Goal: Task Accomplishment & Management: Manage account settings

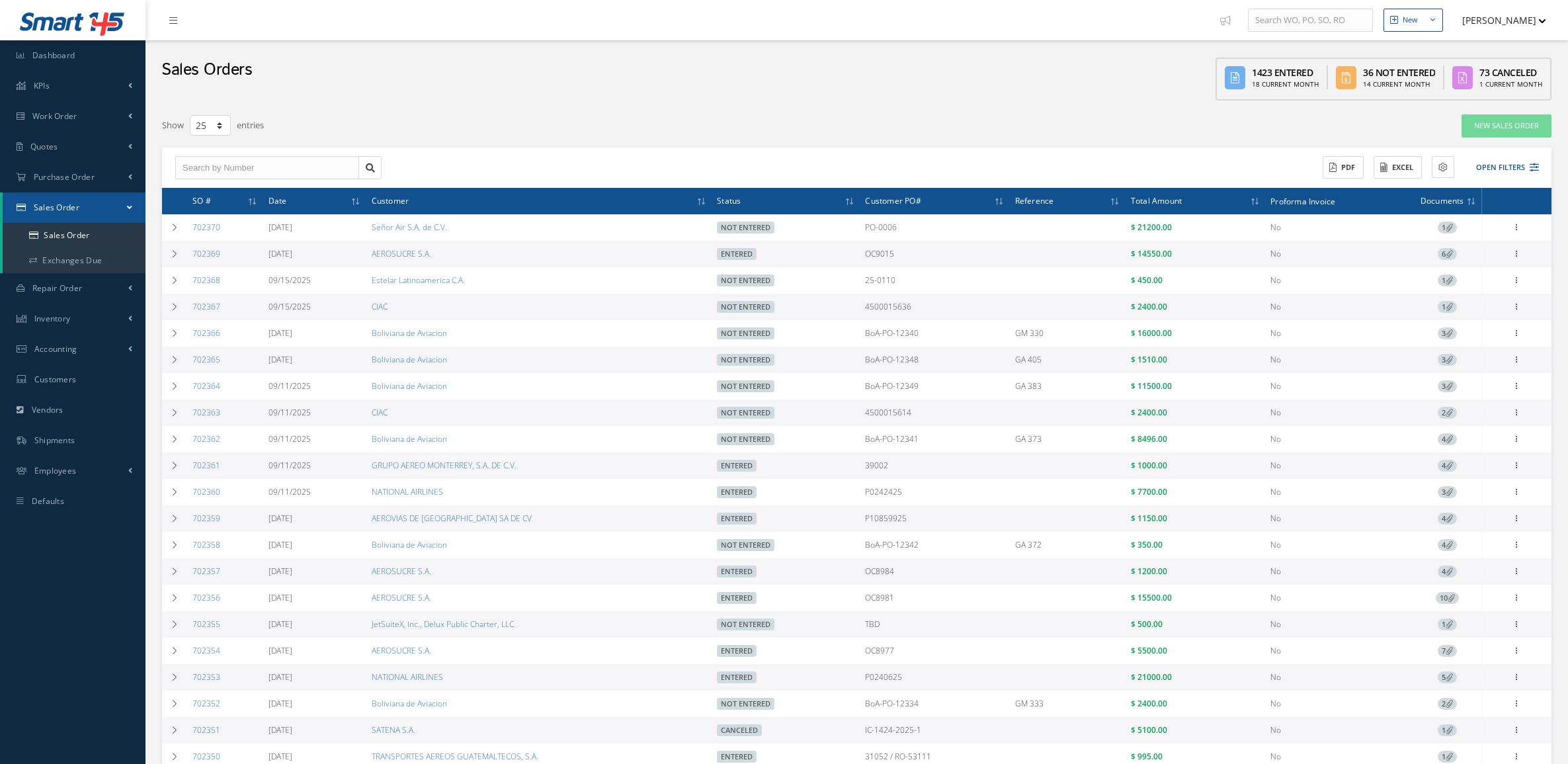
select select "25"
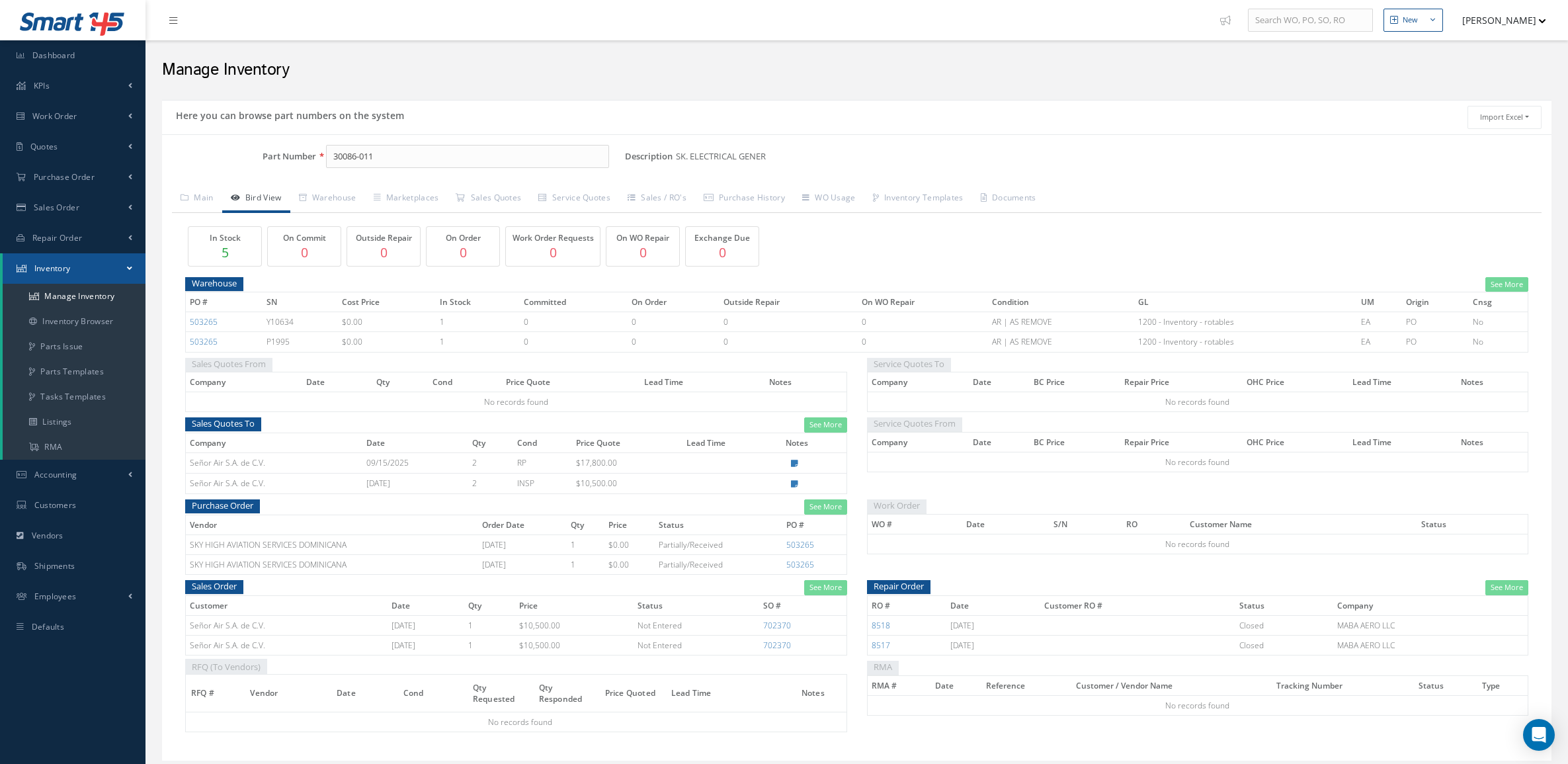
scroll to position [46, 0]
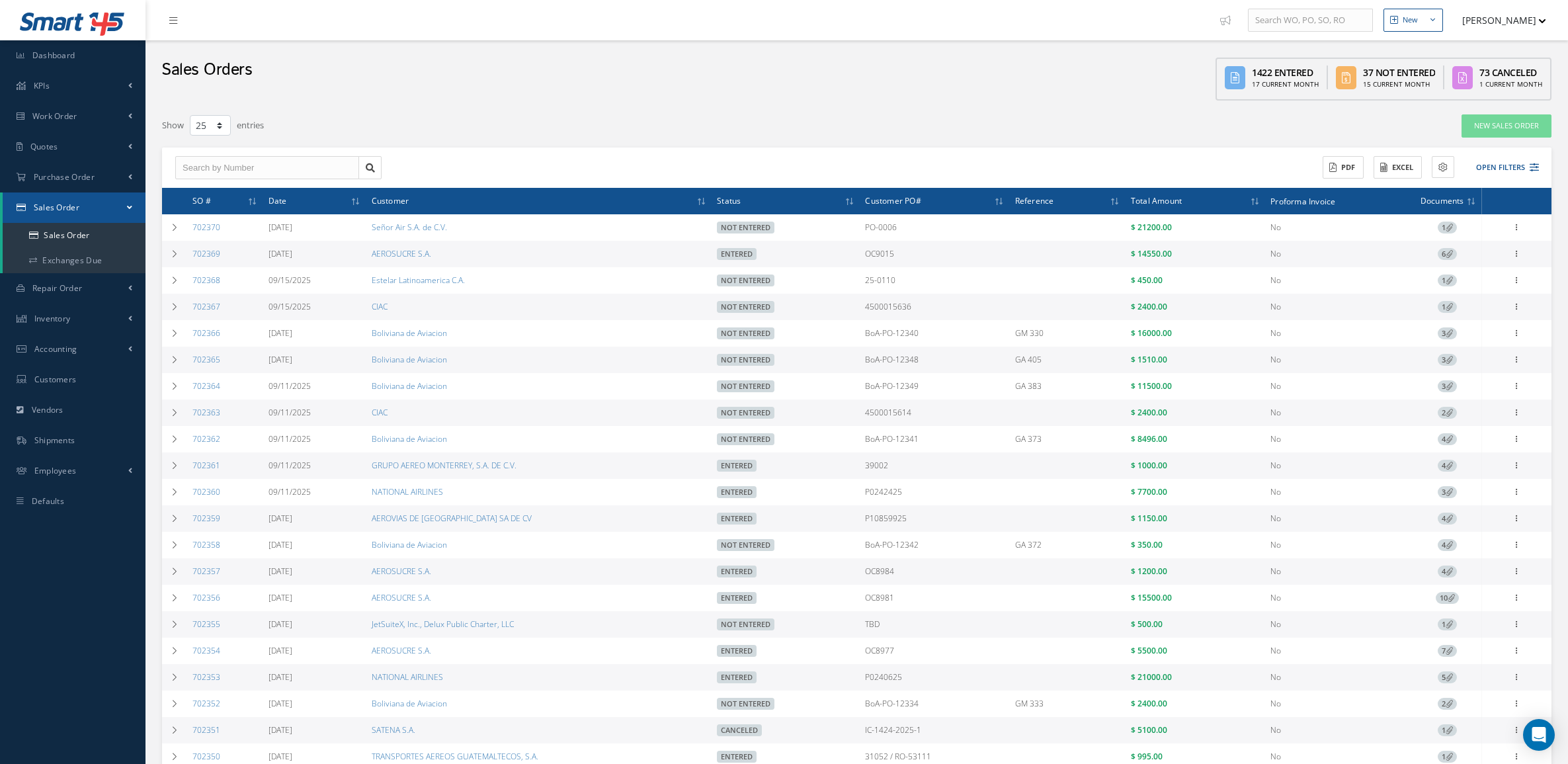
select select "25"
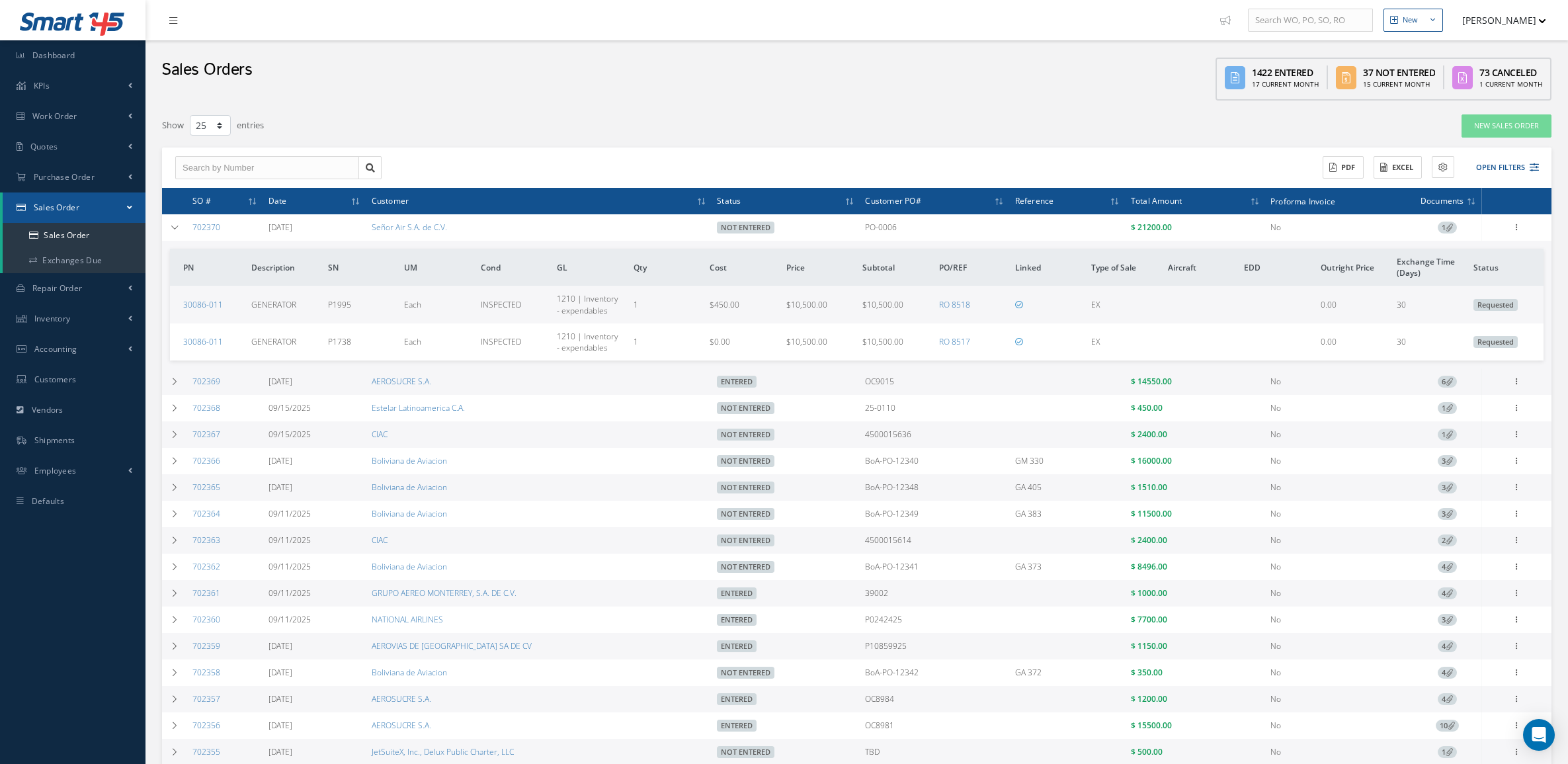
select select "25"
click at [1518, 225] on icon at bounding box center [1517, 226] width 13 height 10
click at [1456, 250] on link "Edit" at bounding box center [1456, 253] width 104 height 18
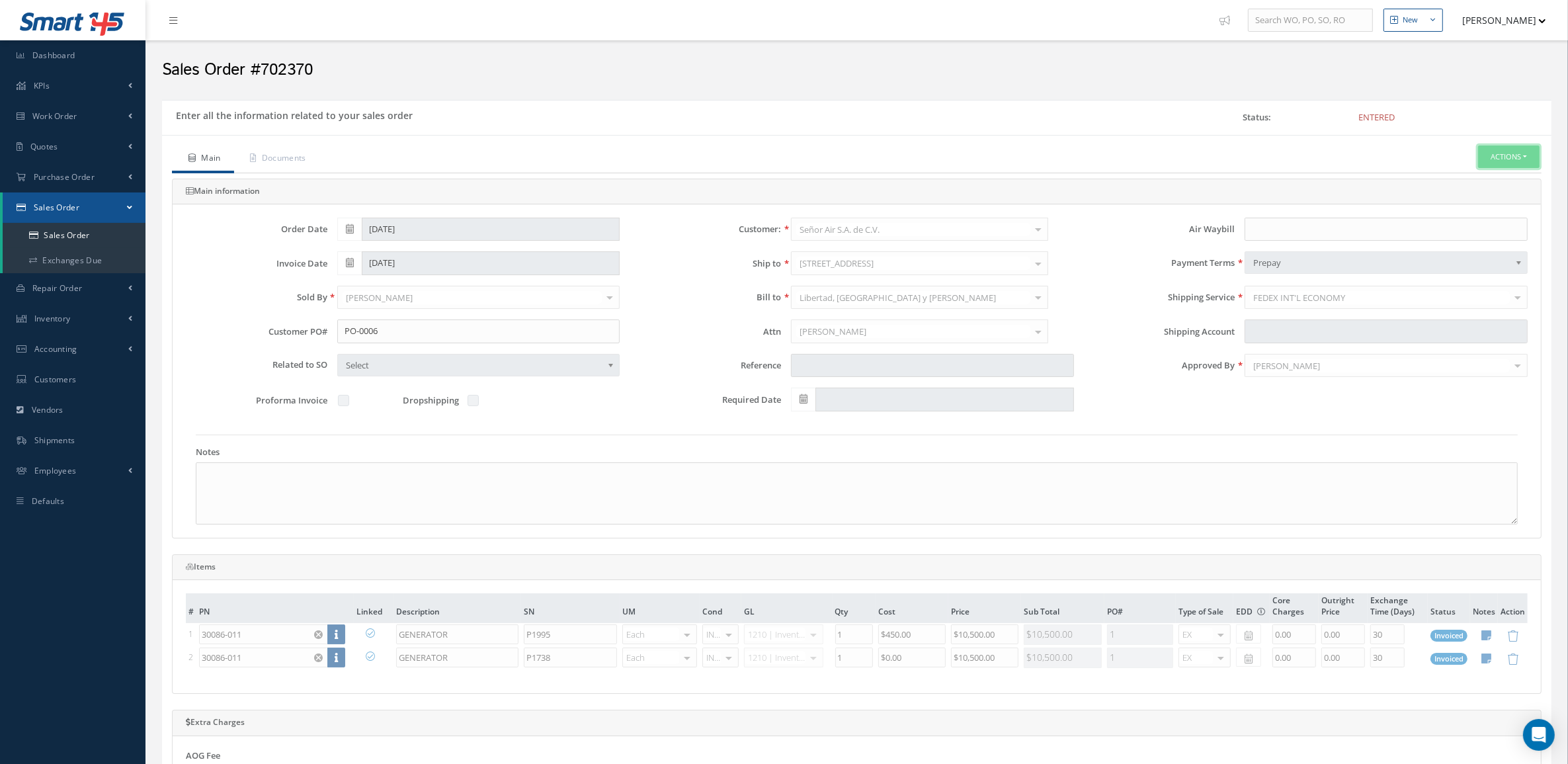
click at [1512, 153] on button "Actions" at bounding box center [1508, 157] width 61 height 23
click at [1492, 185] on link "Reverse Sales Order" at bounding box center [1488, 180] width 106 height 18
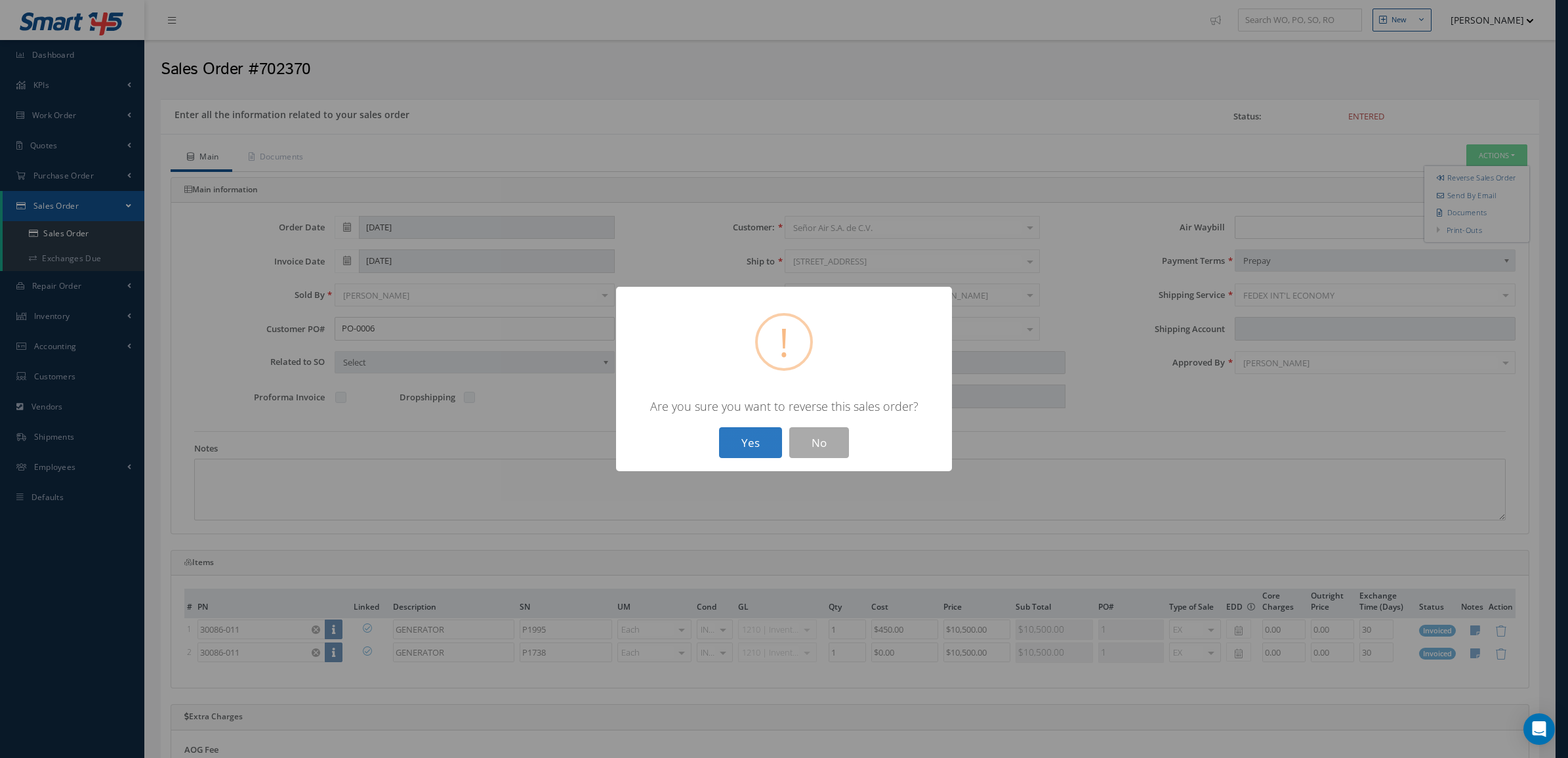
click at [772, 435] on button "Yes" at bounding box center [750, 442] width 63 height 31
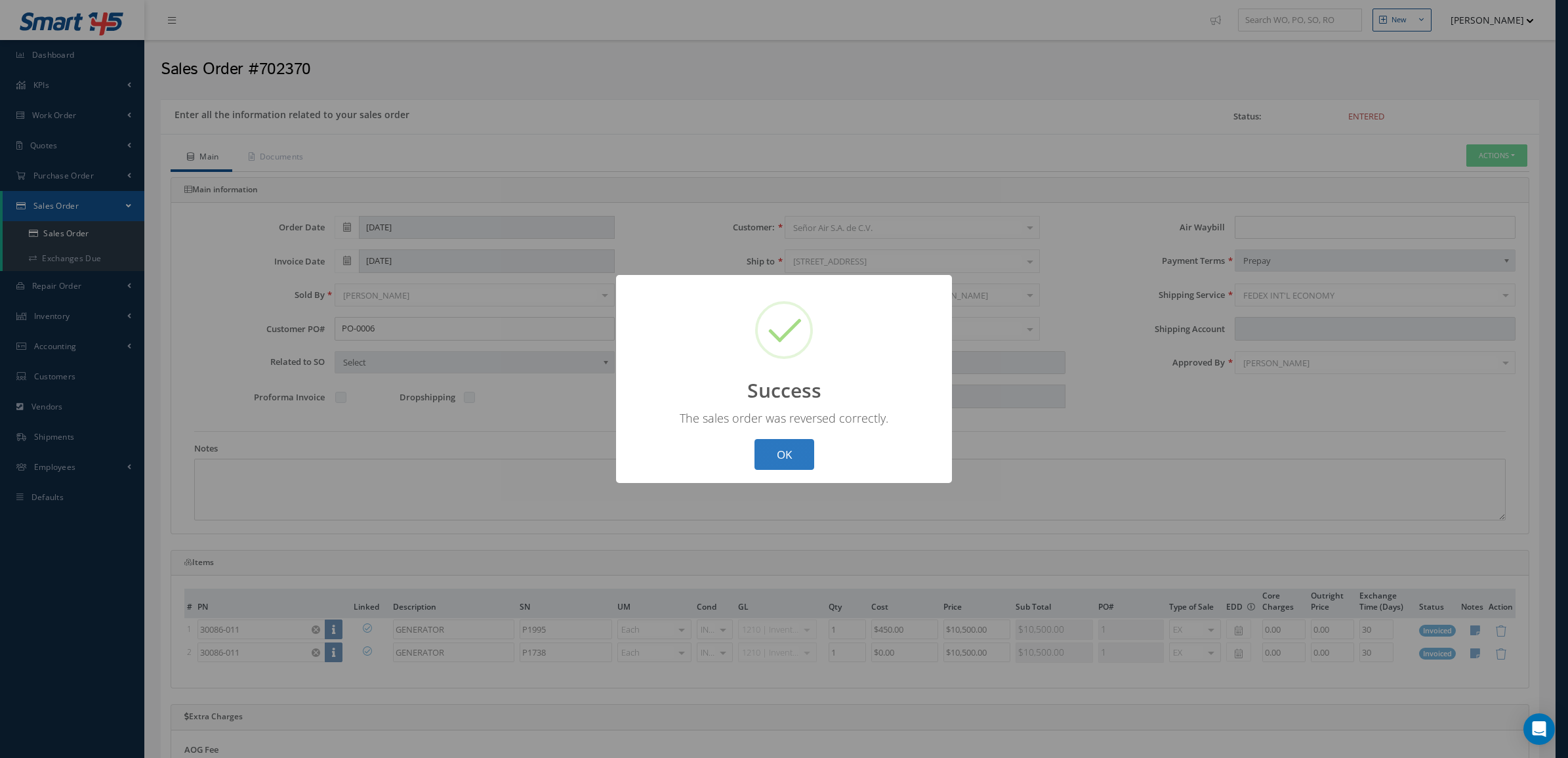
click at [788, 461] on button "OK" at bounding box center [784, 454] width 59 height 31
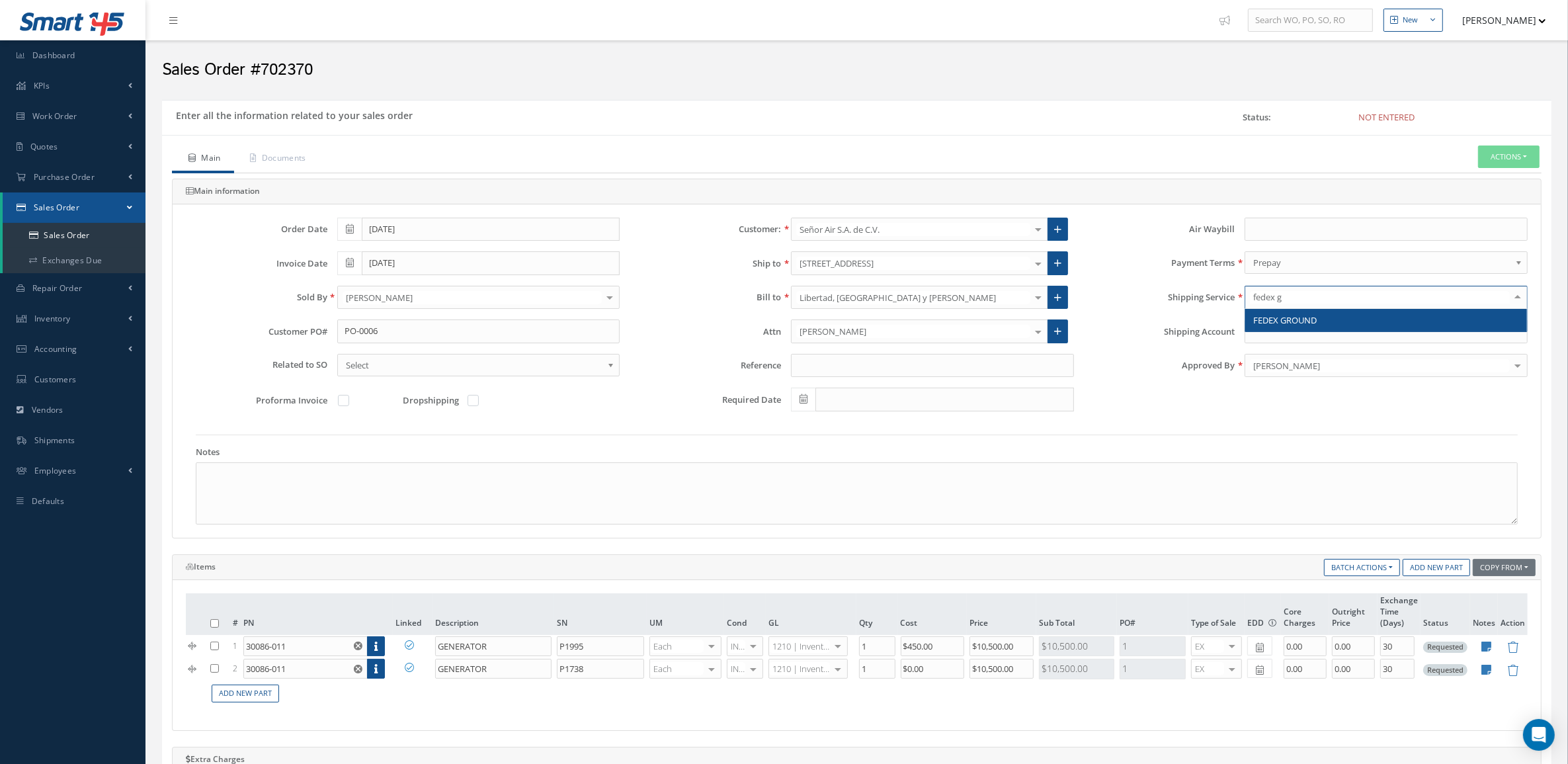
type input "fedex gr"
click at [1340, 315] on span "FEDEX GROUND" at bounding box center [1386, 320] width 282 height 23
click at [1308, 335] on input "Shipping Account" at bounding box center [1386, 331] width 283 height 24
click at [1288, 230] on input "text" at bounding box center [1386, 229] width 283 height 24
paste input "884459952525"
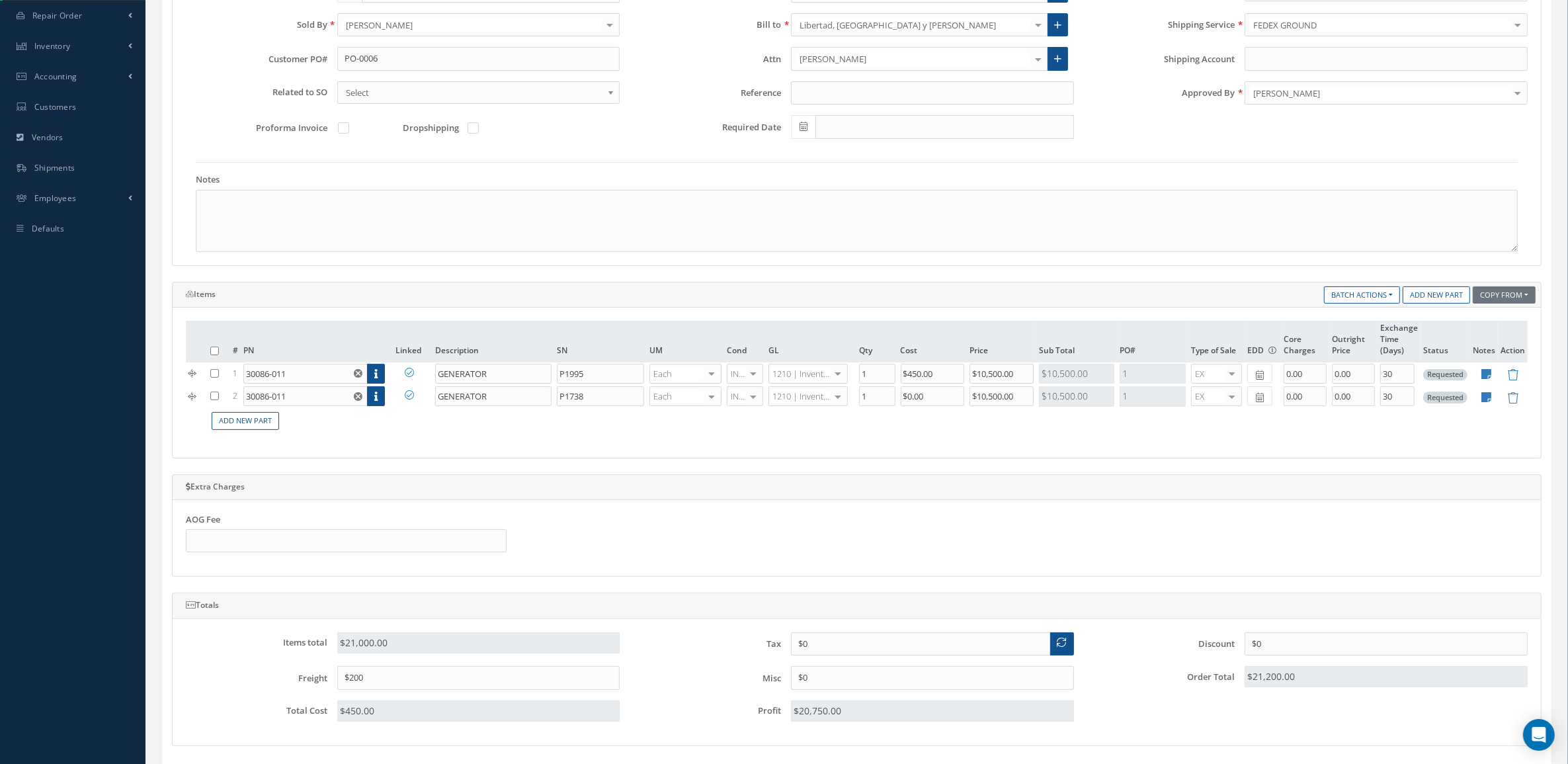
scroll to position [486, 0]
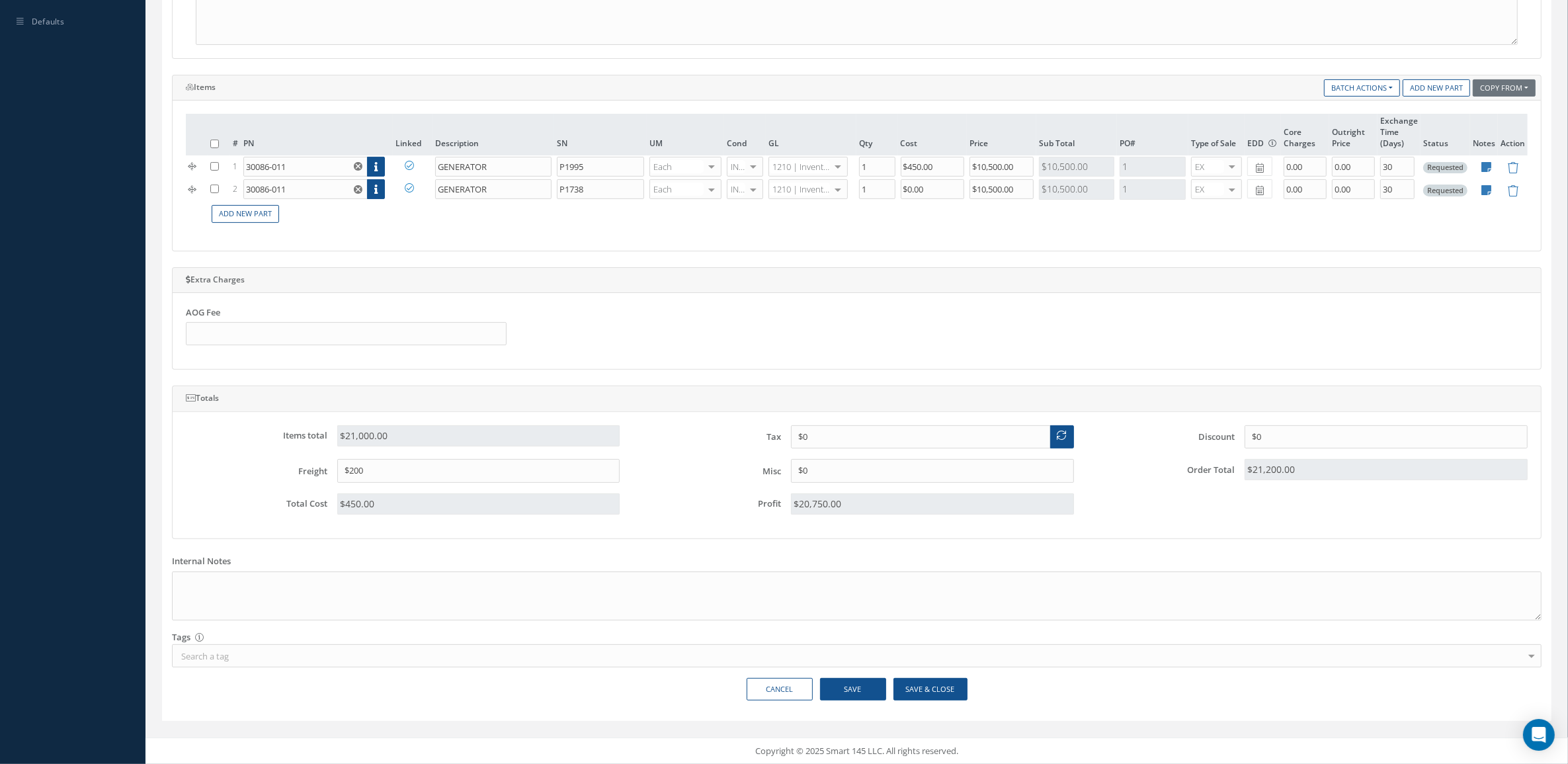
type input "884459952525"
click at [879, 687] on button "Save" at bounding box center [853, 690] width 66 height 23
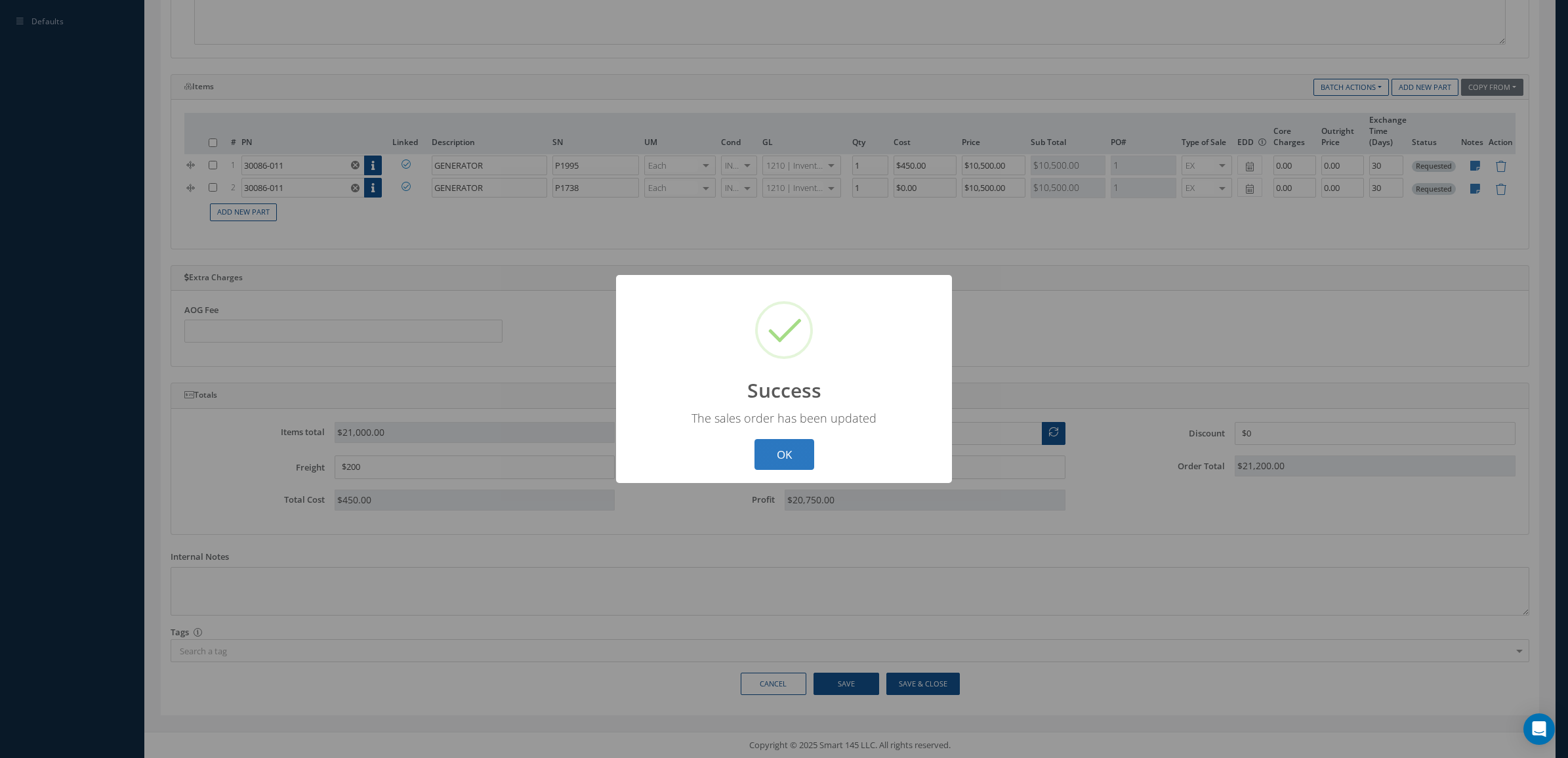
click at [788, 451] on button "OK" at bounding box center [784, 454] width 59 height 31
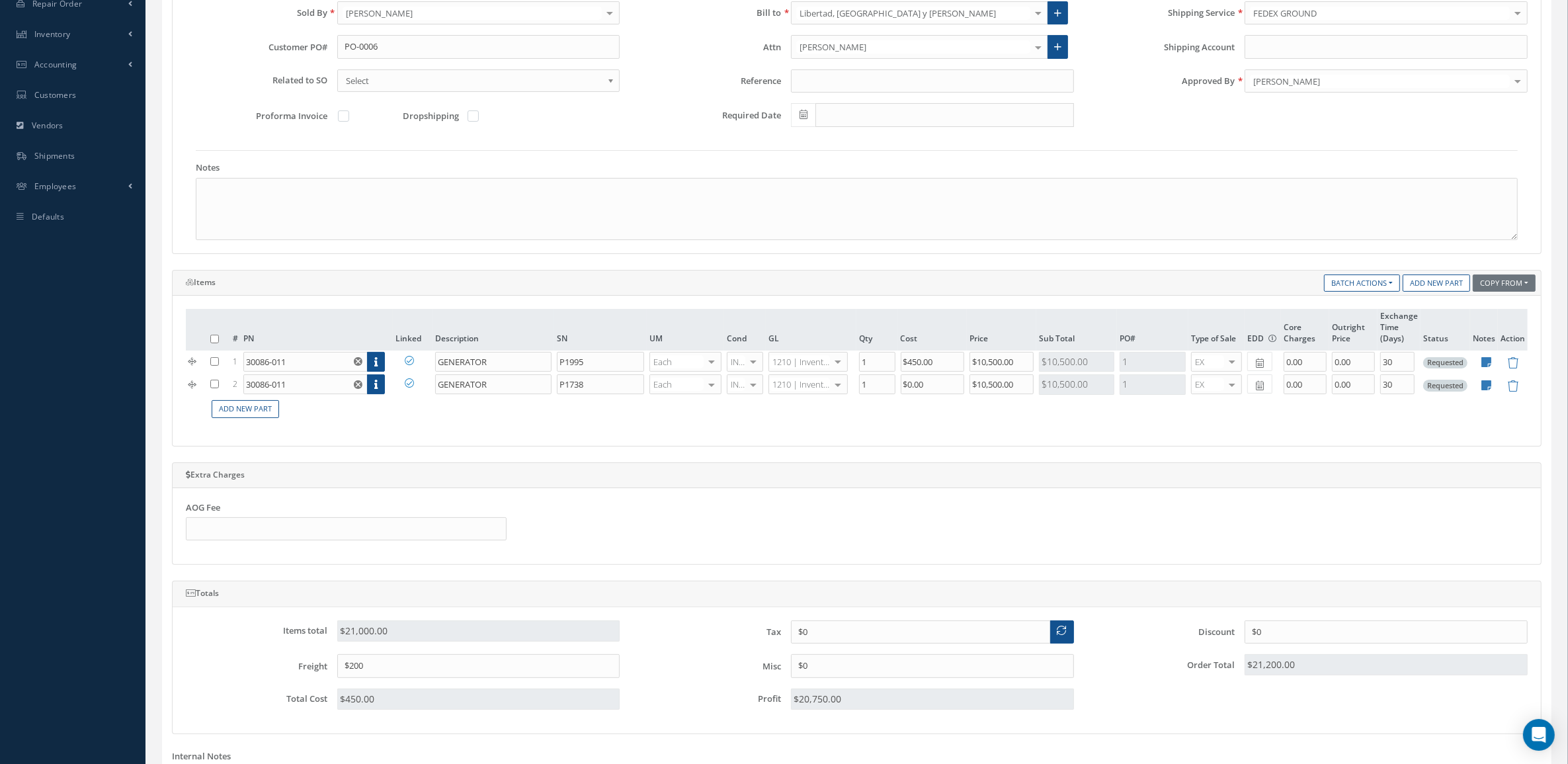
scroll to position [73, 0]
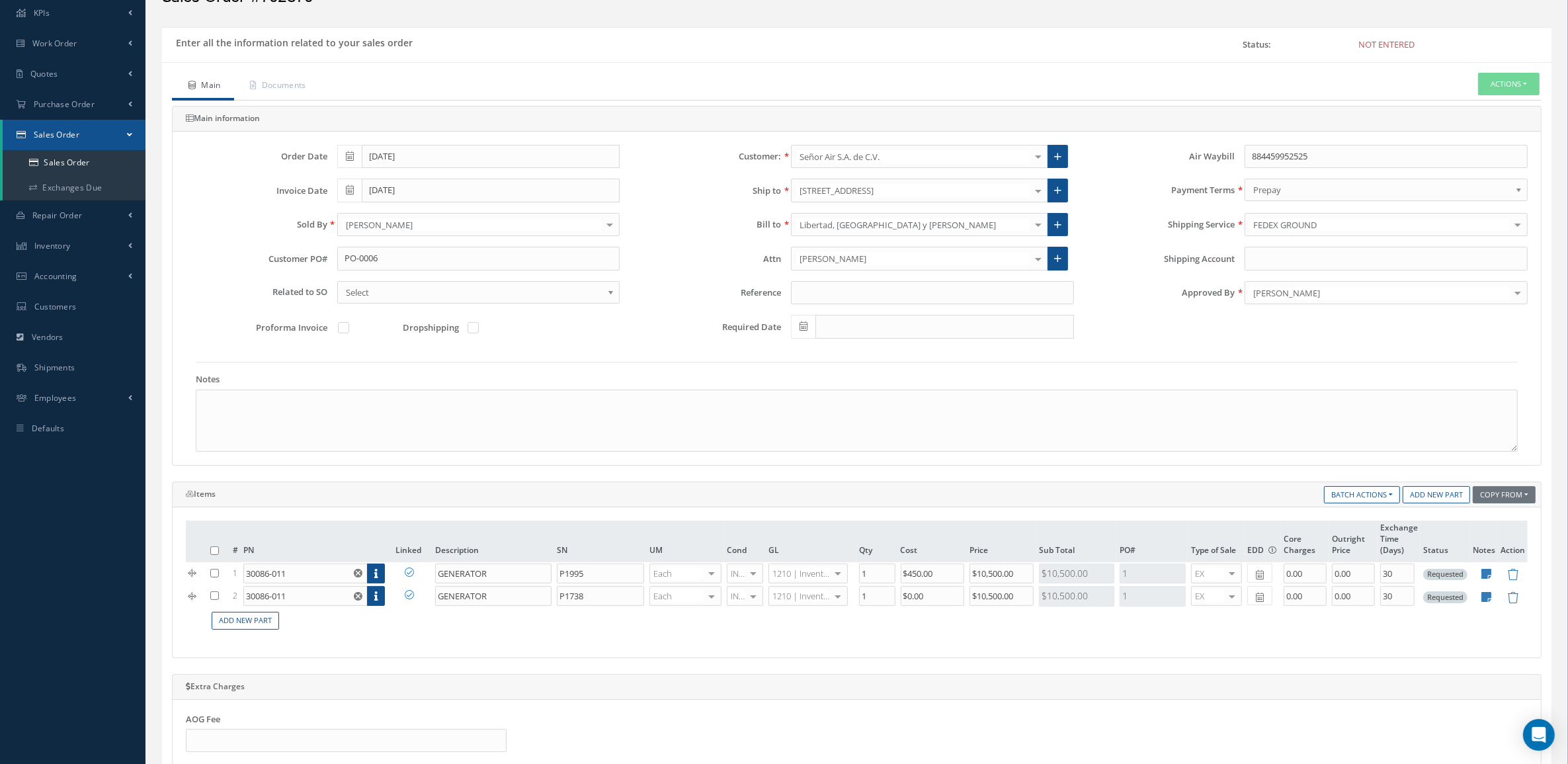
click at [1516, 64] on div "Main Documents Actions Enter/Update Send By Email Documents Cancel Delete Print…" at bounding box center [857, 595] width 1389 height 1066
click at [1515, 77] on button "Actions" at bounding box center [1508, 85] width 61 height 23
drag, startPoint x: 1473, startPoint y: 116, endPoint x: 1472, endPoint y: 95, distance: 21.0
click at [1472, 95] on div "Enter/Update Send By Email Documents Cancel Delete Print-Outs Sales Order Picki…" at bounding box center [1488, 150] width 106 height 112
click at [1511, 81] on button "Actions" at bounding box center [1508, 85] width 61 height 23
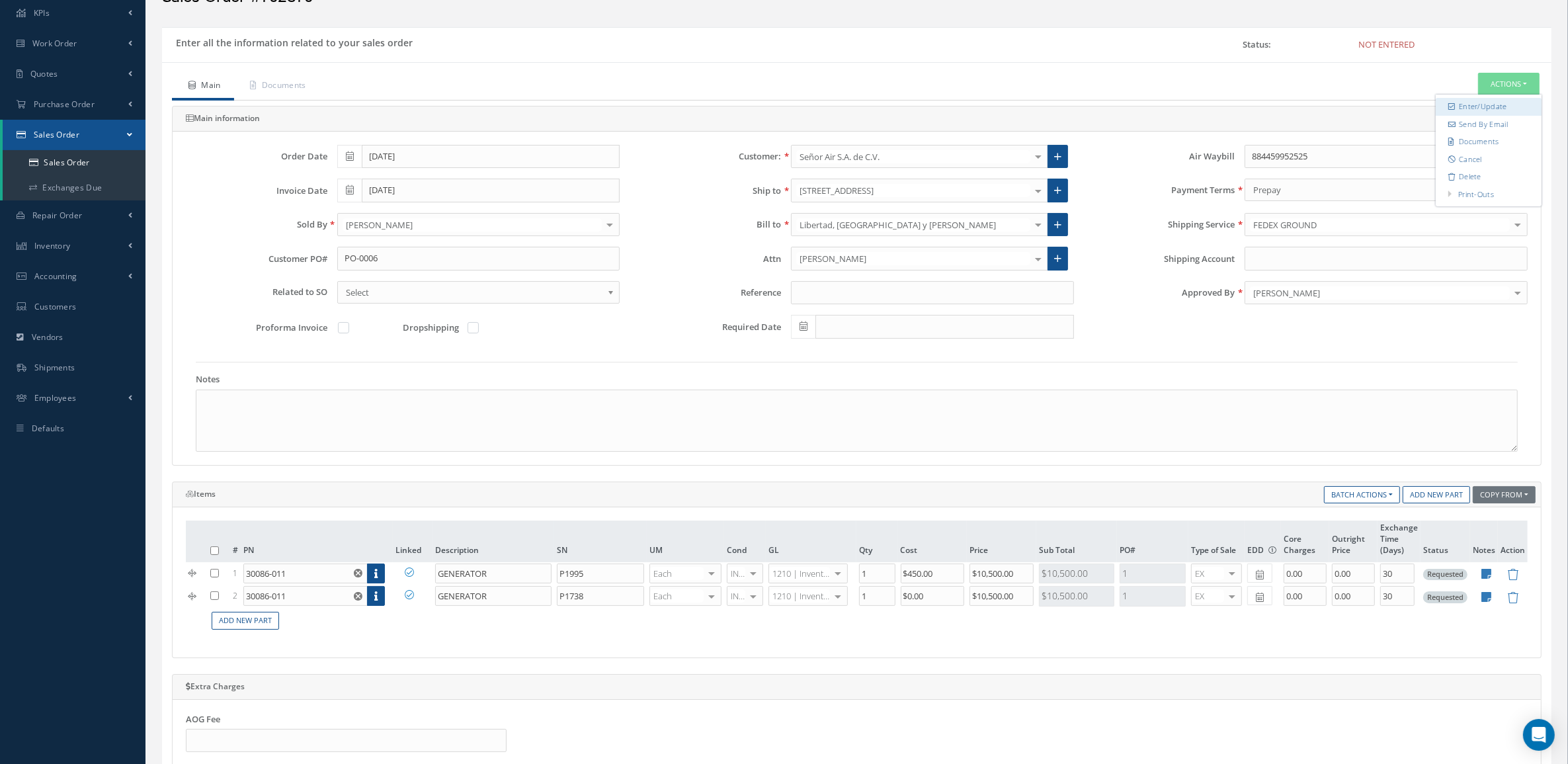
click at [1490, 107] on link "Enter/Update" at bounding box center [1488, 107] width 106 height 18
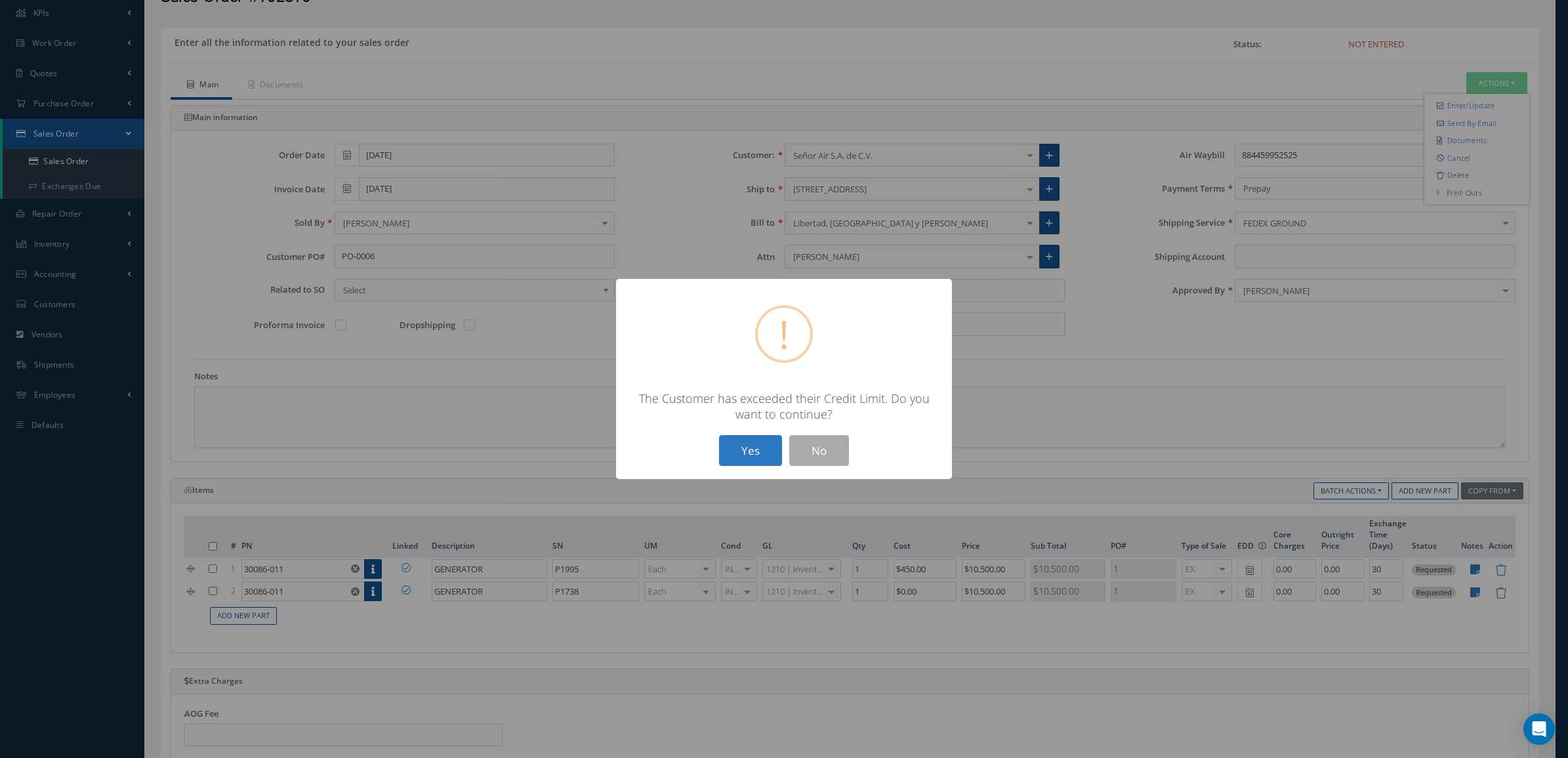
click at [742, 445] on button "Yes" at bounding box center [750, 450] width 63 height 31
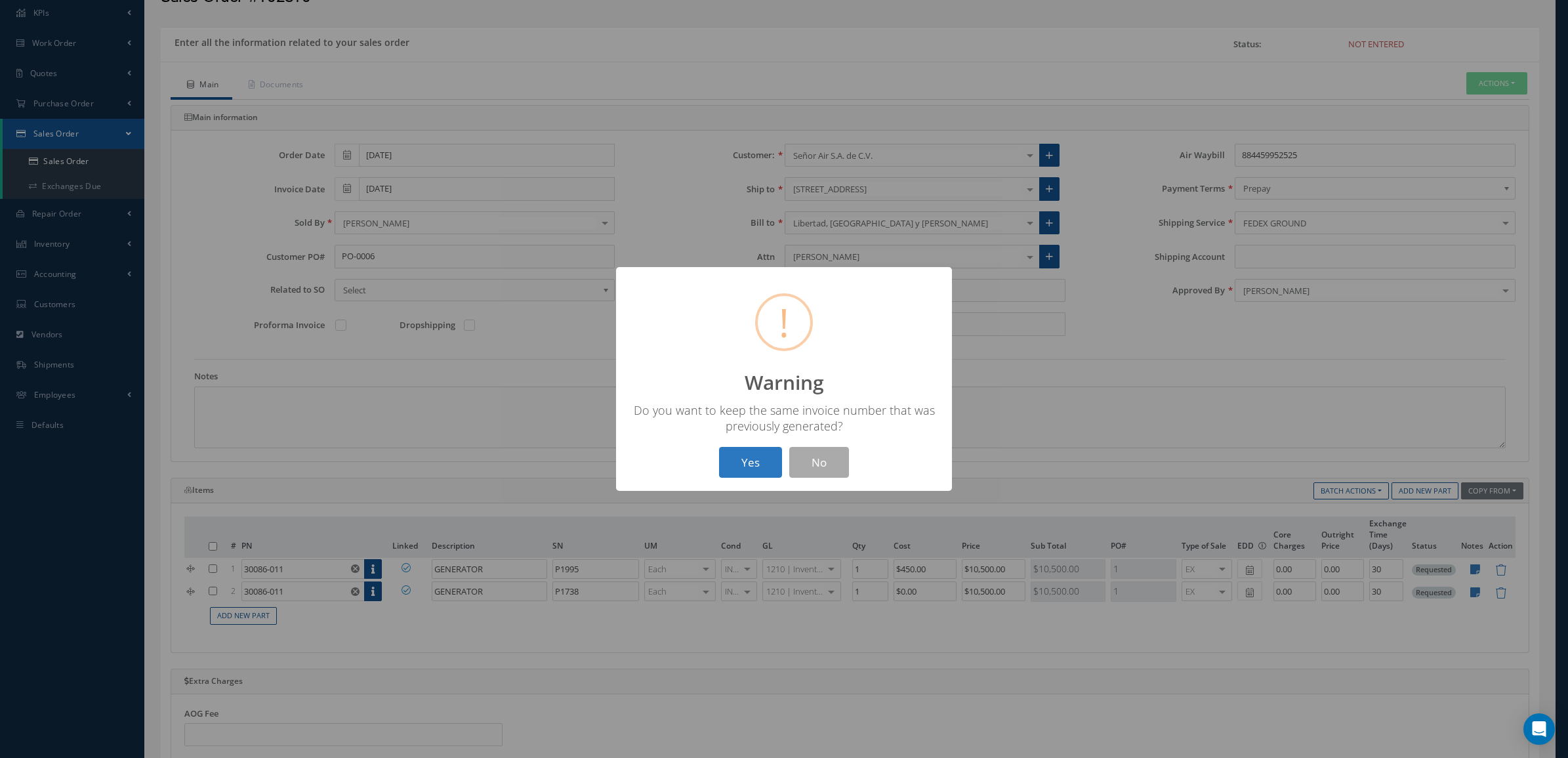
click at [772, 452] on button "Yes" at bounding box center [750, 462] width 63 height 31
click at [788, 466] on button "OK" at bounding box center [784, 462] width 59 height 31
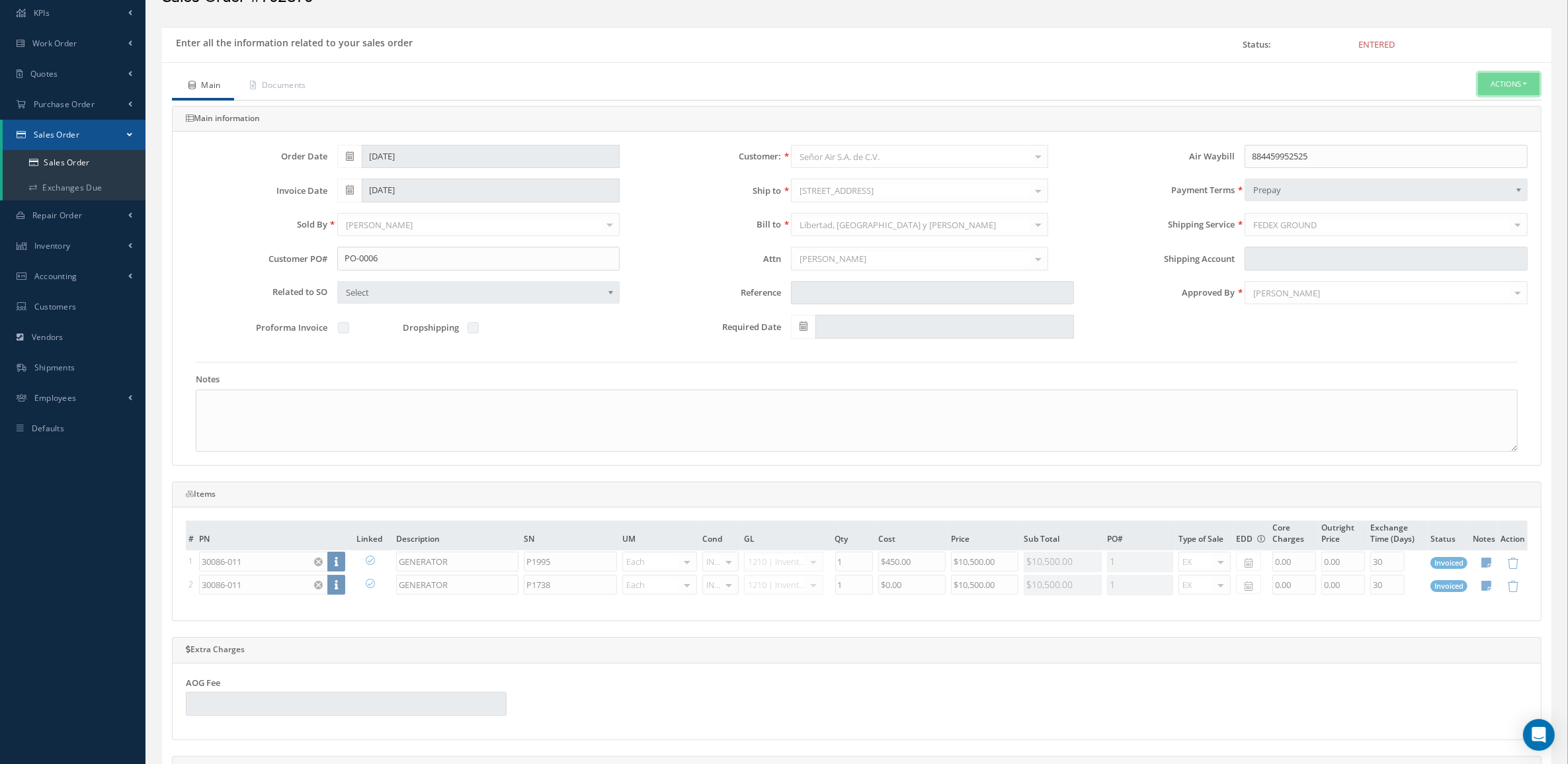
click at [1491, 89] on button "Actions" at bounding box center [1508, 85] width 61 height 23
click at [1378, 391] on li "Multiple Reports" at bounding box center [1389, 387] width 106 height 20
click at [1491, 98] on ul "Main Documents Actions Reverse Sales Order Send By Email Documents Print-Outs S…" at bounding box center [857, 87] width 1370 height 28
click at [1491, 93] on button "Actions" at bounding box center [1508, 85] width 61 height 23
click at [1365, 398] on link "Multiple Reports" at bounding box center [1389, 387] width 101 height 20
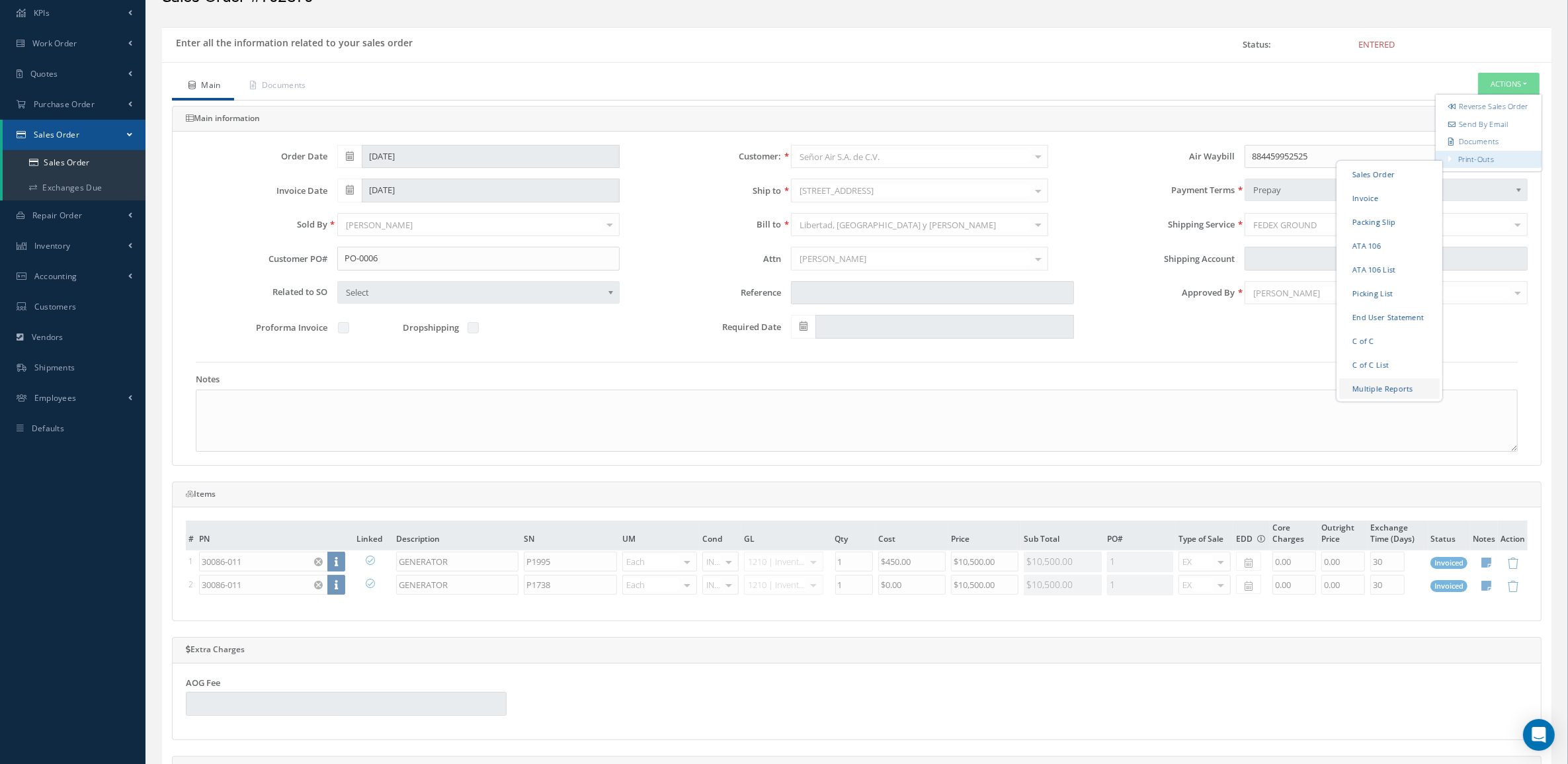
checkbox input "true"
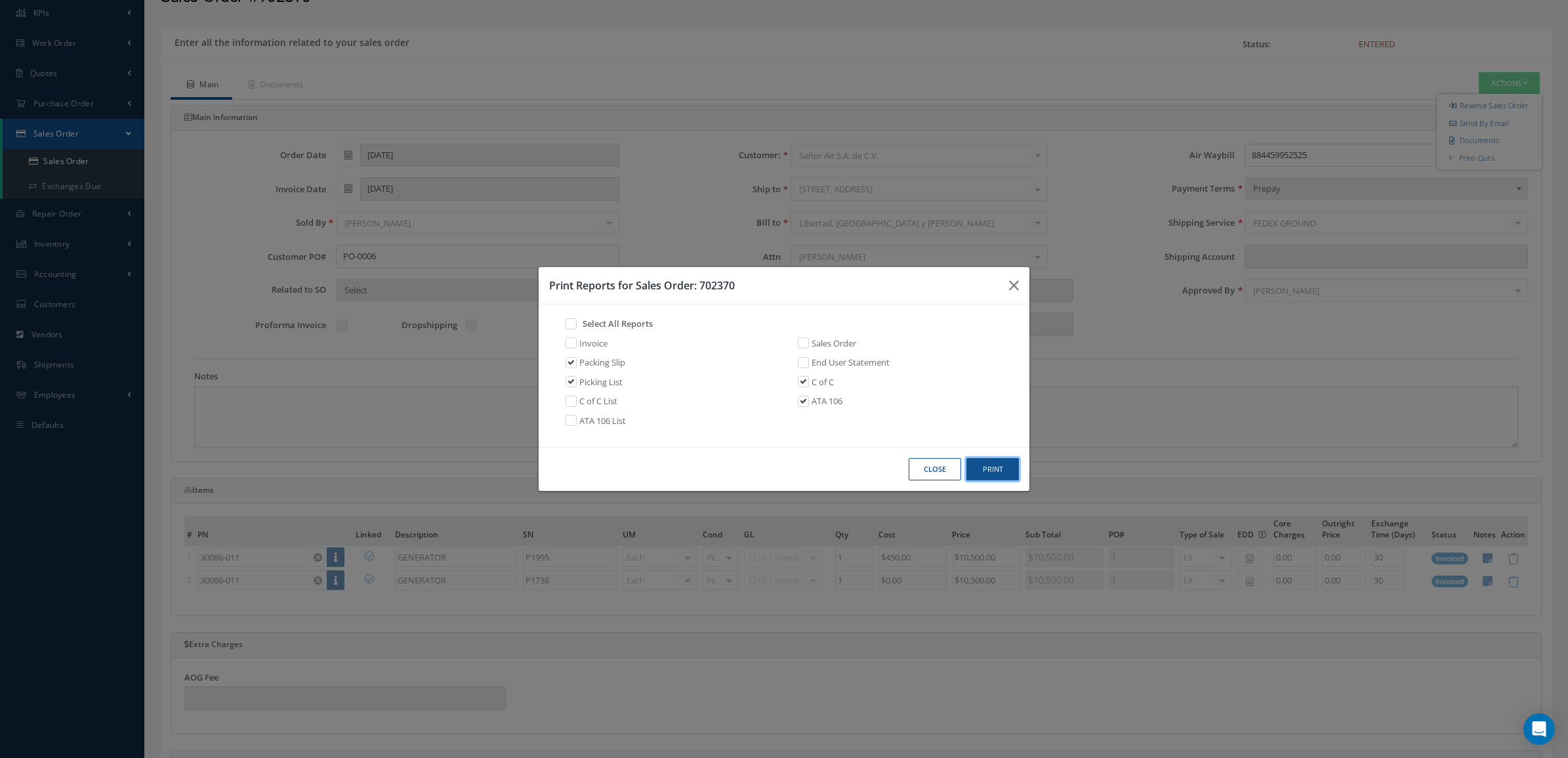
click at [984, 472] on button "Print" at bounding box center [992, 470] width 52 height 23
click at [943, 470] on button "Close" at bounding box center [935, 470] width 52 height 23
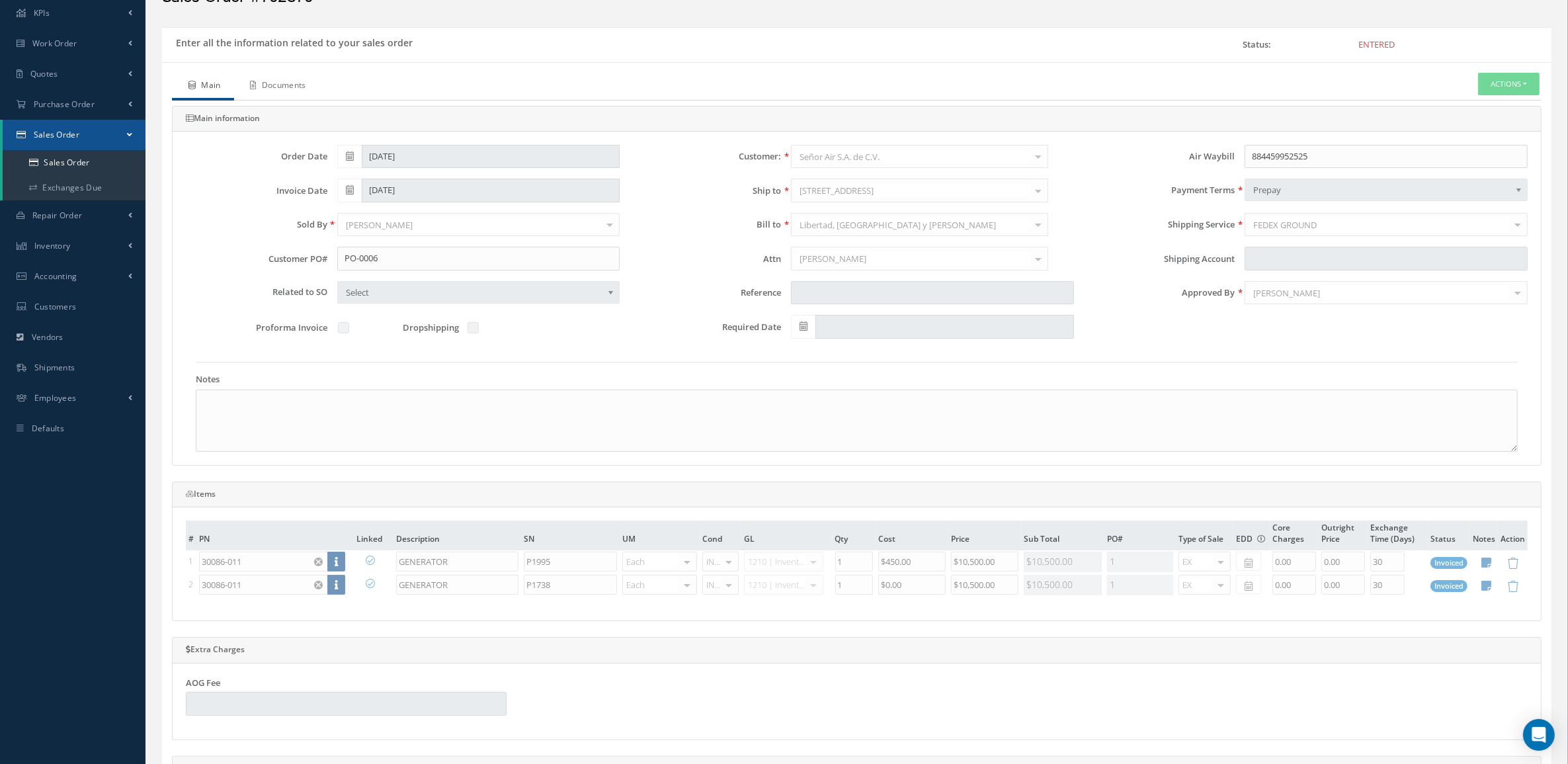
click at [295, 89] on link "Documents" at bounding box center [277, 87] width 85 height 28
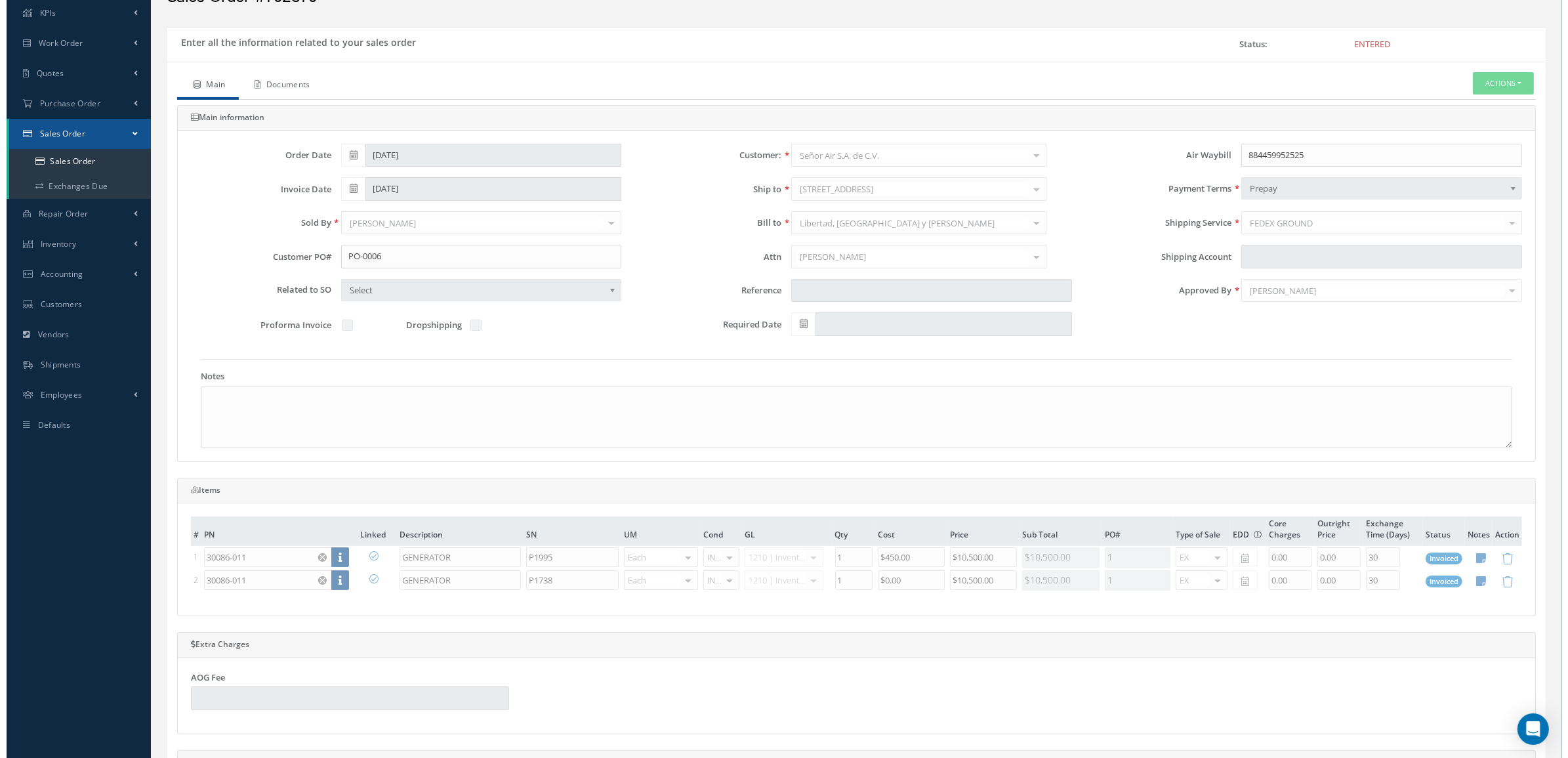
scroll to position [0, 0]
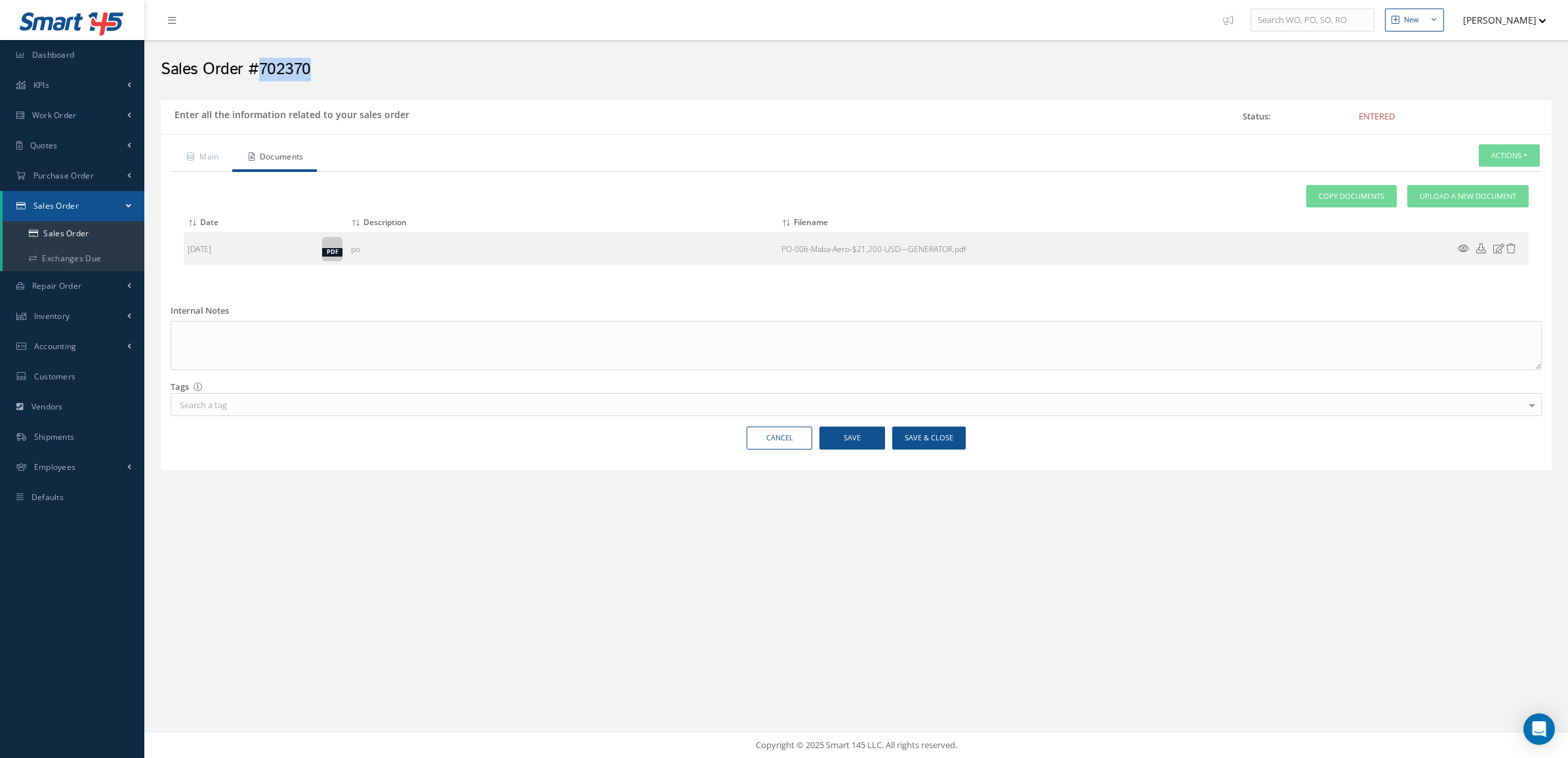
drag, startPoint x: 329, startPoint y: 76, endPoint x: 261, endPoint y: 67, distance: 68.6
click at [261, 67] on h2 "Sales Order #702370" at bounding box center [856, 69] width 1391 height 20
copy h2 "702370"
click at [1450, 192] on span "Upload a New Document" at bounding box center [1467, 196] width 96 height 11
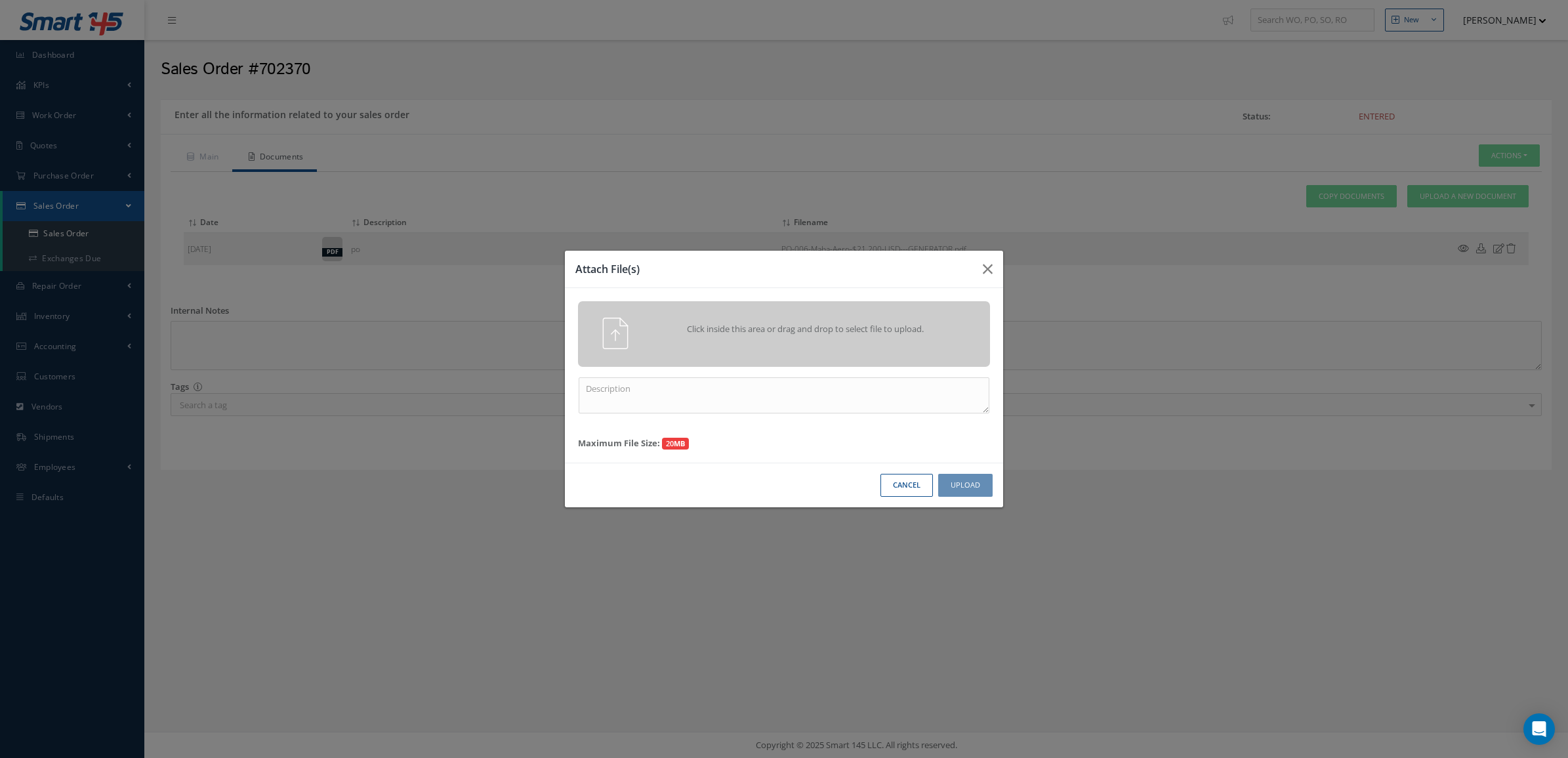
click at [654, 358] on div "Click inside this area or drag and drop to select file to upload." at bounding box center [783, 334] width 412 height 66
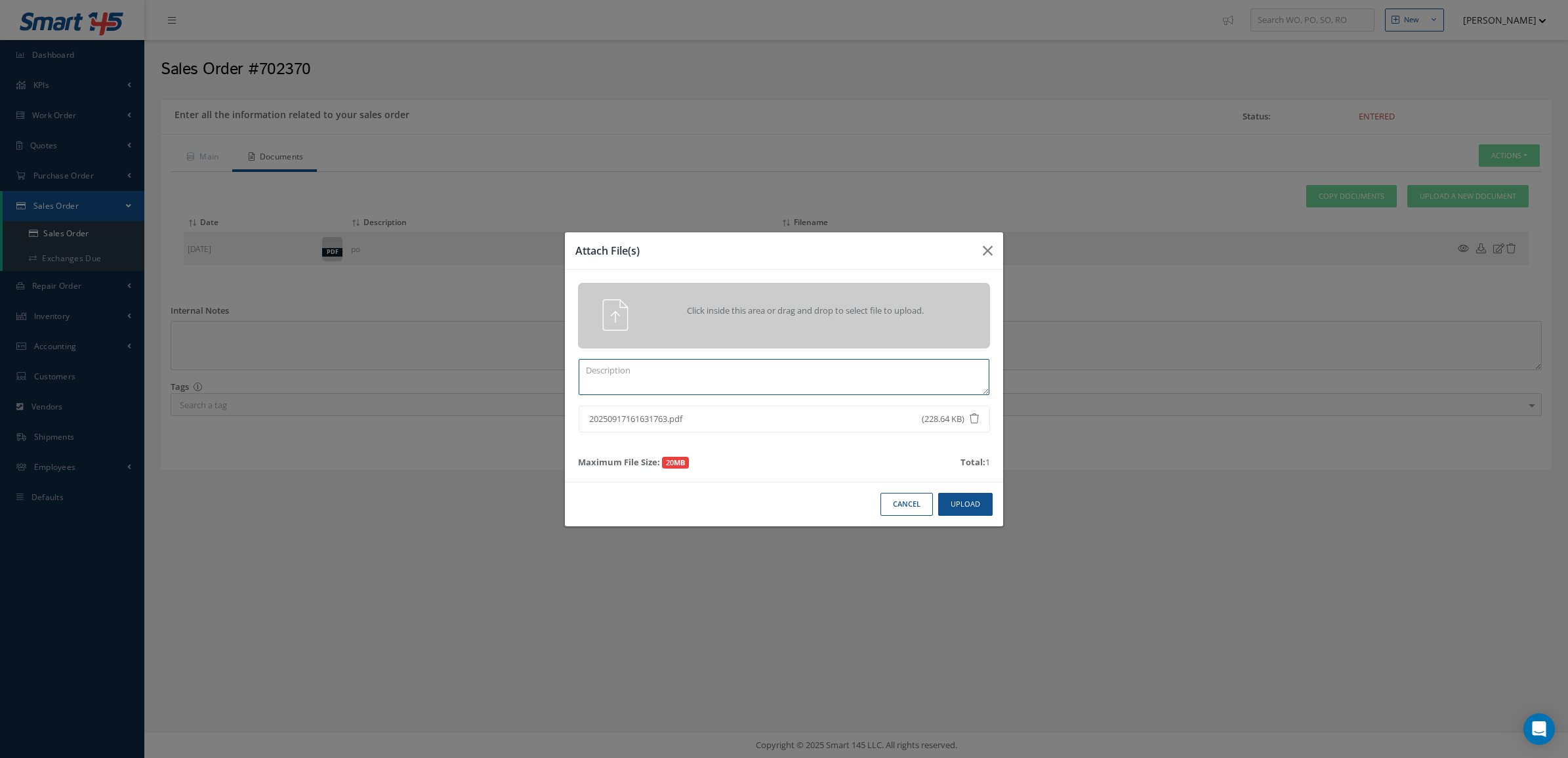
click at [707, 384] on textarea at bounding box center [783, 377] width 410 height 36
type textarea "p"
paste textarea "702370"
type textarea "PPW SO 702370"
click at [958, 508] on button "Upload" at bounding box center [965, 505] width 54 height 23
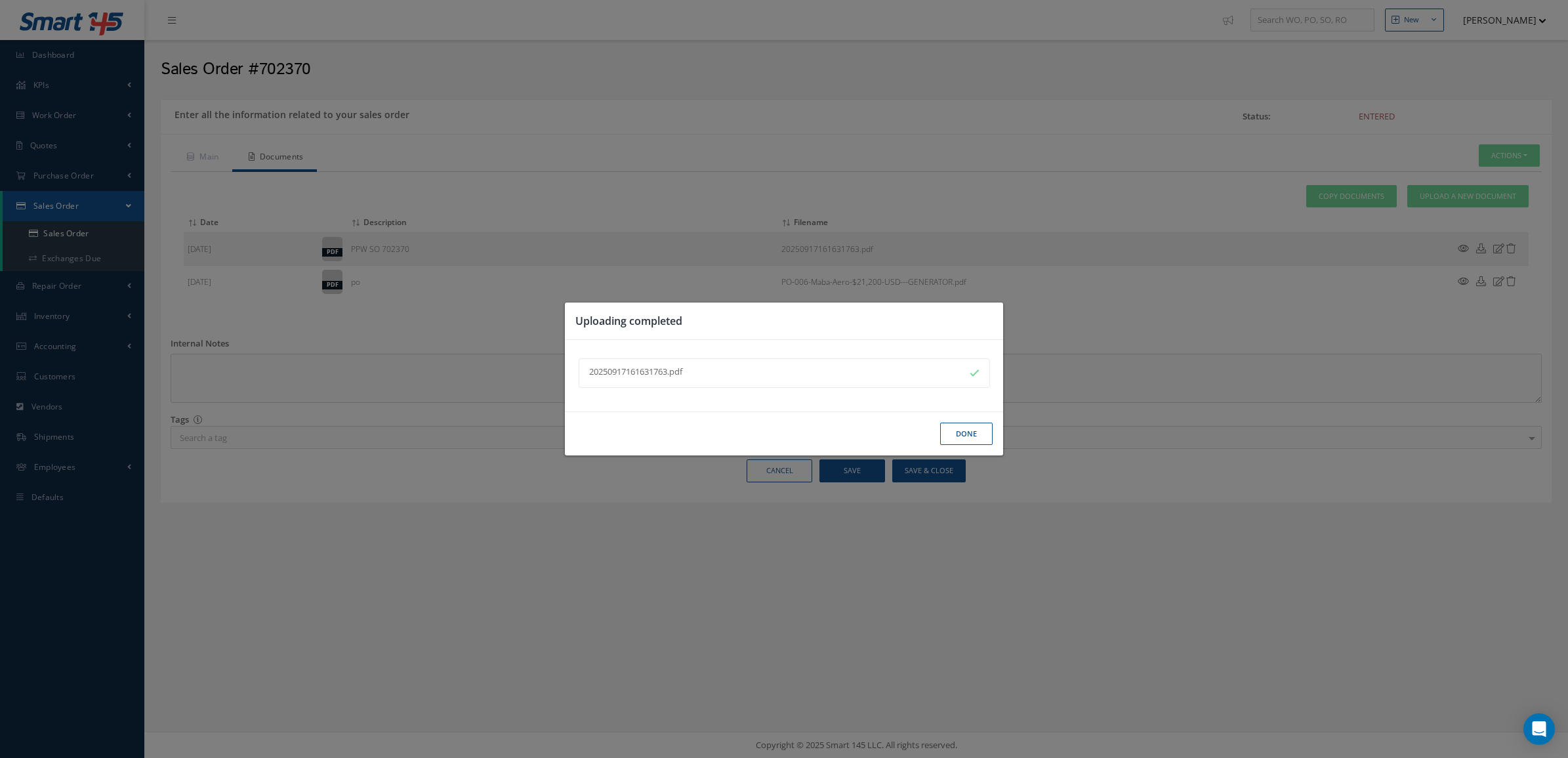
click at [953, 431] on button "Done" at bounding box center [966, 434] width 52 height 23
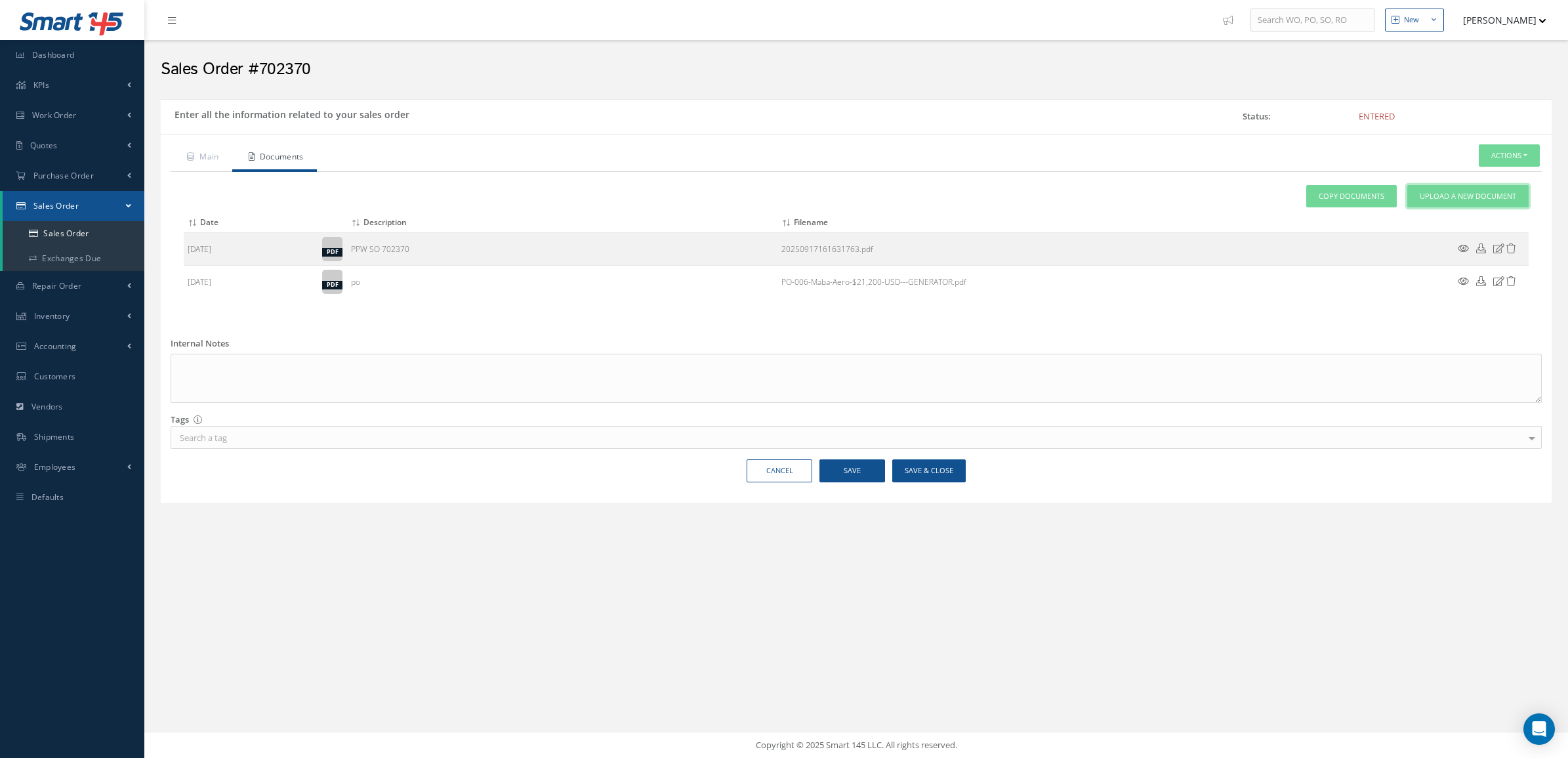
click at [1457, 189] on link "Upload a New Document" at bounding box center [1468, 197] width 122 height 23
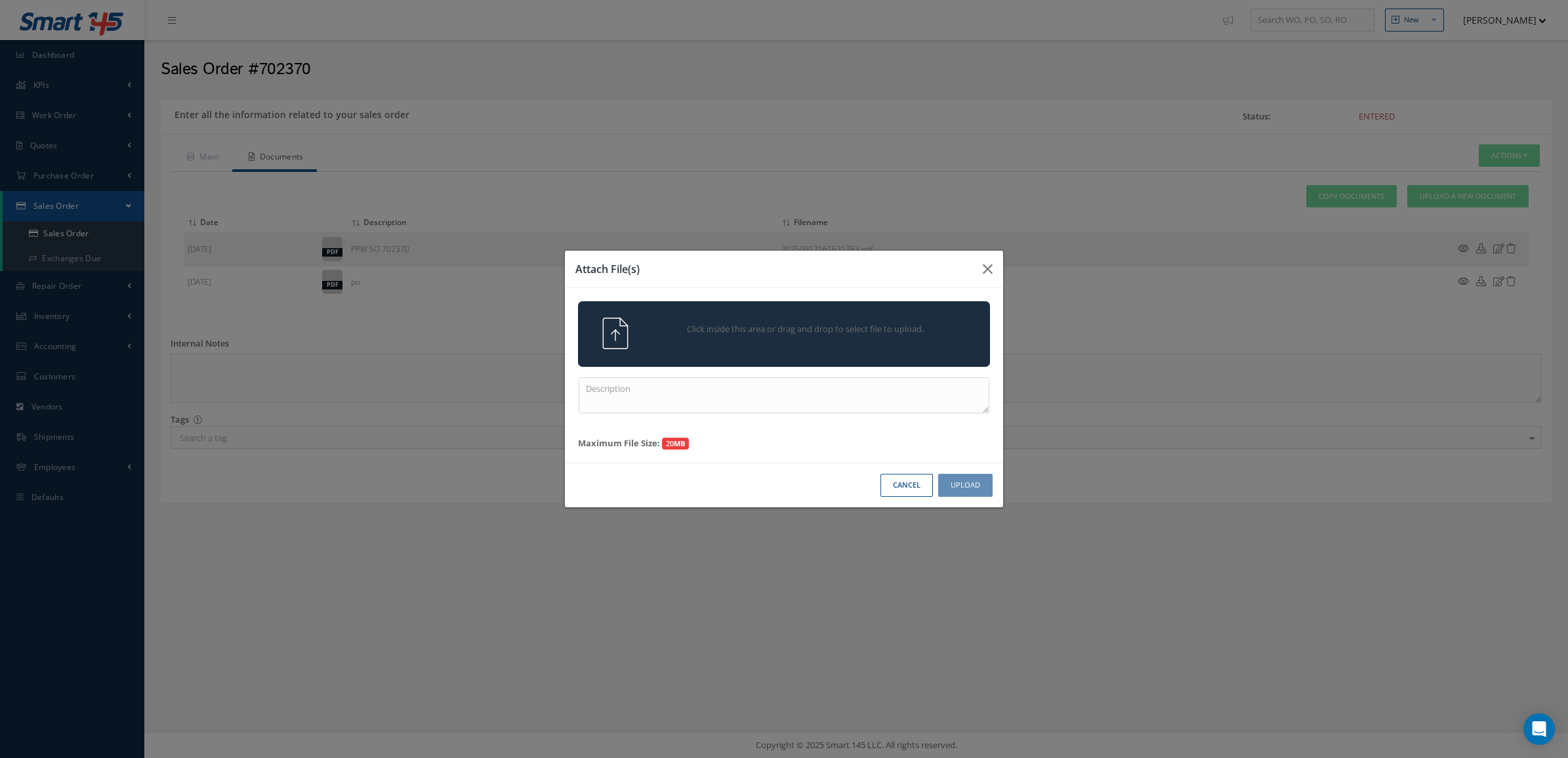
click at [720, 335] on span "Click inside this area or drag and drop to select file to upload." at bounding box center [805, 329] width 298 height 13
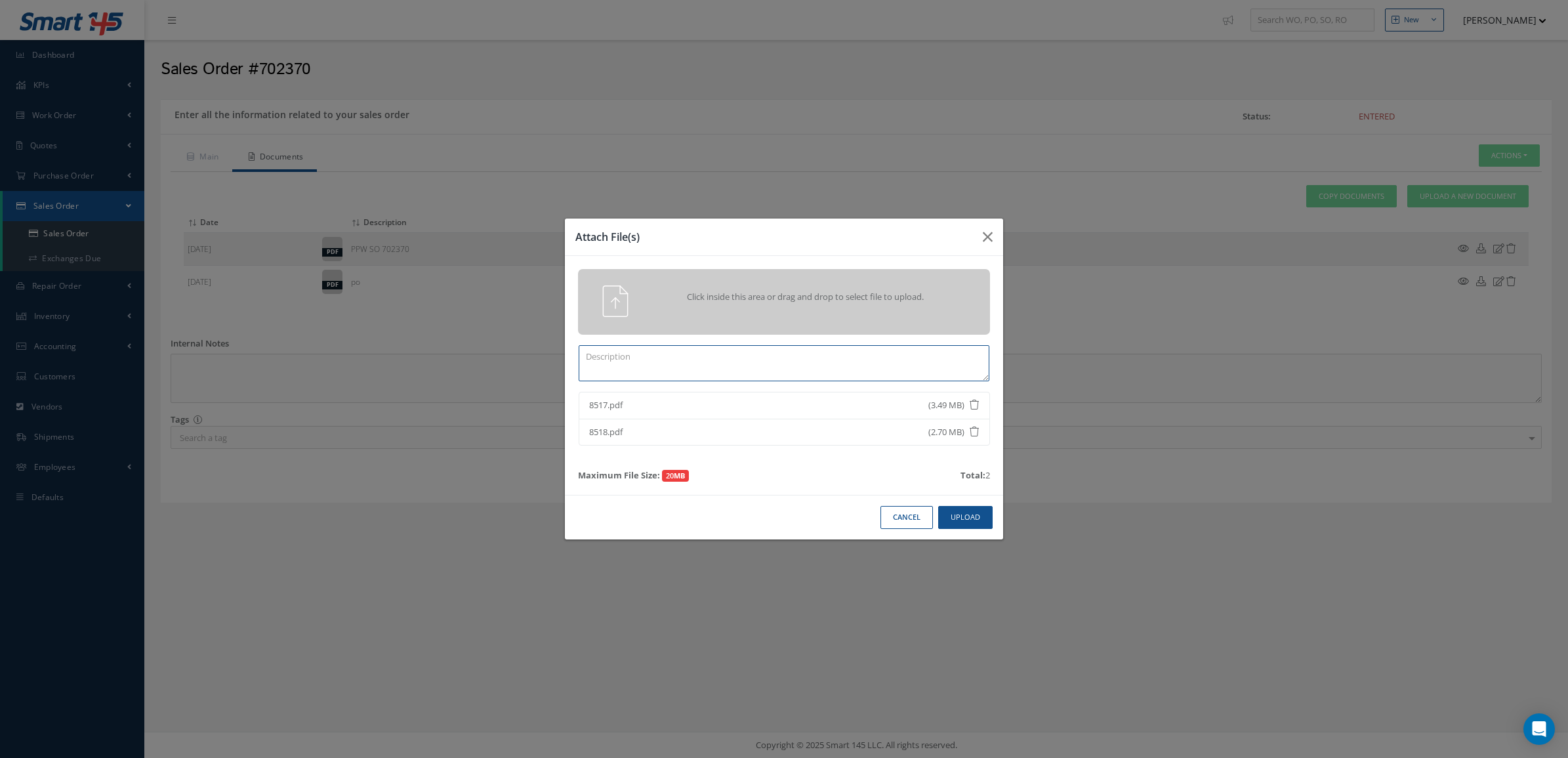
click at [709, 379] on textarea at bounding box center [783, 363] width 410 height 36
type textarea "CERTS"
click at [945, 515] on button "Upload" at bounding box center [965, 518] width 54 height 23
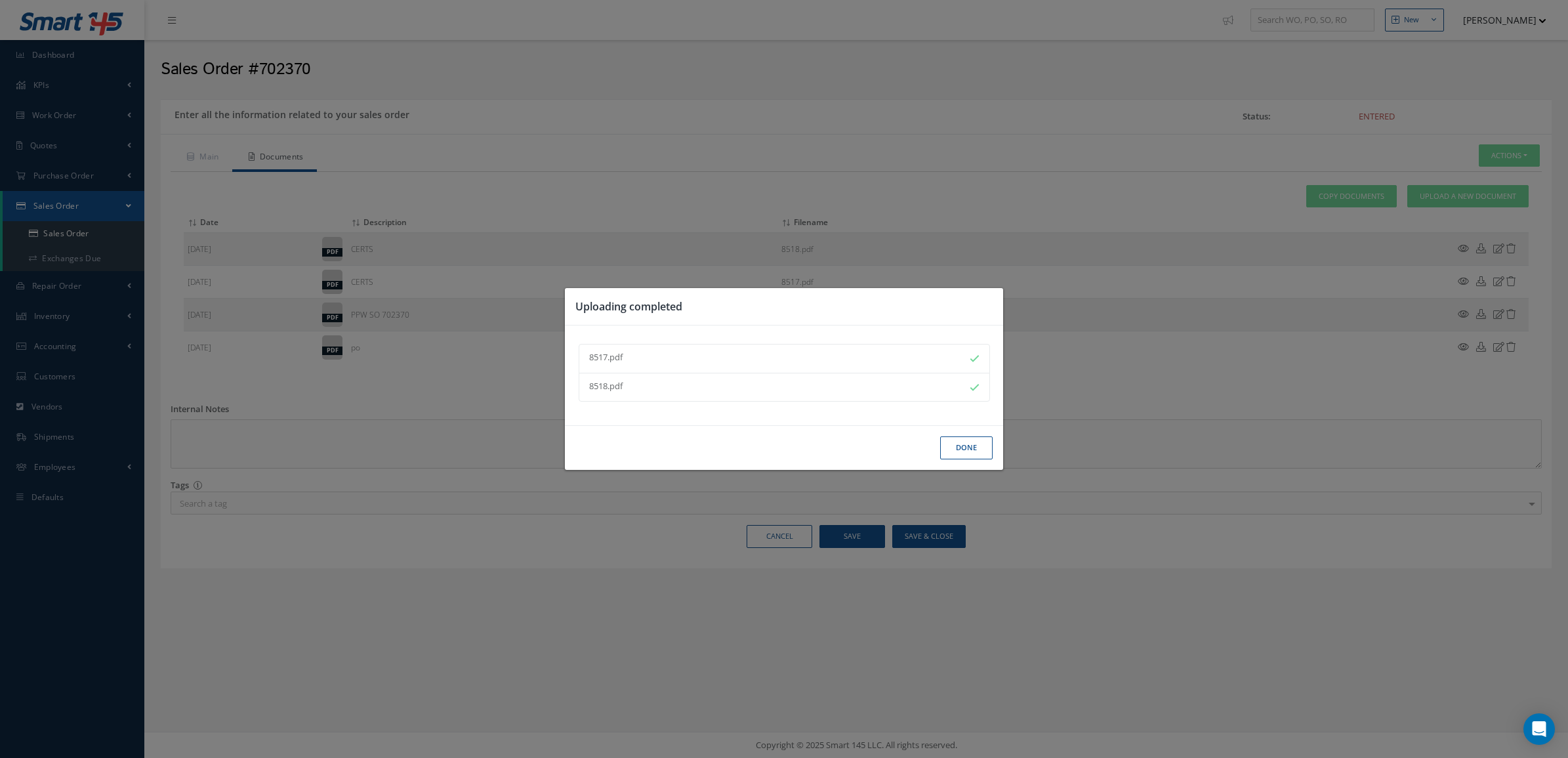
click at [976, 446] on button "Done" at bounding box center [966, 448] width 52 height 23
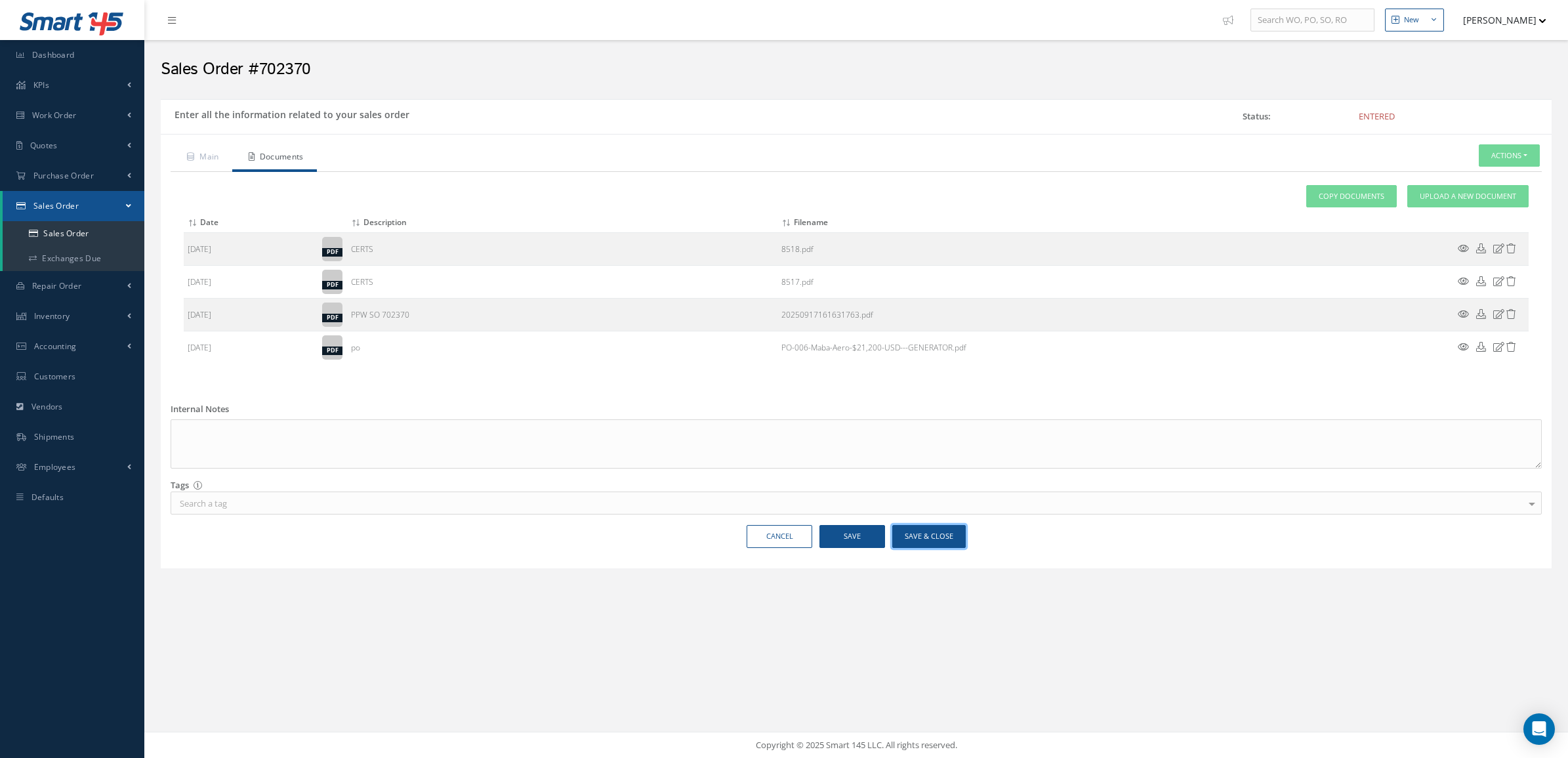
click at [930, 540] on button "Save & Close" at bounding box center [928, 536] width 73 height 23
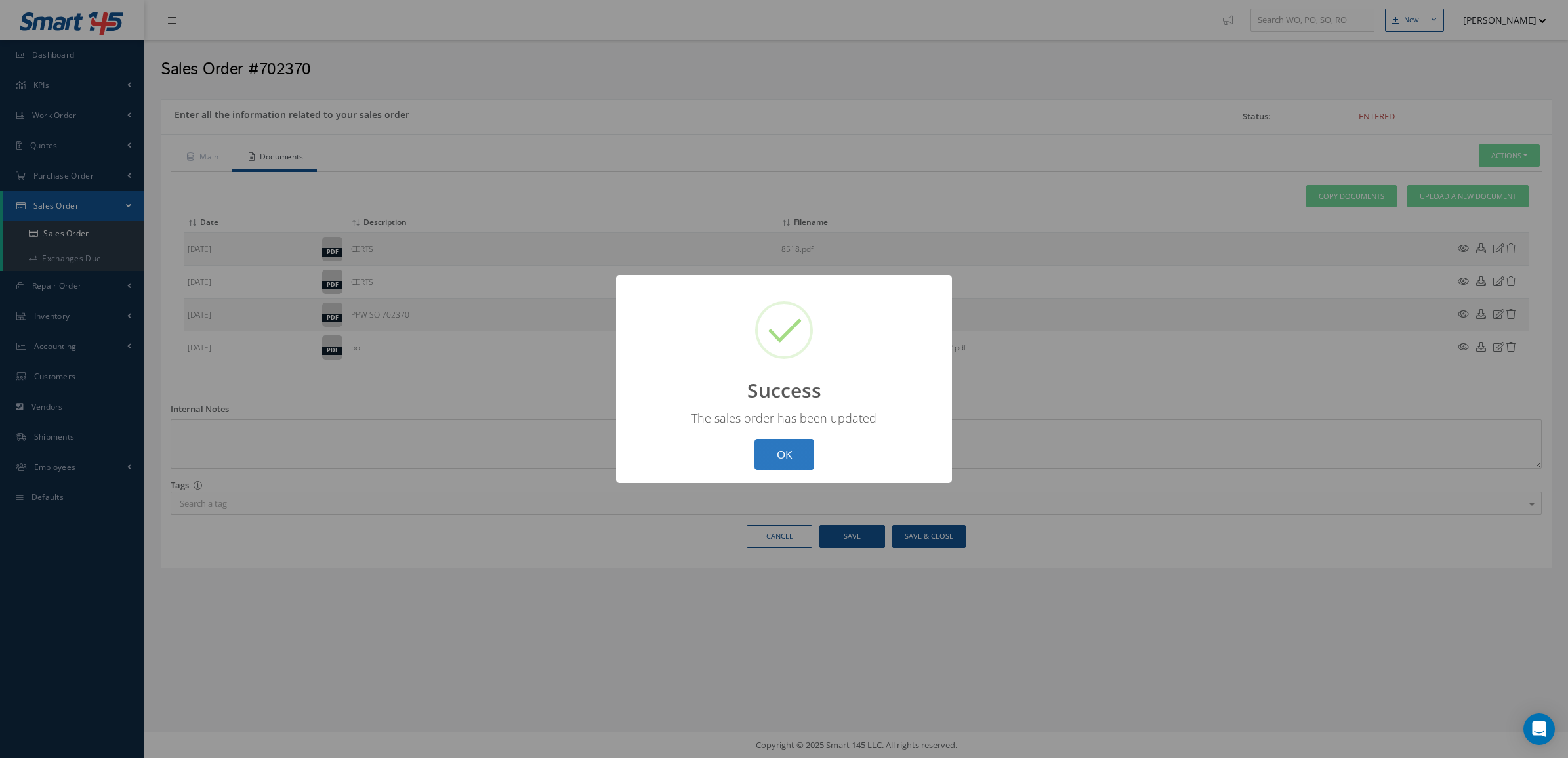
click at [793, 444] on button "OK" at bounding box center [784, 454] width 59 height 31
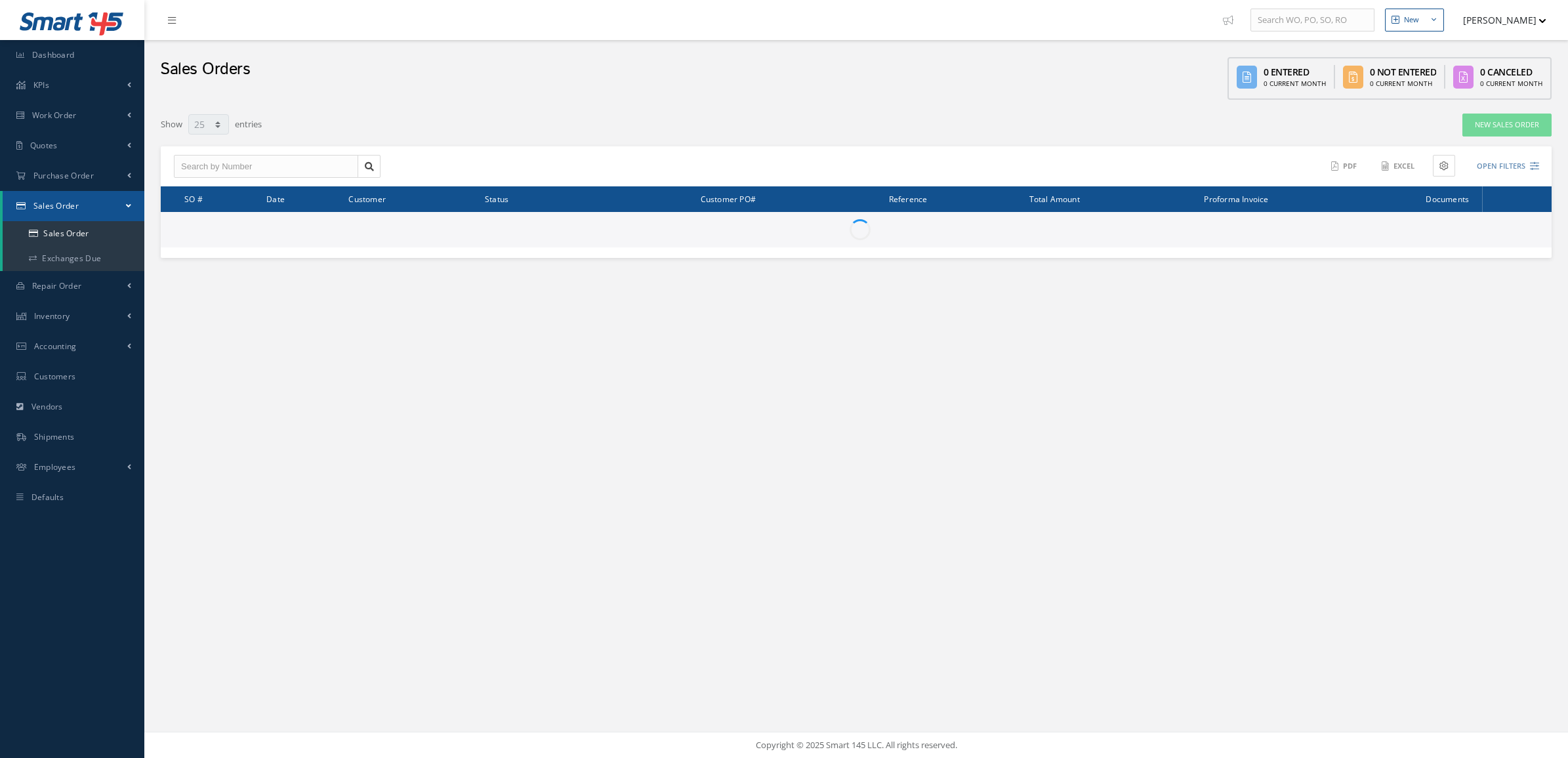
select select "25"
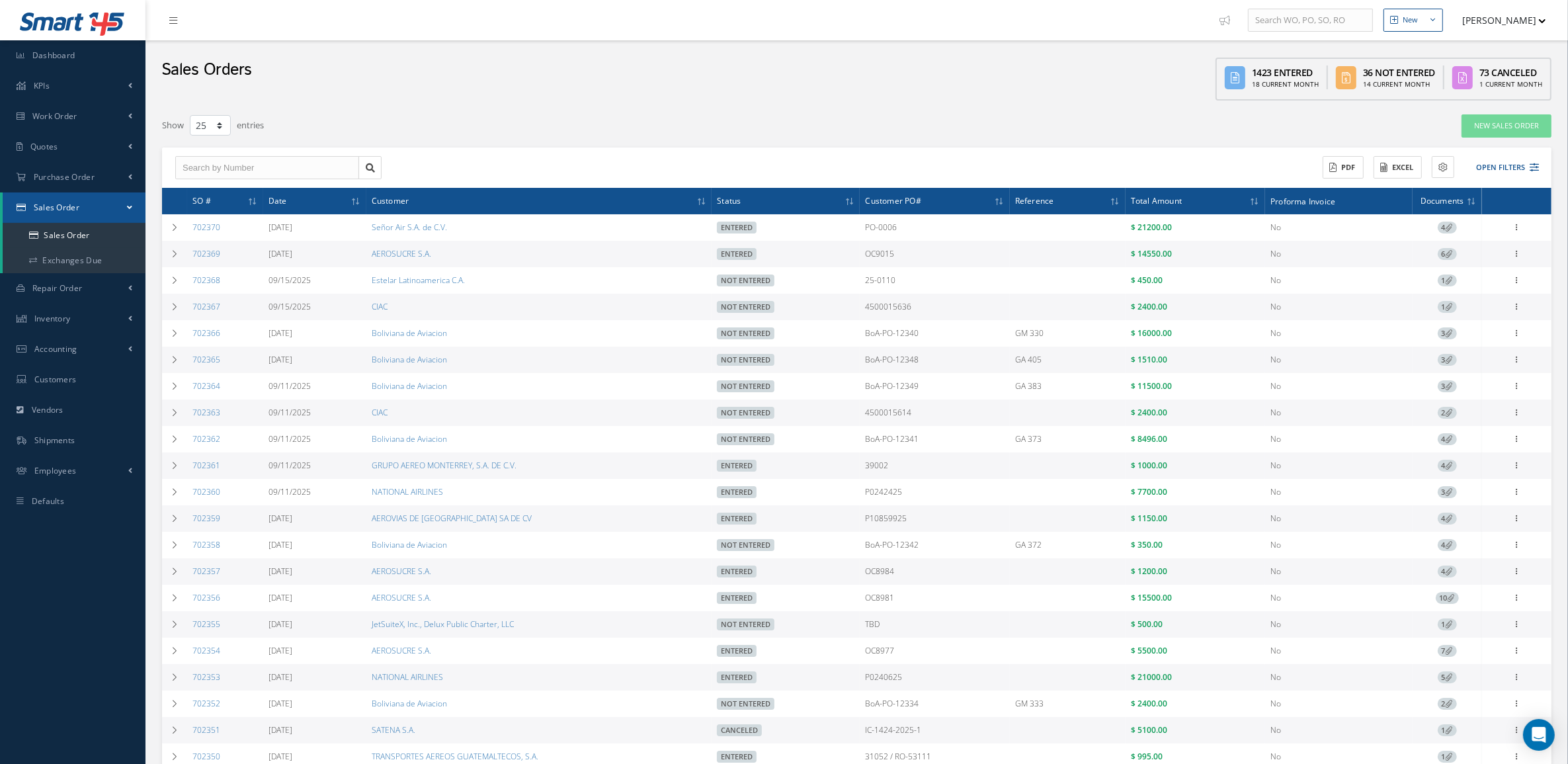
click at [285, 134] on div "Show 10 25 50 100 entries" at bounding box center [563, 126] width 822 height 24
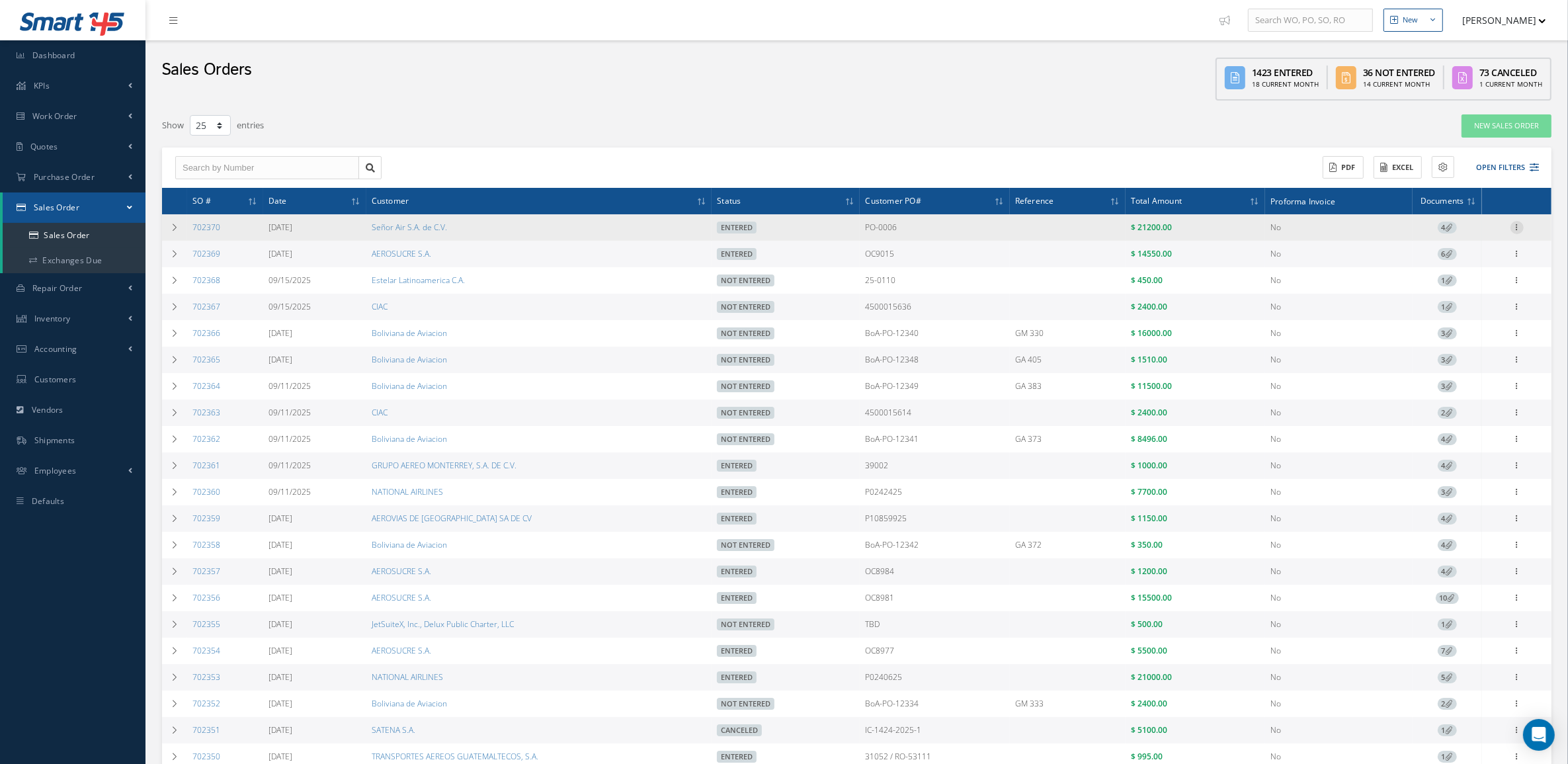
click at [1513, 229] on icon at bounding box center [1517, 226] width 13 height 10
click at [1467, 316] on link "Documents" at bounding box center [1456, 315] width 104 height 18
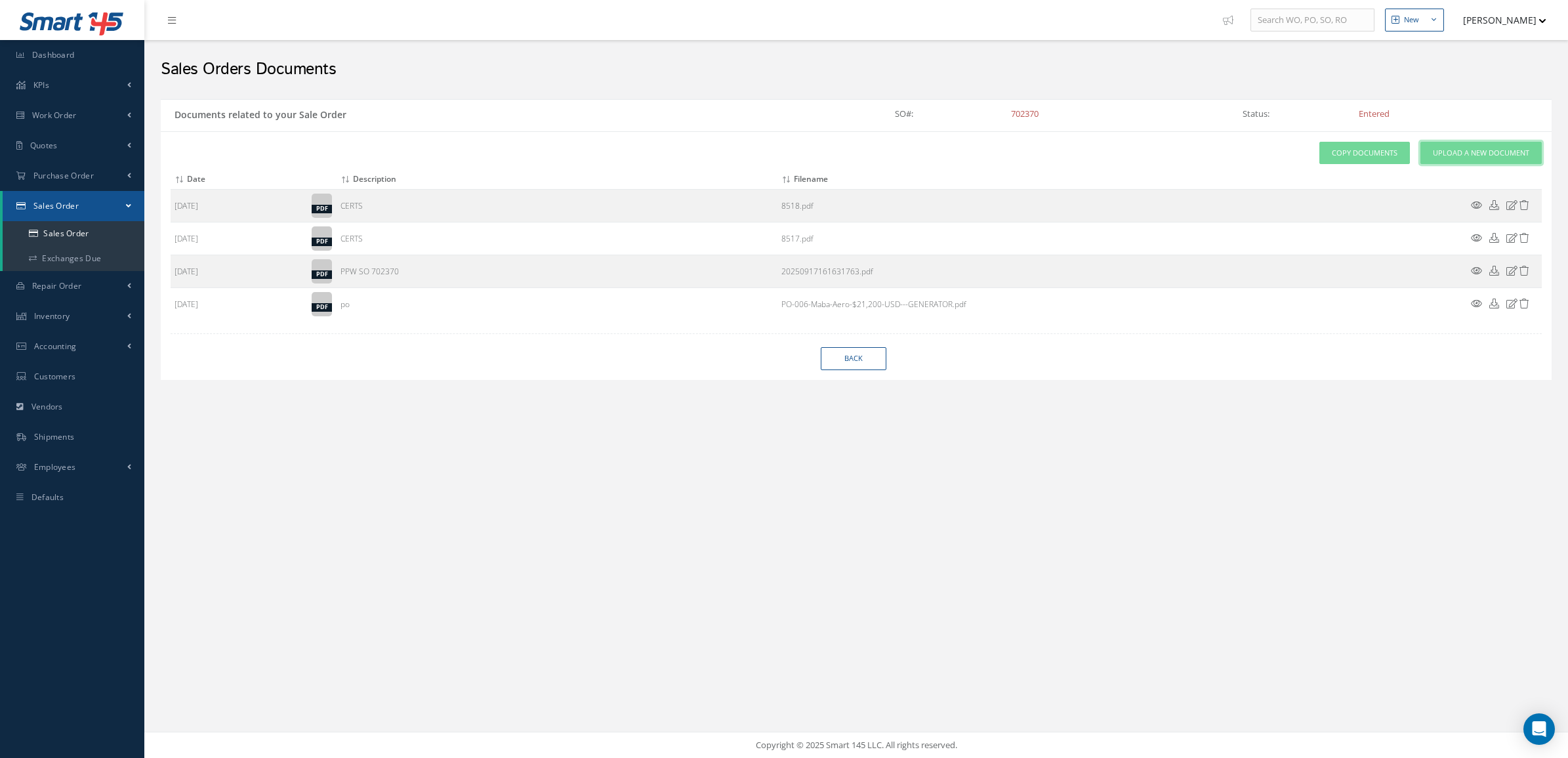
click at [1463, 152] on span "Upload a New Document" at bounding box center [1480, 153] width 96 height 11
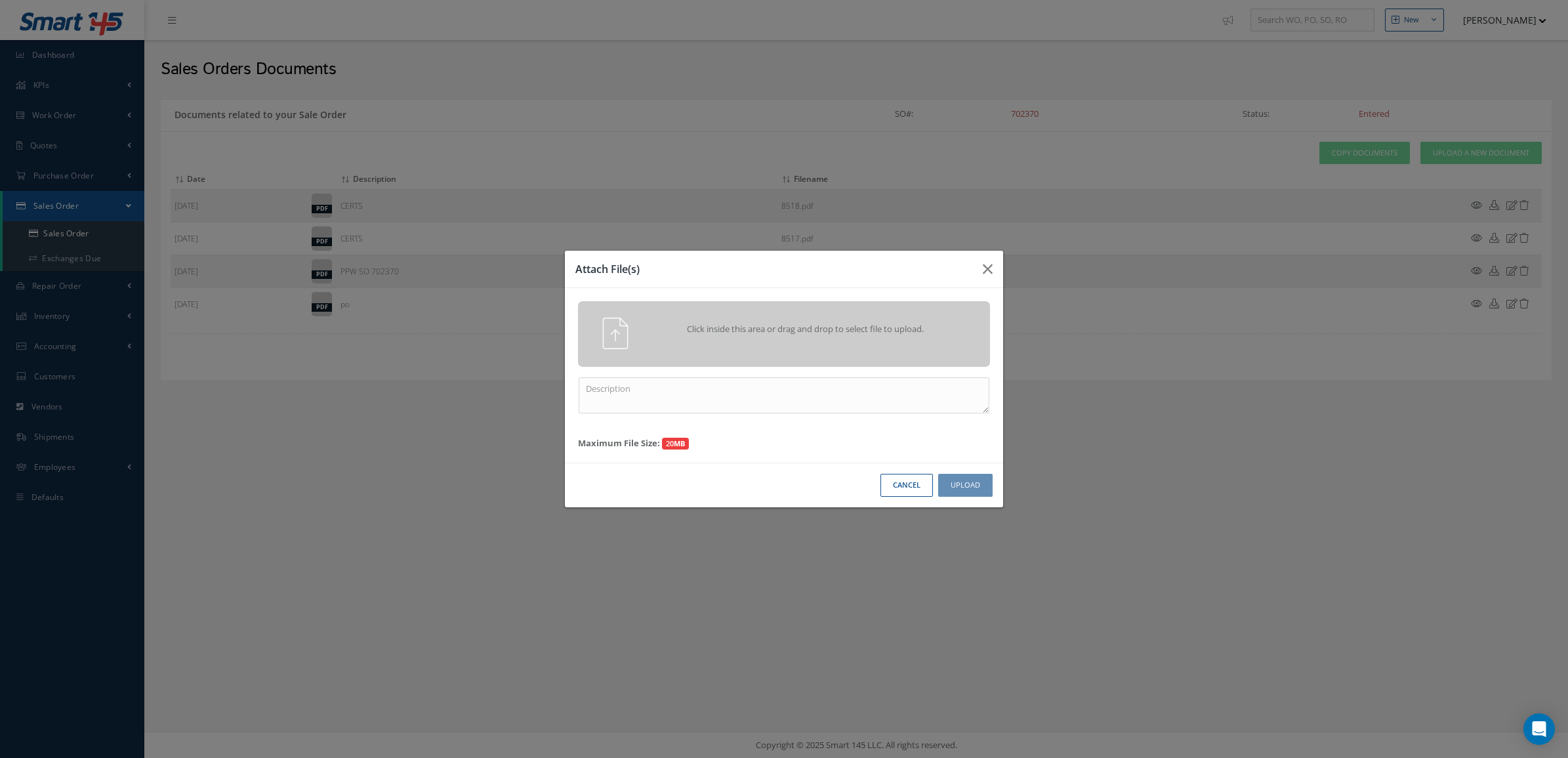
click at [745, 323] on span "Click inside this area or drag and drop to select file to upload." at bounding box center [805, 329] width 298 height 13
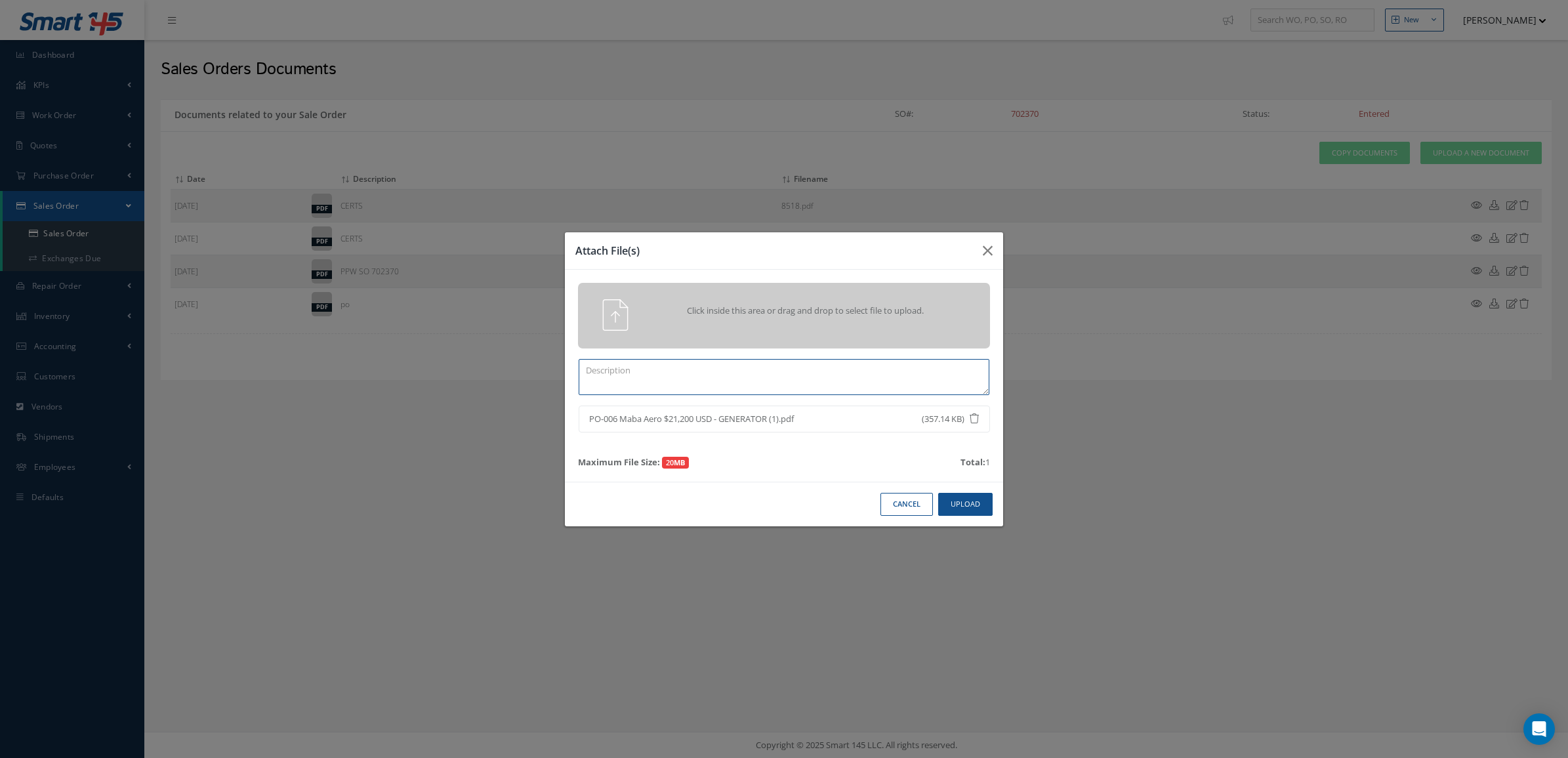
click at [870, 387] on textarea at bounding box center [783, 377] width 410 height 36
type textarea "REVISED PO"
click at [963, 516] on div "Cancel Upload" at bounding box center [783, 504] width 438 height 45
click at [963, 510] on button "Upload" at bounding box center [965, 505] width 54 height 23
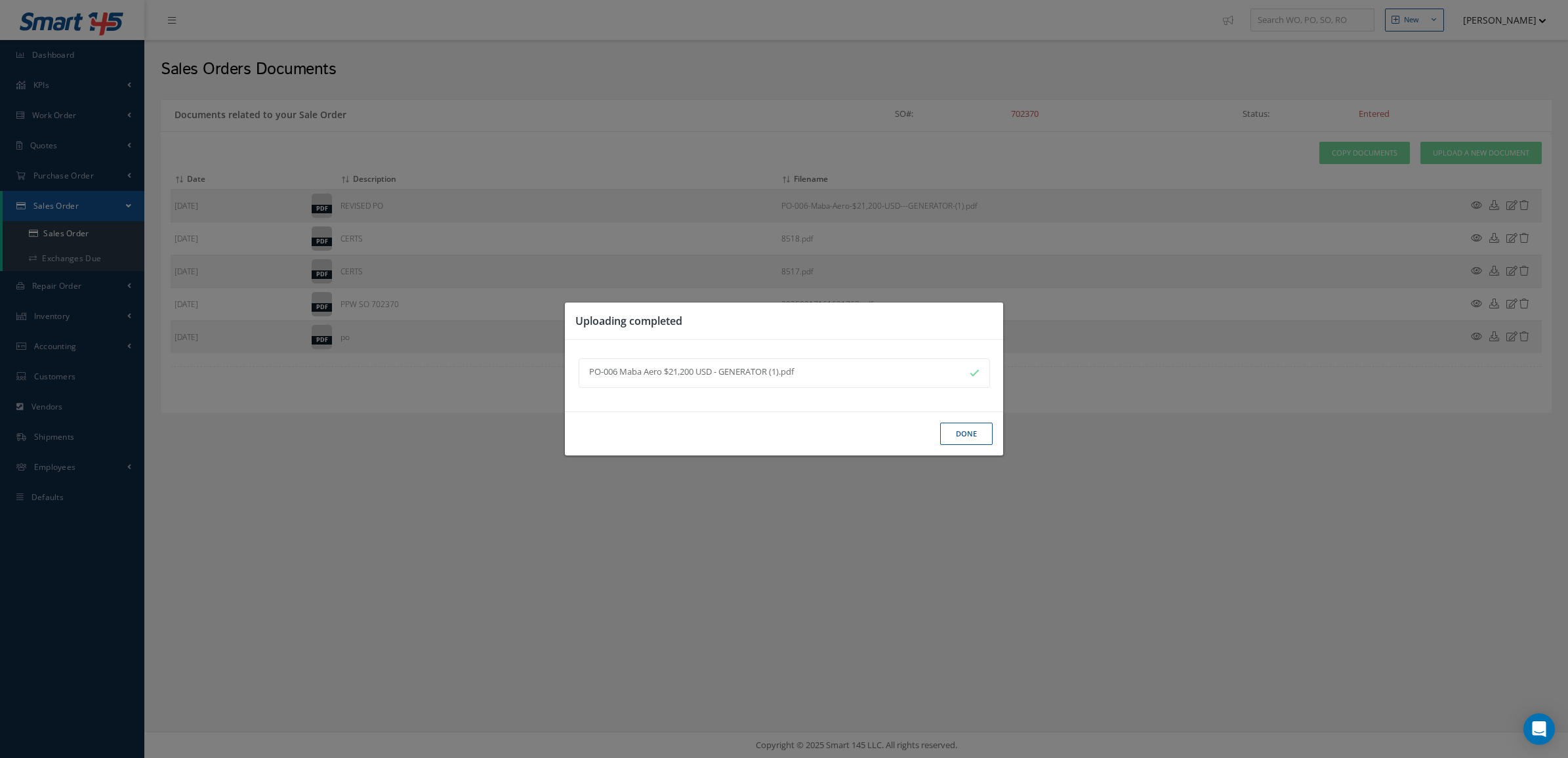
click at [969, 438] on button "Done" at bounding box center [966, 434] width 52 height 23
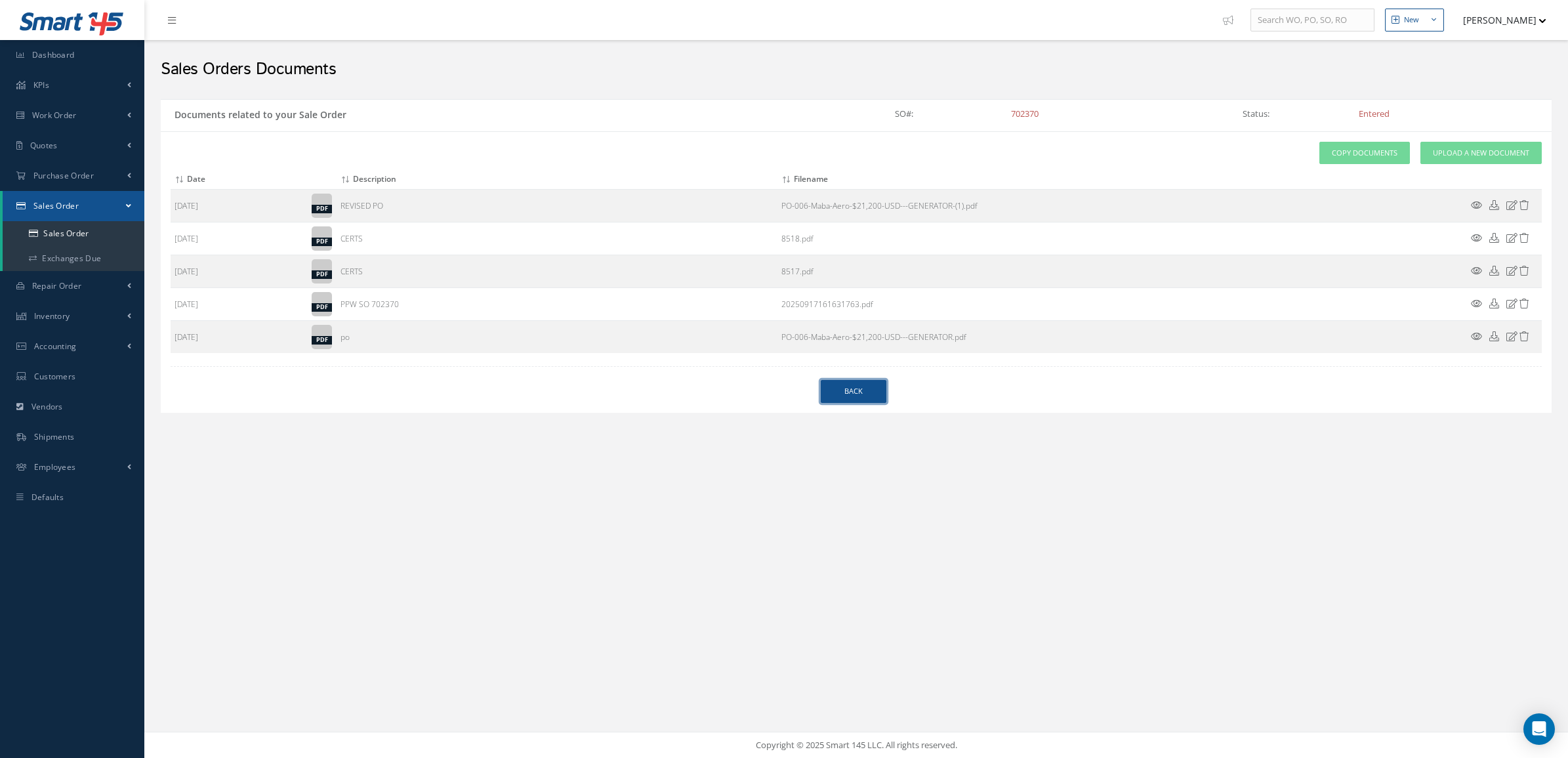
click at [840, 388] on link "Back" at bounding box center [853, 392] width 66 height 23
select select "25"
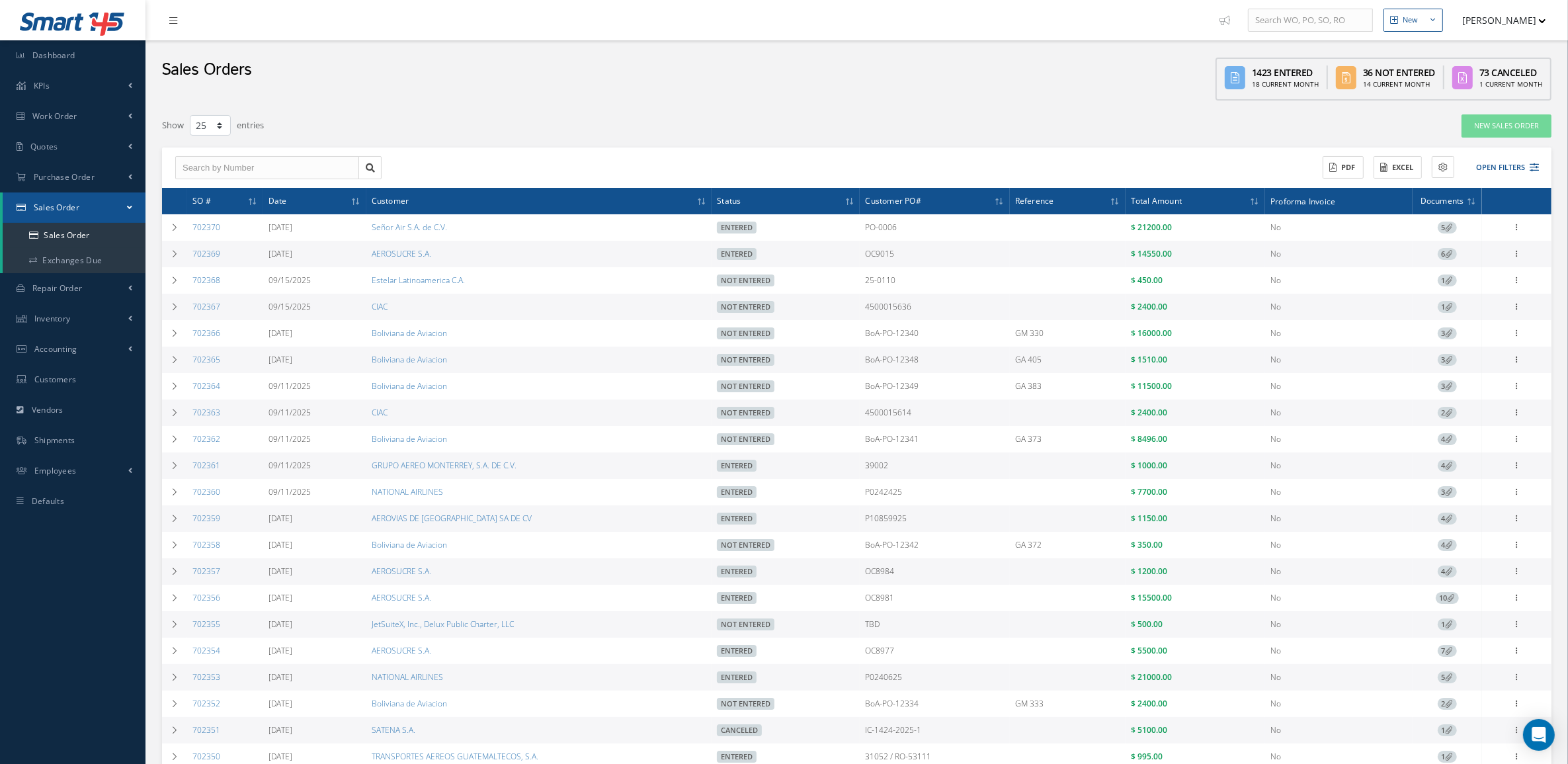
click at [283, 107] on div "Filters SO # Customer Name Select All Status All Status Entered Not Entered Par…" at bounding box center [857, 542] width 1402 height 870
click at [42, 155] on link "Quotes" at bounding box center [72, 147] width 145 height 31
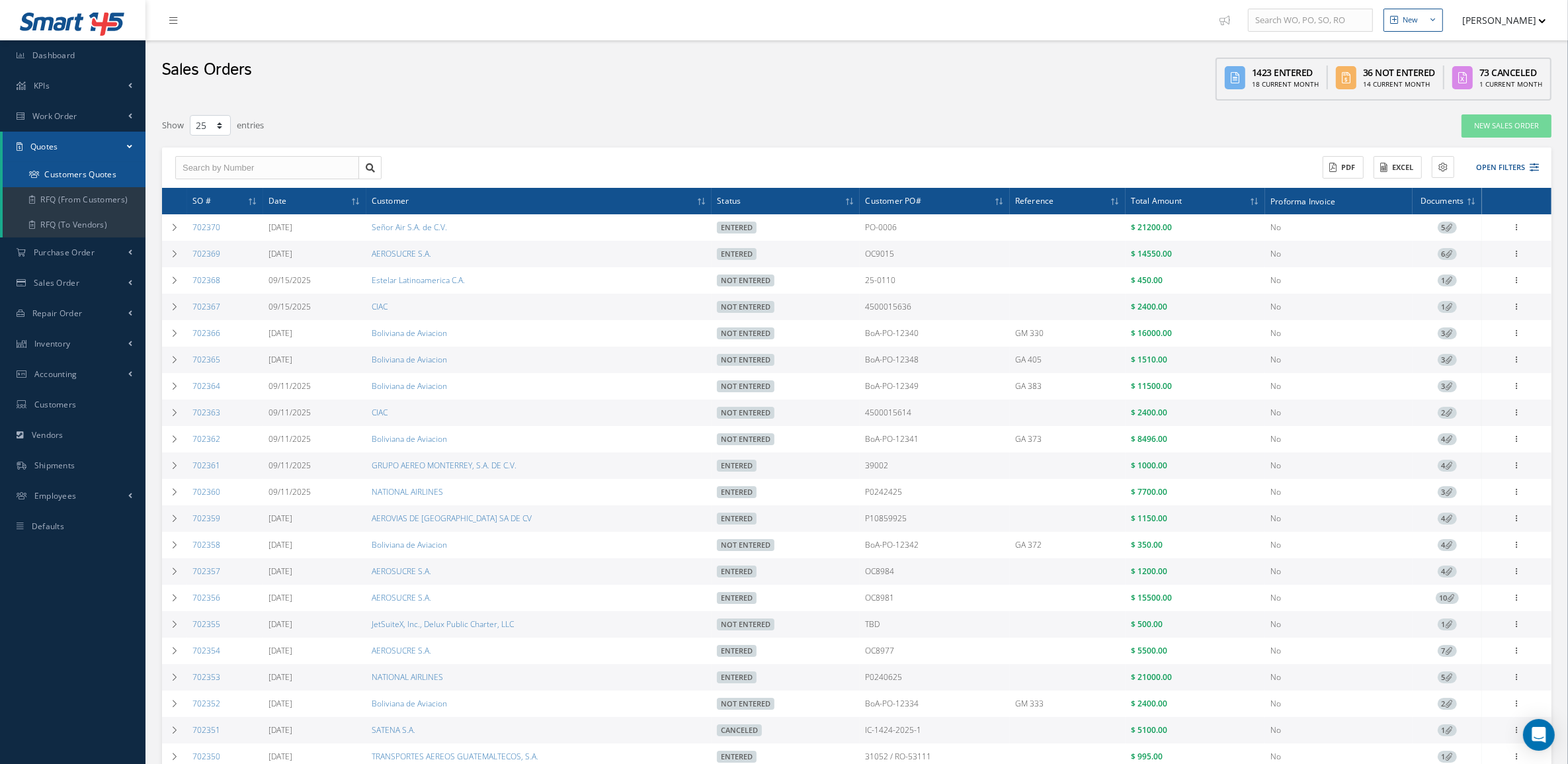
click at [44, 166] on link "Customers Quotes" at bounding box center [74, 174] width 143 height 25
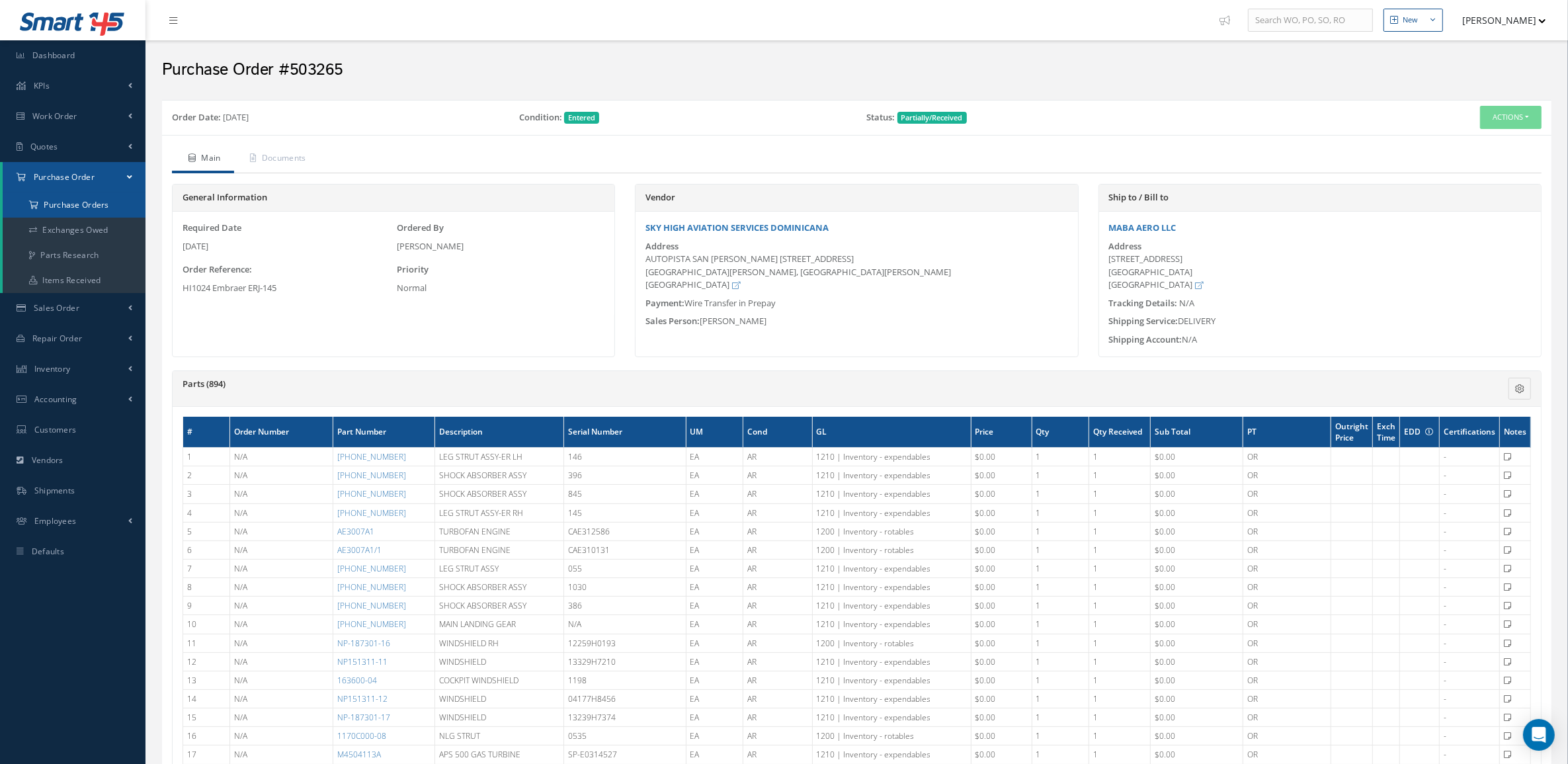
click at [101, 198] on a=1&status_id=2&status_id=3&status_id=5&collapsedFilters"] "Purchase Orders" at bounding box center [74, 205] width 143 height 25
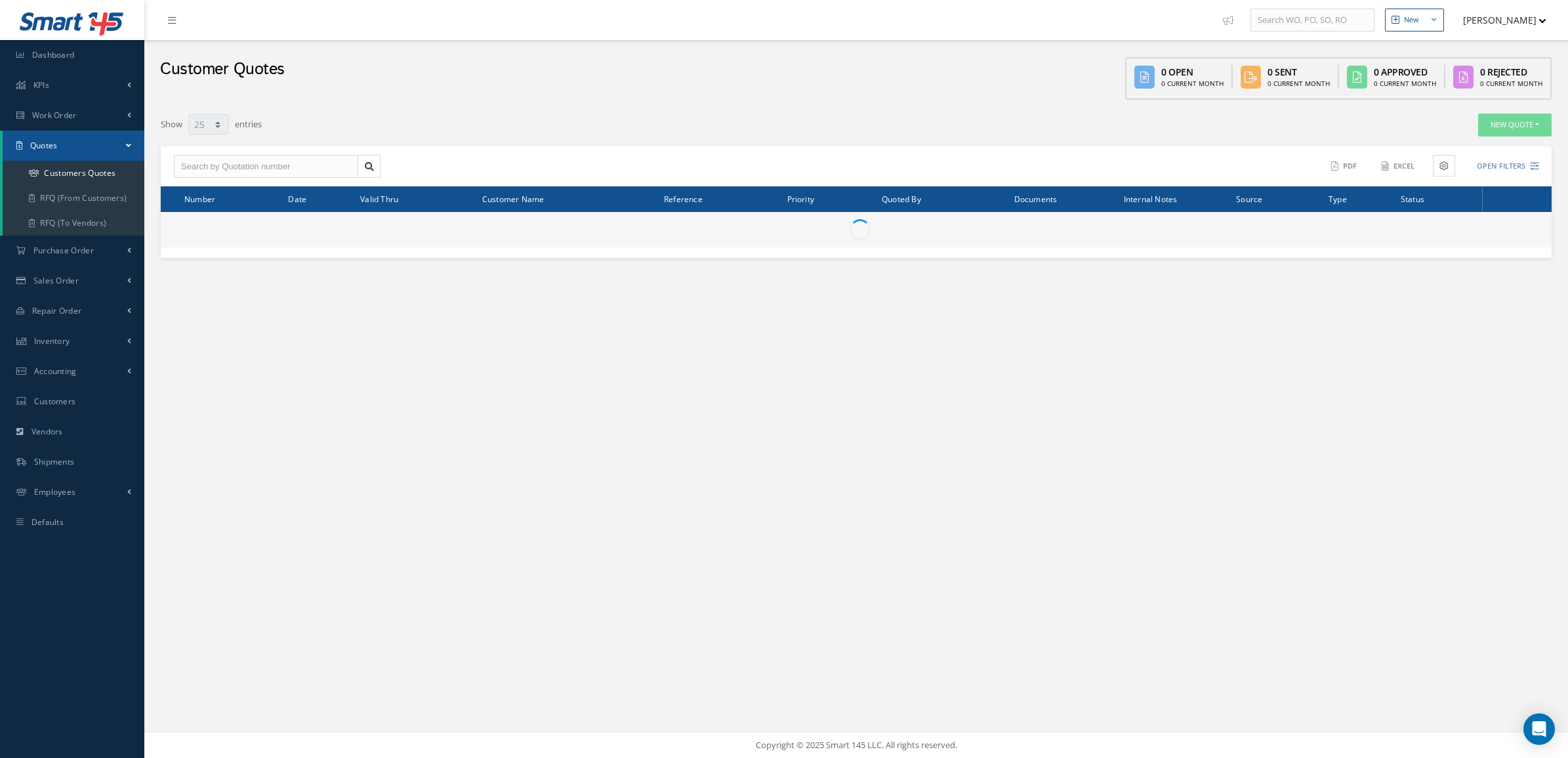
select select "25"
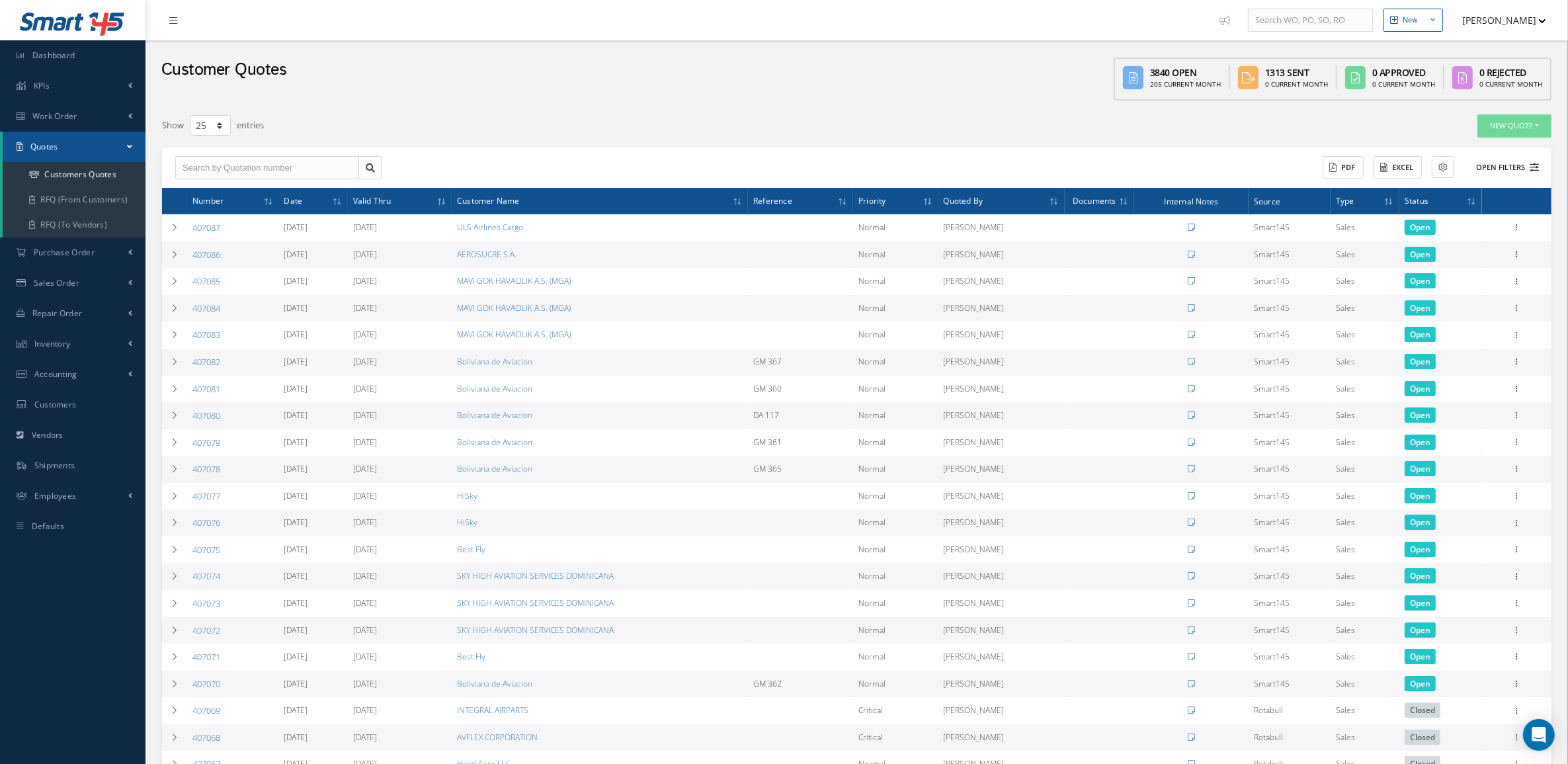
click at [1518, 162] on button "Open Filters" at bounding box center [1501, 168] width 74 height 22
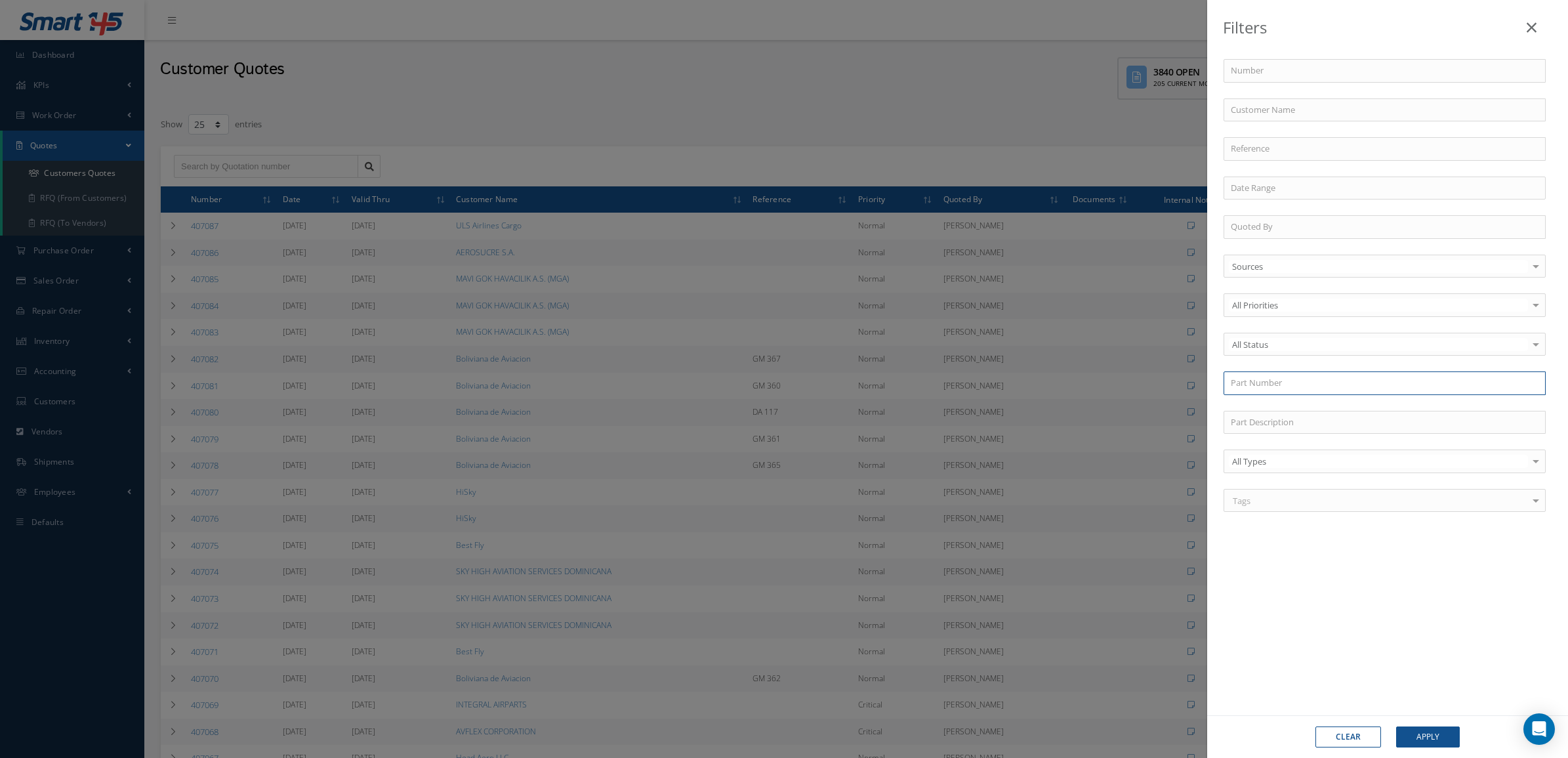
click at [1276, 395] on input "text" at bounding box center [1384, 383] width 322 height 24
paste input "MOBIL JETII -QT"
click at [1260, 387] on input "MOBIL JETII" at bounding box center [1384, 383] width 322 height 24
drag, startPoint x: 1340, startPoint y: 382, endPoint x: 1139, endPoint y: 390, distance: 201.2
click at [1139, 390] on div "Filters Number Customer Name Reference Quoted By Sources Sources Smart145 Rotab…" at bounding box center [784, 379] width 1568 height 758
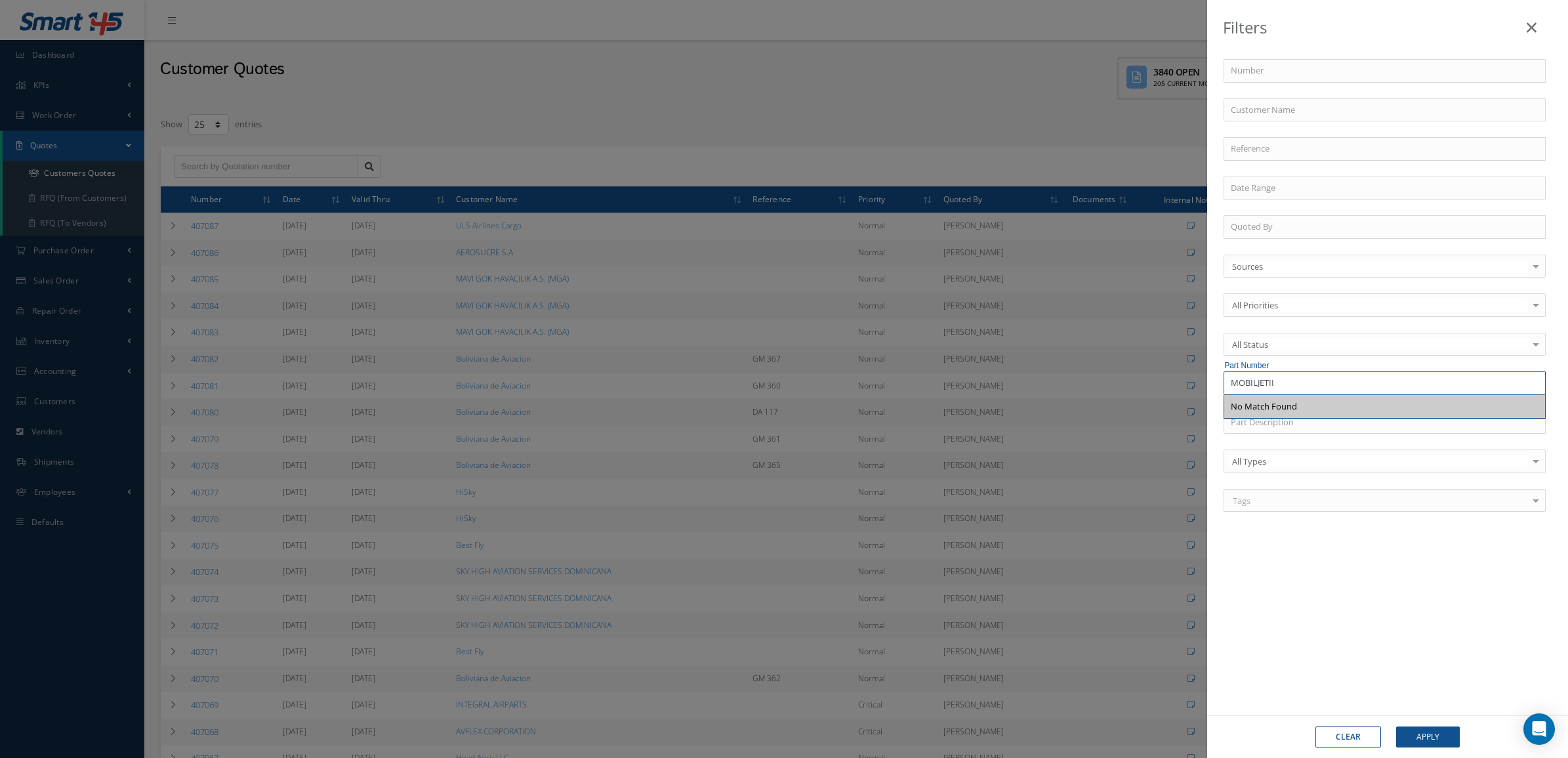
paste input "0BILJETIIQT"
type input "M0BILJETIIQT"
click at [1312, 410] on div "M0BILJETIIQT" at bounding box center [1384, 407] width 308 height 13
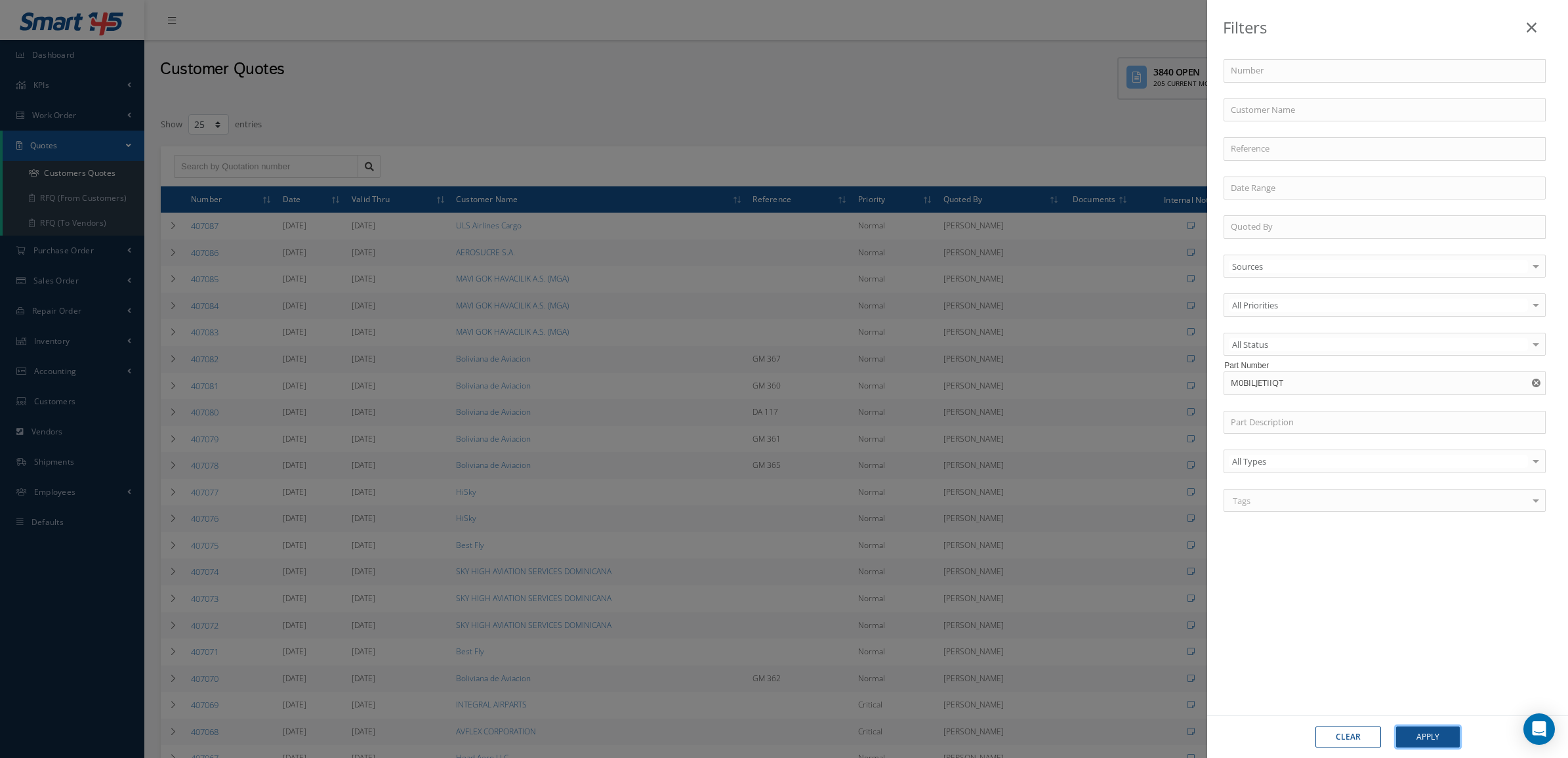
click at [1436, 730] on button "Apply" at bounding box center [1428, 736] width 64 height 21
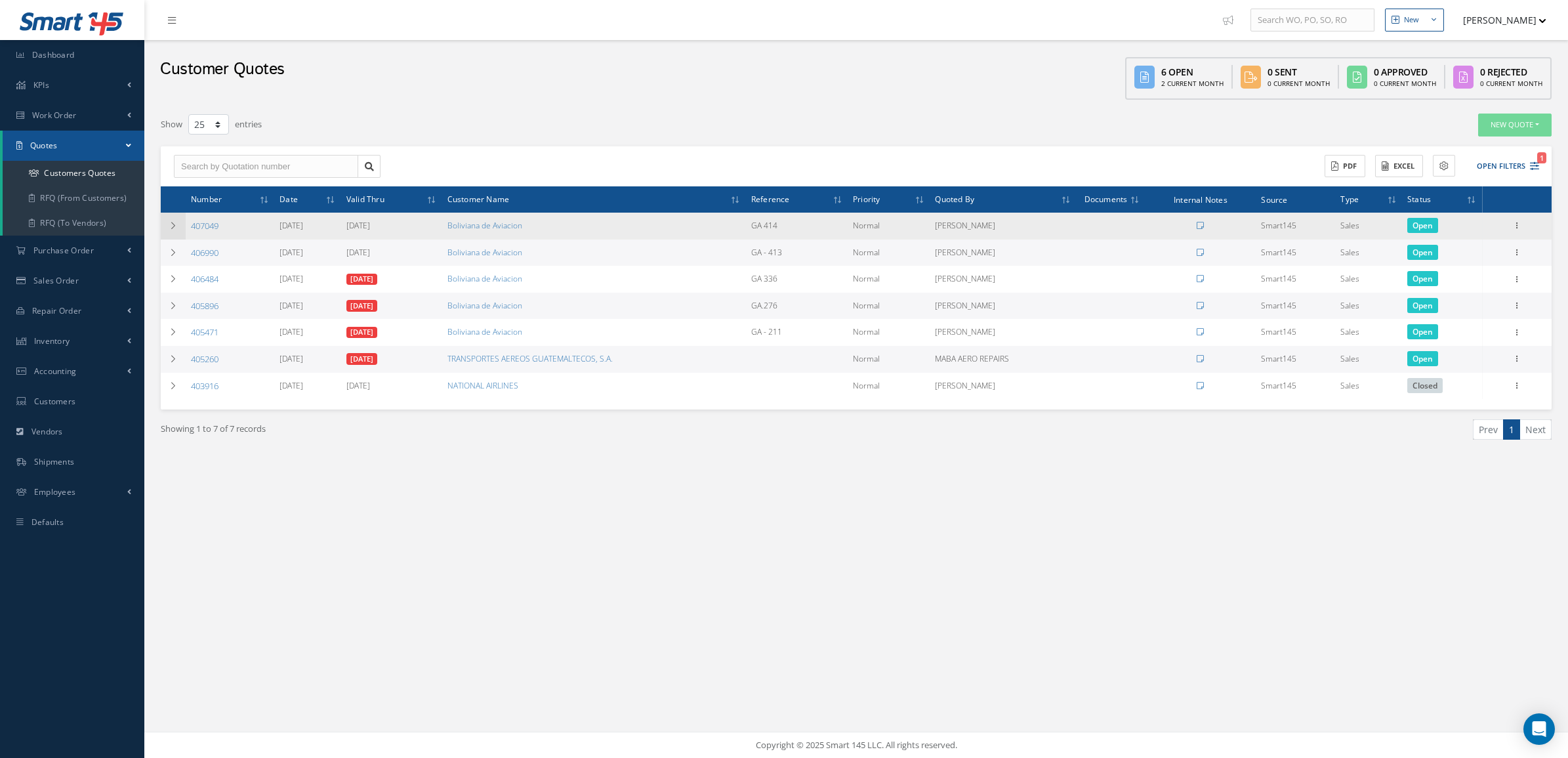
click at [171, 222] on icon at bounding box center [173, 225] width 9 height 8
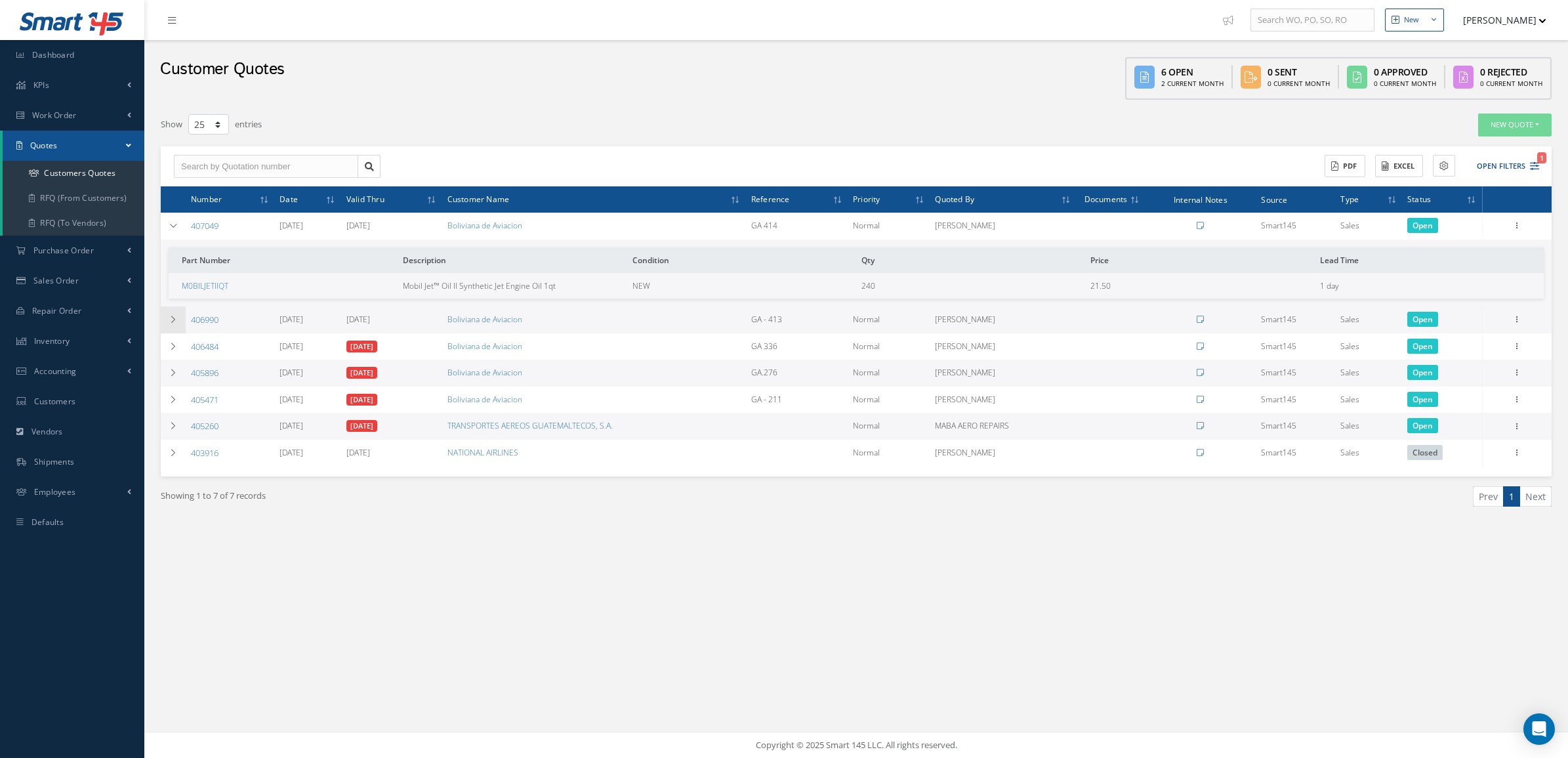
click at [174, 316] on icon at bounding box center [173, 319] width 9 height 8
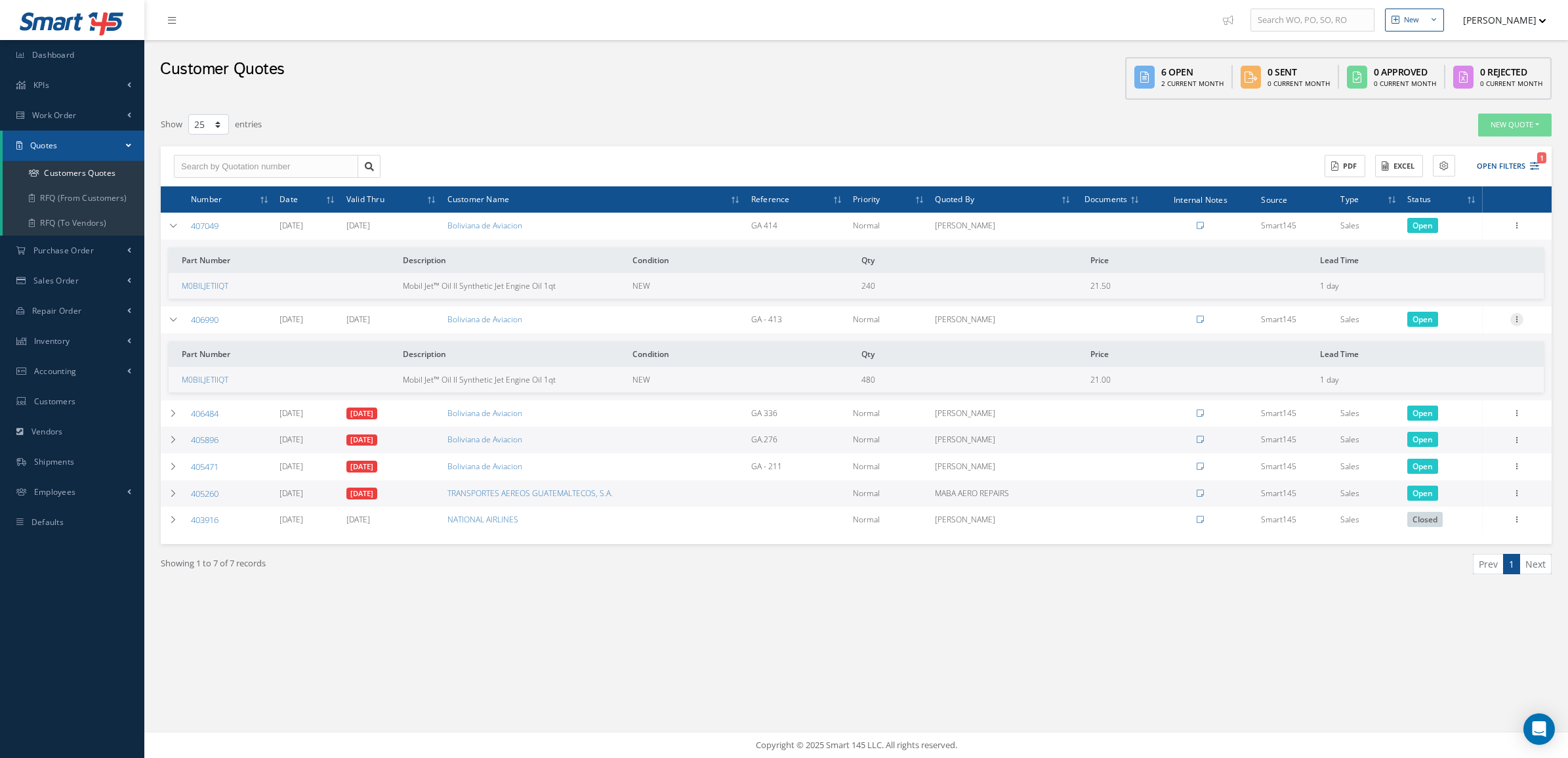
click at [1517, 320] on icon at bounding box center [1517, 318] width 13 height 10
click at [1454, 397] on link "Convert to Sales Order" at bounding box center [1456, 400] width 104 height 27
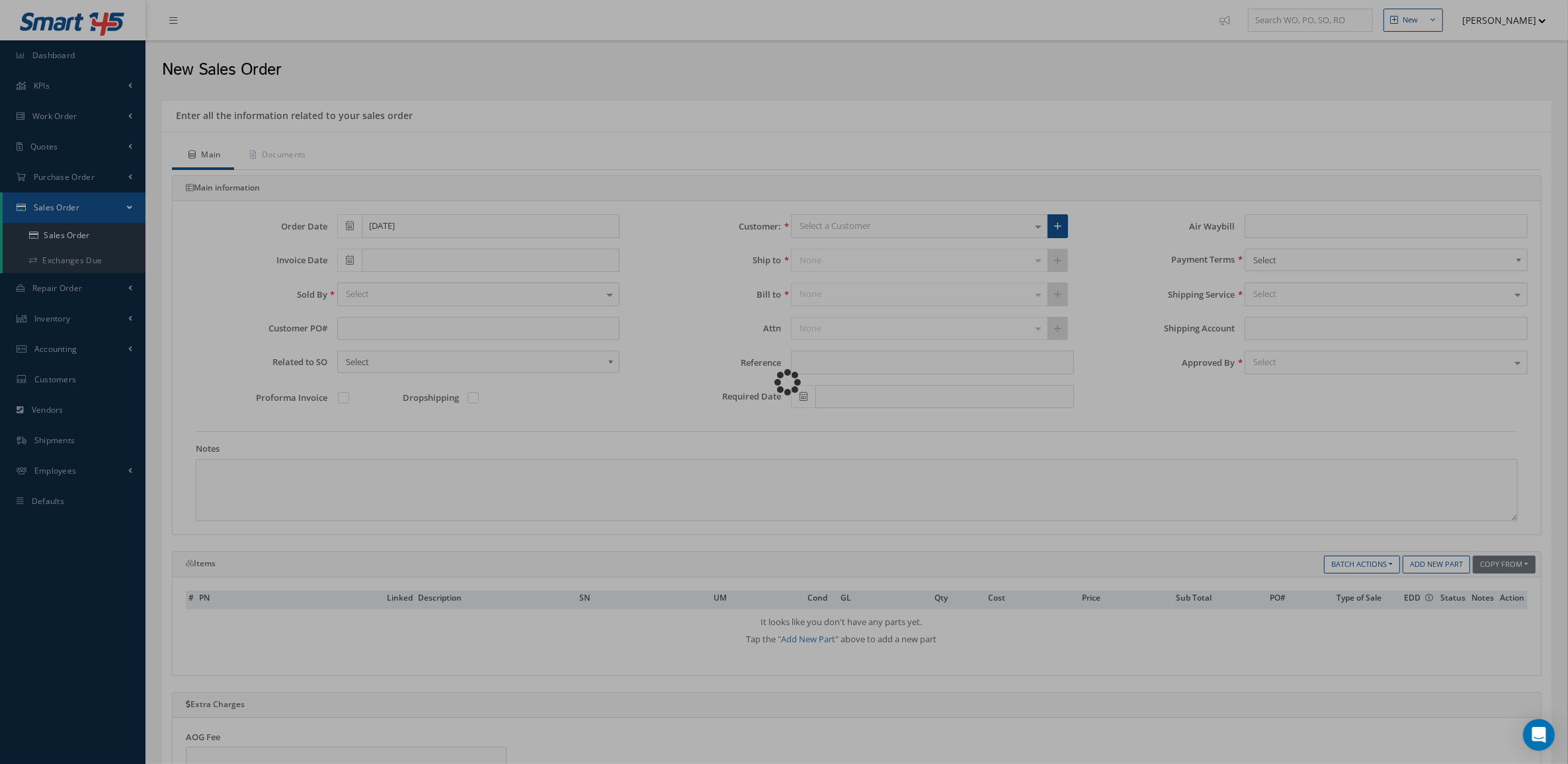
type input "GA - 413"
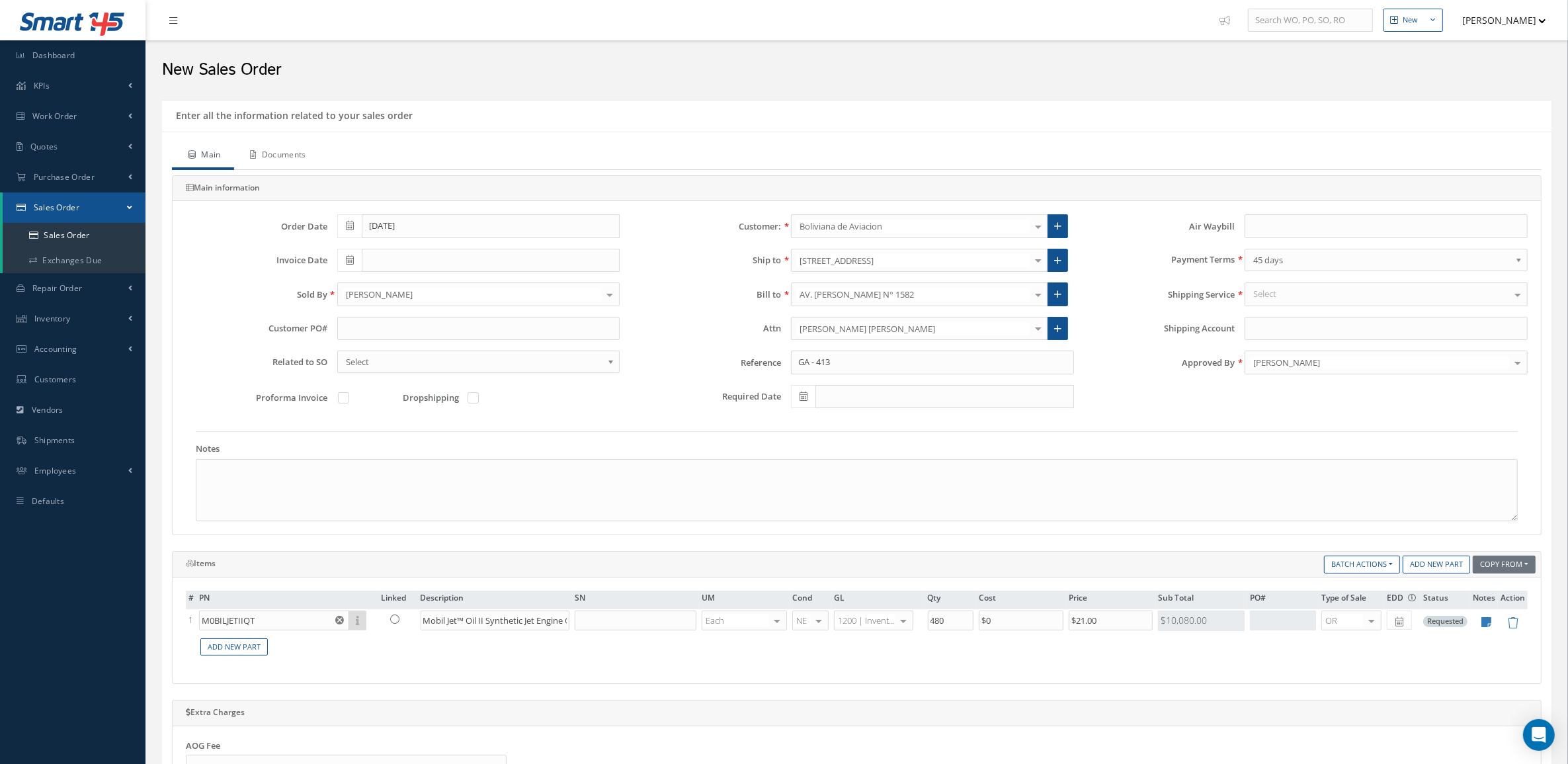
click at [290, 156] on link "Documents" at bounding box center [277, 156] width 85 height 28
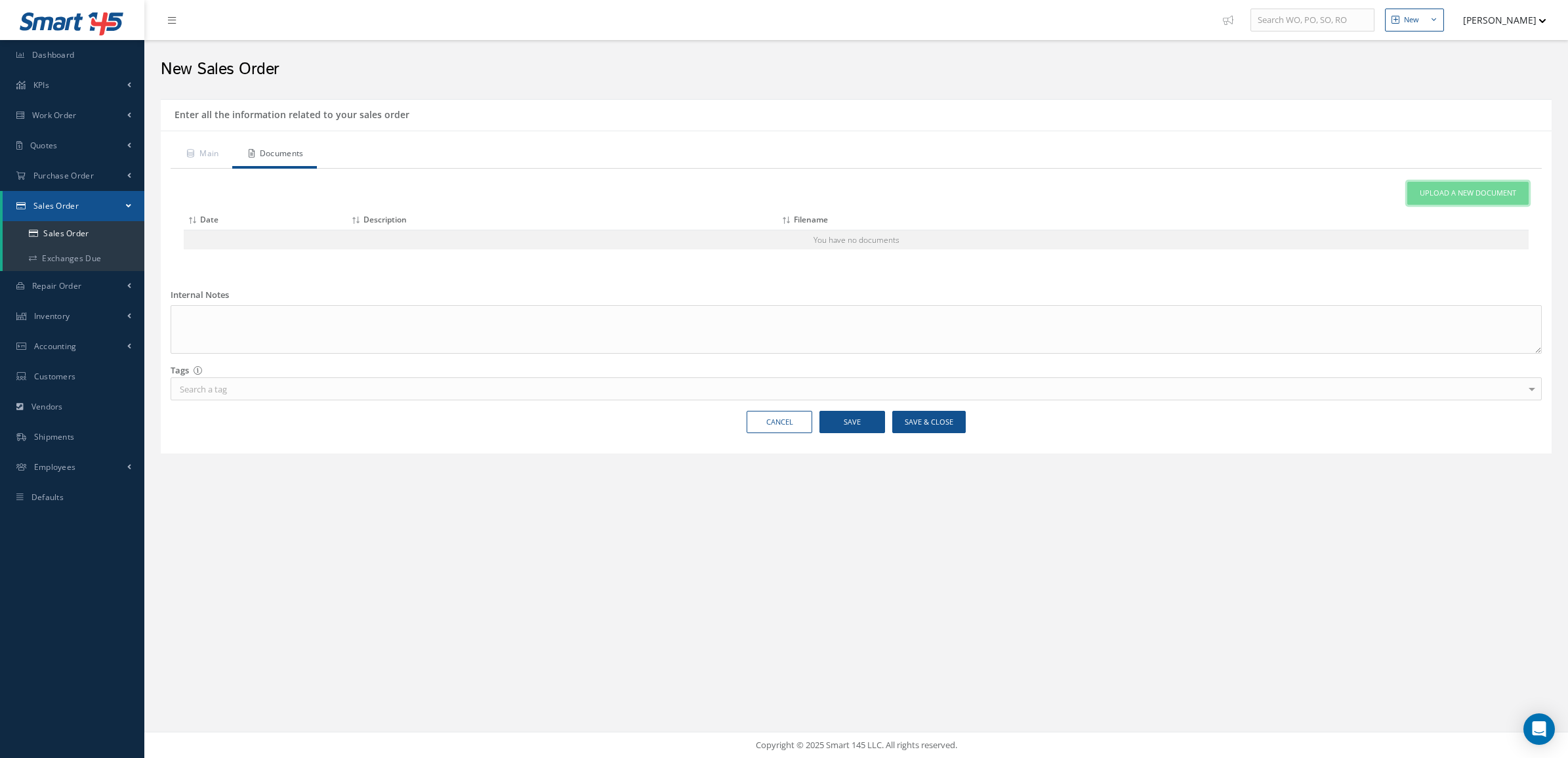
click at [1438, 202] on link "Upload a New Document" at bounding box center [1468, 193] width 122 height 23
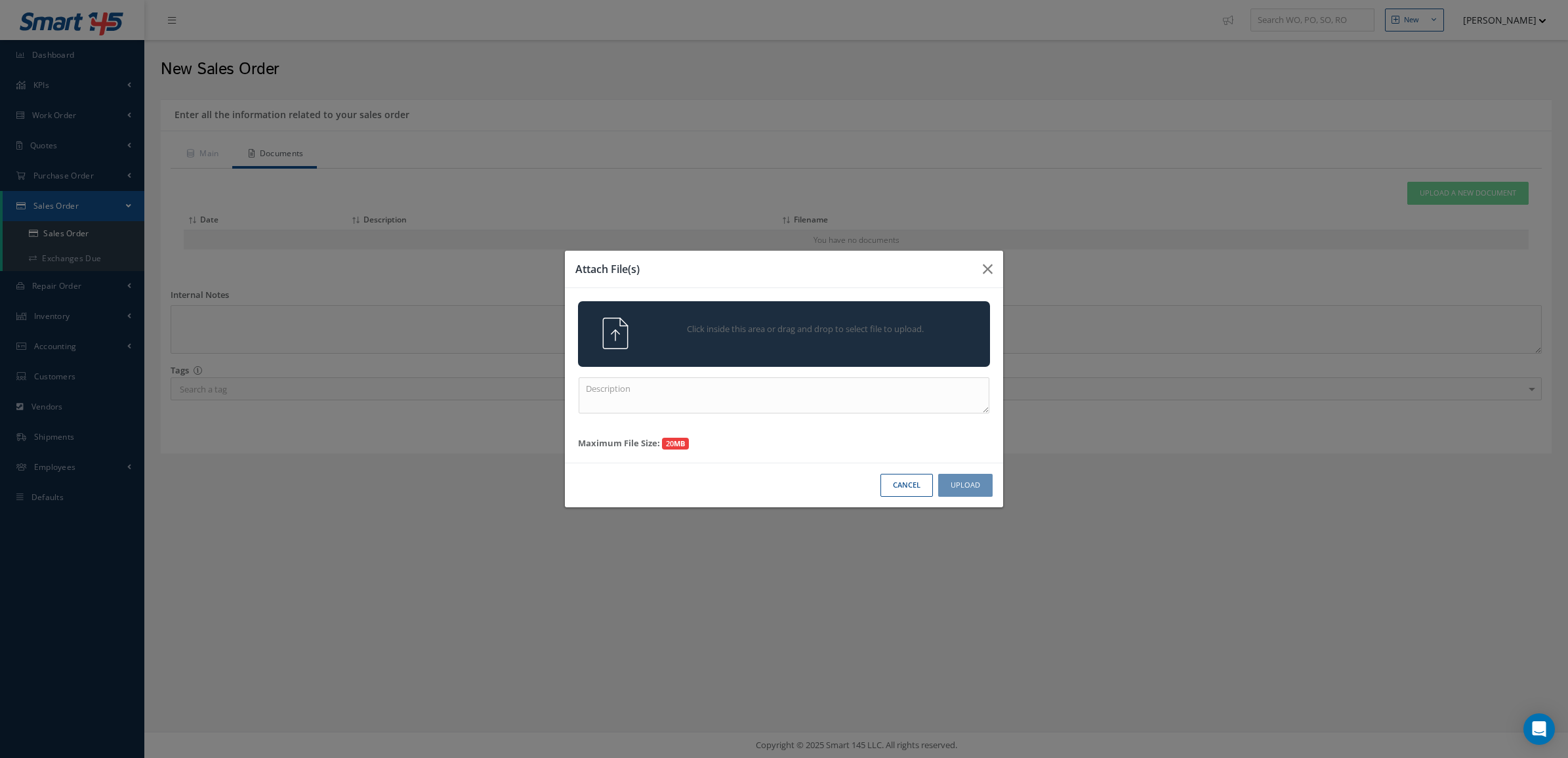
click at [915, 318] on div "Click inside this area or drag and drop to select file to upload." at bounding box center [802, 331] width 324 height 26
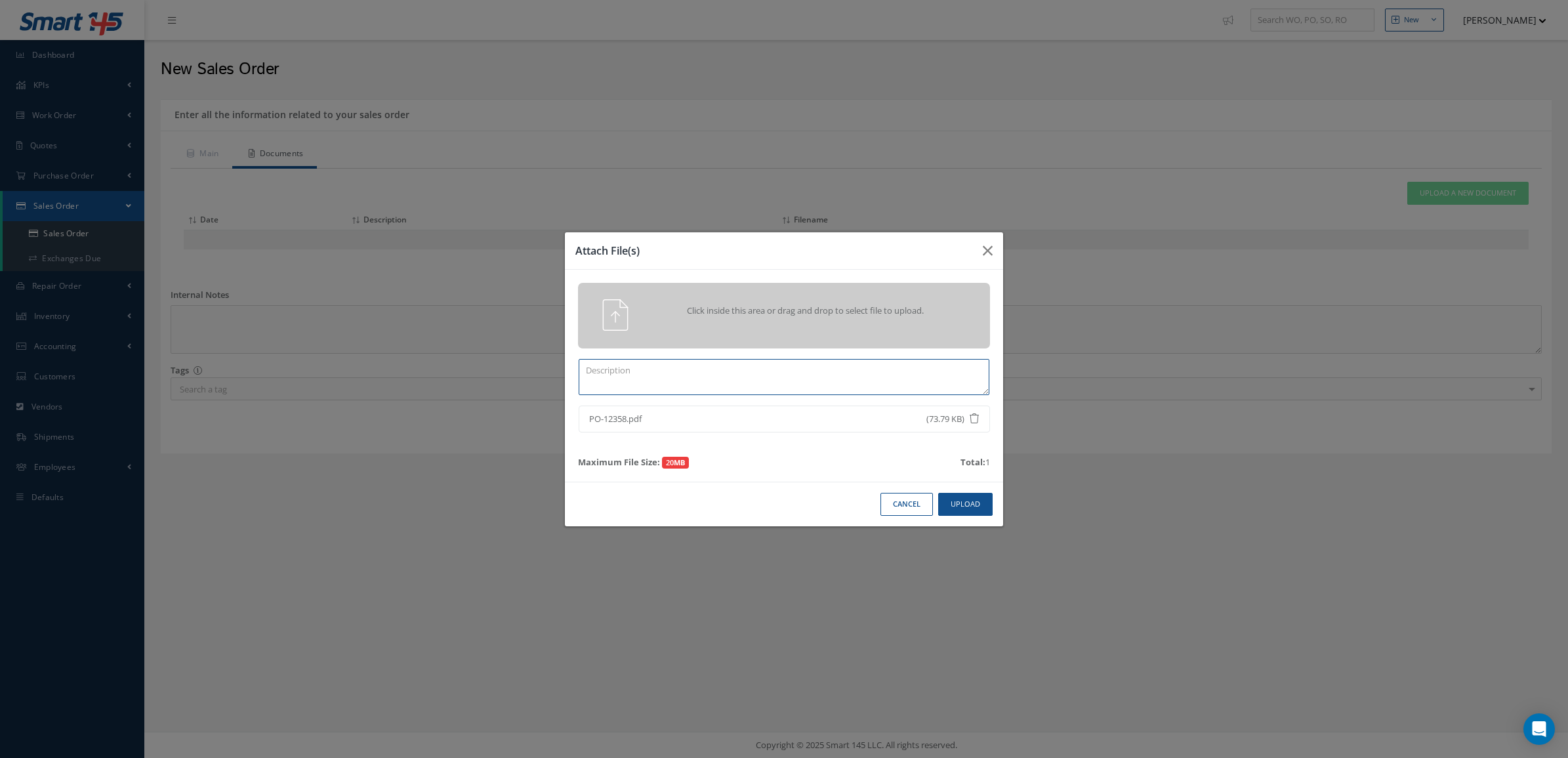
click at [930, 379] on textarea at bounding box center [783, 377] width 410 height 36
type textarea "po"
click at [982, 502] on button "Upload" at bounding box center [965, 505] width 54 height 23
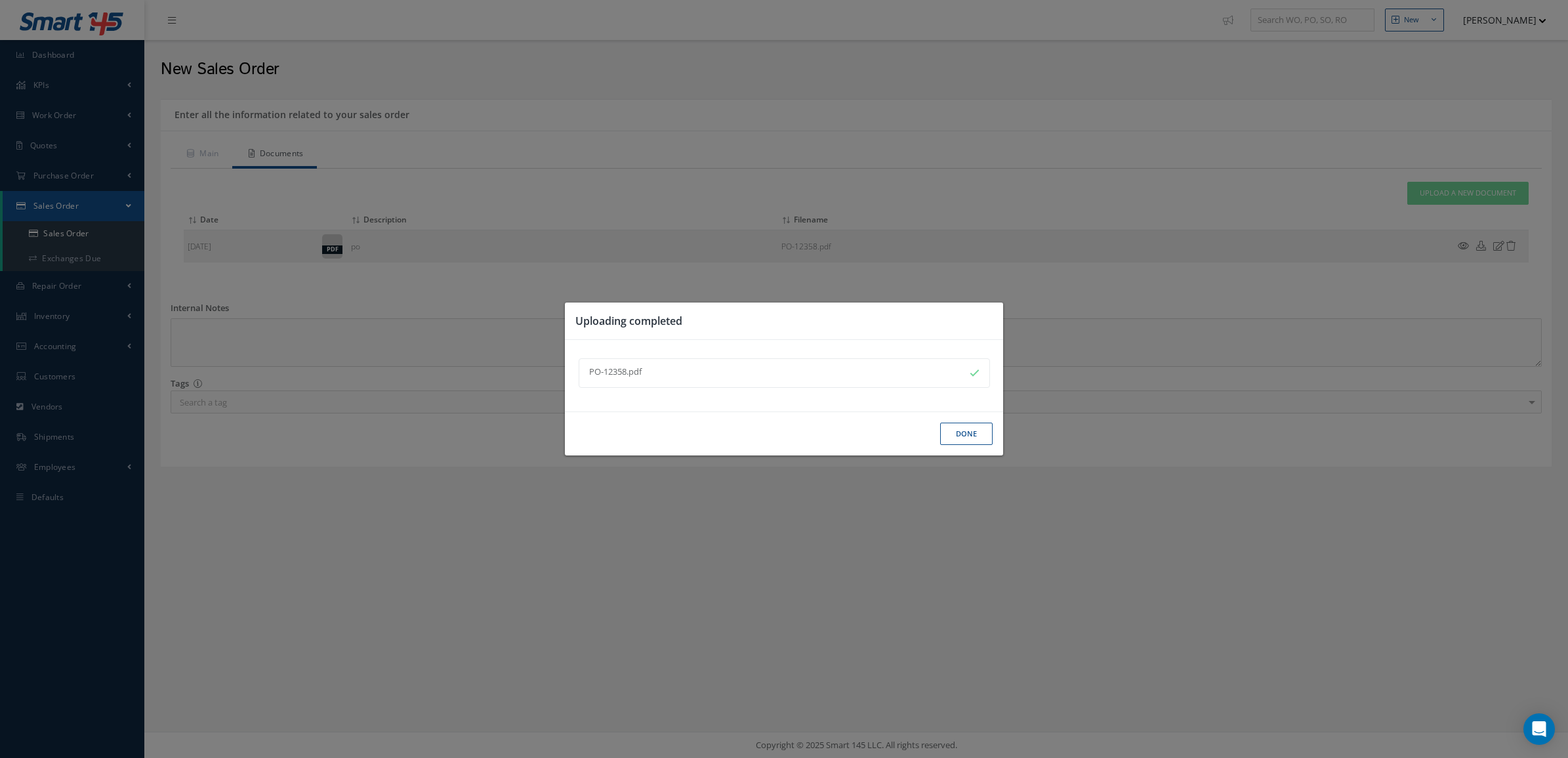
click at [971, 434] on button "Done" at bounding box center [966, 434] width 52 height 23
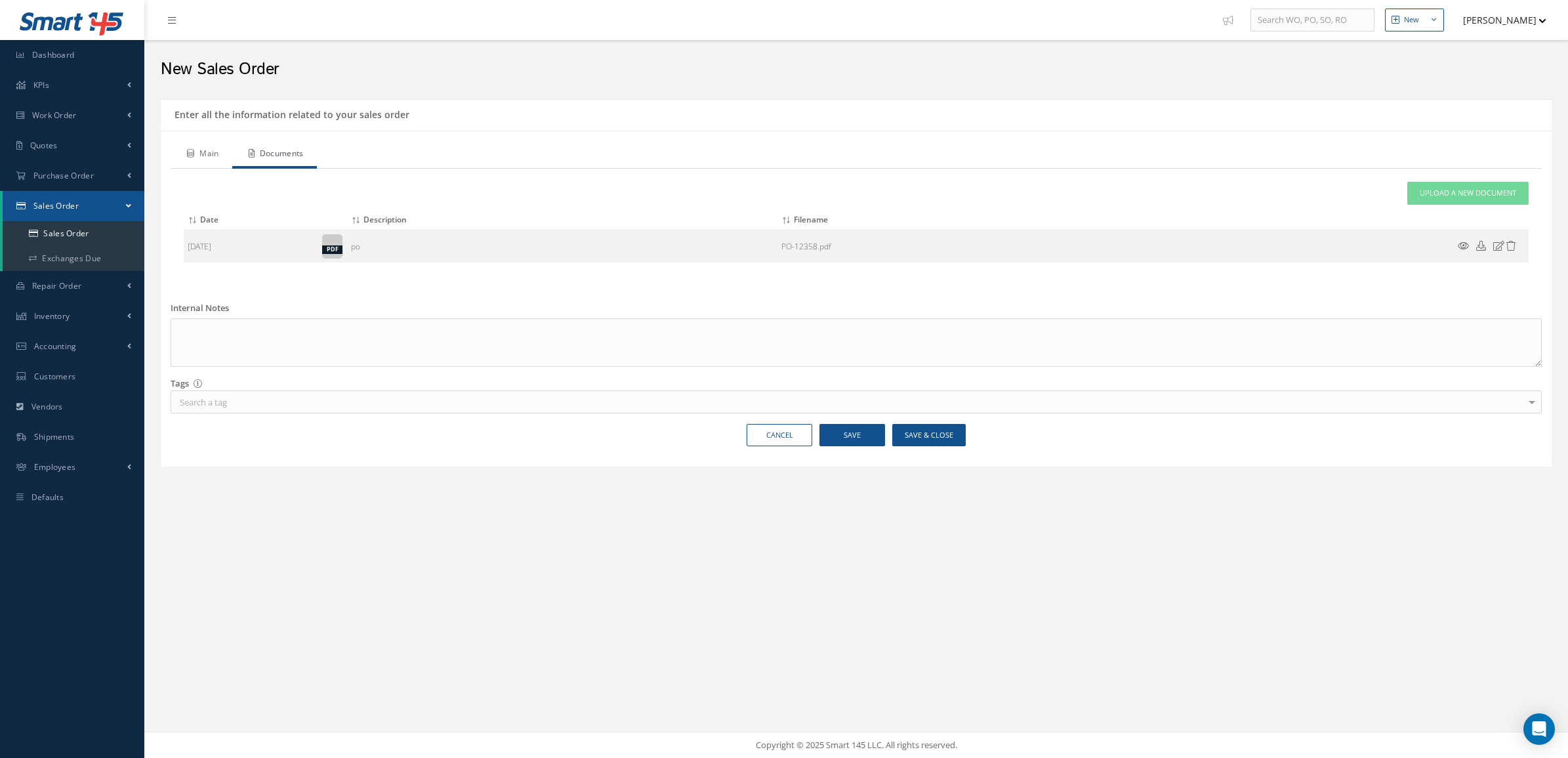
click at [198, 152] on link "Main" at bounding box center [201, 155] width 62 height 28
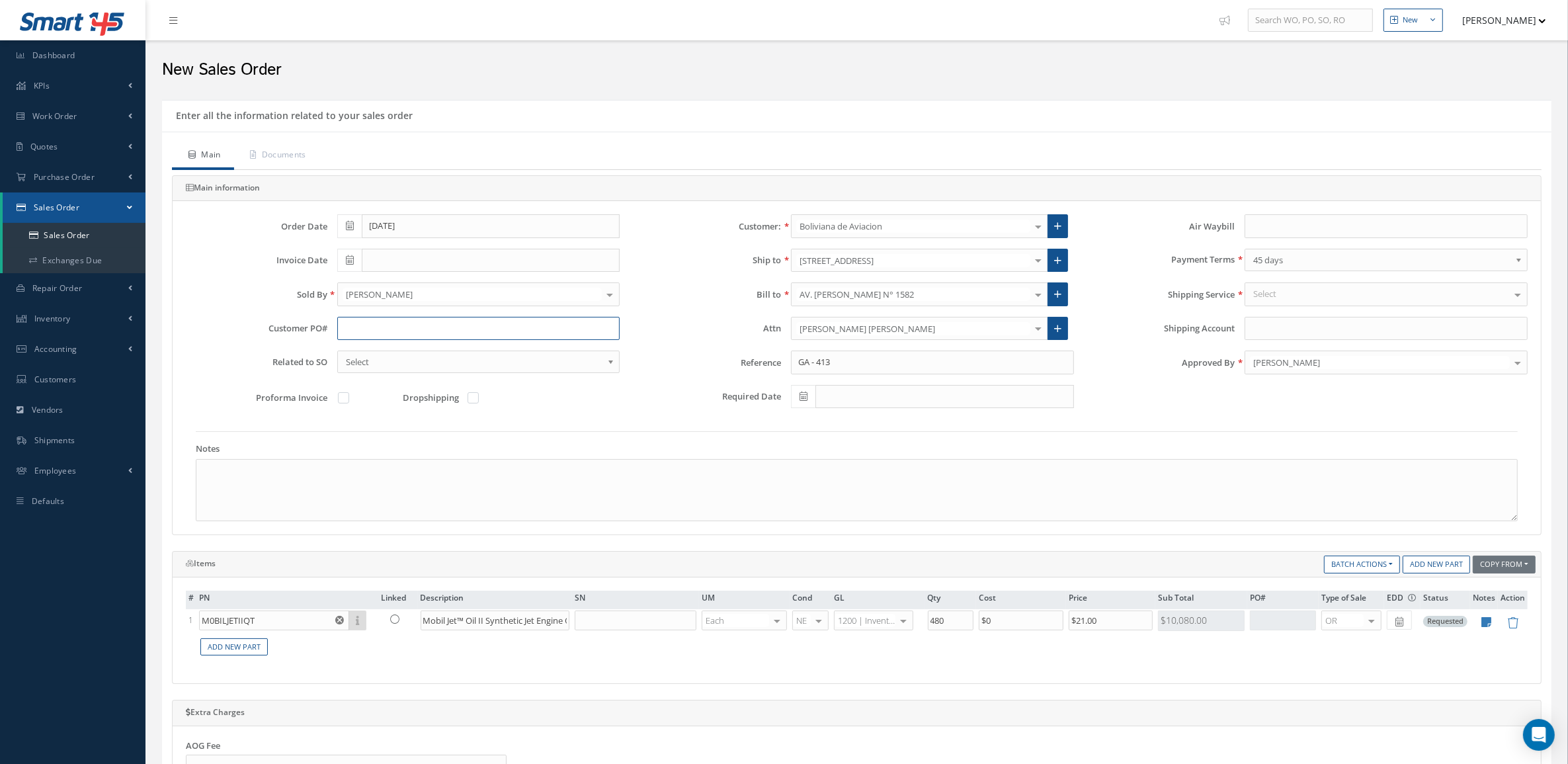
click at [471, 328] on input "text" at bounding box center [479, 328] width 283 height 24
paste input "BoA-PO-12358"
type input "BoA-PO-12358"
click at [1321, 356] on div "[PERSON_NAME]" at bounding box center [1386, 362] width 283 height 24
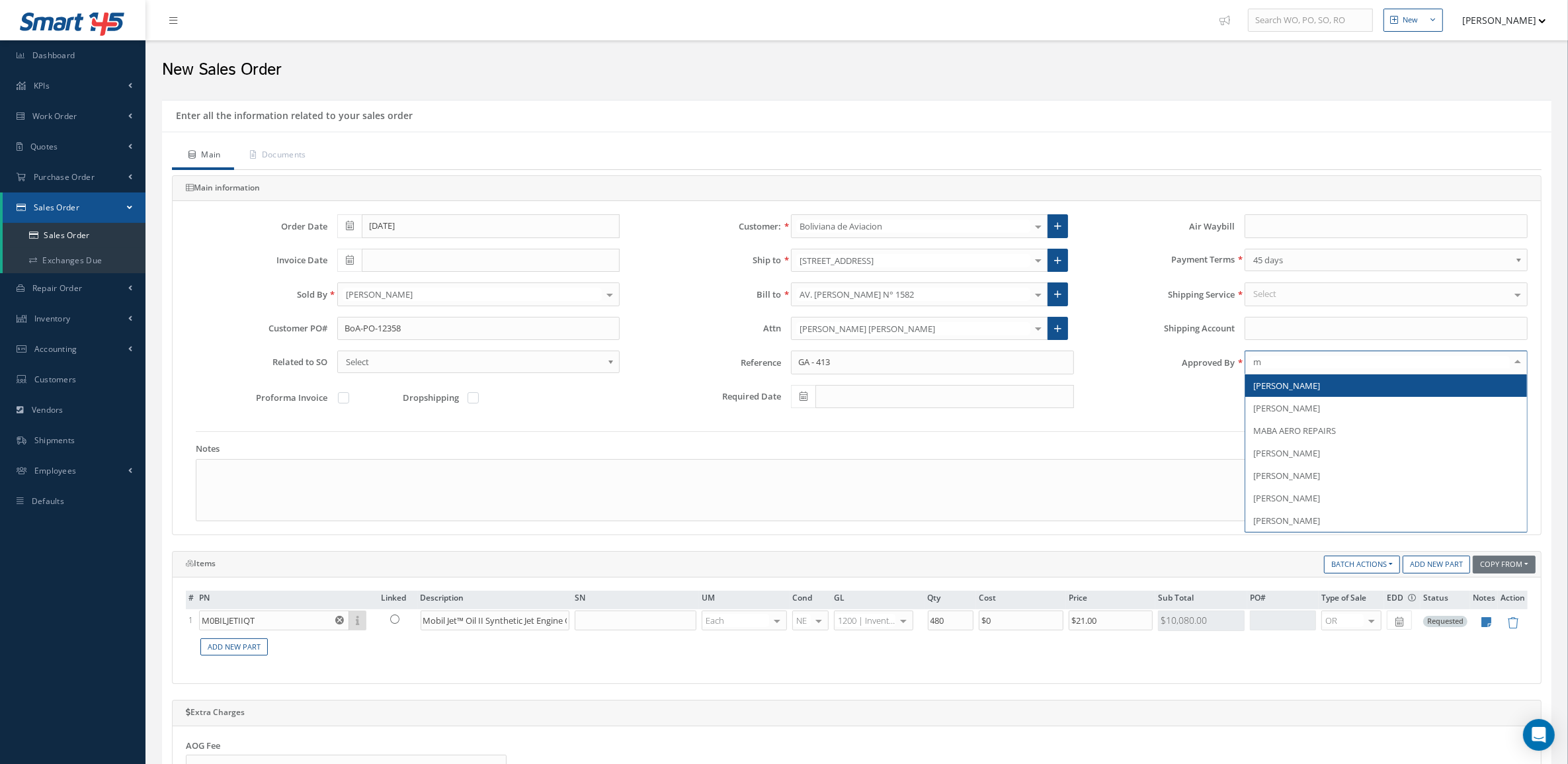
type input "ma"
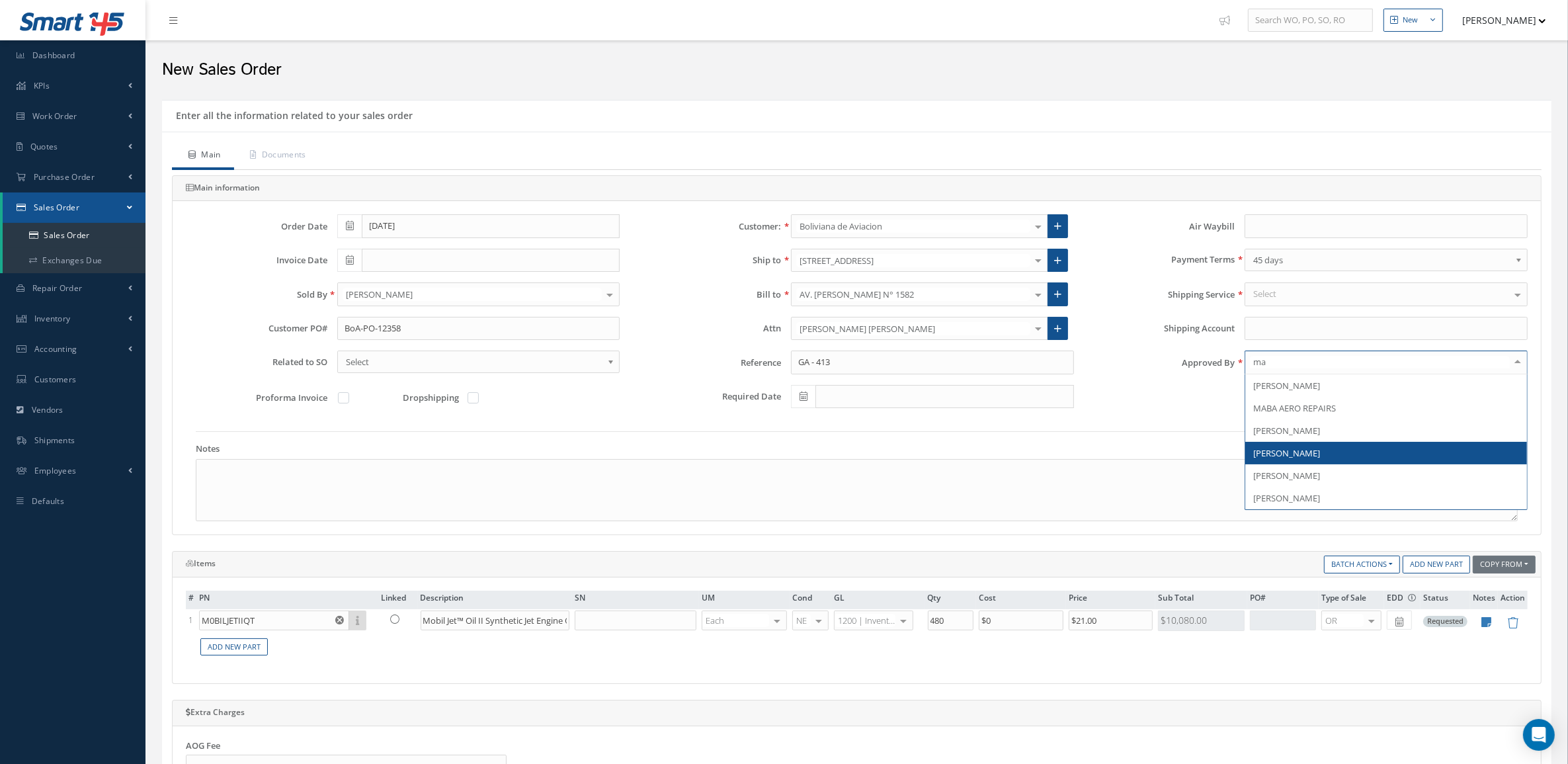
click at [1285, 459] on span "[PERSON_NAME]" at bounding box center [1286, 453] width 67 height 12
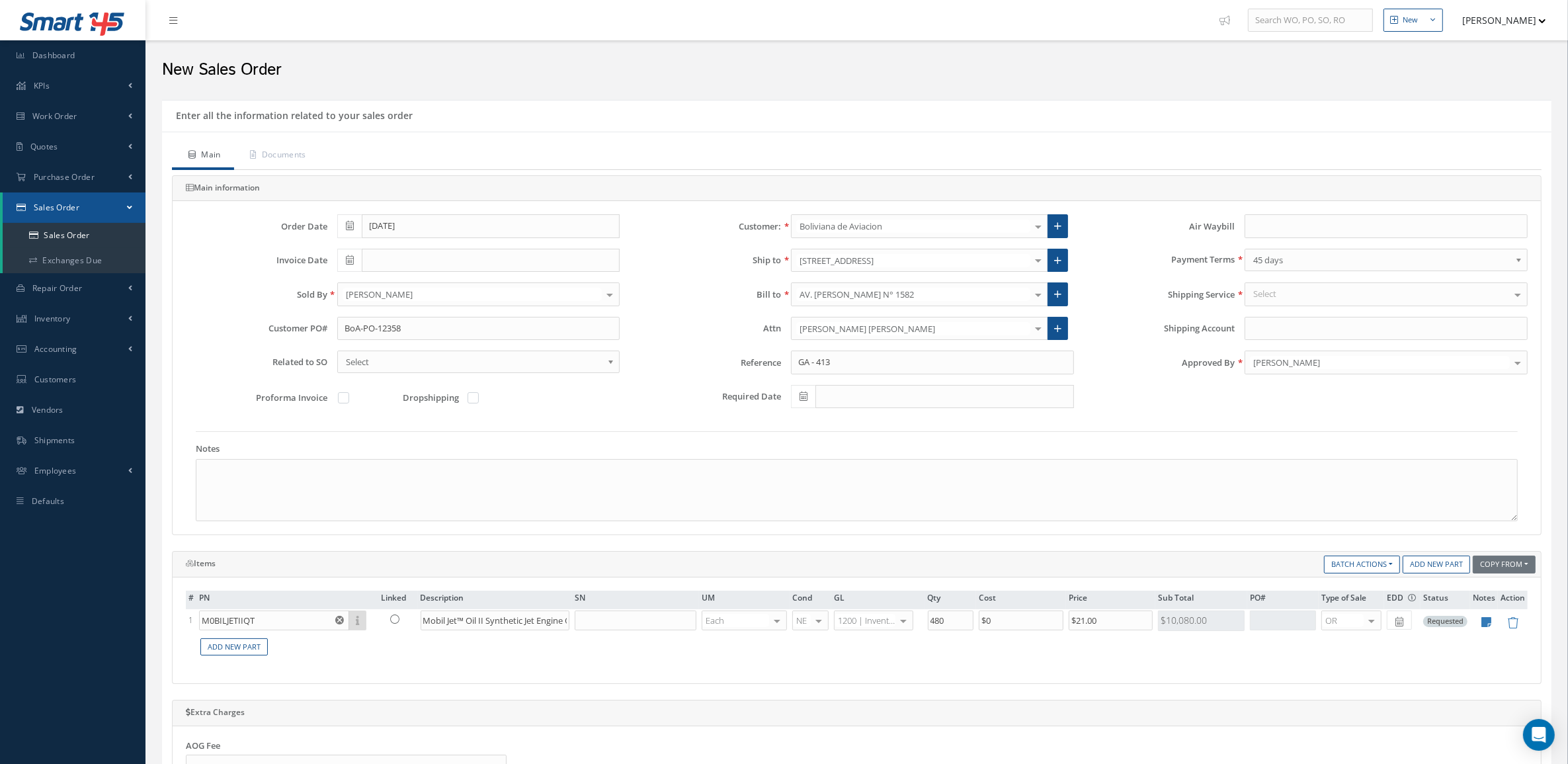
drag, startPoint x: 468, startPoint y: 311, endPoint x: 464, endPoint y: 302, distance: 9.8
click at [468, 309] on div "Sold By Josie Batista Albert Damelles Andres Diaz Barbara Diaz Burcu Duman Cand…" at bounding box center [403, 299] width 454 height 34
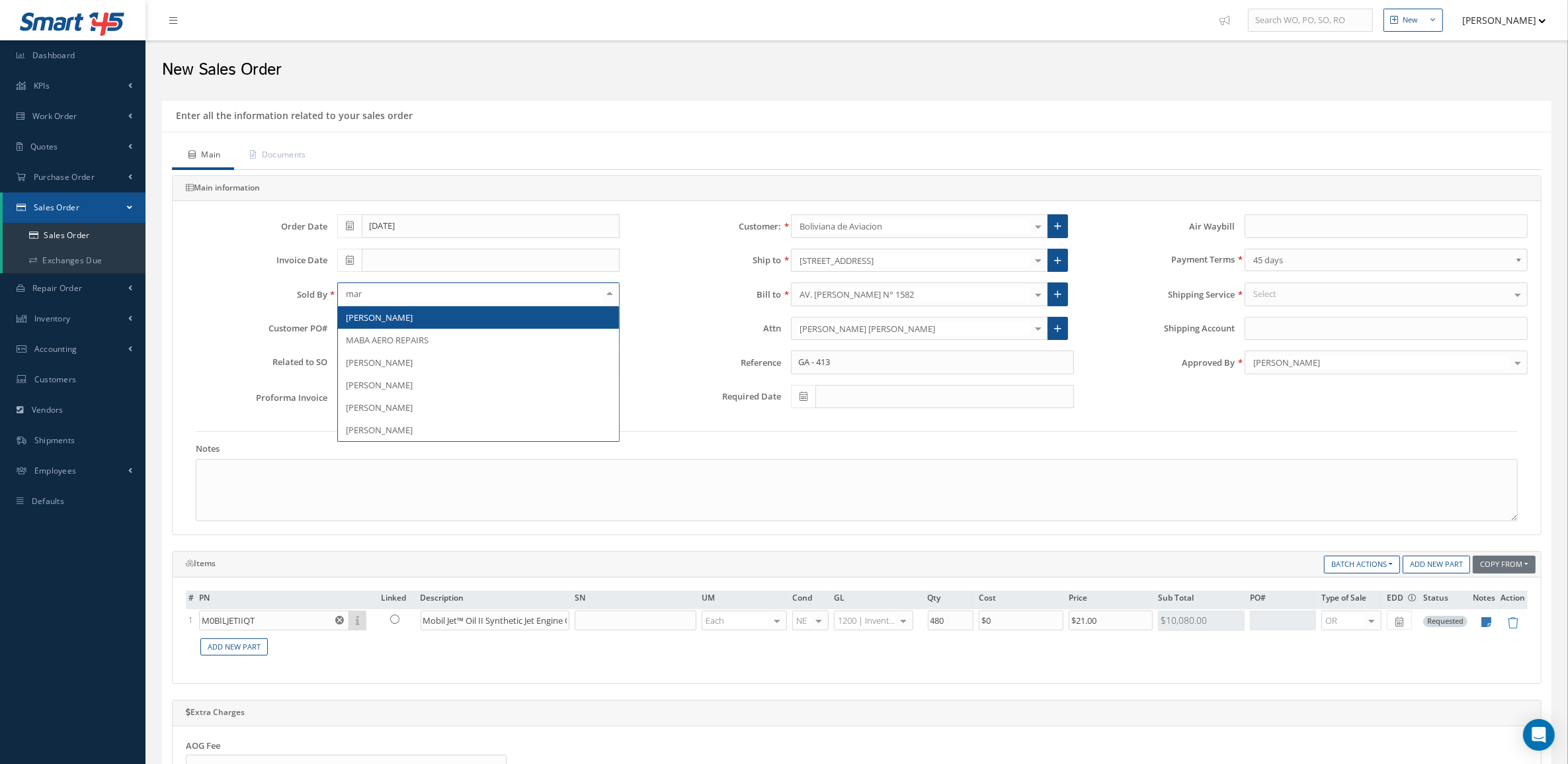
type input "mart"
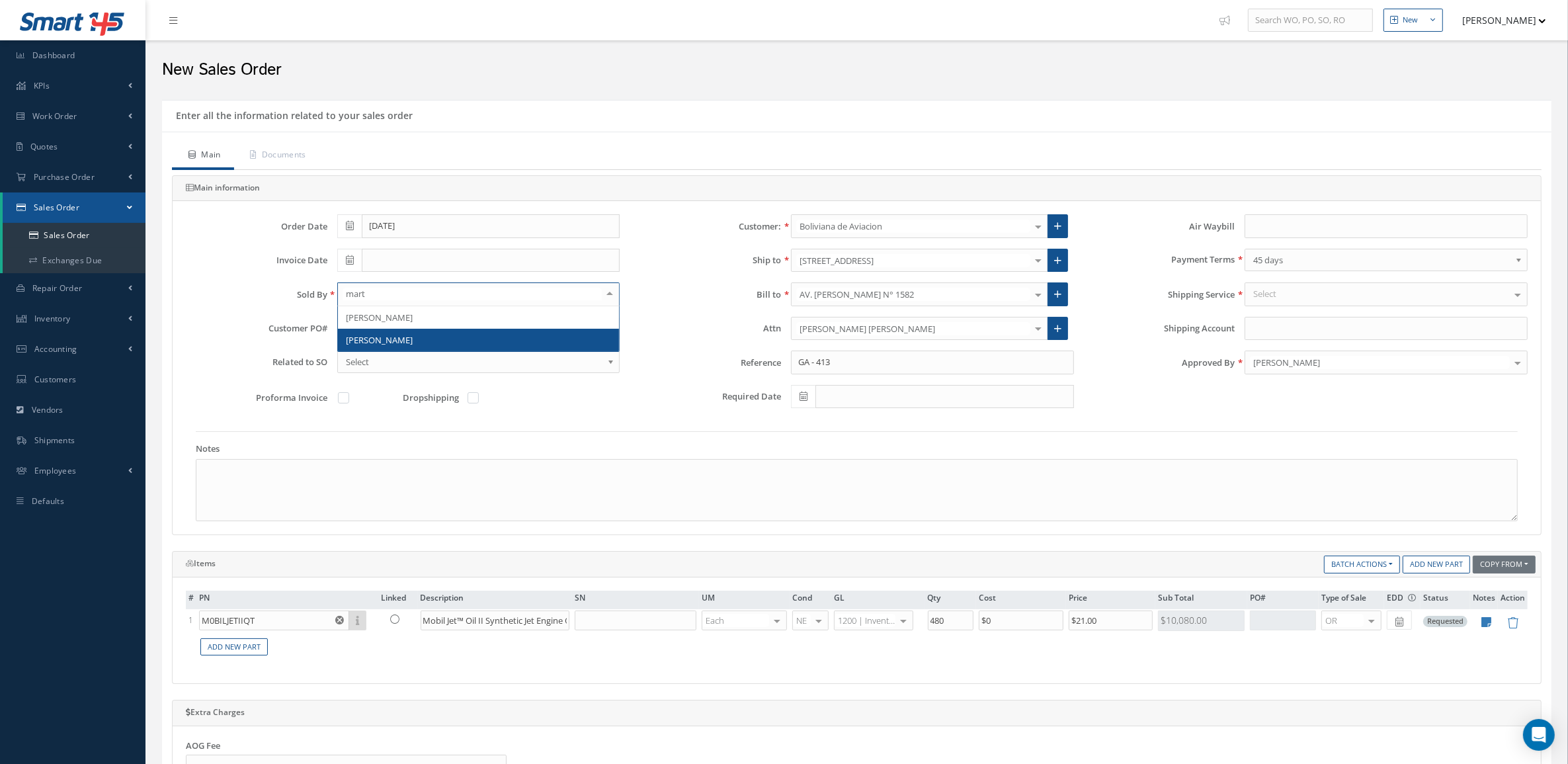
click at [455, 334] on span "[PERSON_NAME]" at bounding box center [479, 339] width 282 height 23
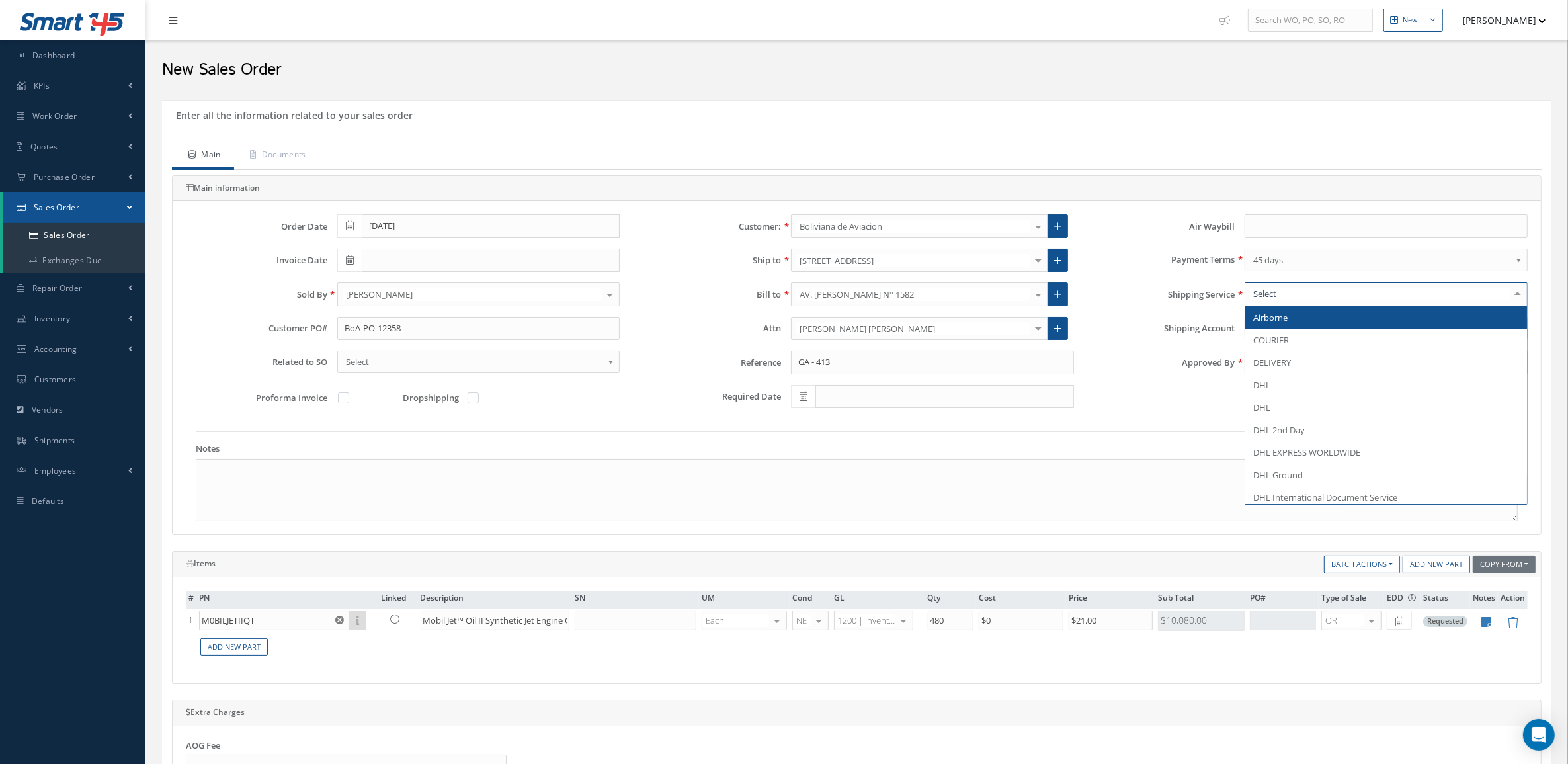
click at [1281, 292] on div at bounding box center [1386, 294] width 283 height 24
type input "del"
click at [1289, 318] on span "DELIVERY" at bounding box center [1272, 317] width 38 height 12
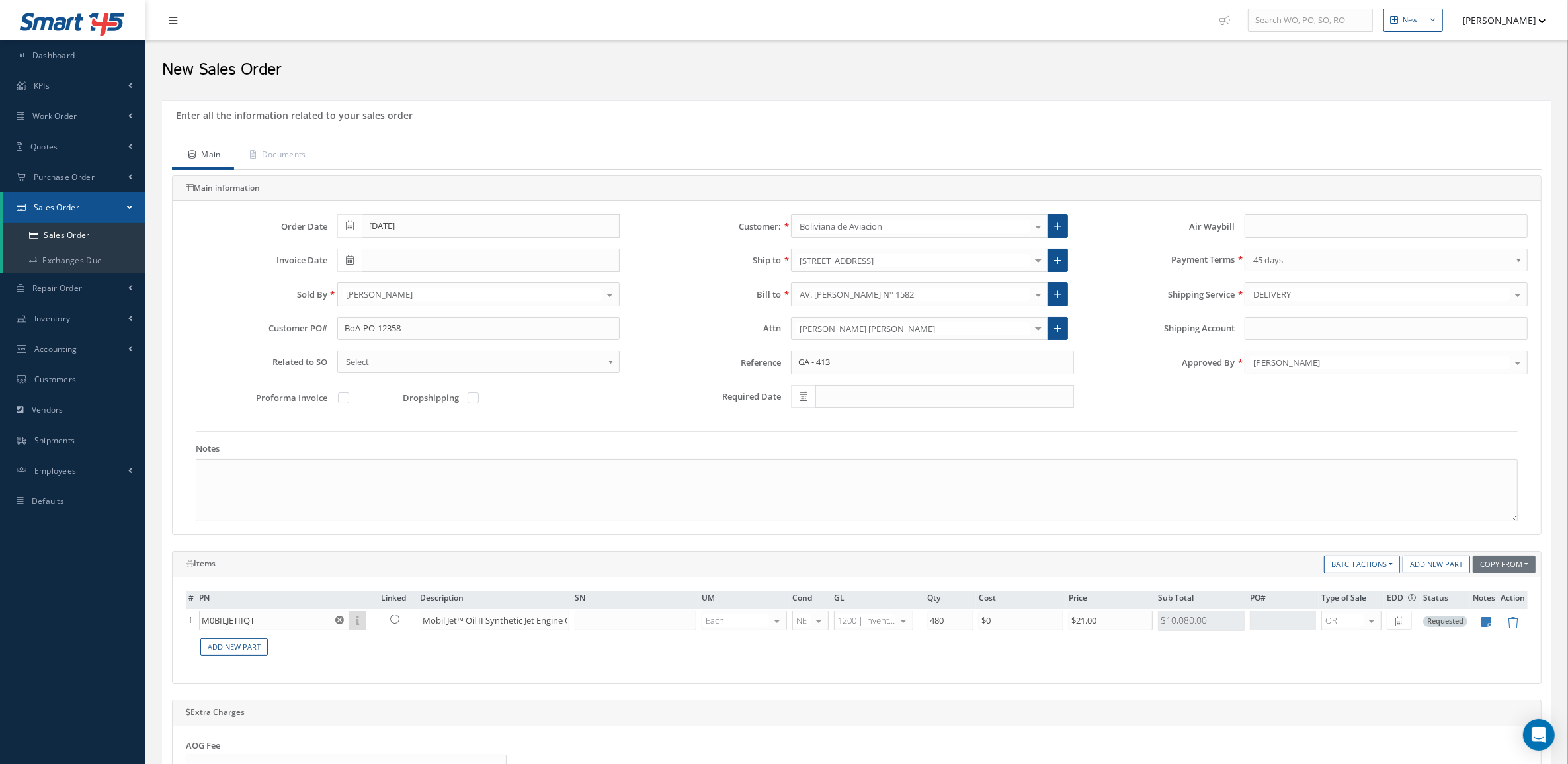
click at [233, 356] on div "Related to SO 702370 702369 702368 702367 702366 702365 702364 702363 702362 70…" at bounding box center [403, 361] width 454 height 23
click at [249, 476] on textarea at bounding box center [856, 490] width 1321 height 62
paste textarea "Country of origin United States ECCN / USML EAR99 Schedule B 3403990000"
click at [287, 477] on textarea "Country of origin United States ECCN / USML EAR99 Schedule B 3403990000" at bounding box center [856, 490] width 1321 height 62
click at [273, 484] on textarea "Country of origin United States ECCN / USML EAR99 Schedule B 3403990000" at bounding box center [856, 490] width 1321 height 62
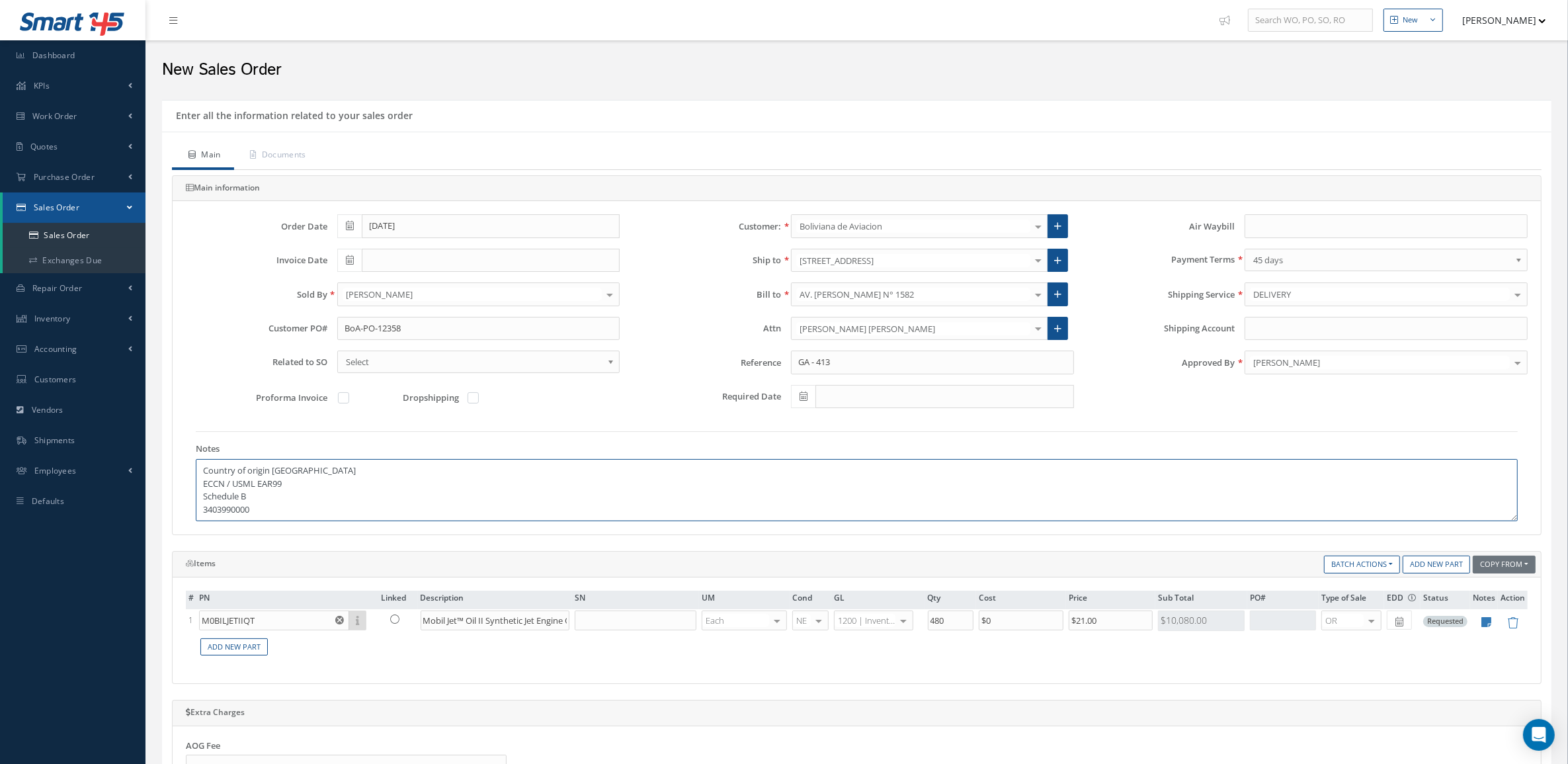
click at [276, 493] on textarea "Country of origin United States ECCN / USML EAR99 Schedule B 3403990000" at bounding box center [856, 490] width 1321 height 62
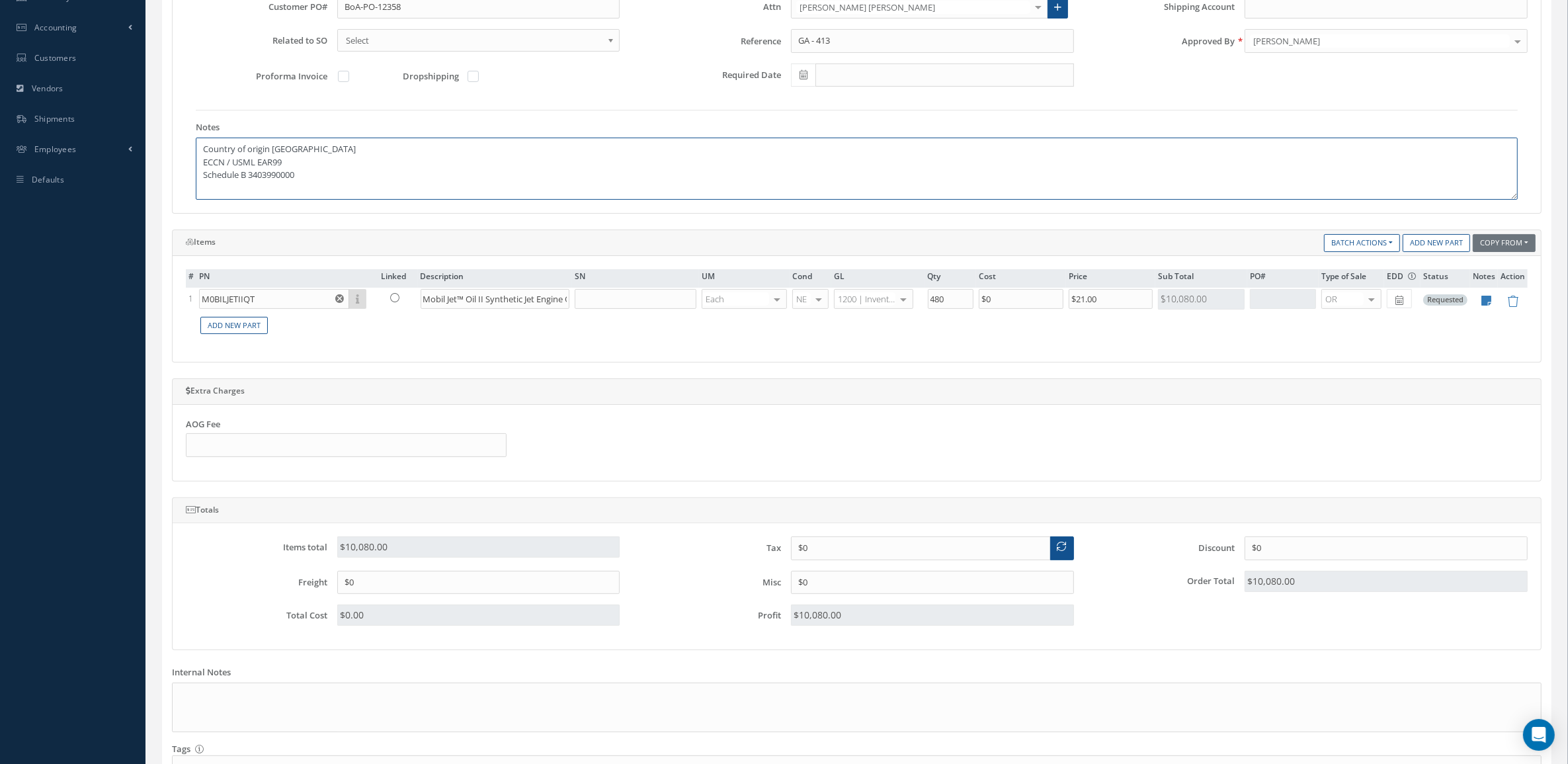
scroll to position [413, 0]
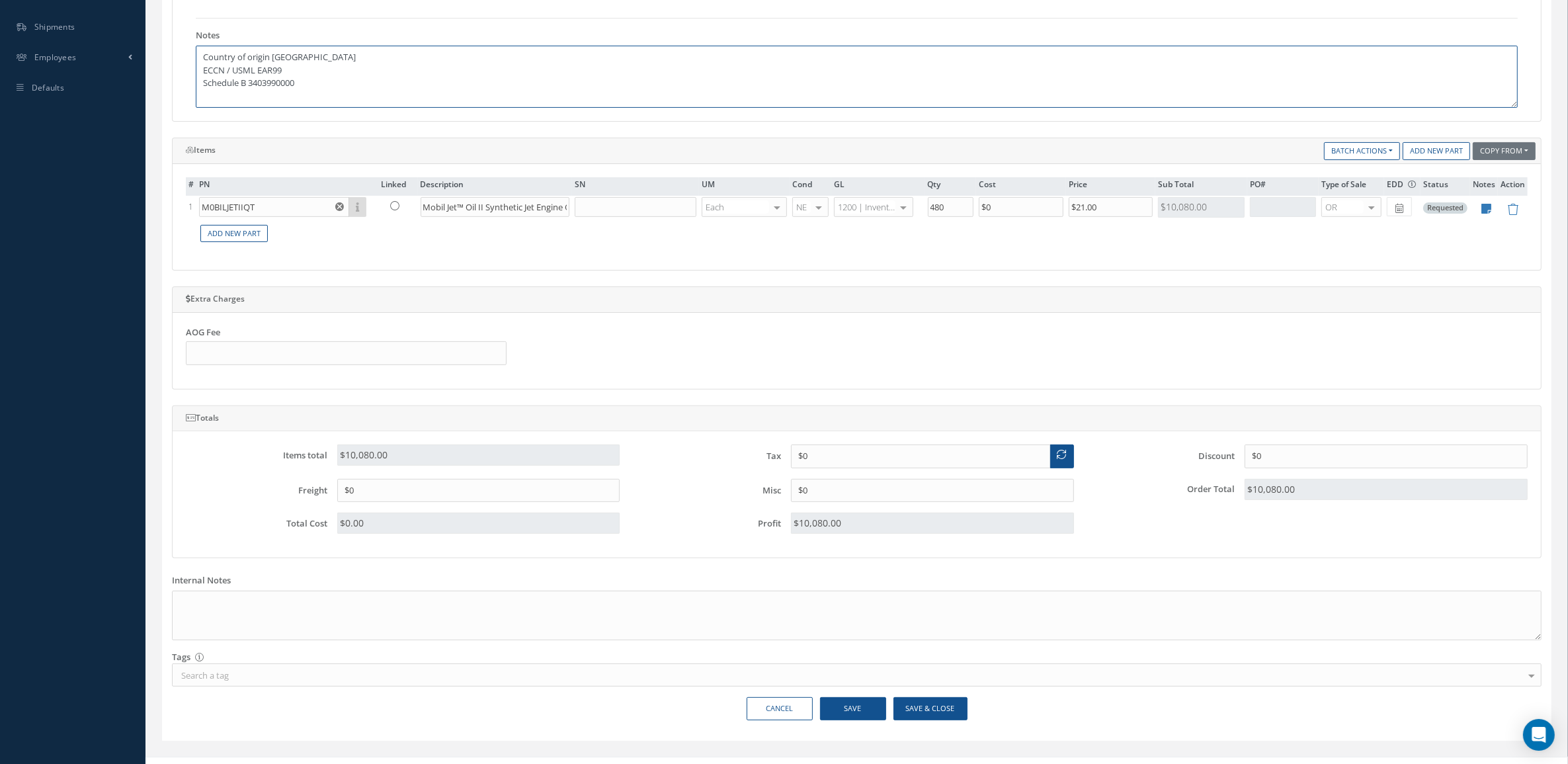
type textarea "Country of origin United States ECCN / USML EAR99 Schedule B 3403990000"
click at [910, 717] on button "Save & Close" at bounding box center [930, 709] width 74 height 23
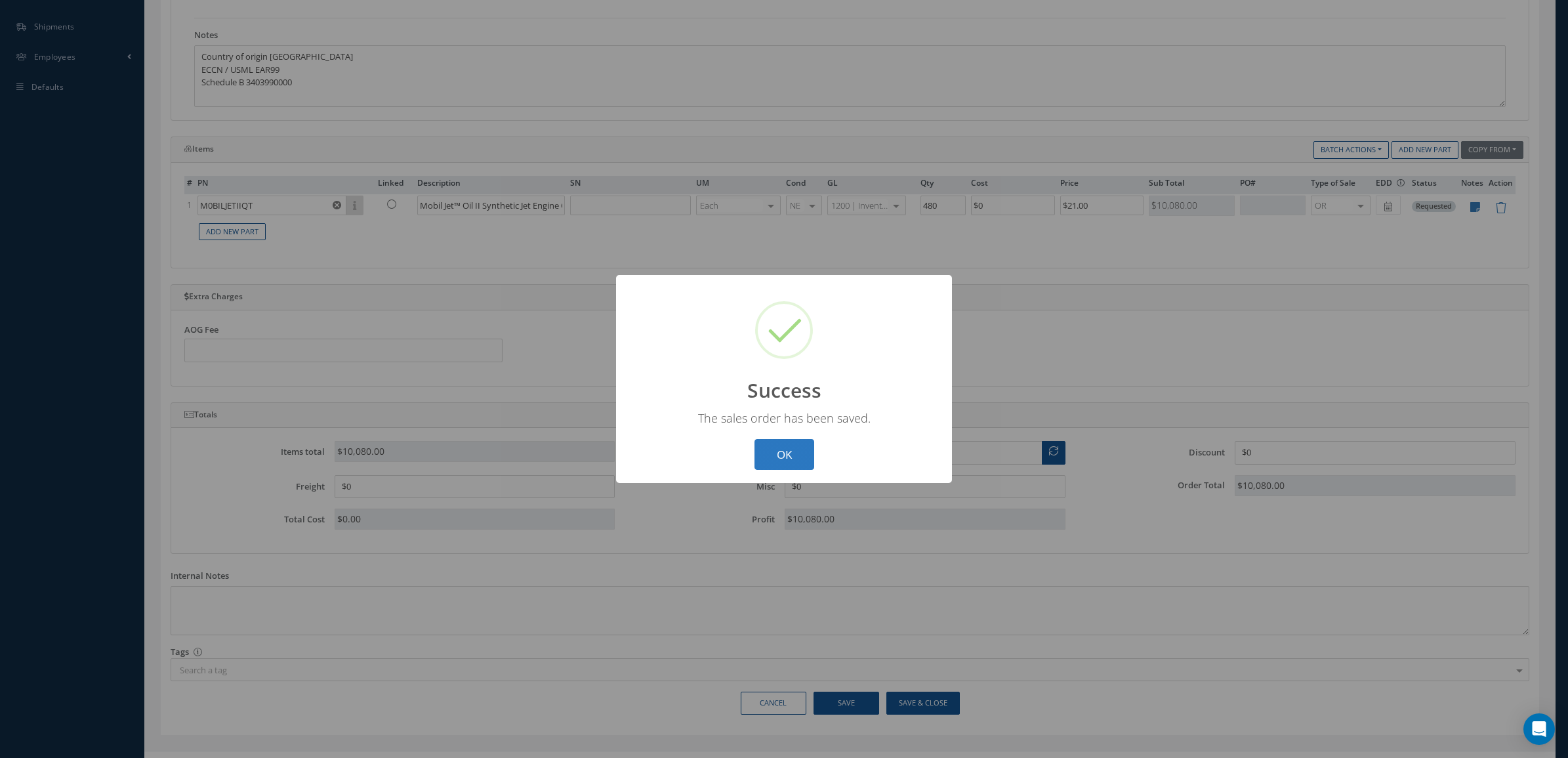
click at [786, 454] on button "OK" at bounding box center [784, 454] width 59 height 31
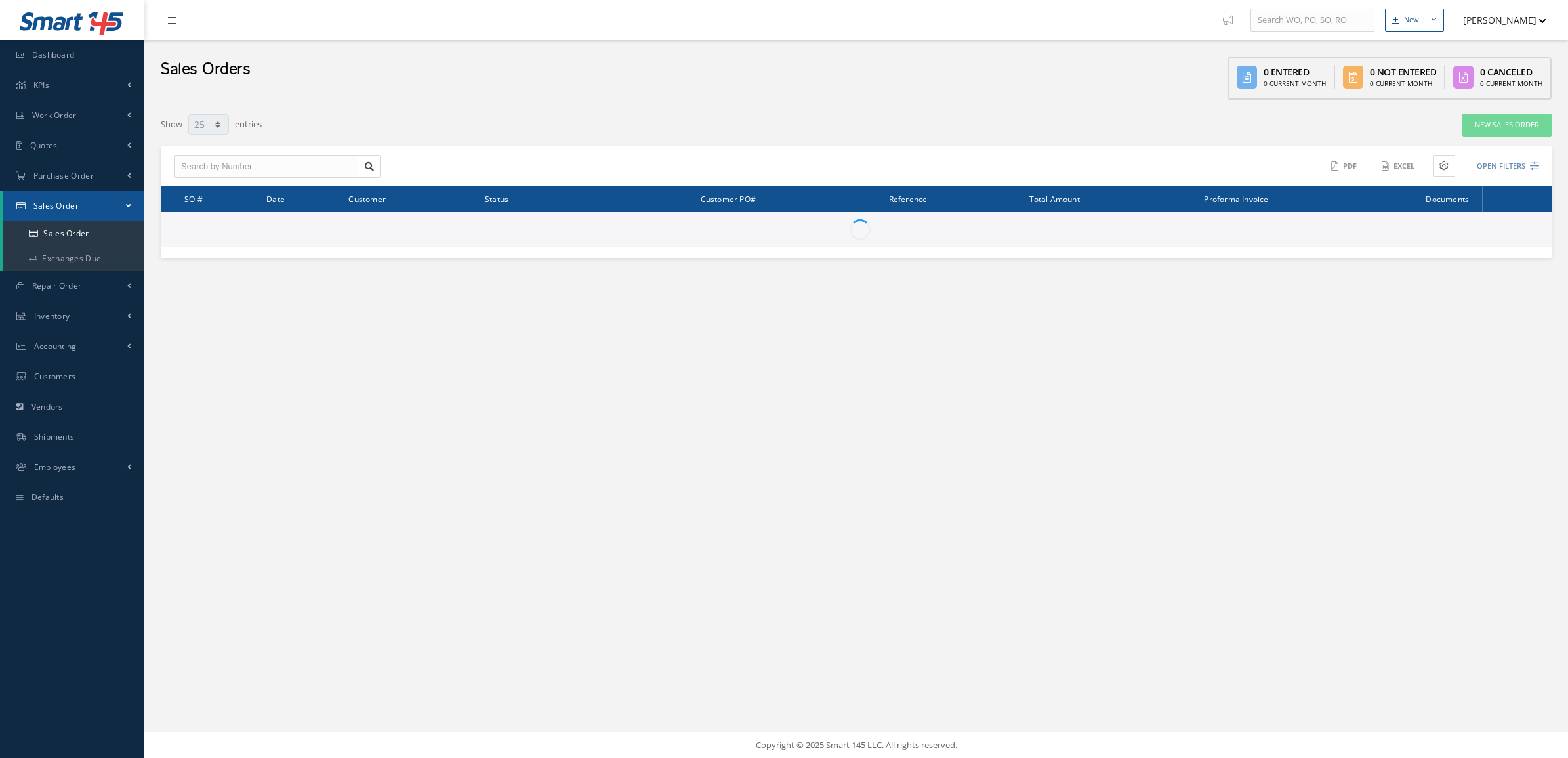
select select "25"
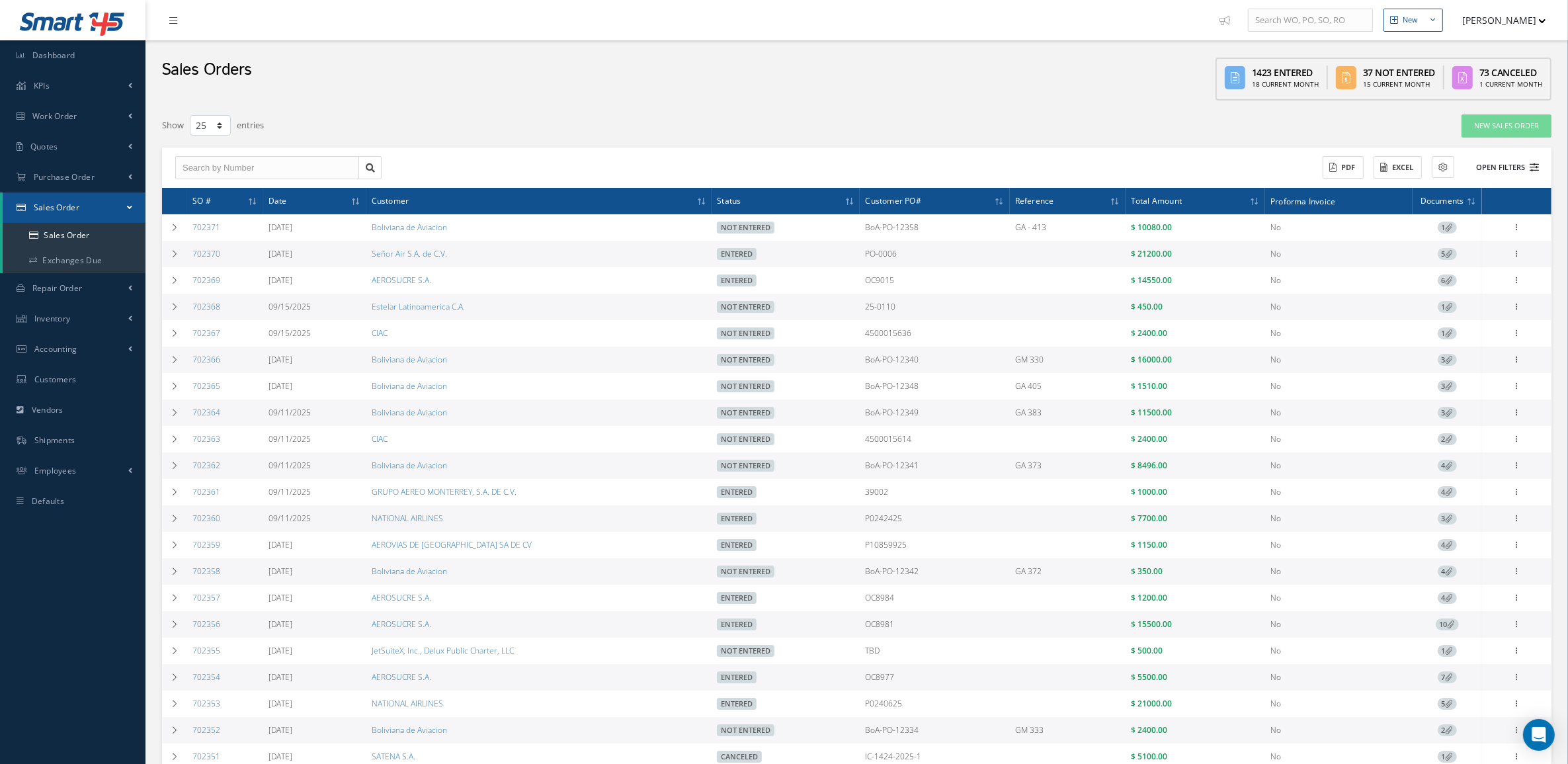
click at [1492, 167] on button "Open Filters" at bounding box center [1501, 168] width 74 height 22
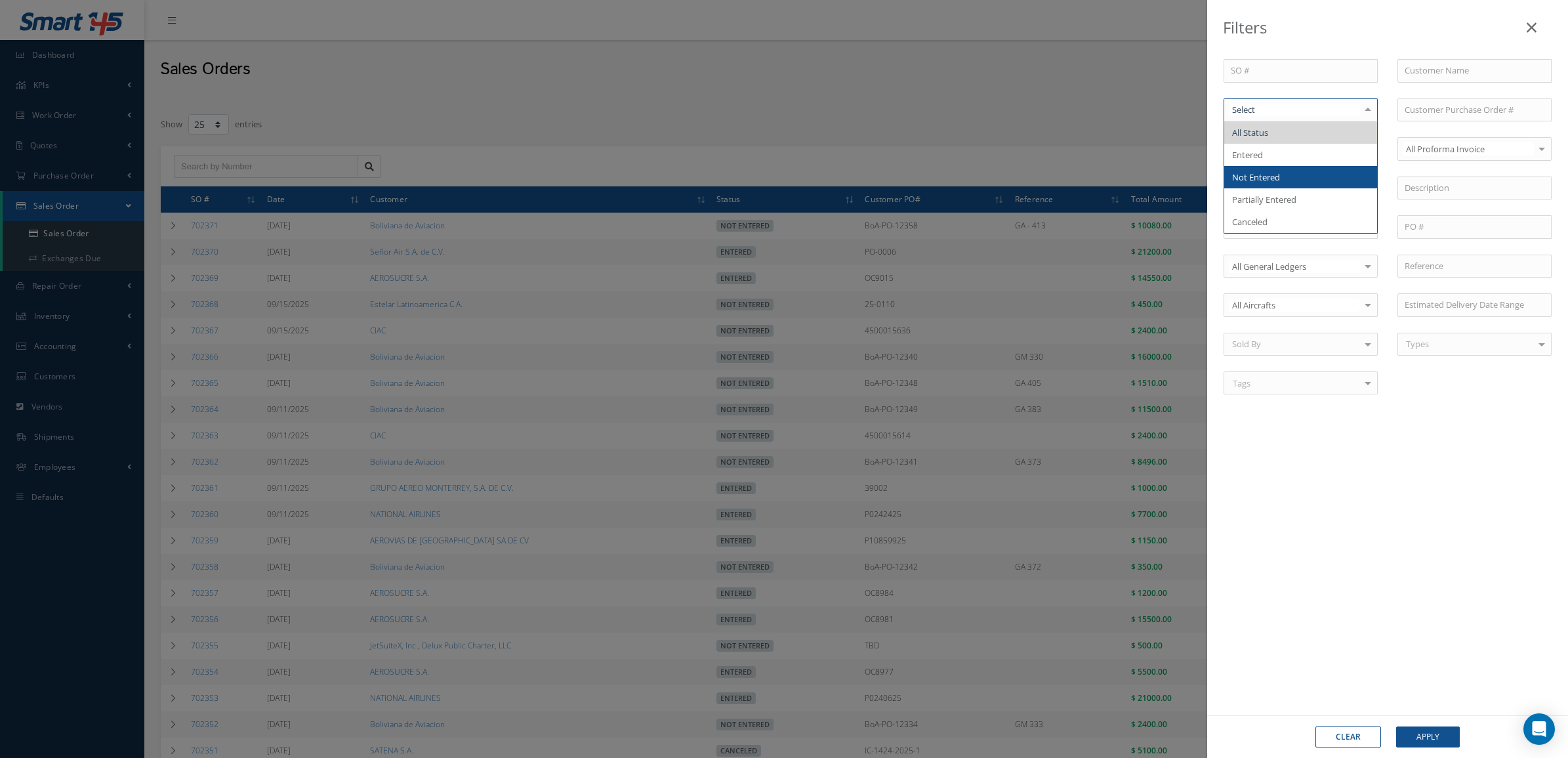
click at [1300, 168] on span "Not Entered" at bounding box center [1300, 177] width 153 height 22
click at [1433, 728] on button "Apply" at bounding box center [1428, 736] width 64 height 21
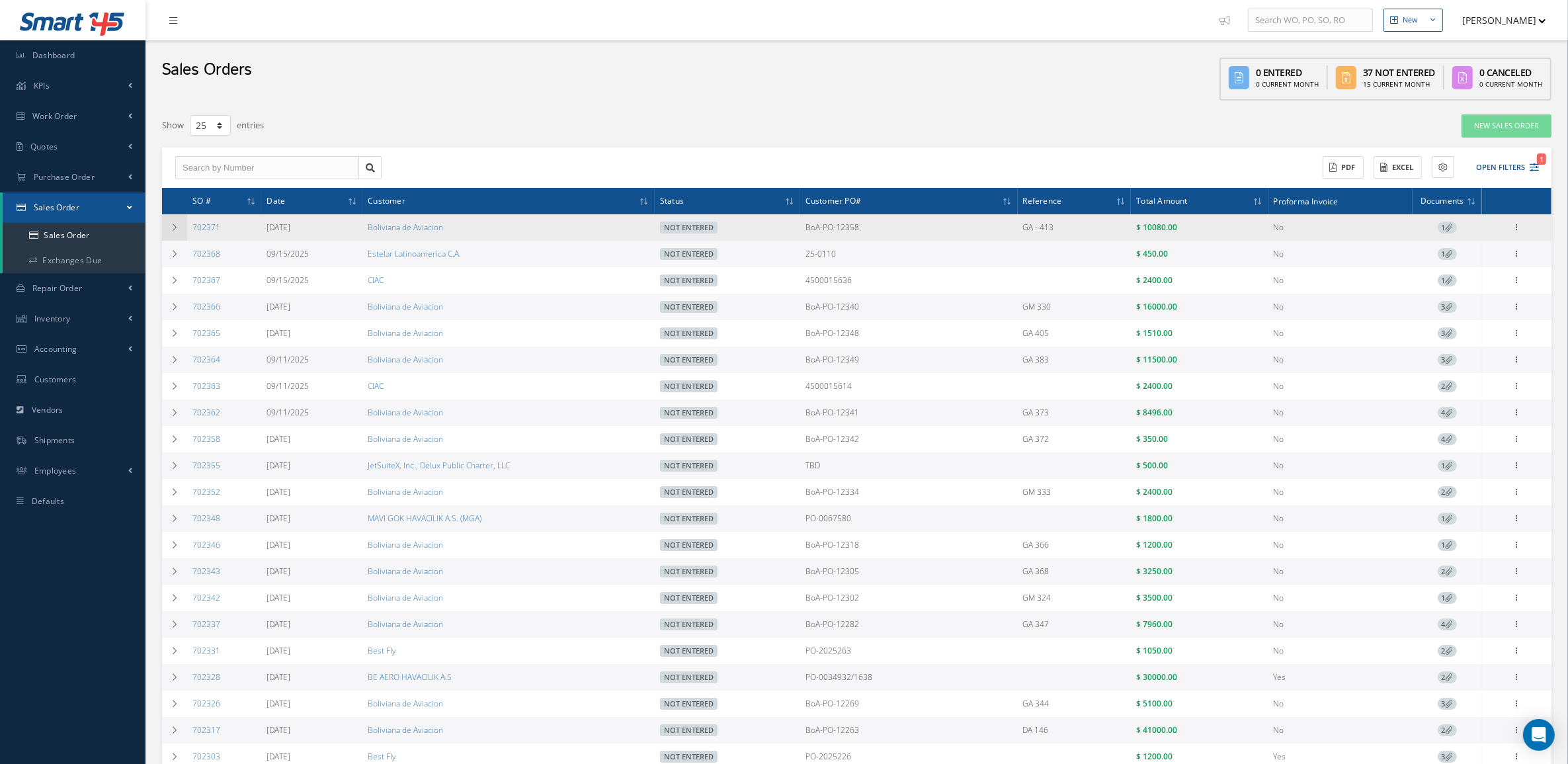
drag, startPoint x: 233, startPoint y: 223, endPoint x: 185, endPoint y: 225, distance: 48.0
click at [185, 225] on tr "702371 [DATE] Boliviana de Aviacion Not Entered BoA-PO-12358 GA - 413 $ 10080.0…" at bounding box center [857, 228] width 1389 height 26
copy tr "702371"
click at [1443, 226] on span "1" at bounding box center [1447, 228] width 19 height 12
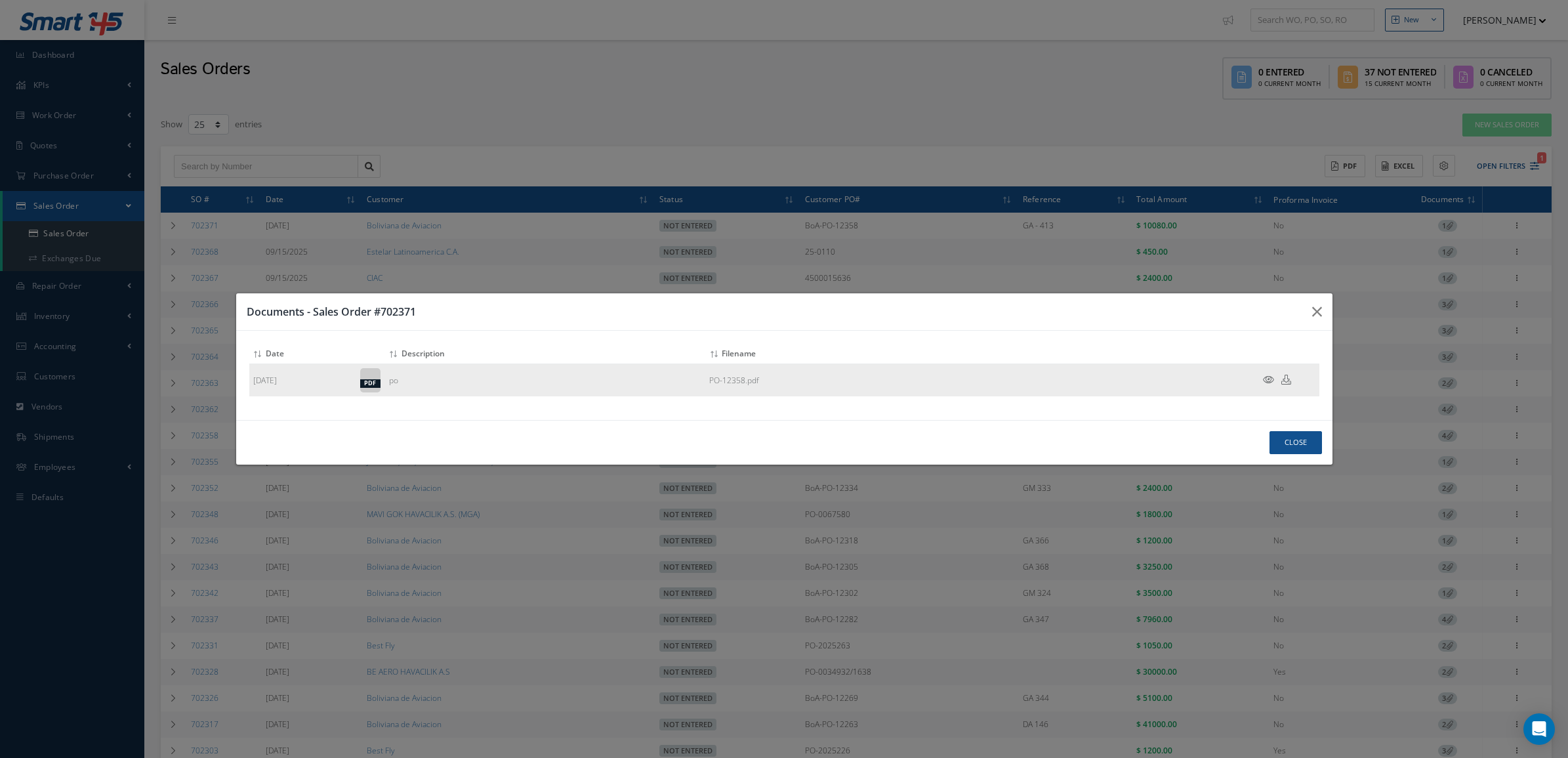
click at [1268, 376] on icon at bounding box center [1268, 379] width 11 height 10
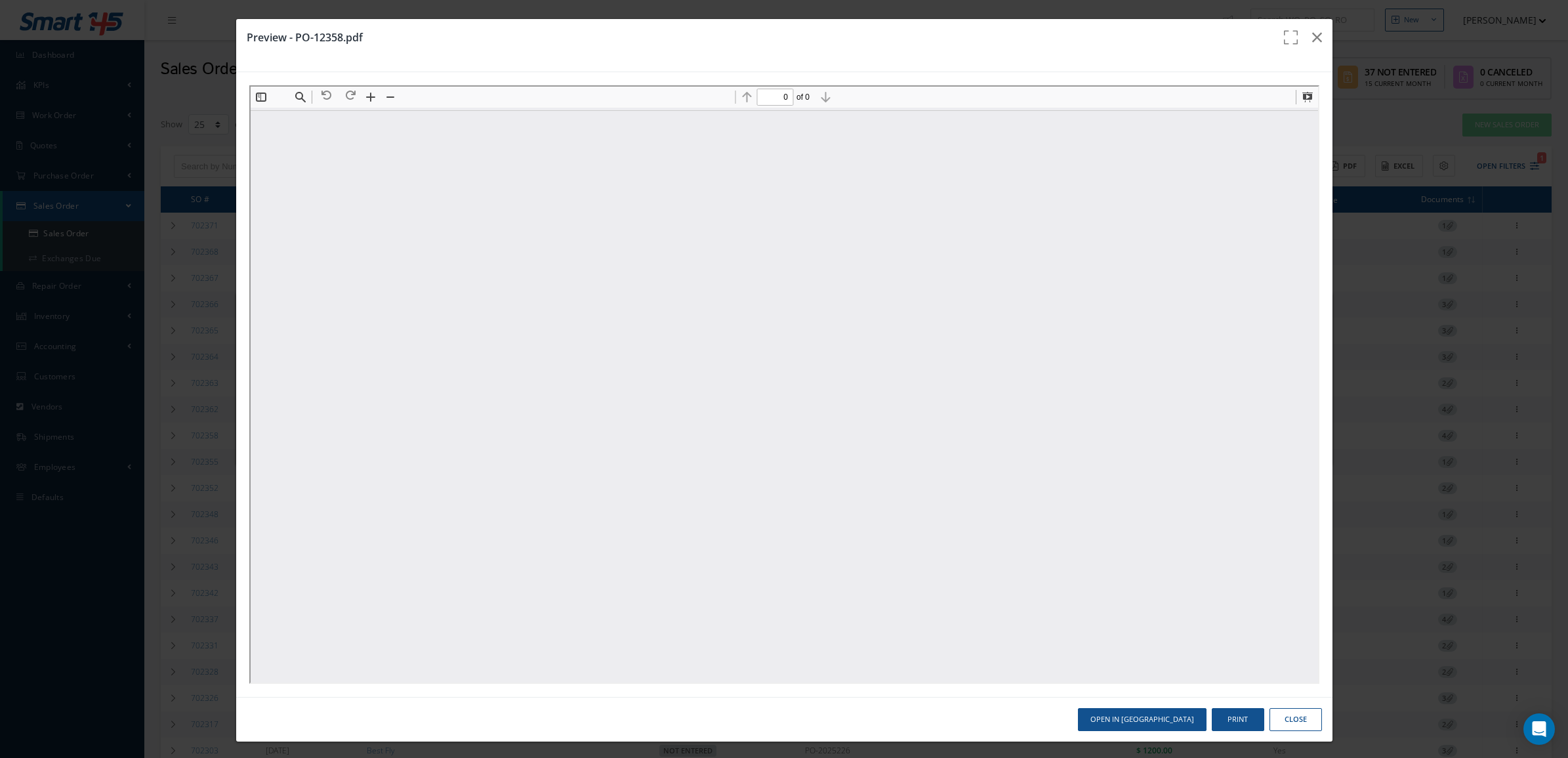
type input "1"
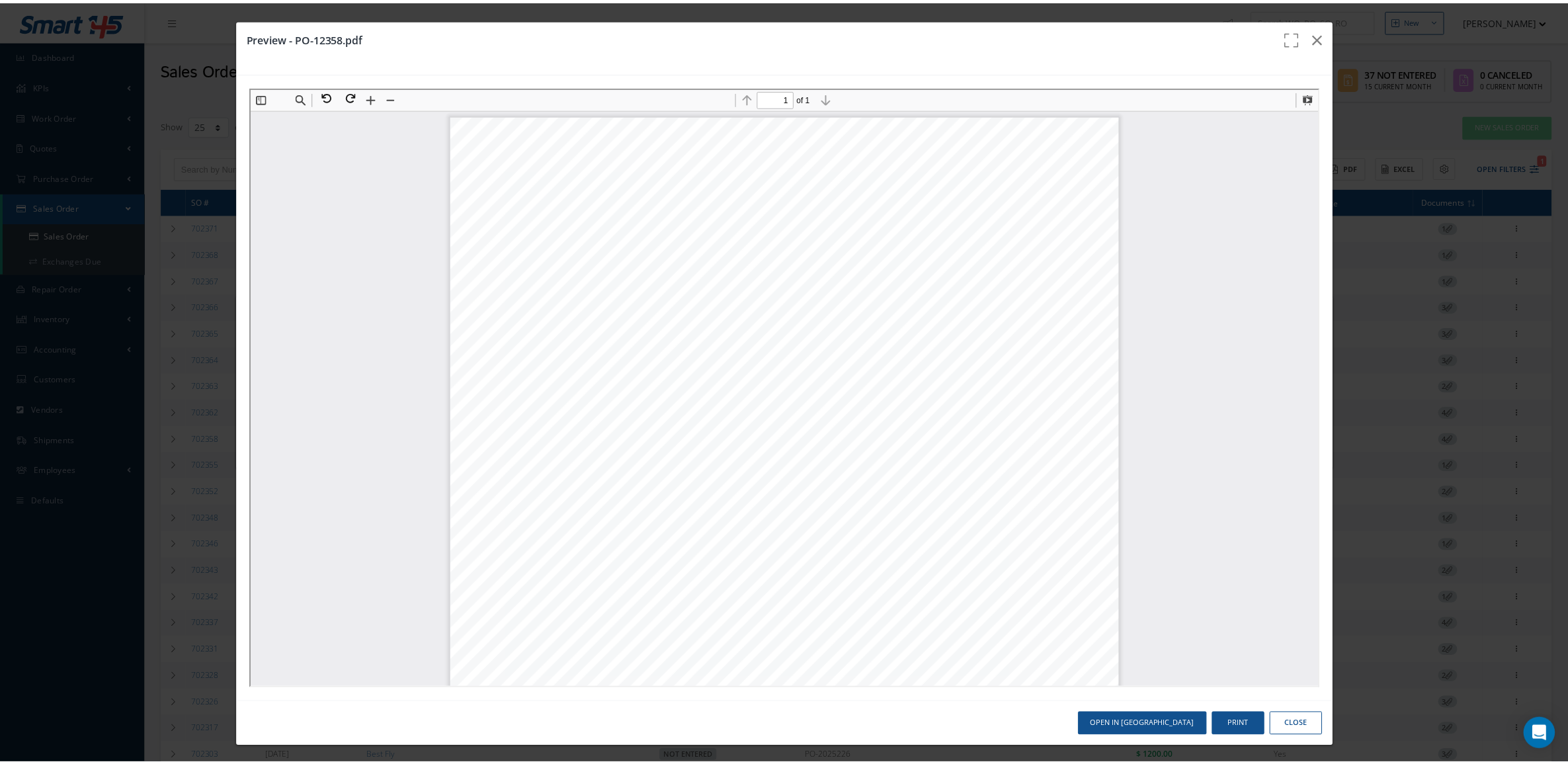
scroll to position [7, 0]
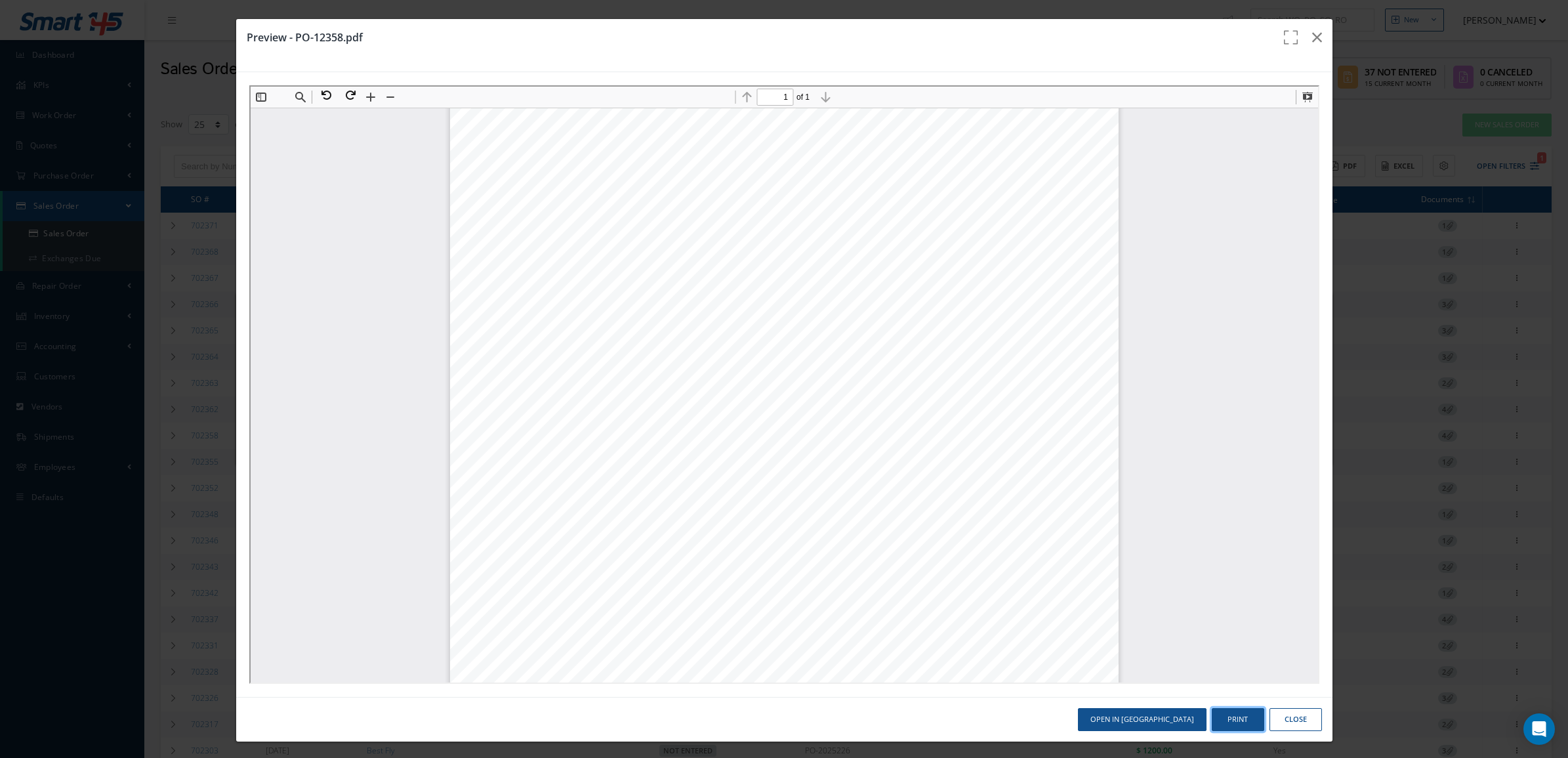
click at [1212, 713] on button "Print" at bounding box center [1238, 720] width 52 height 23
click at [1302, 41] on button "button" at bounding box center [1317, 37] width 31 height 37
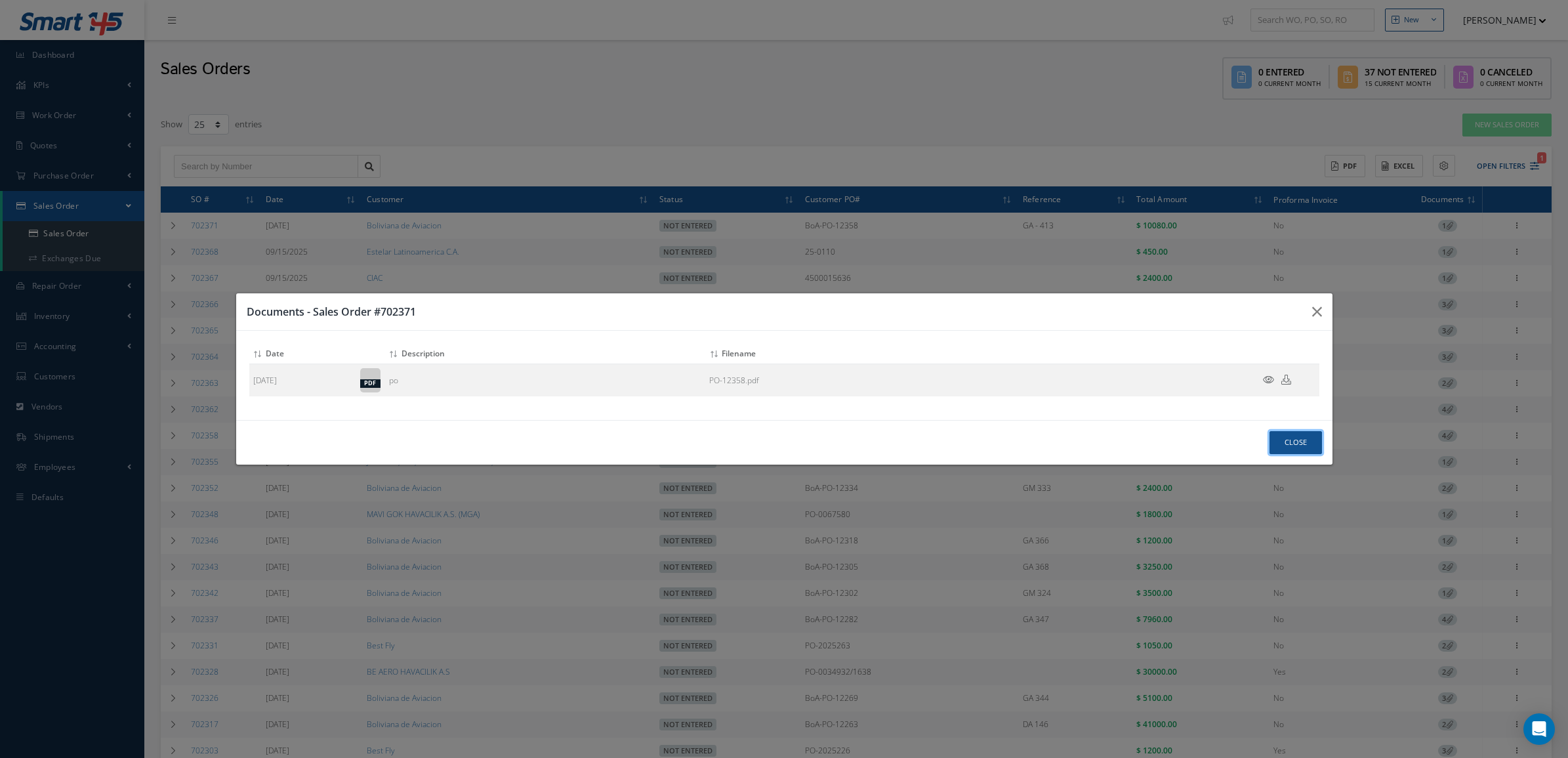
click at [1304, 440] on button "Close" at bounding box center [1295, 442] width 52 height 23
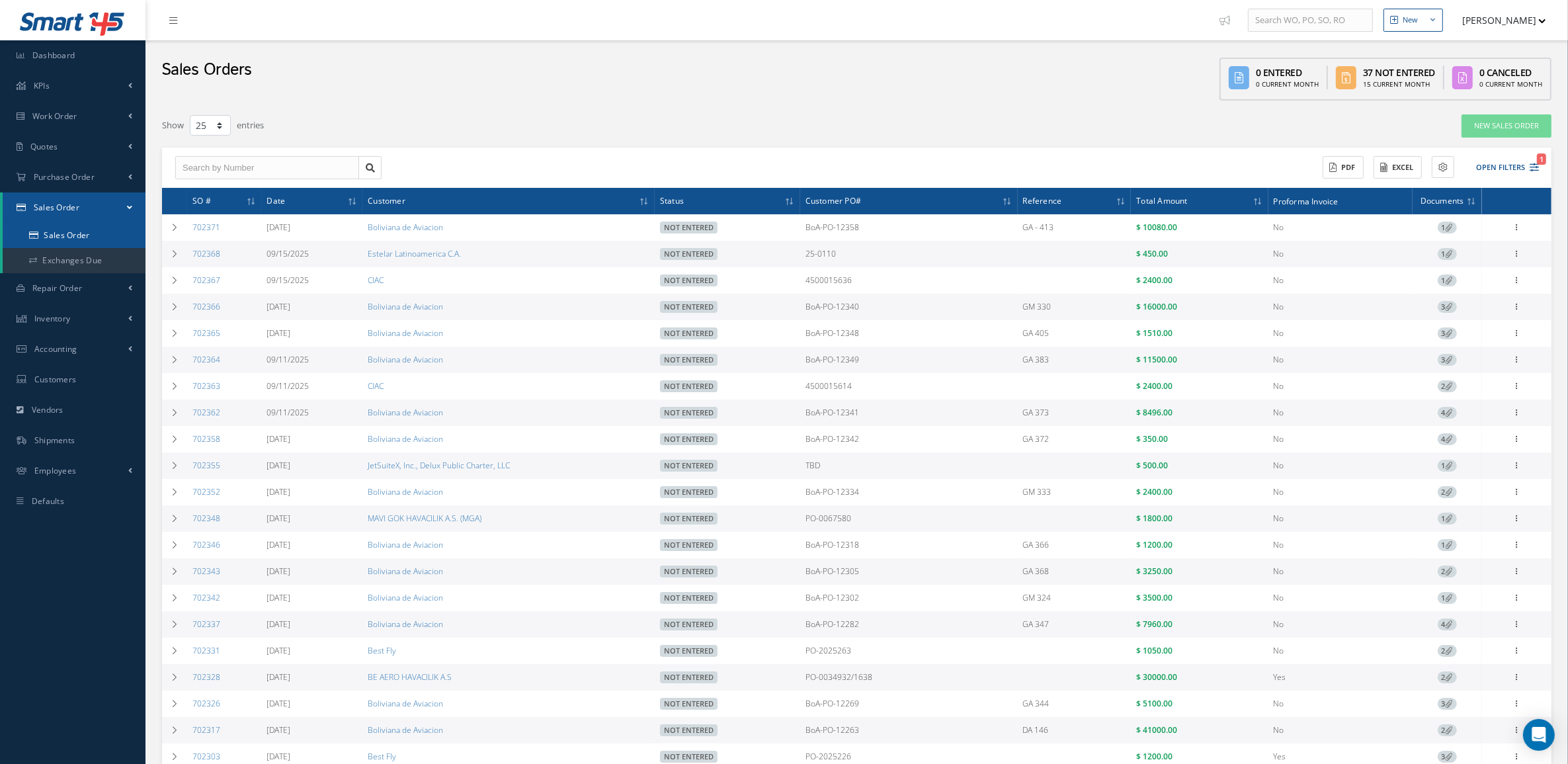
click at [50, 233] on link "Sales Order" at bounding box center [74, 235] width 143 height 25
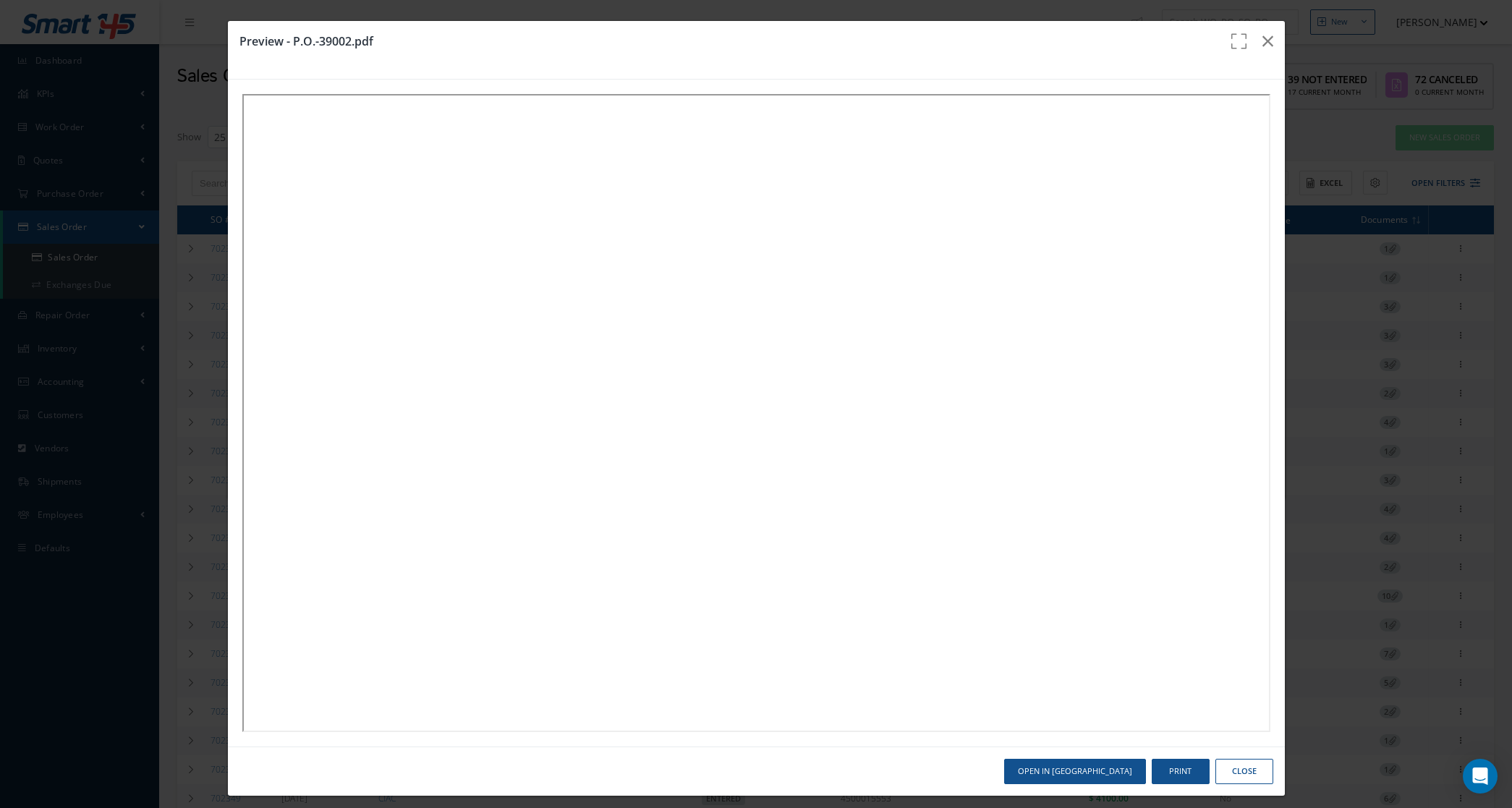
select select "25"
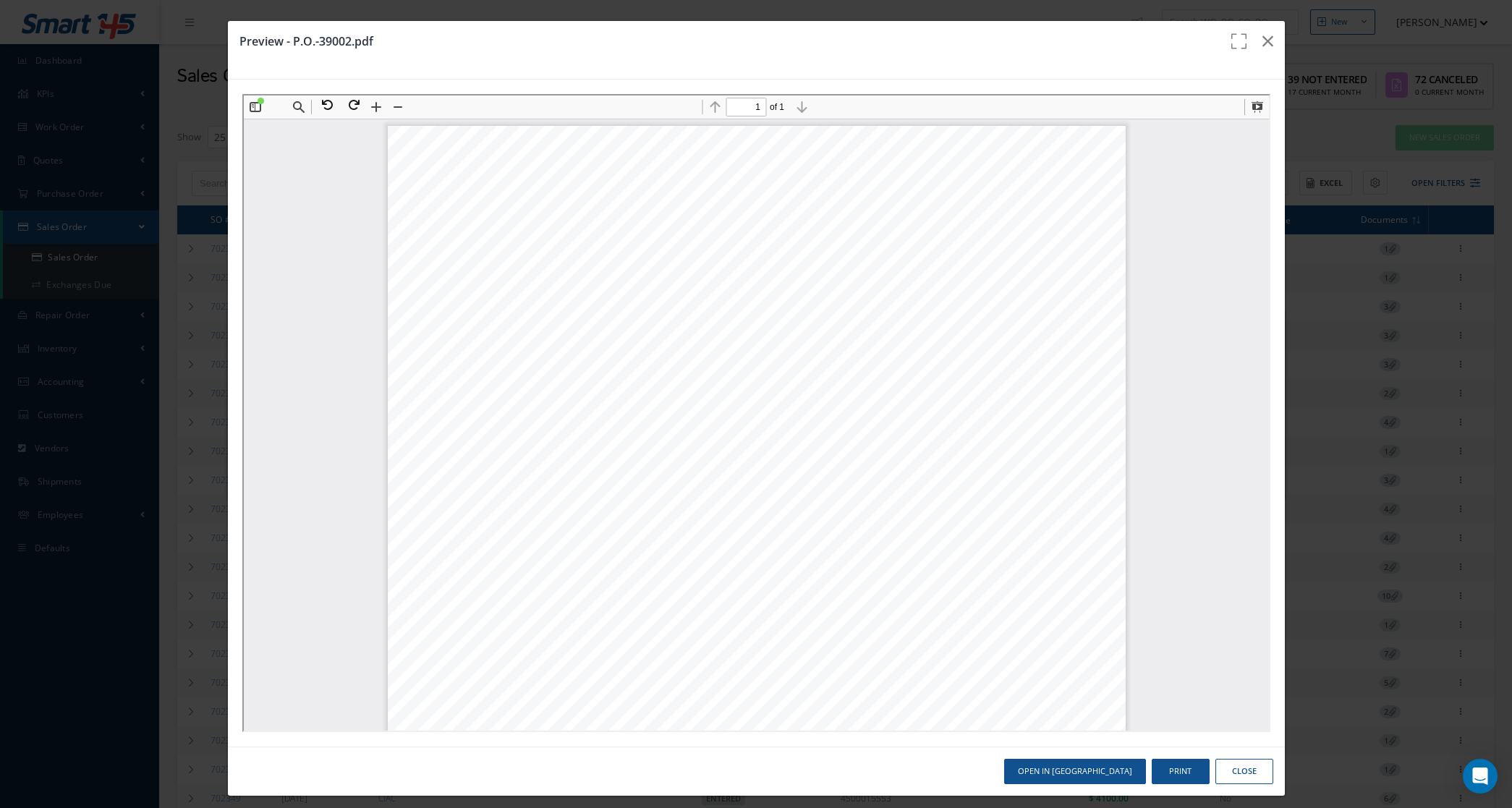
scroll to position [97, 0]
click at [1263, 44] on button "button" at bounding box center [1268, 41] width 34 height 41
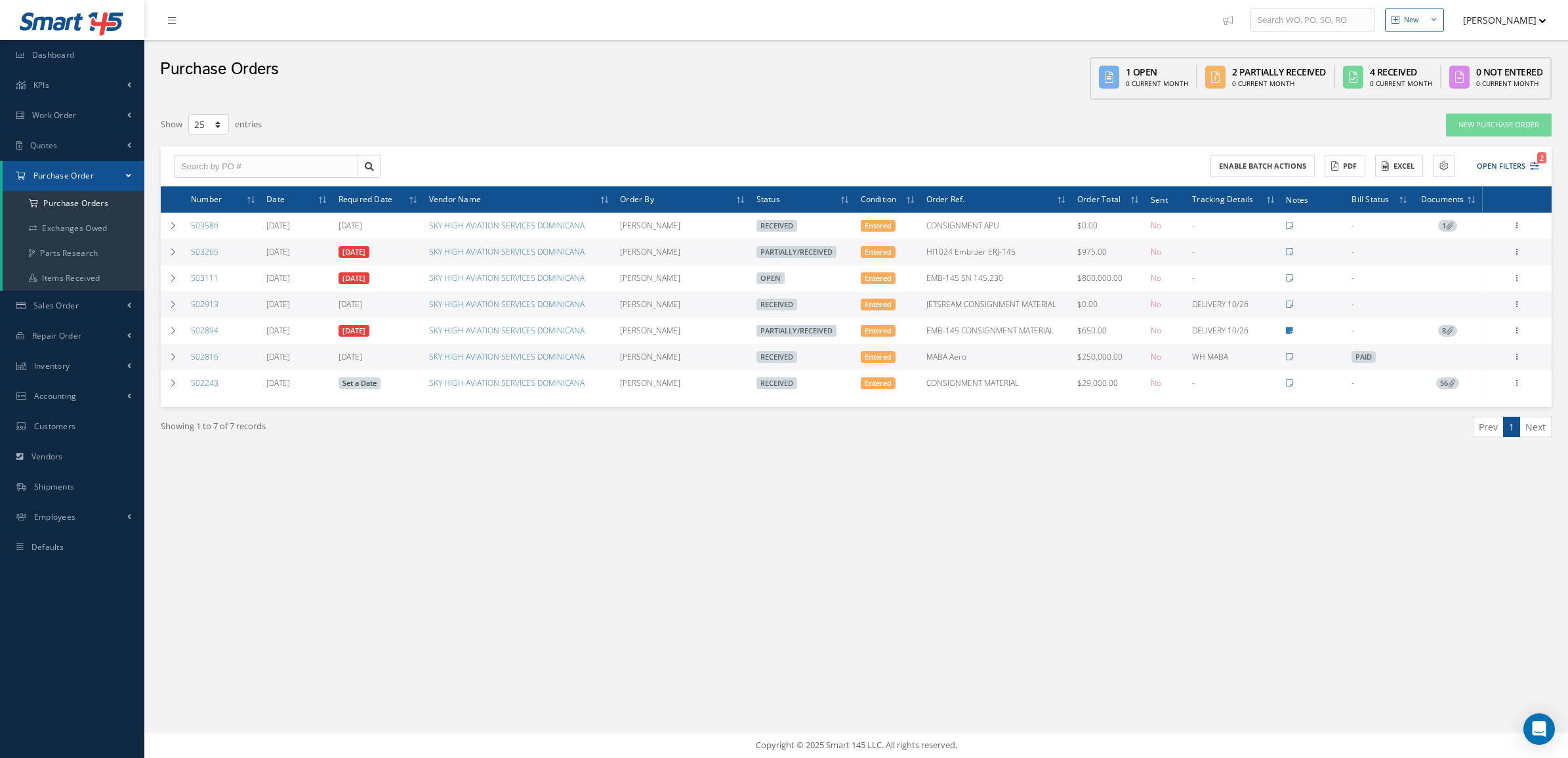
select select "25"
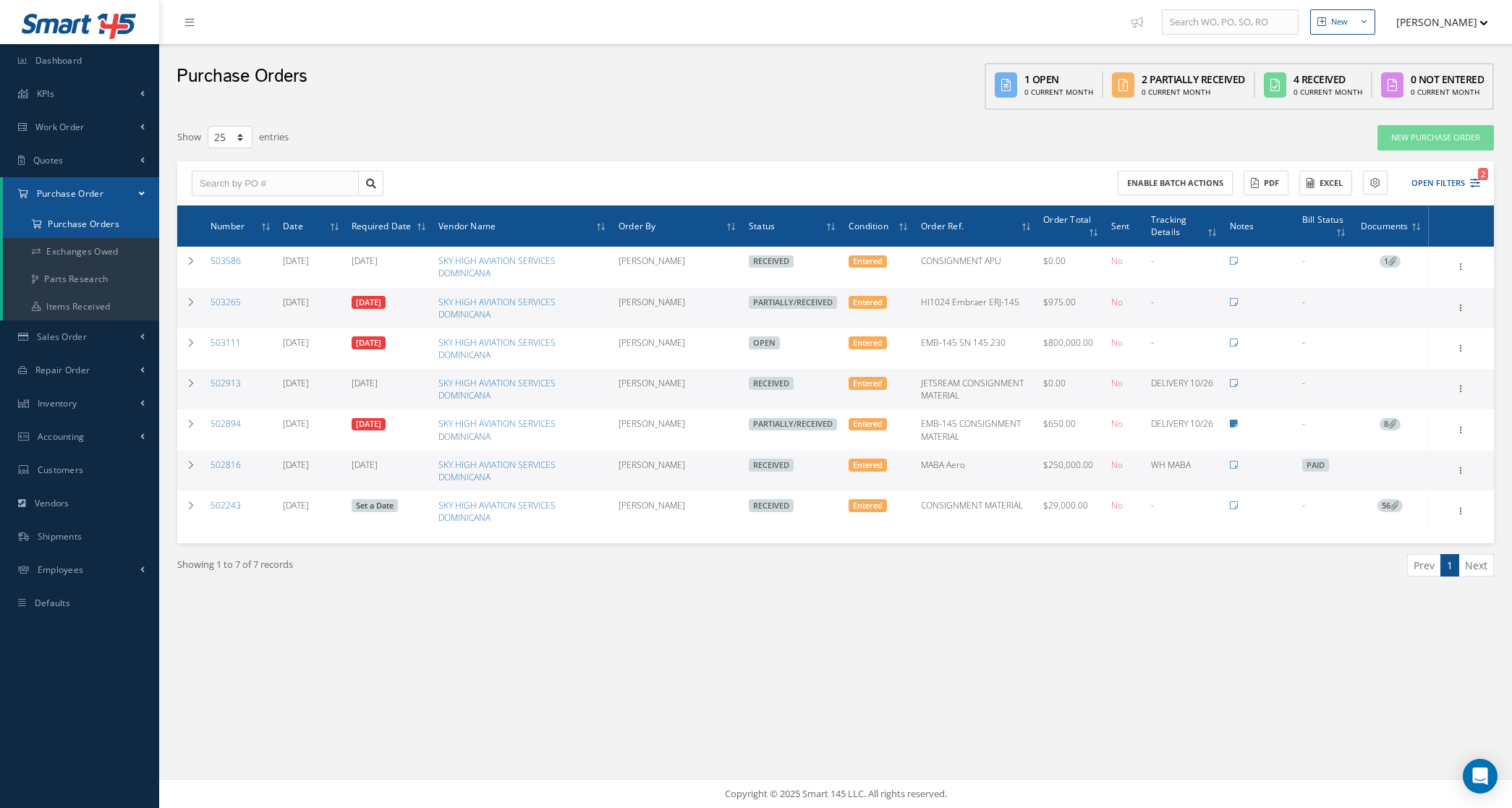
click at [98, 215] on a=1&status_id=2&status_id=3&status_id=5&collapsedFilters"] "Purchase Orders" at bounding box center [81, 224] width 156 height 27
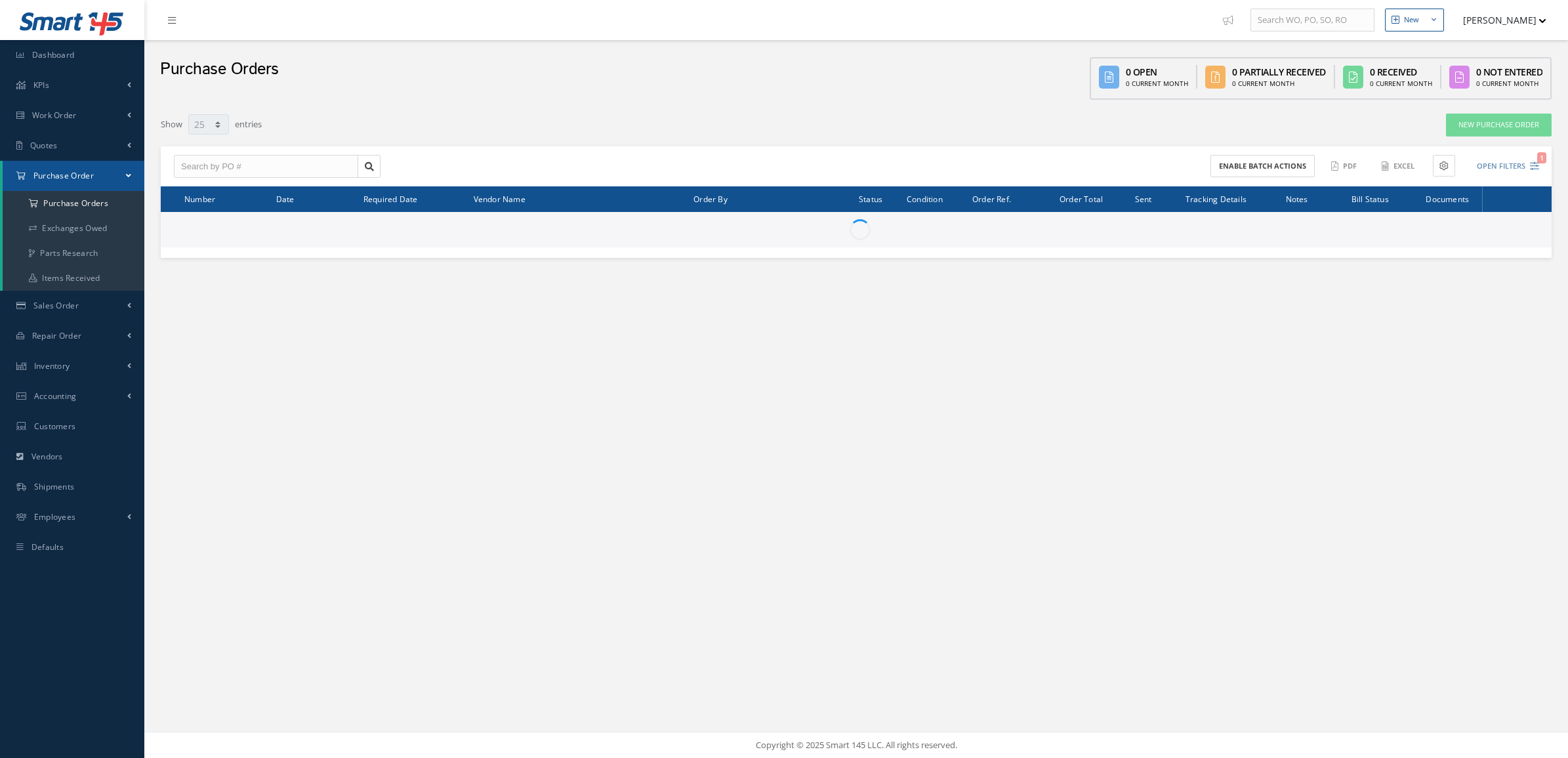
select select "25"
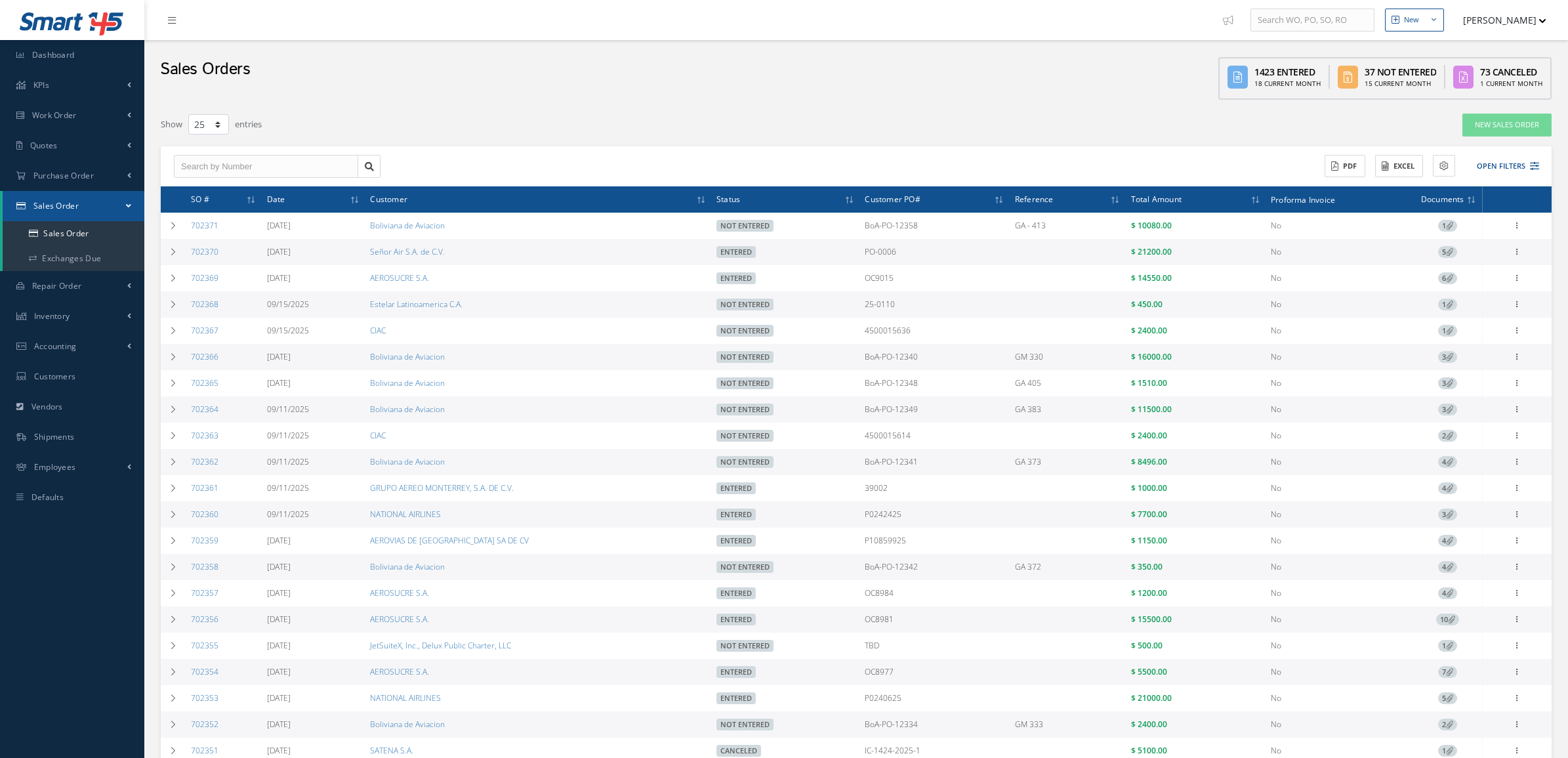
select select "25"
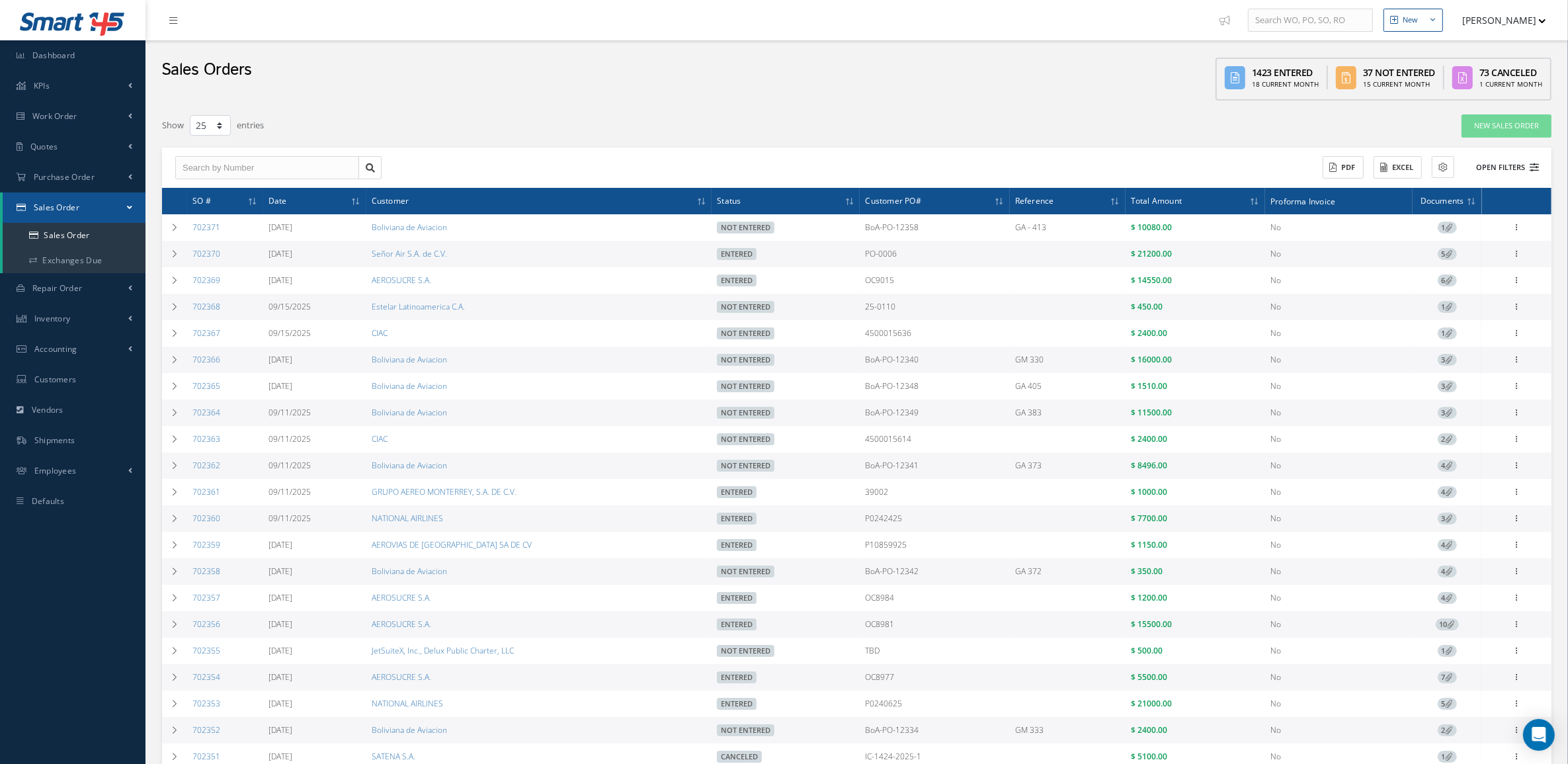
click at [1514, 159] on button "Open Filters" at bounding box center [1501, 168] width 74 height 22
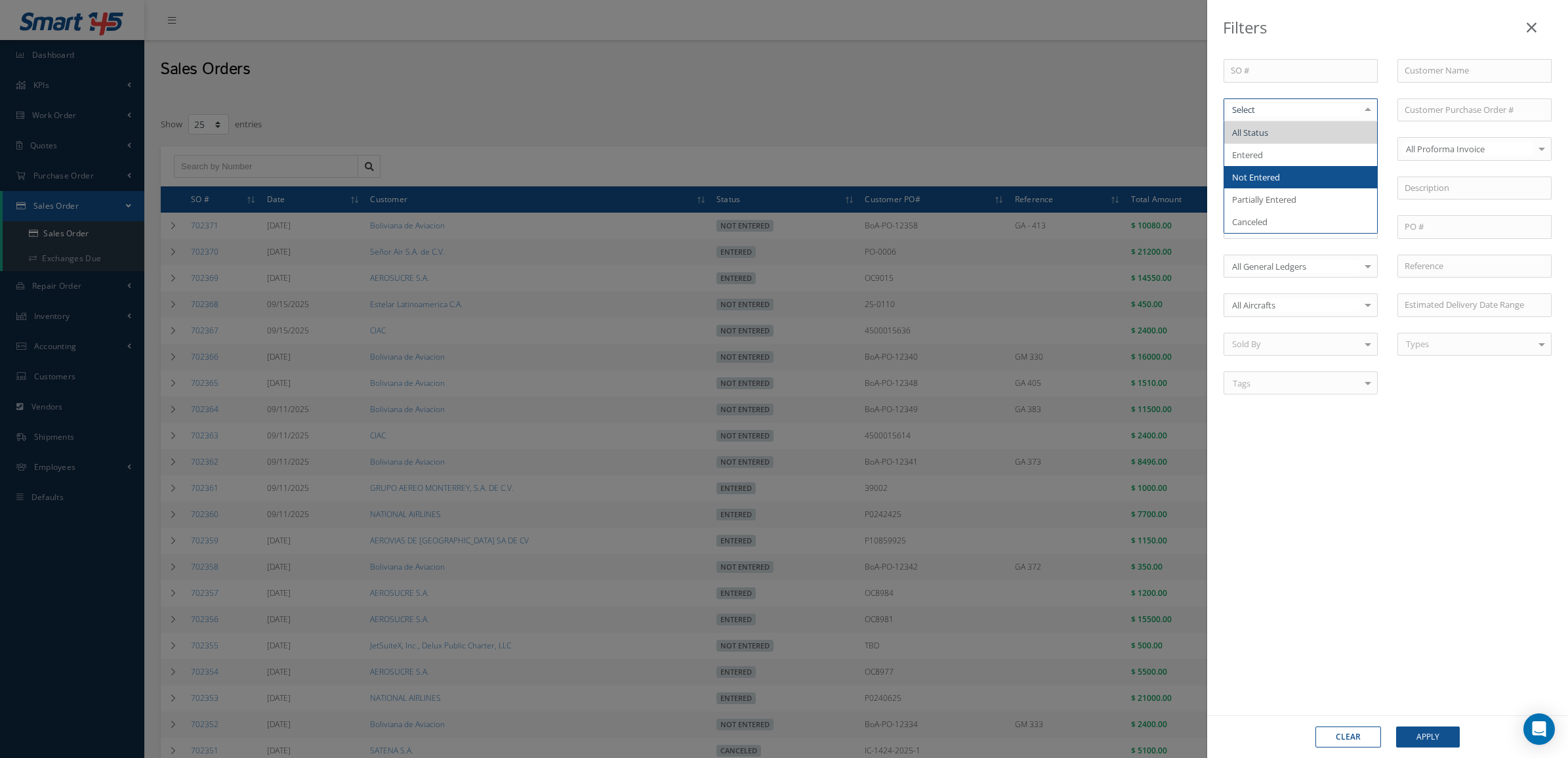
click at [1307, 169] on span "Not Entered" at bounding box center [1300, 177] width 153 height 22
click at [1415, 732] on button "Apply" at bounding box center [1428, 736] width 64 height 21
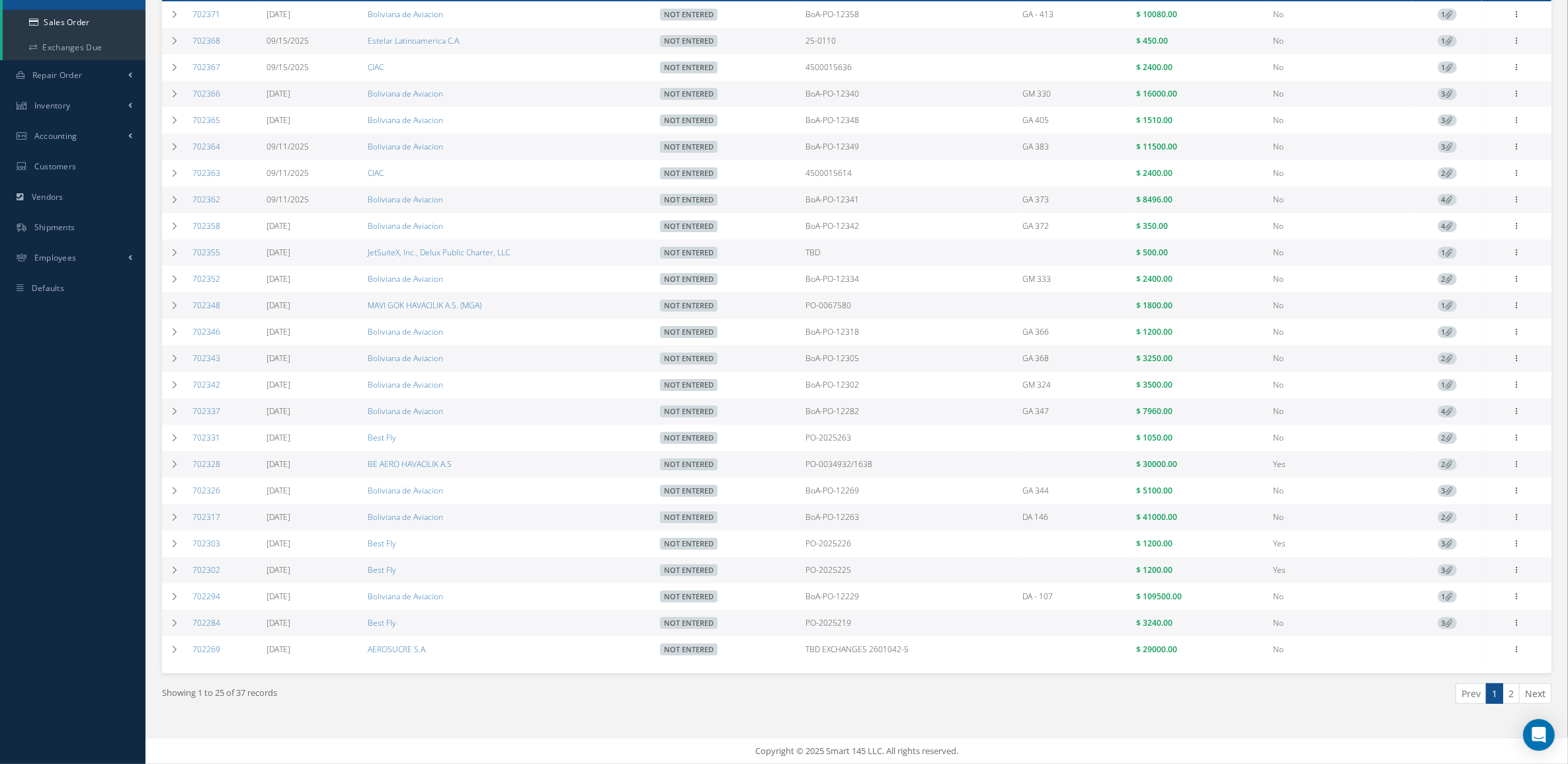
scroll to position [225, 0]
click at [1505, 695] on link "2" at bounding box center [1511, 693] width 18 height 20
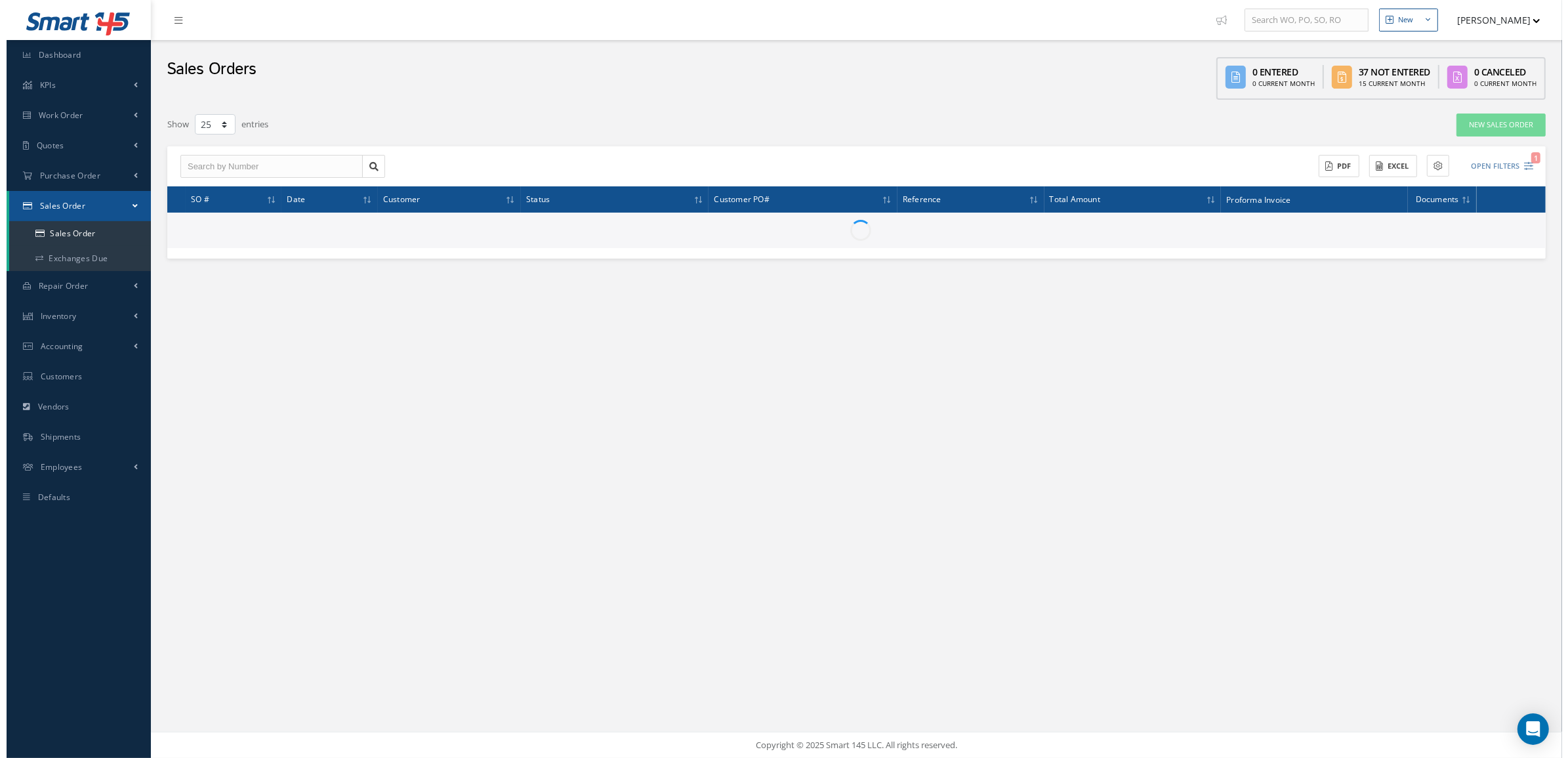
scroll to position [0, 0]
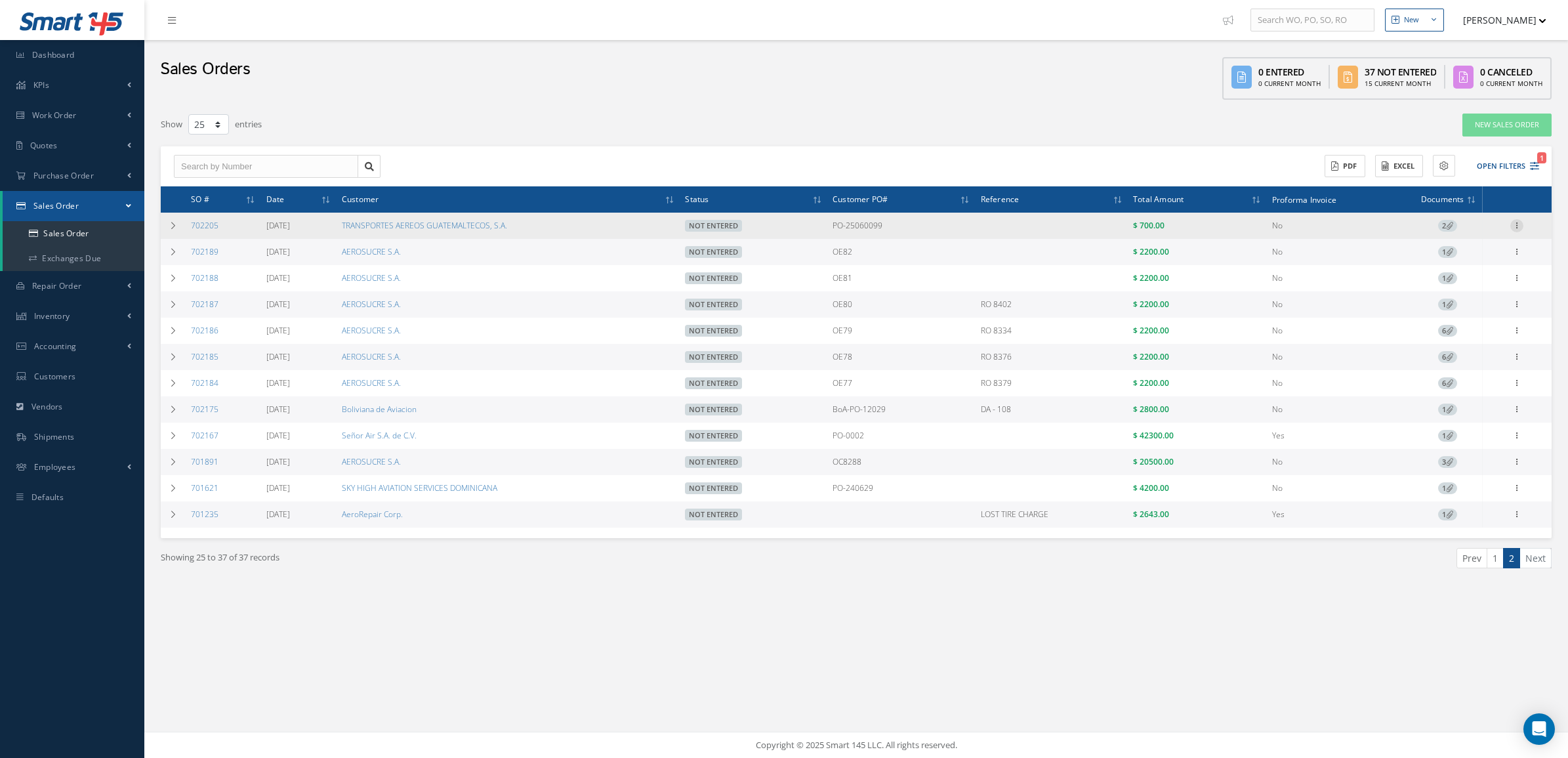
click at [1513, 227] on icon at bounding box center [1517, 224] width 13 height 10
click at [1483, 248] on link "Edit" at bounding box center [1456, 251] width 104 height 17
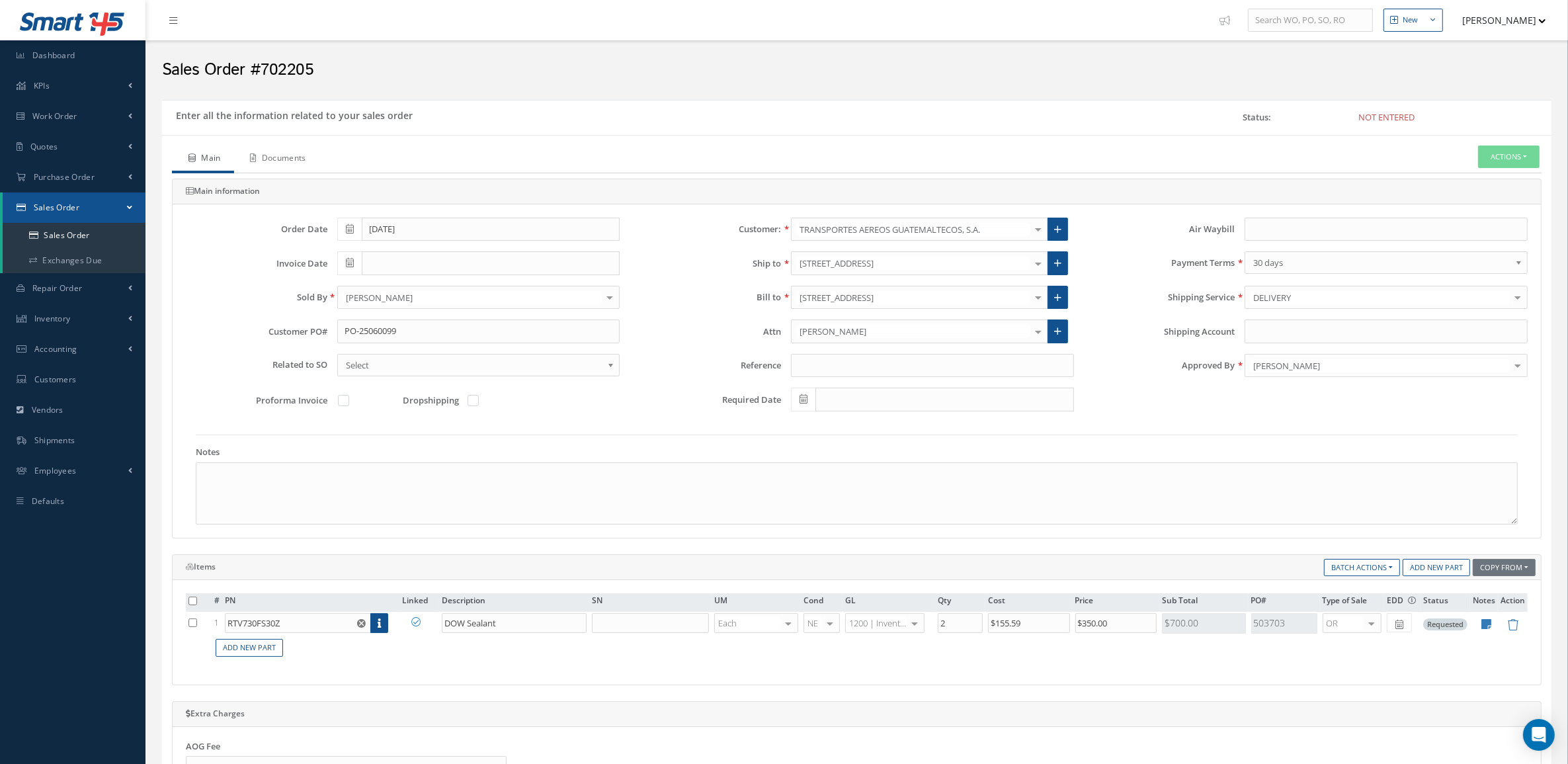
click at [285, 157] on link "Documents" at bounding box center [277, 159] width 85 height 28
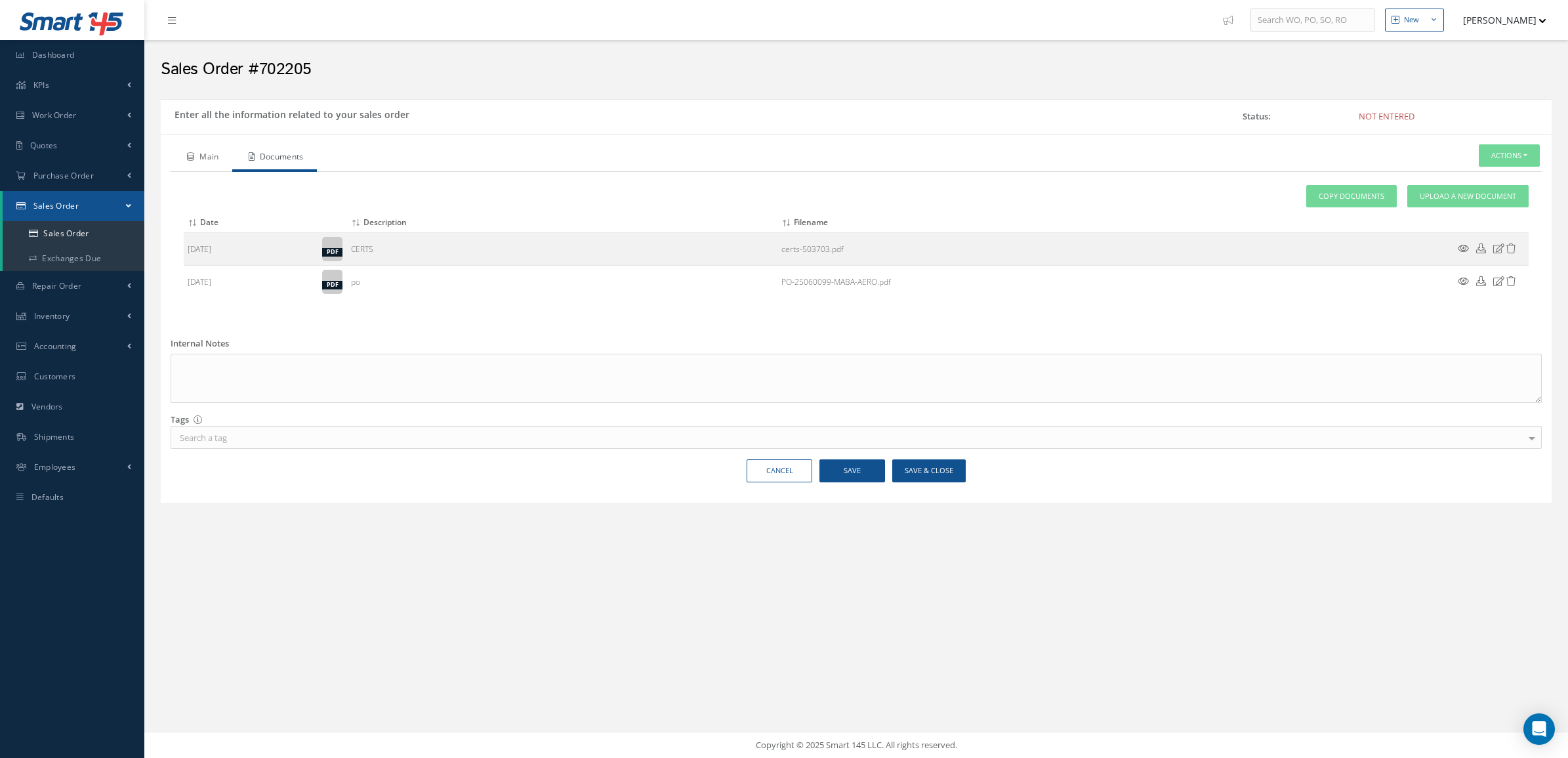
click at [194, 158] on link "Main" at bounding box center [201, 158] width 62 height 28
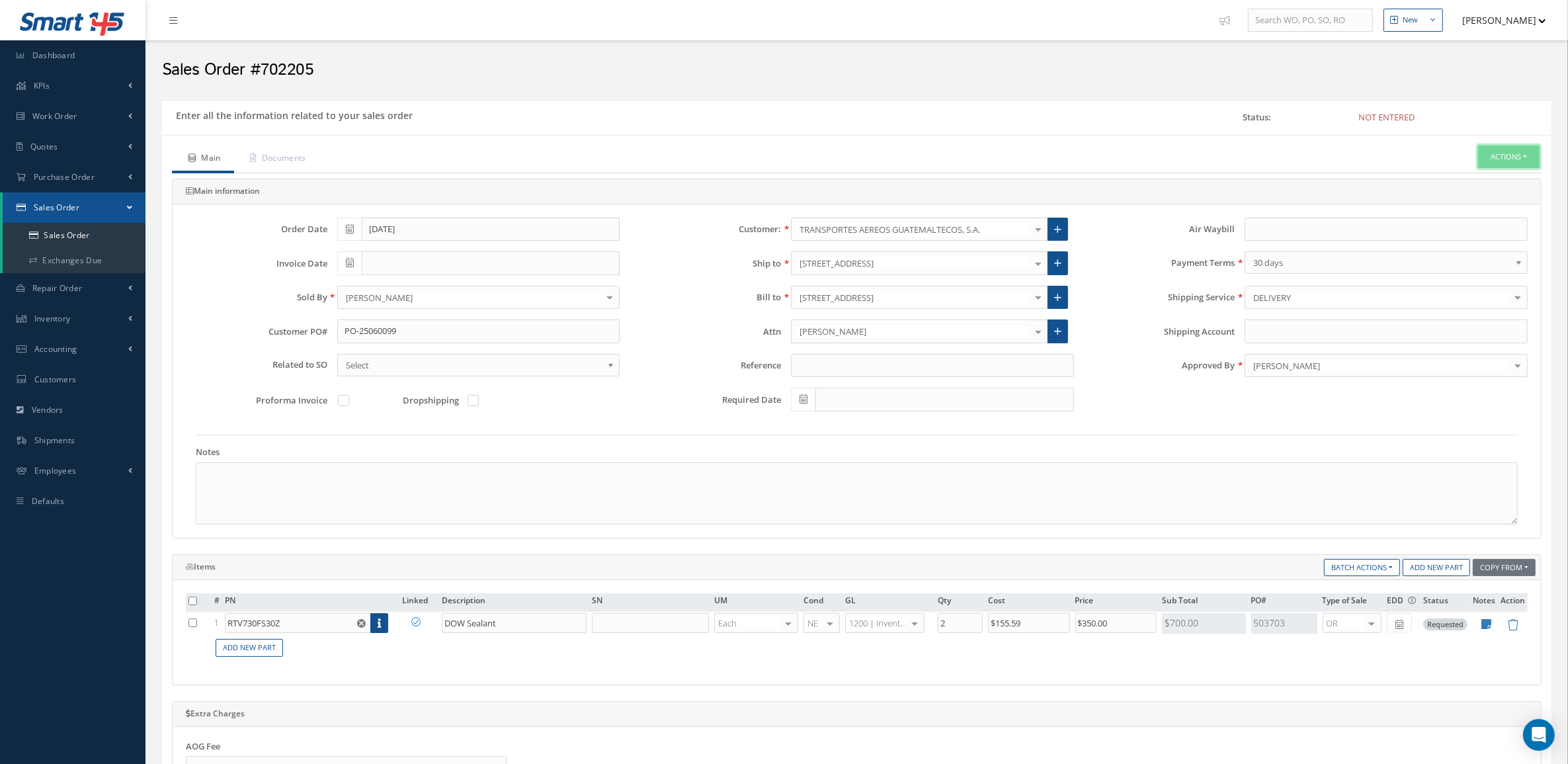
click at [1491, 156] on button "Actions" at bounding box center [1508, 157] width 61 height 23
click at [1491, 180] on link "Enter/Update" at bounding box center [1488, 180] width 106 height 18
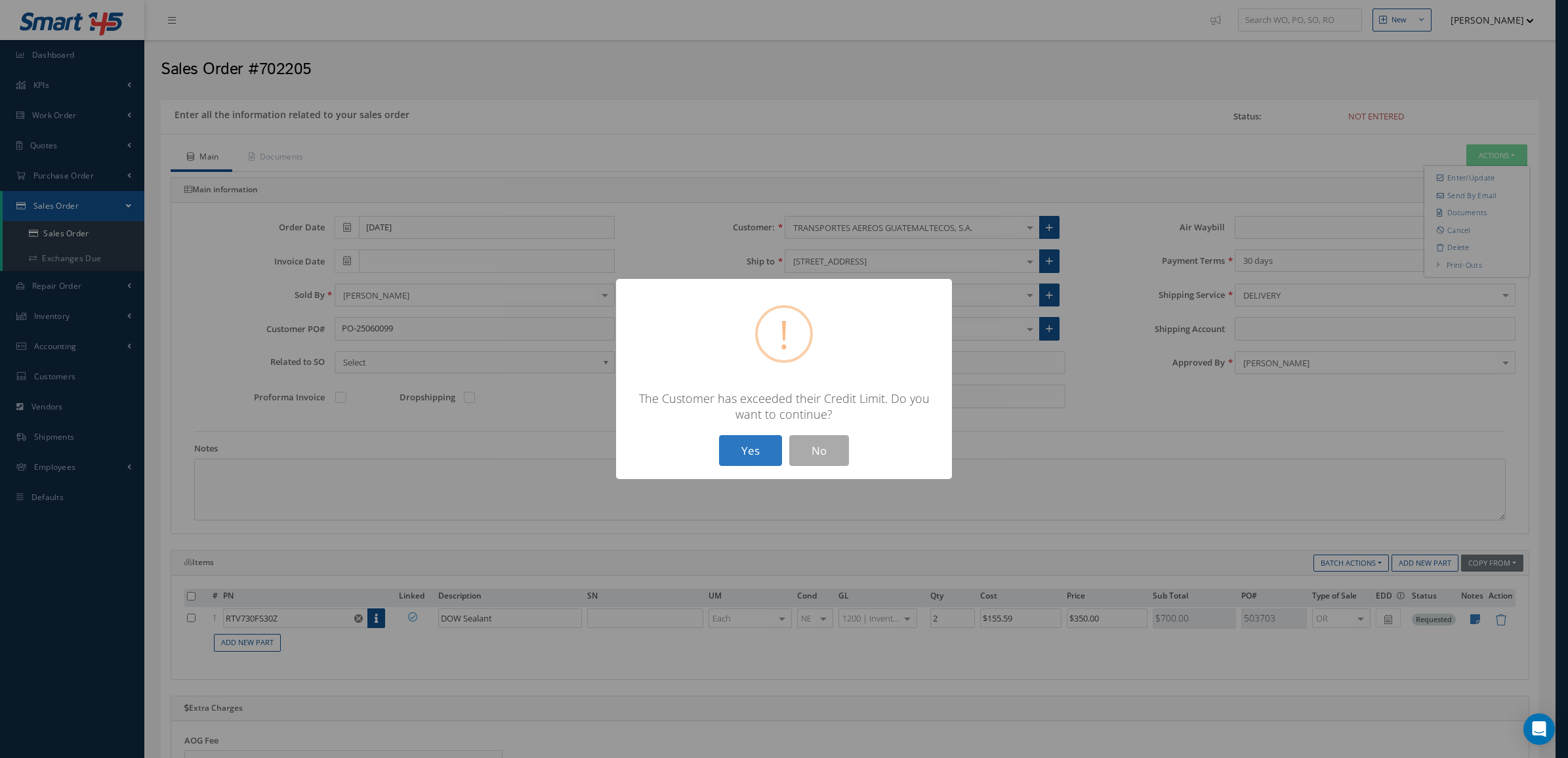
click at [733, 451] on button "Yes" at bounding box center [750, 450] width 63 height 31
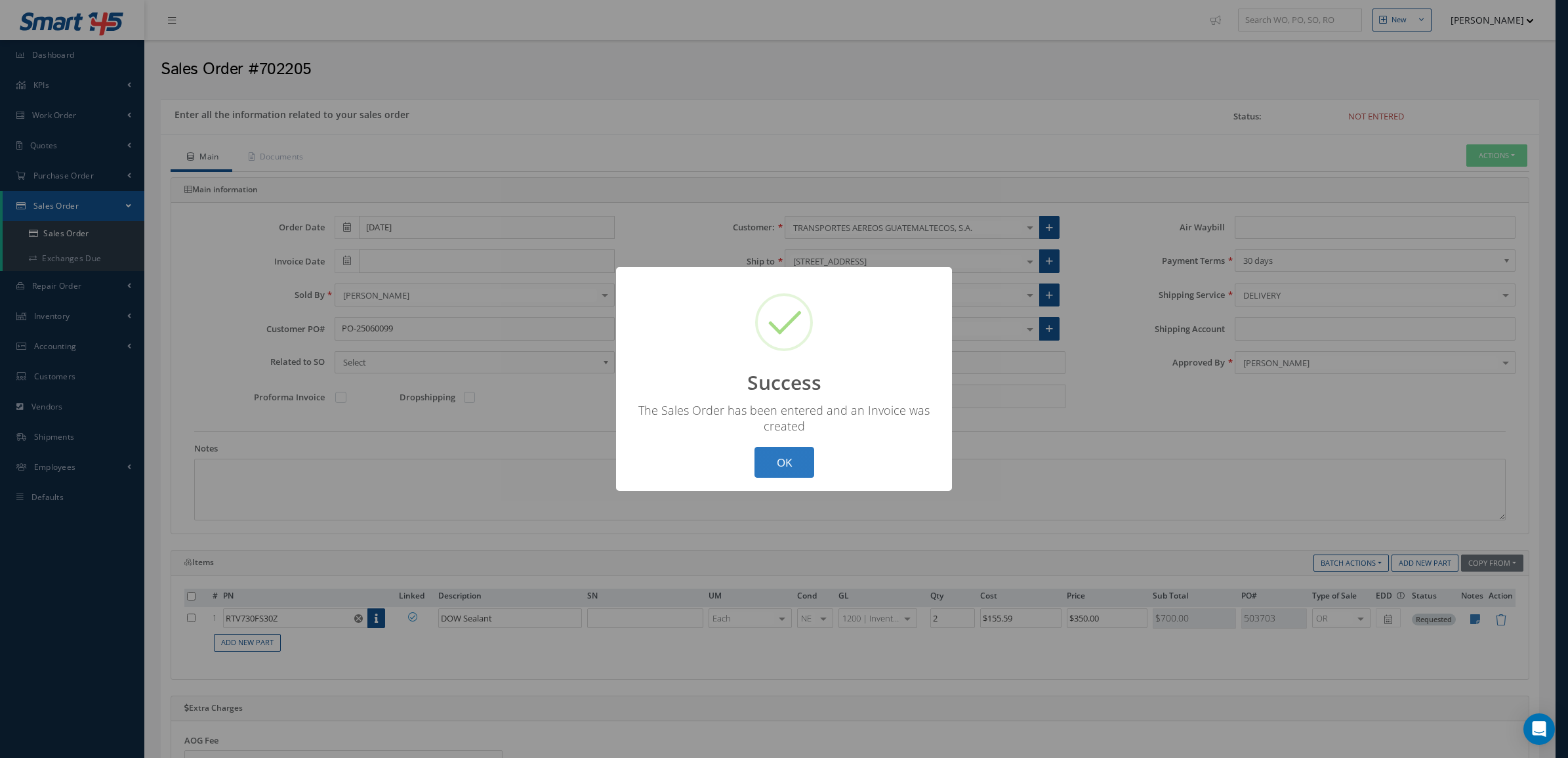
click at [801, 458] on button "OK" at bounding box center [784, 462] width 59 height 31
type input "09/17/2025"
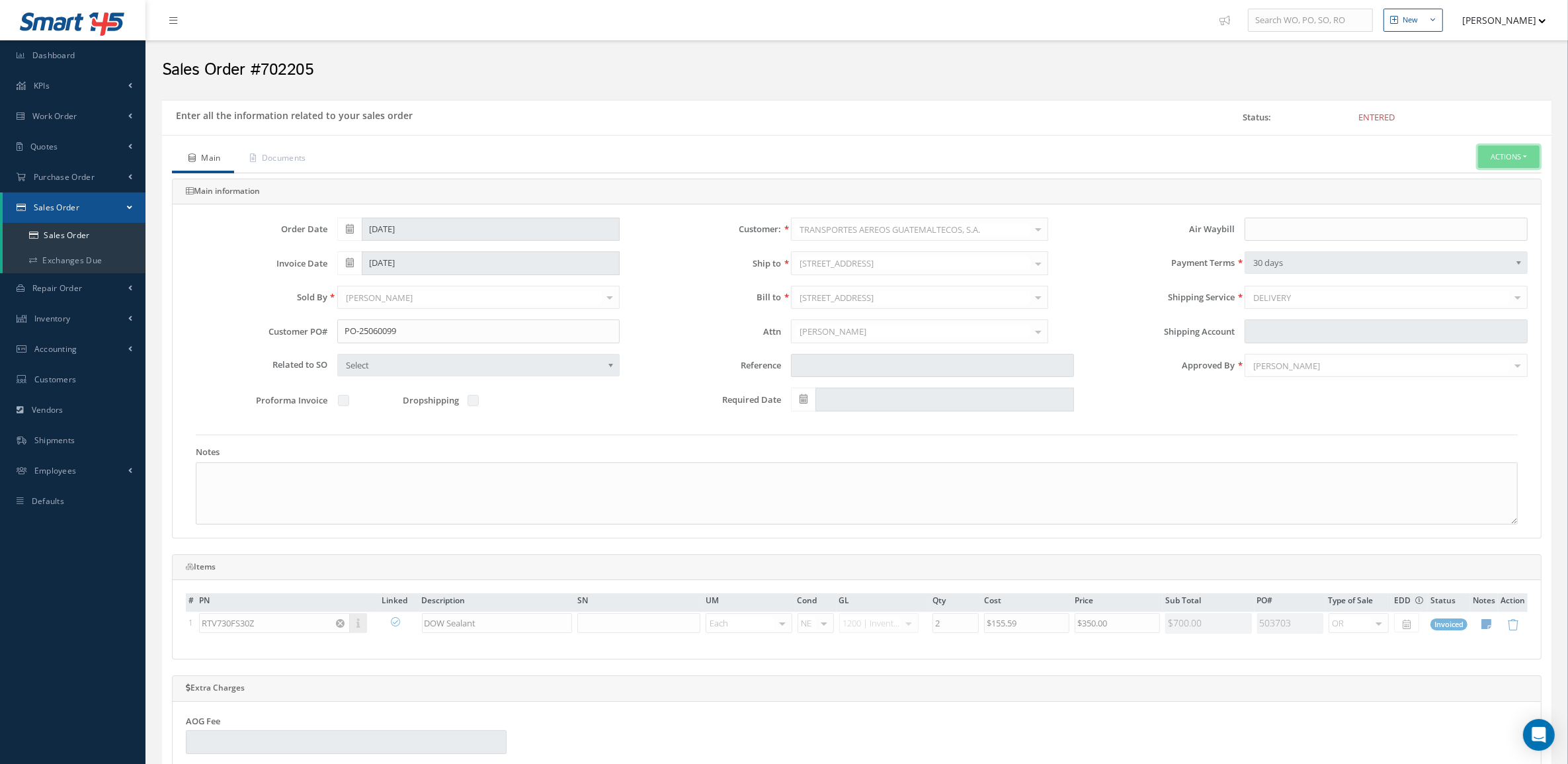
click at [1518, 153] on button "Actions" at bounding box center [1508, 157] width 61 height 23
click at [1380, 465] on link "Multiple Reports" at bounding box center [1389, 460] width 101 height 20
checkbox input "true"
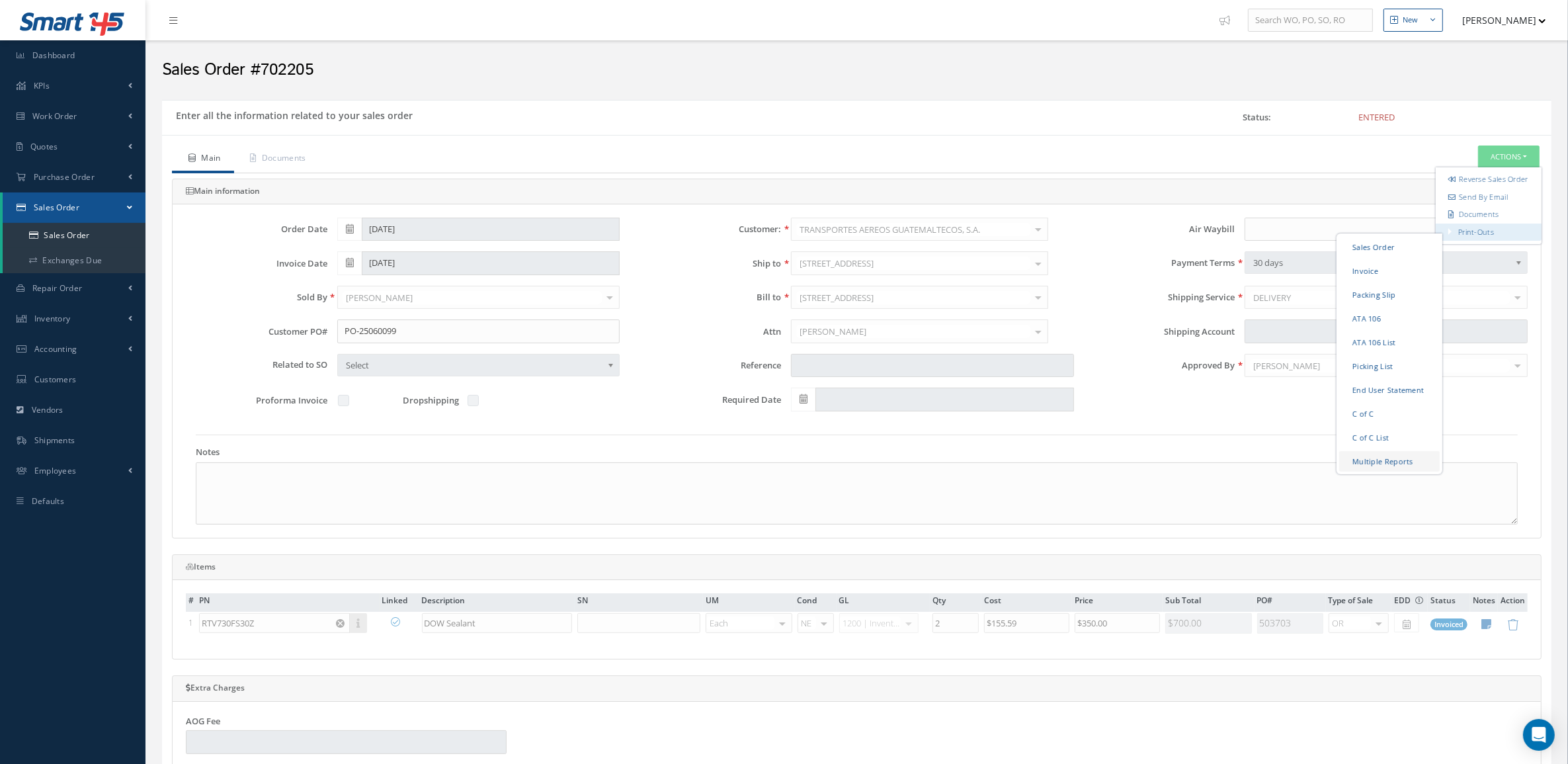
checkbox input "true"
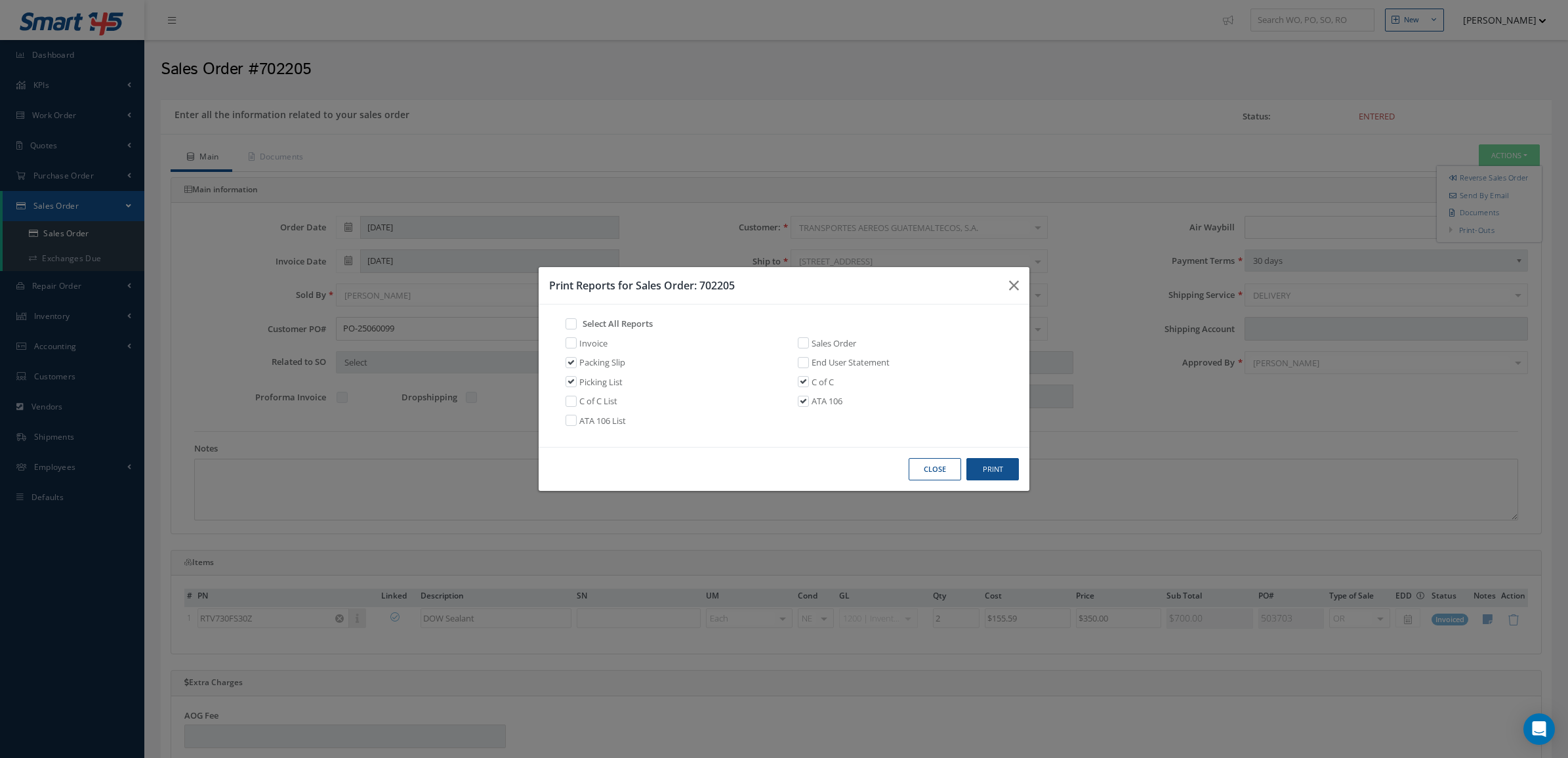
click at [602, 346] on link "Invoice" at bounding box center [593, 344] width 28 height 13
checkbox input "true"
click at [1003, 463] on button "Print" at bounding box center [992, 470] width 52 height 23
click at [912, 467] on button "Close" at bounding box center [935, 470] width 52 height 23
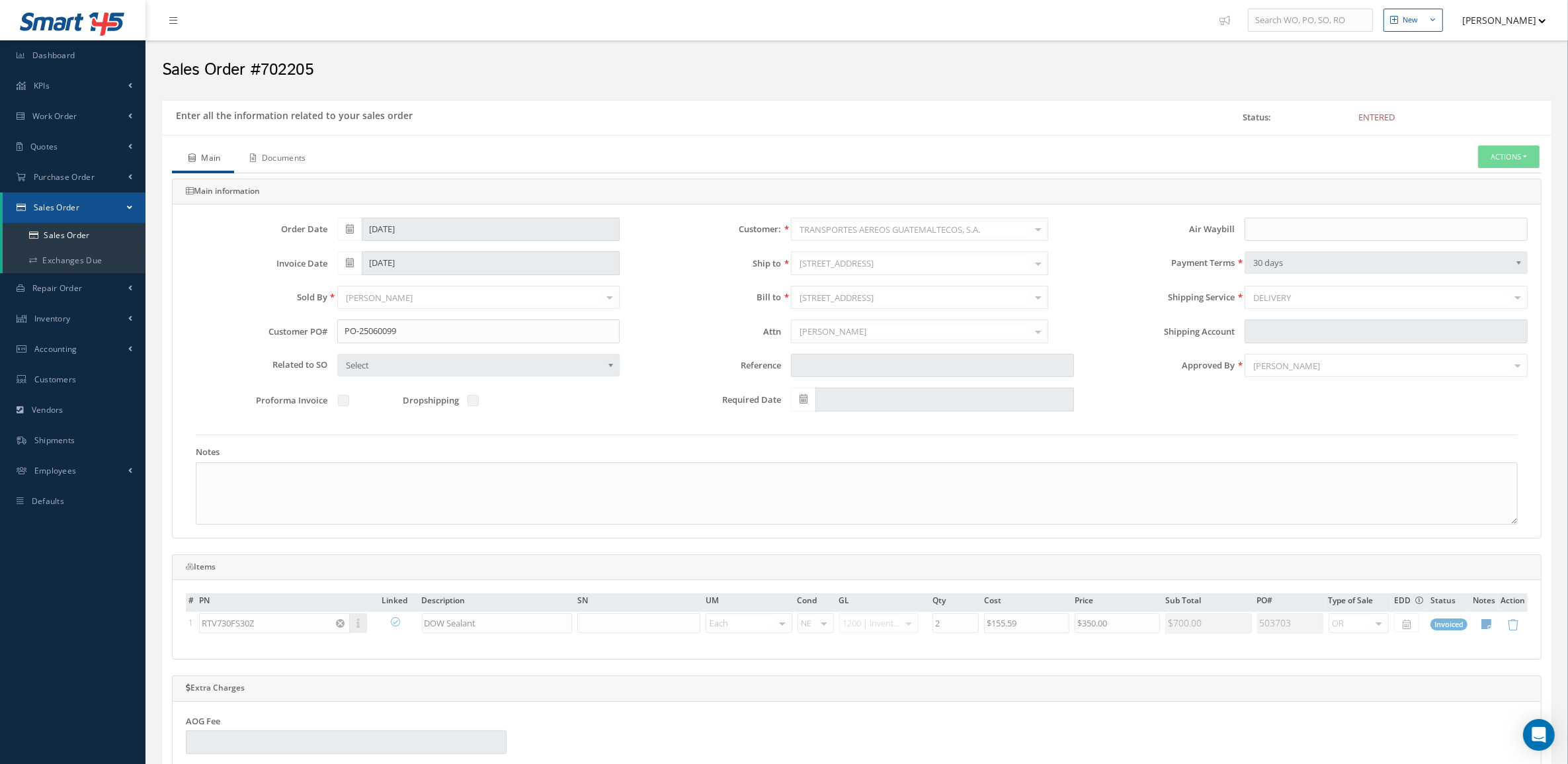
click at [296, 157] on link "Documents" at bounding box center [277, 159] width 85 height 28
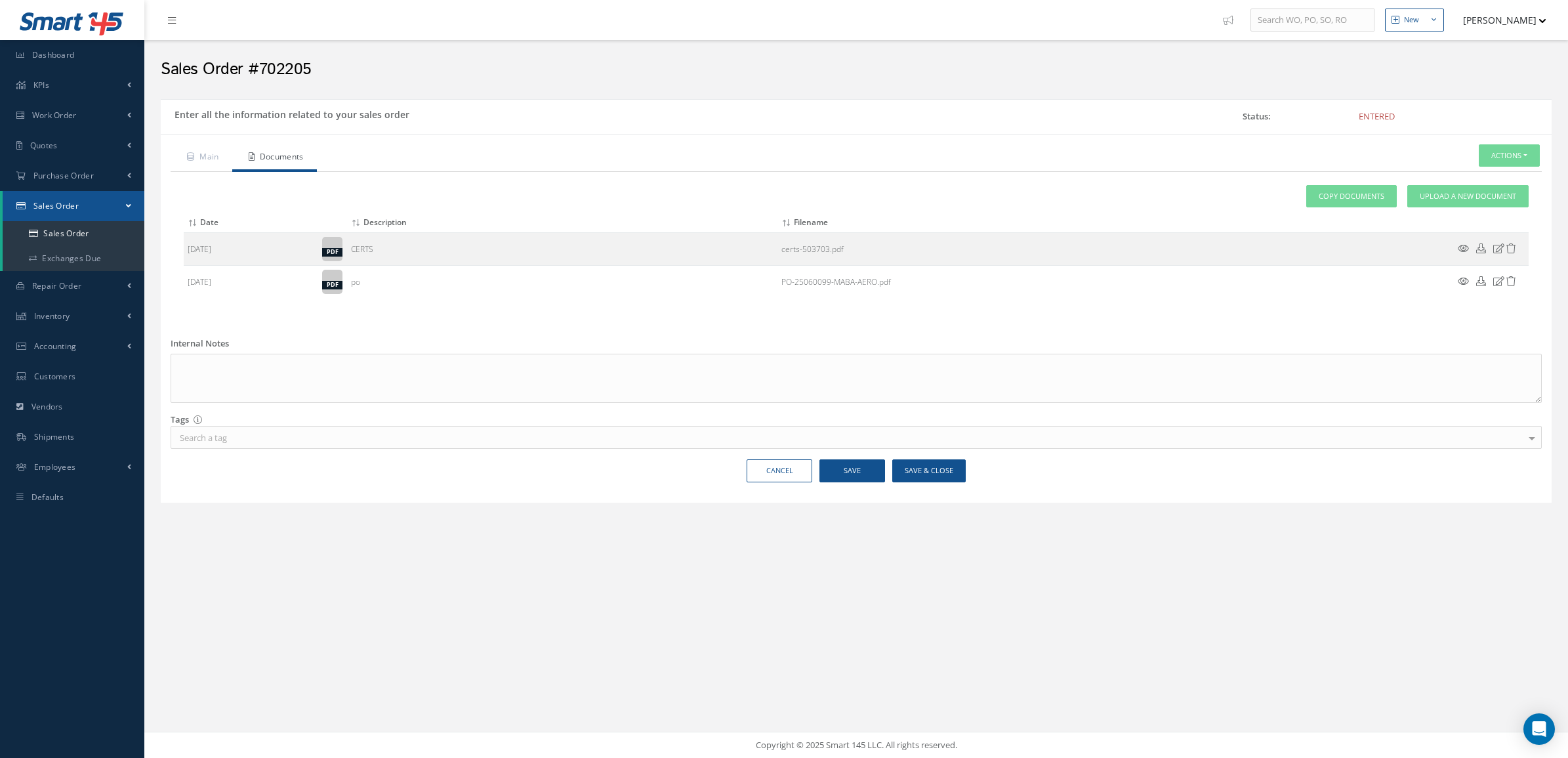
click at [1455, 311] on div "Attach File(s) Click inside this area or drag and drop to select file to upload…" at bounding box center [856, 247] width 1371 height 151
drag, startPoint x: 430, startPoint y: 71, endPoint x: 258, endPoint y: 58, distance: 172.5
click at [258, 59] on h2 "Sales Order #702205" at bounding box center [856, 69] width 1391 height 20
copy h2 "702205"
click at [1431, 202] on link "Upload a New Document" at bounding box center [1468, 197] width 122 height 23
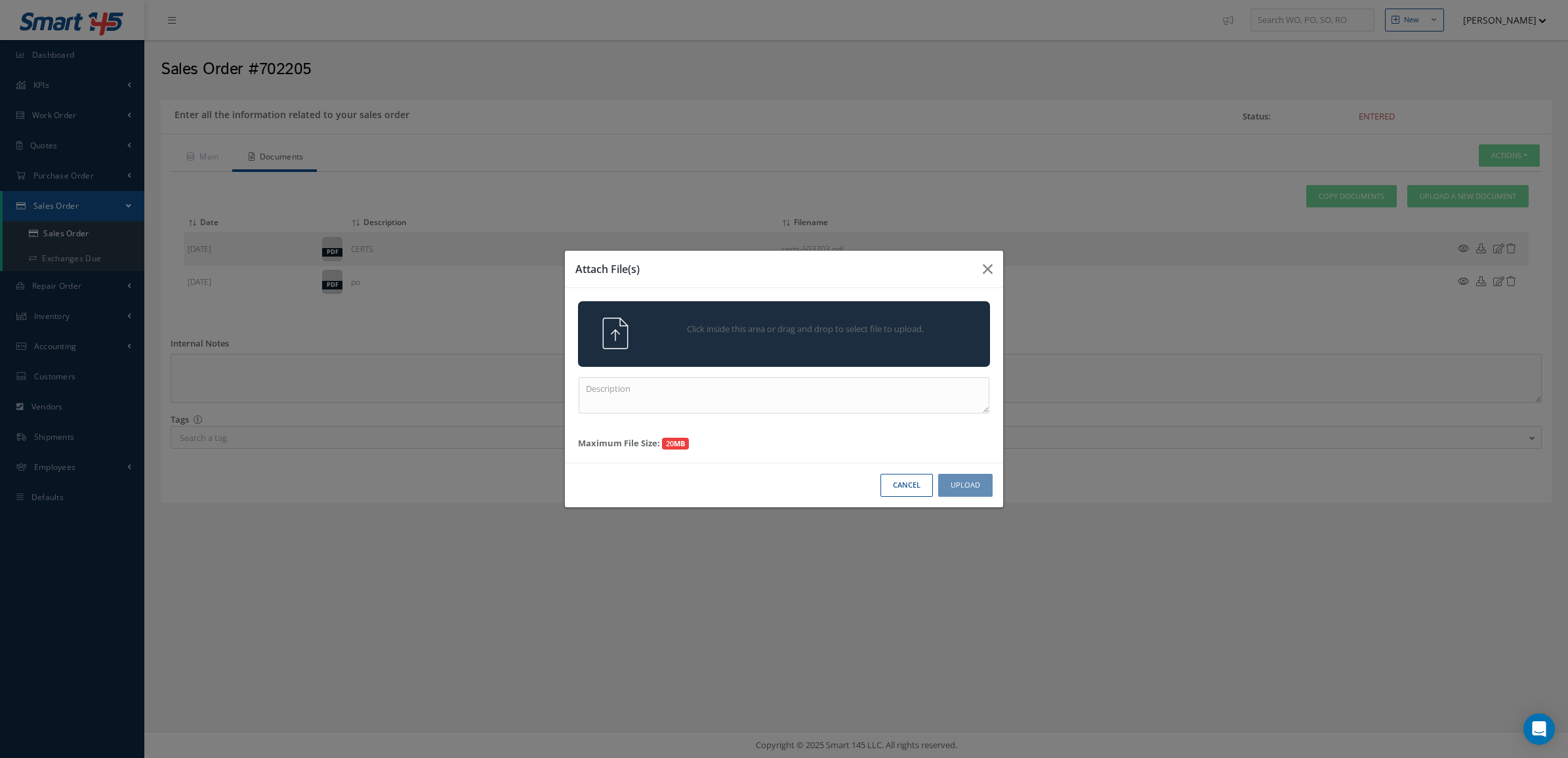
click at [706, 324] on span "Click inside this area or drag and drop to select file to upload." at bounding box center [805, 329] width 298 height 13
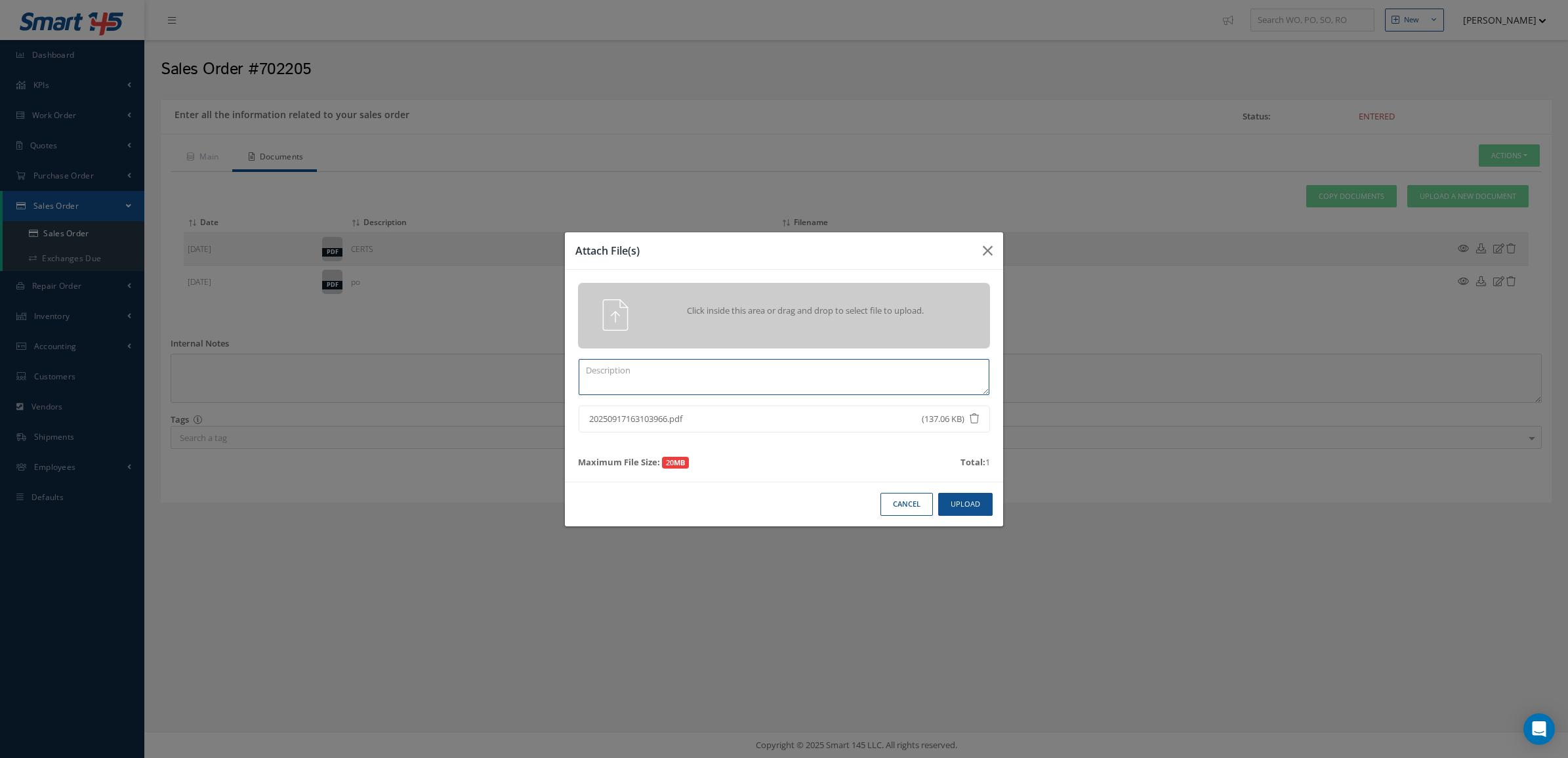
click at [893, 361] on textarea at bounding box center [783, 377] width 410 height 36
type textarea "p"
paste textarea "702205"
type textarea "PPW SO 702205"
click at [960, 507] on button "Upload" at bounding box center [965, 505] width 54 height 23
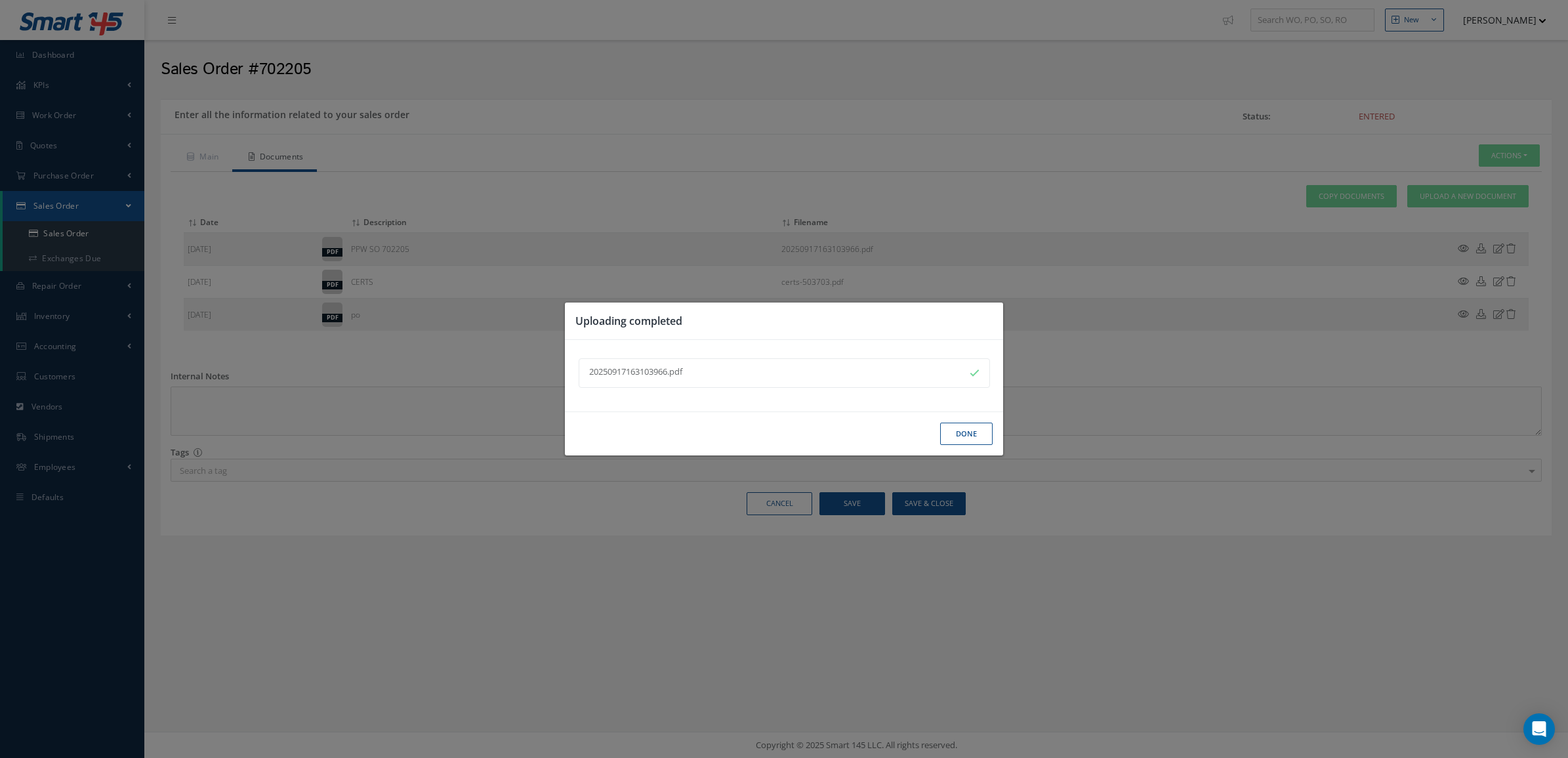
click at [952, 430] on button "Done" at bounding box center [966, 434] width 52 height 23
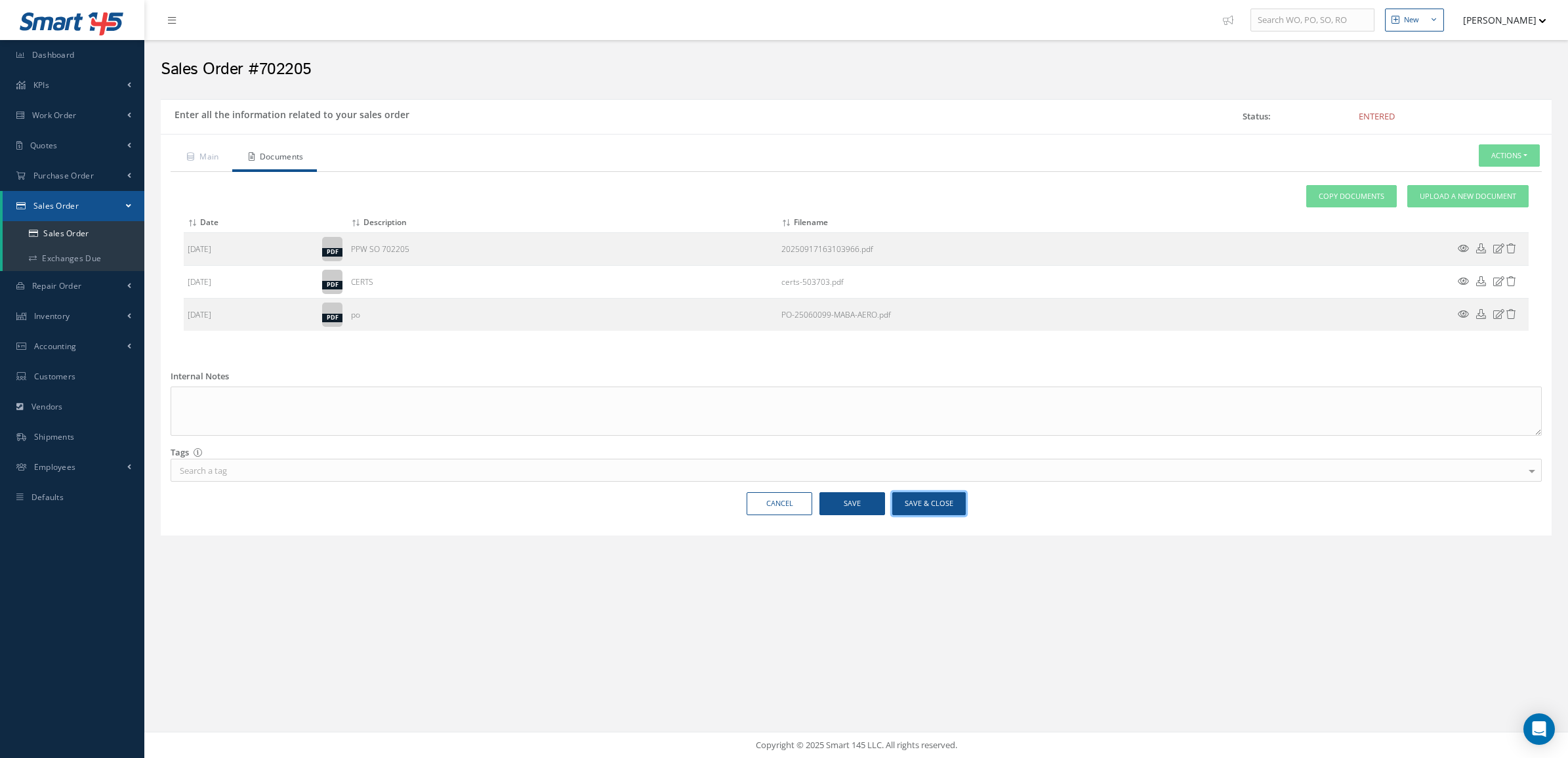
click at [935, 504] on button "Save & Close" at bounding box center [928, 504] width 73 height 23
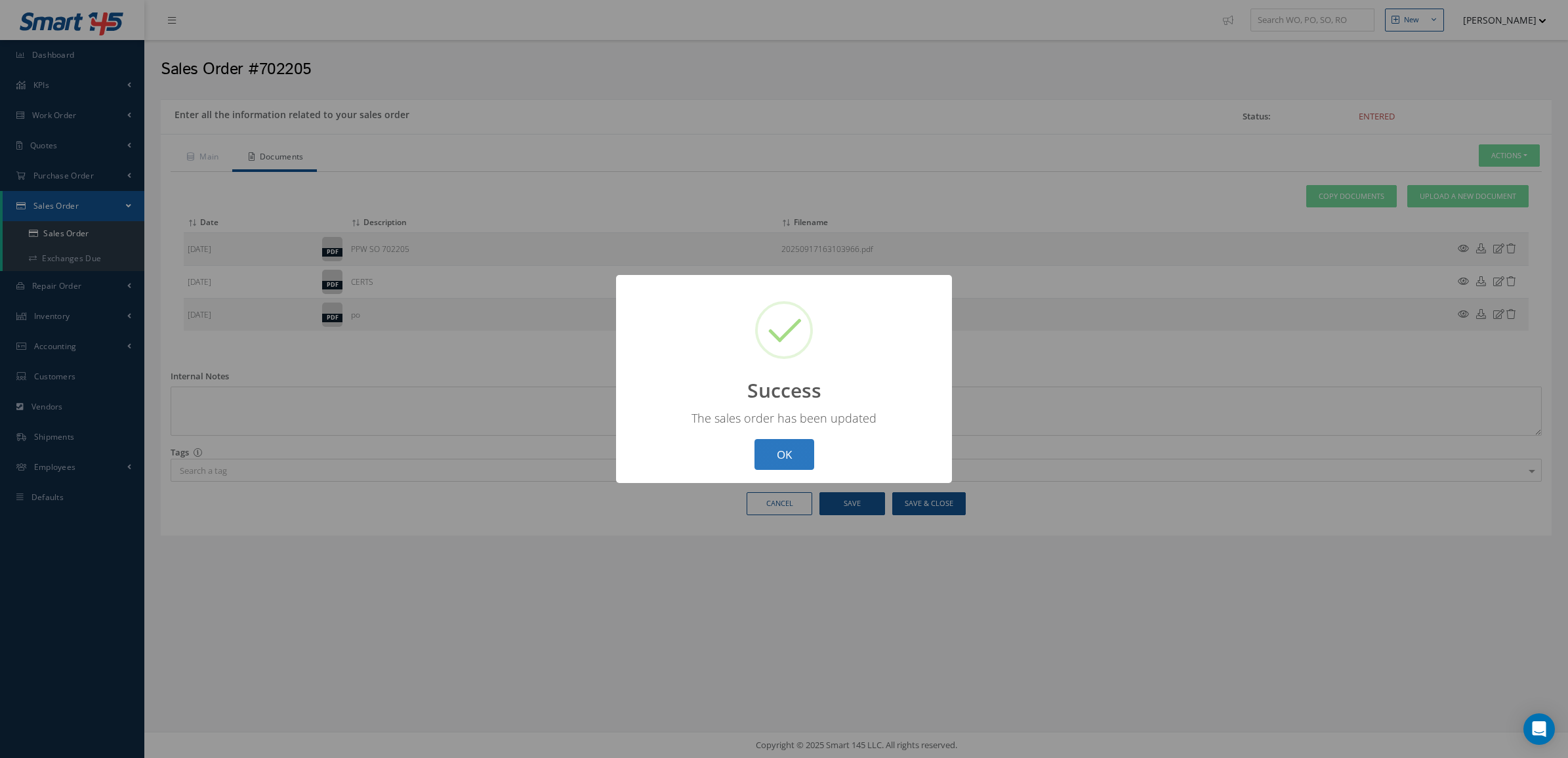
click at [777, 453] on button "OK" at bounding box center [784, 454] width 59 height 31
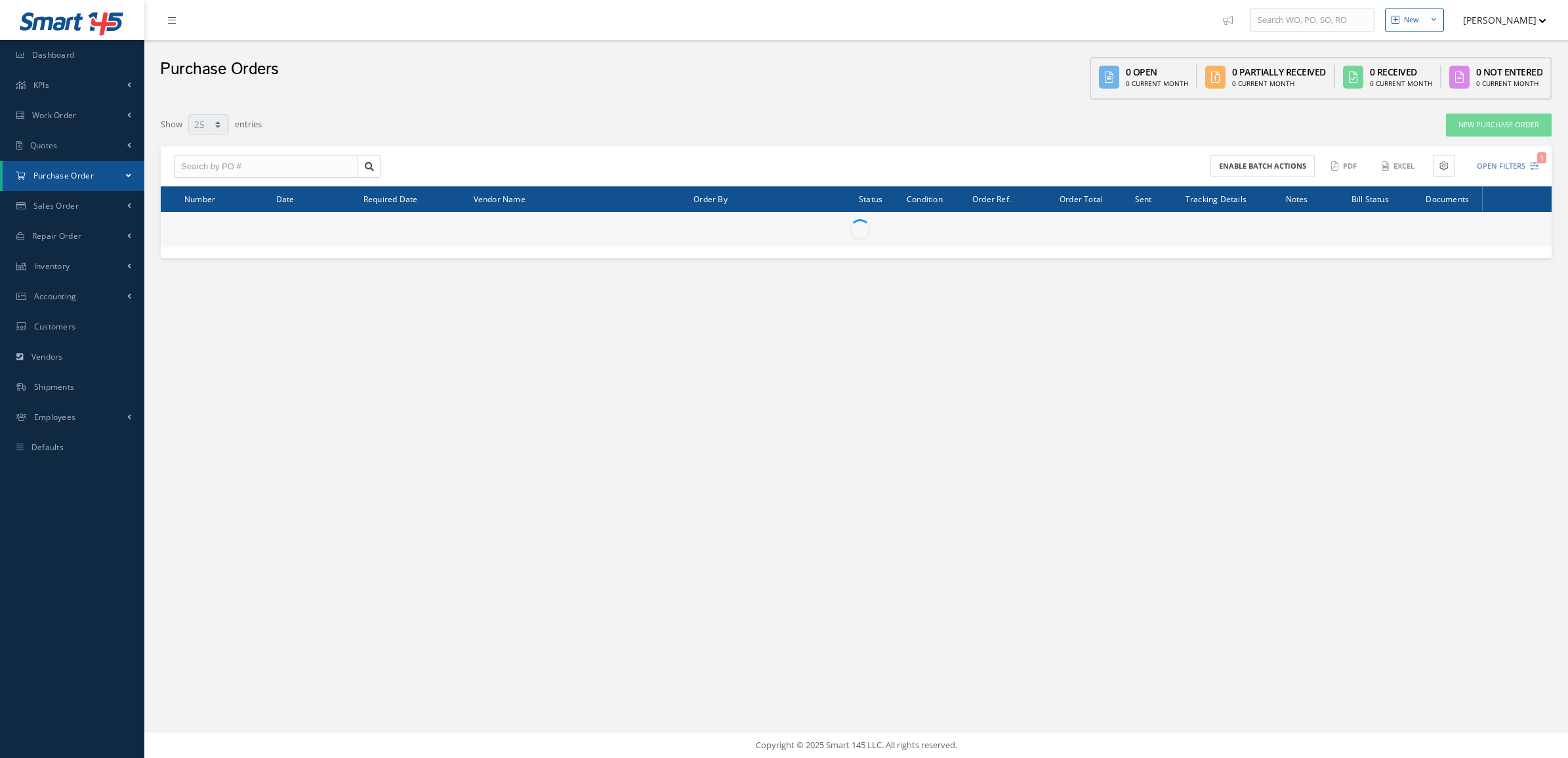
select select "25"
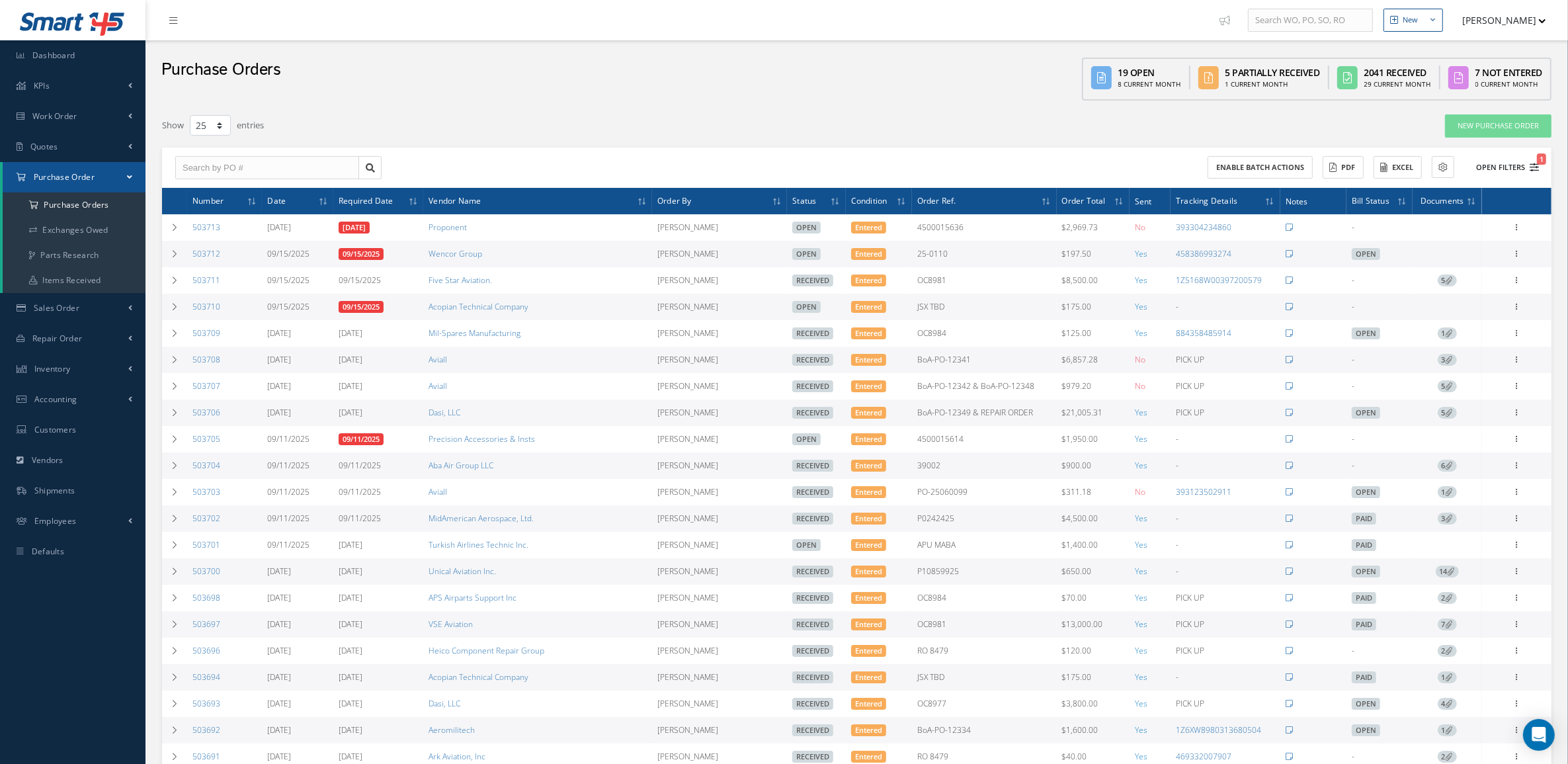
click at [1498, 162] on button "Open Filters 1" at bounding box center [1501, 168] width 74 height 22
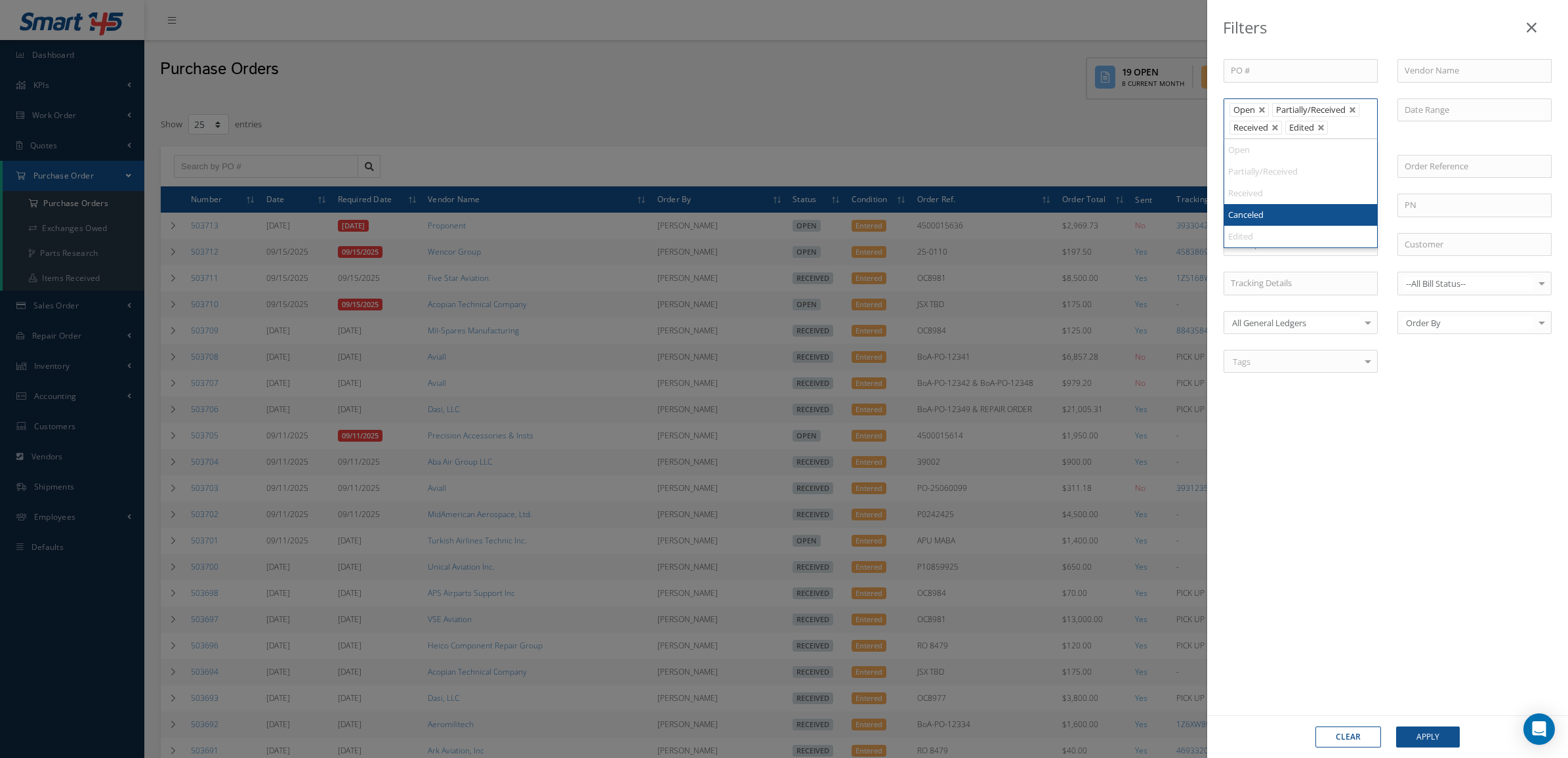
click at [1277, 122] on li "Received" at bounding box center [1255, 127] width 52 height 14
click at [1277, 130] on link at bounding box center [1275, 127] width 8 height 8
click at [1415, 733] on button "Apply" at bounding box center [1428, 736] width 64 height 21
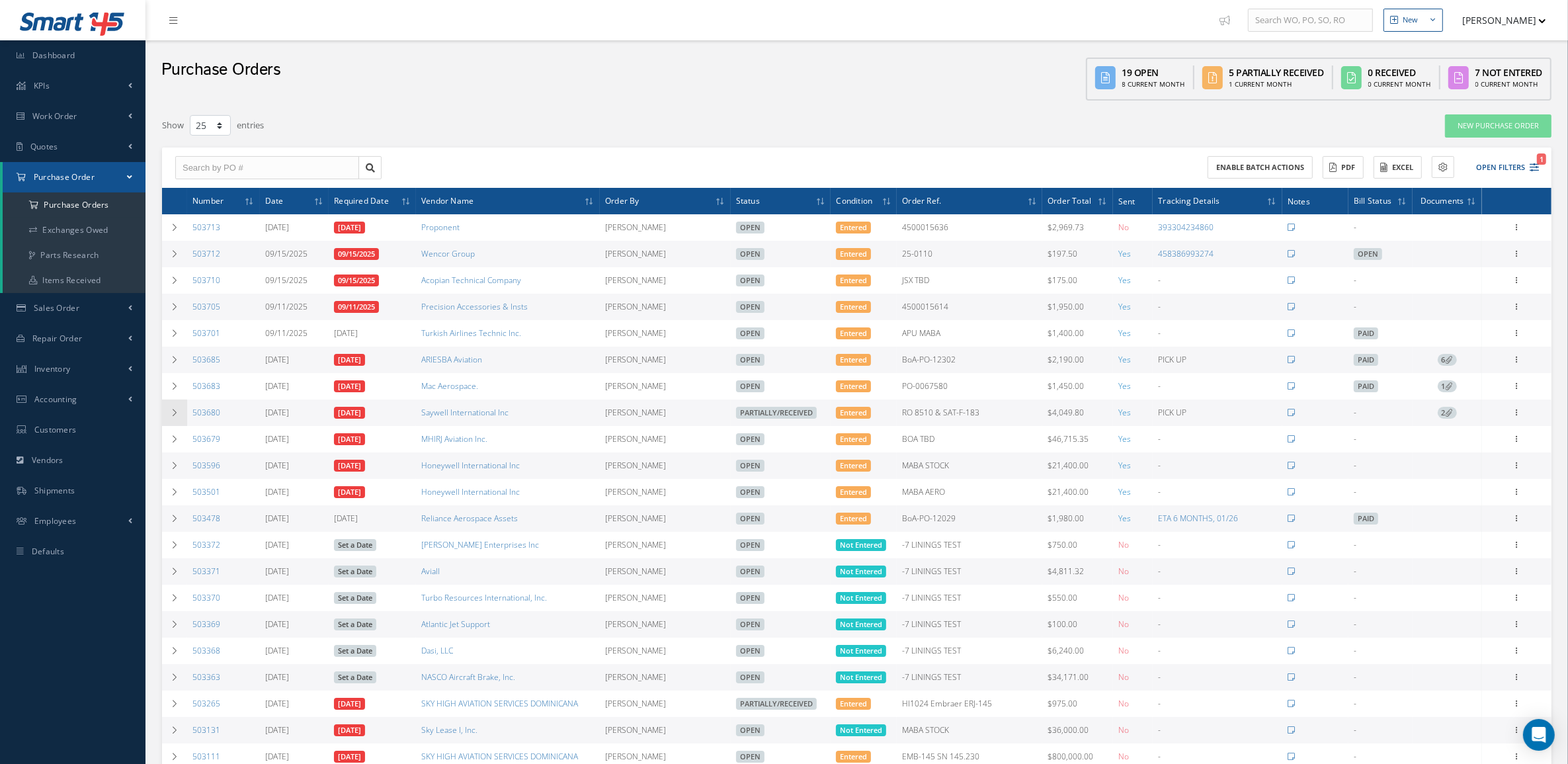
click at [179, 417] on icon at bounding box center [174, 412] width 9 height 8
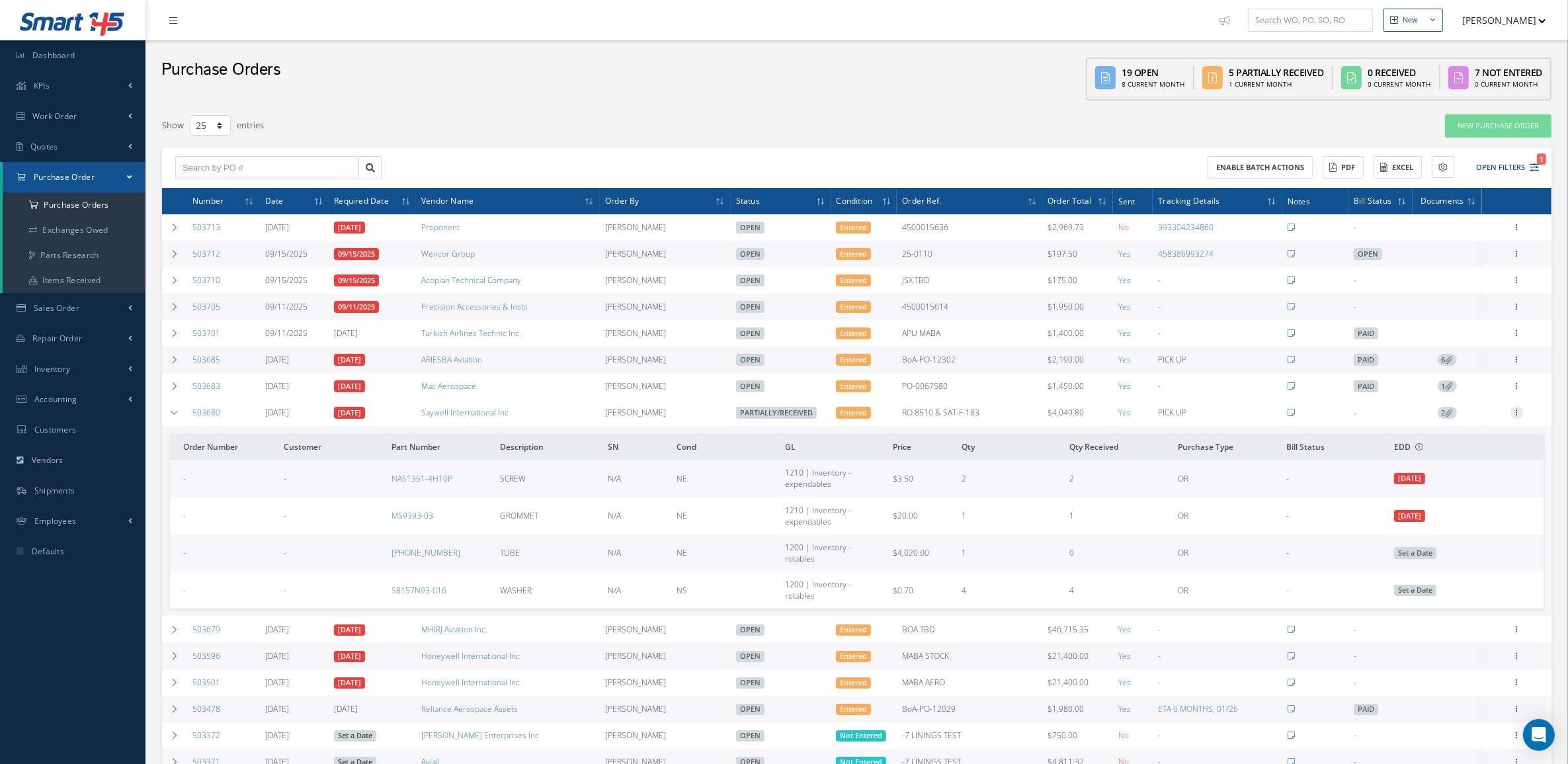
click at [1515, 417] on icon at bounding box center [1517, 411] width 13 height 10
click at [1458, 449] on link "Edit" at bounding box center [1456, 456] width 104 height 18
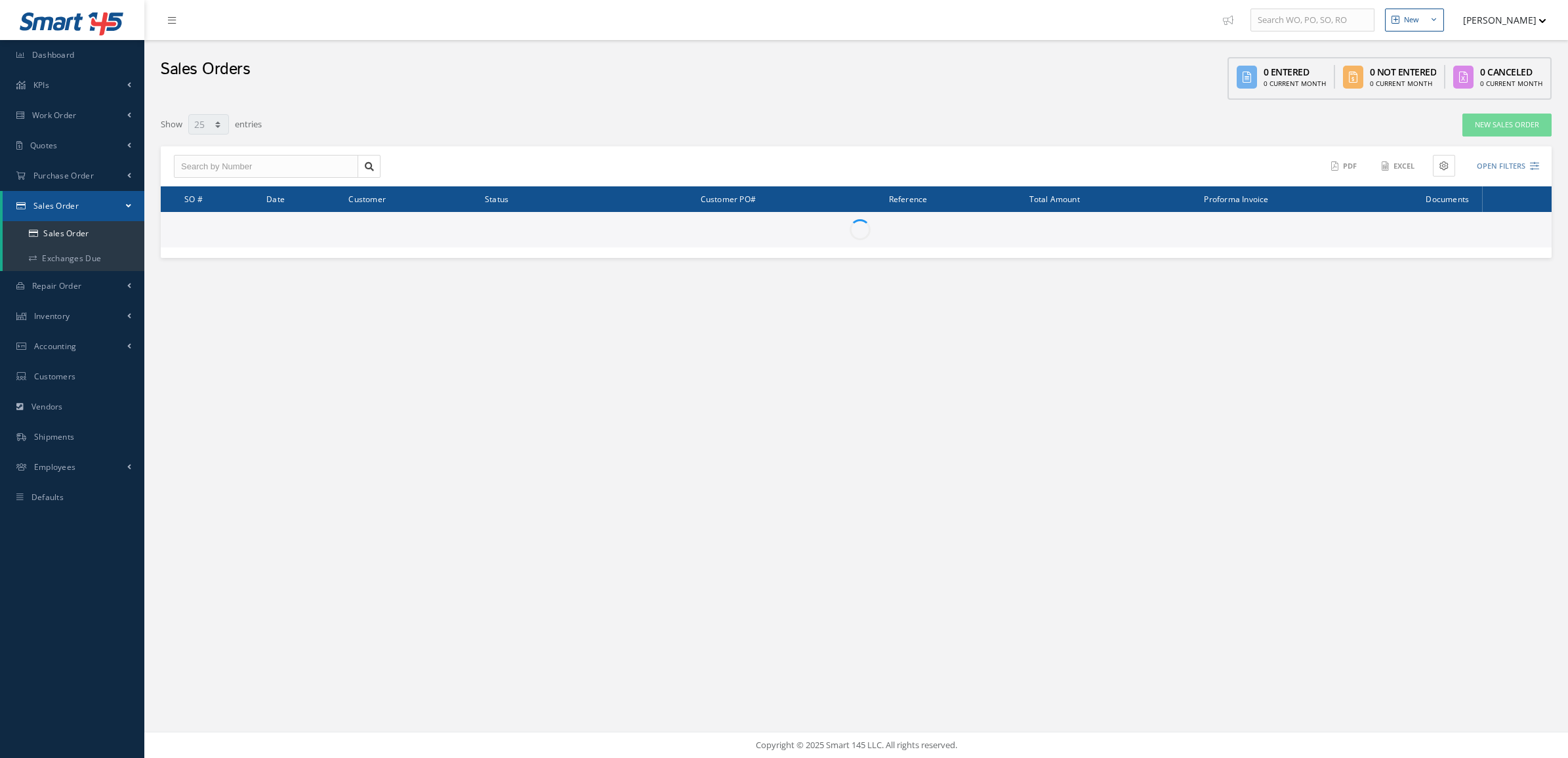
select select "25"
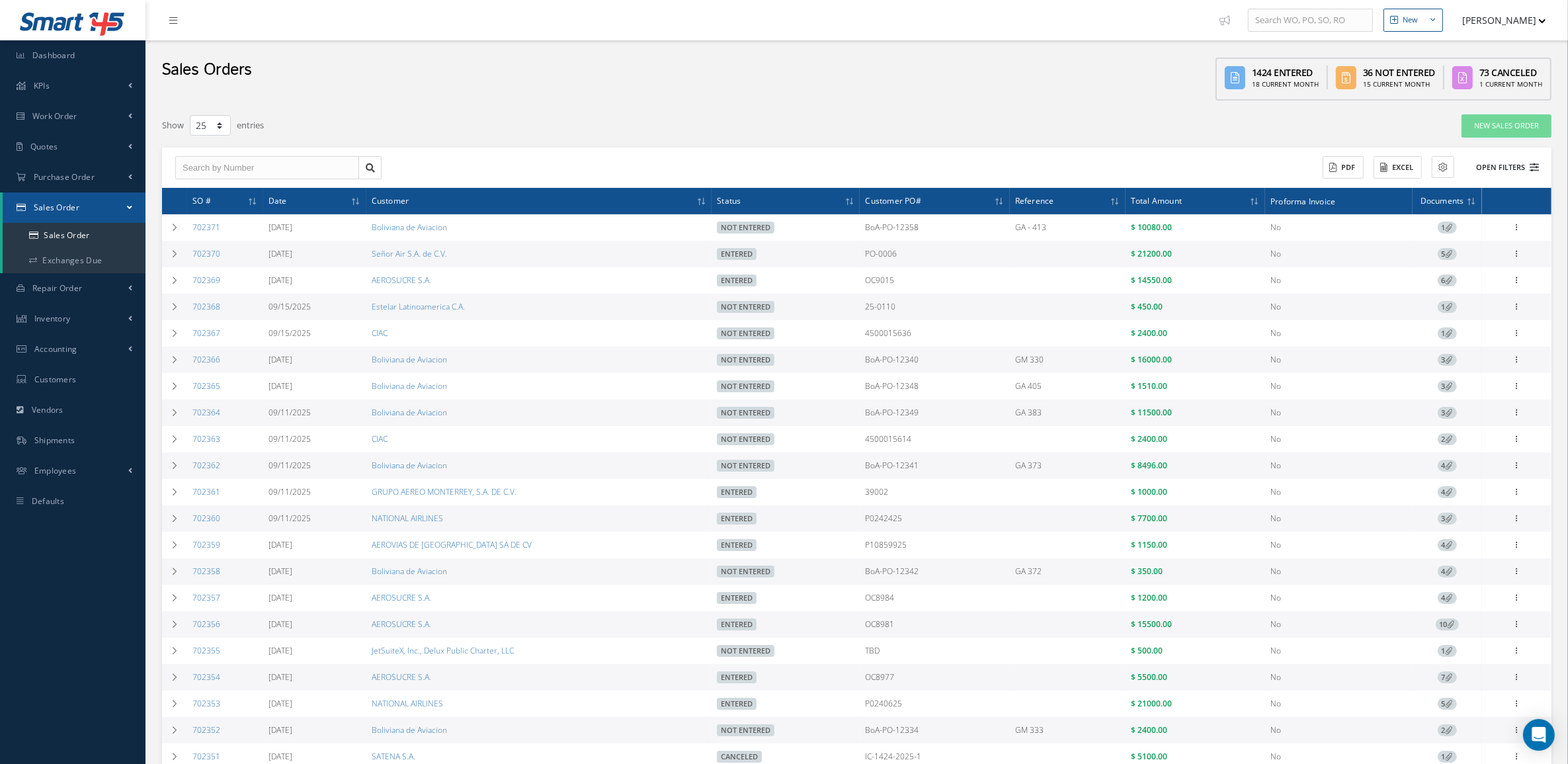
click at [1510, 166] on button "Open Filters" at bounding box center [1501, 168] width 74 height 22
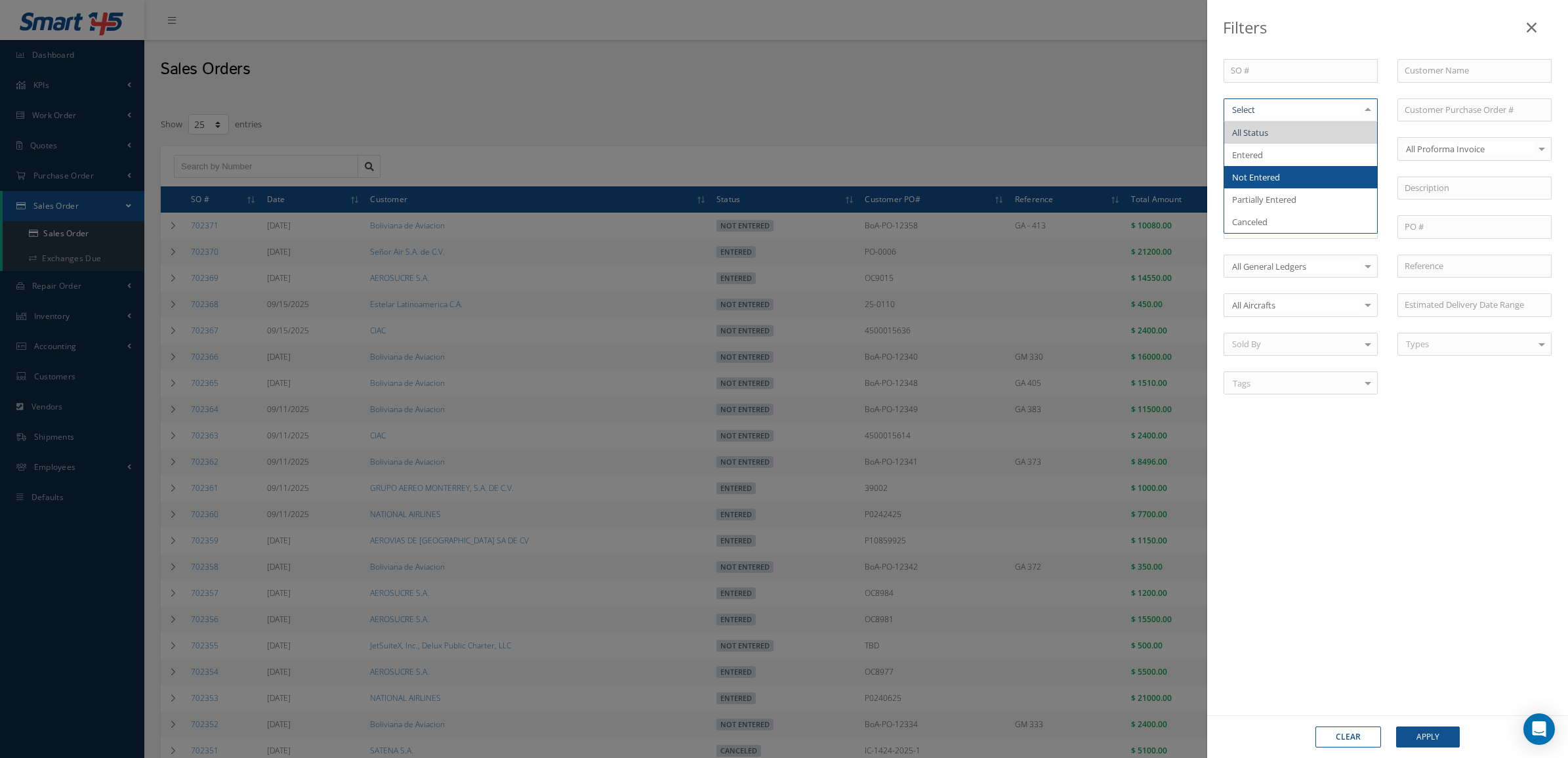
click at [1327, 169] on span "Not Entered" at bounding box center [1300, 177] width 153 height 22
click at [1440, 737] on button "Apply" at bounding box center [1428, 736] width 64 height 21
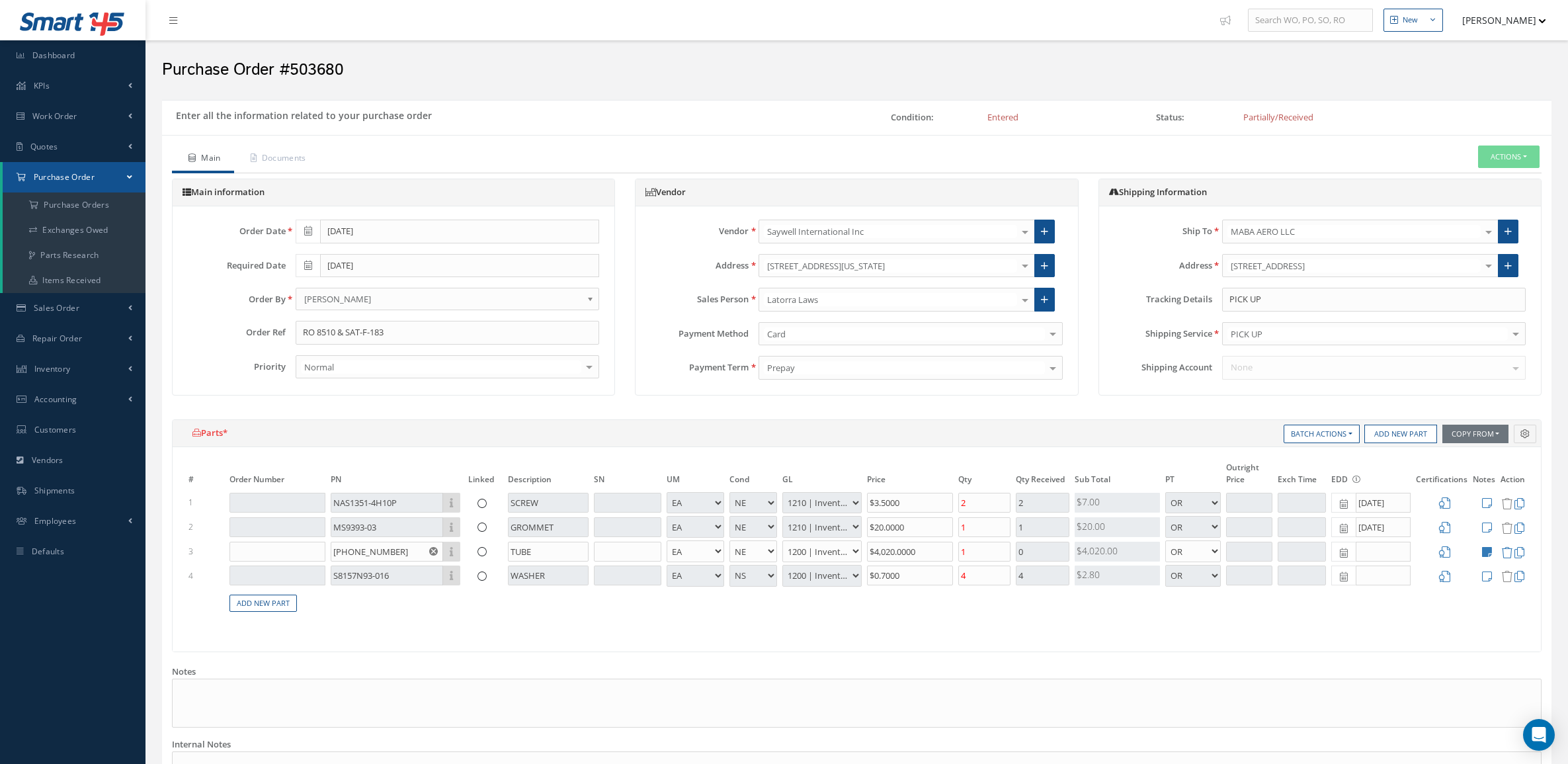
select select "5"
select select "7"
select select "1"
select select "5"
select select "7"
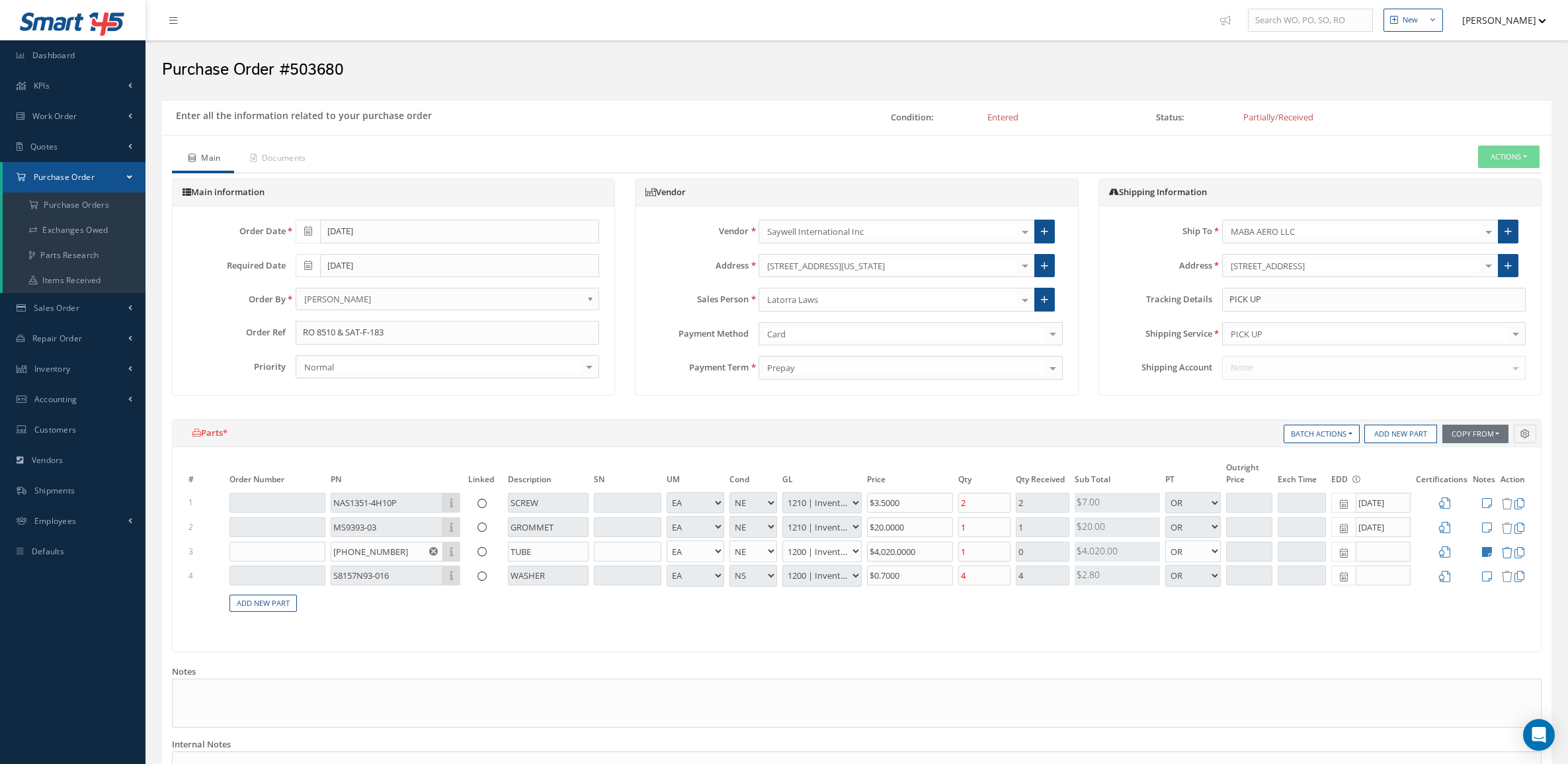
select select "1"
select select "5"
select select "6"
select select "1"
select select "7"
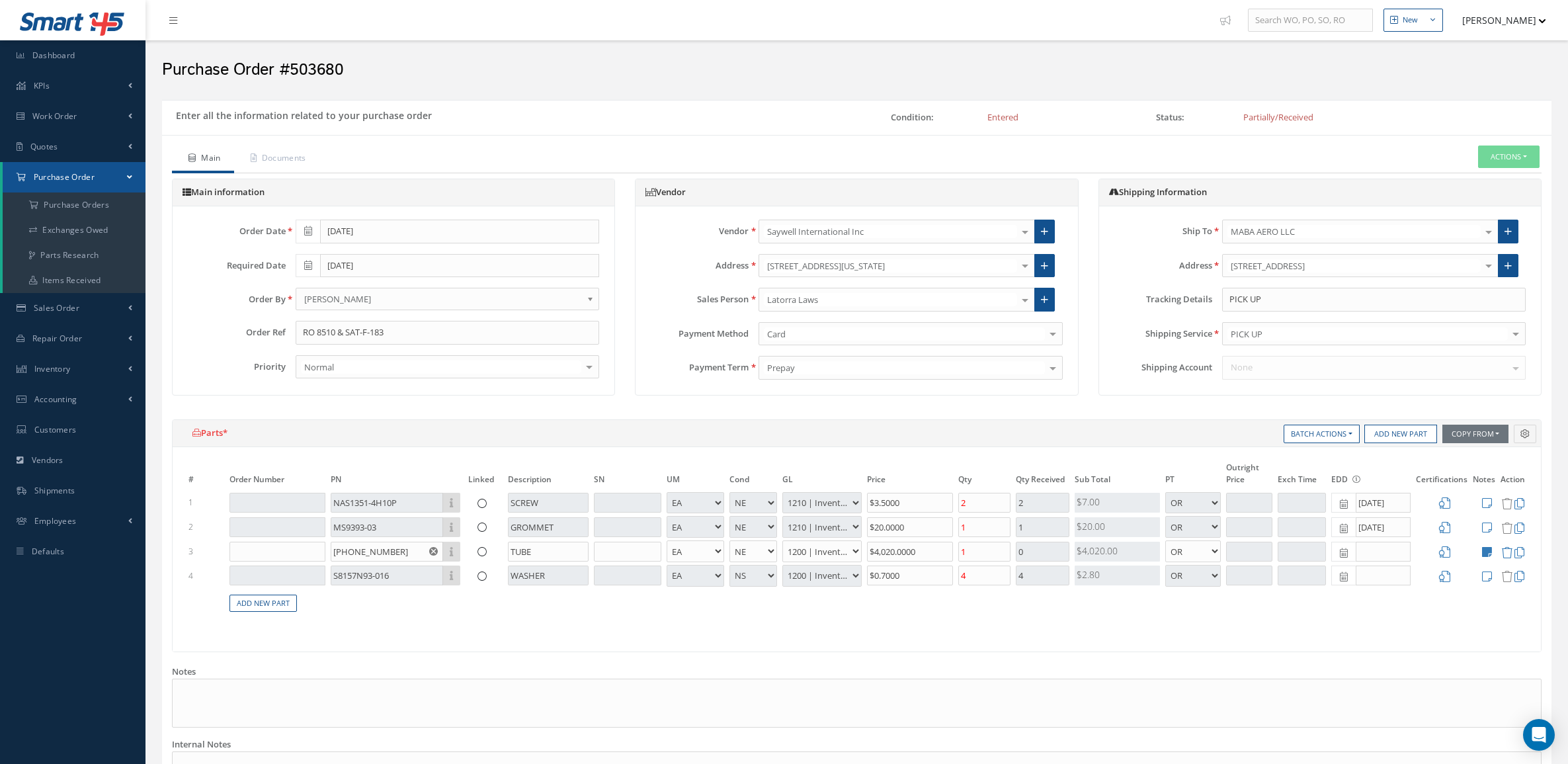
select select "6"
select select "1"
click at [1508, 554] on icon at bounding box center [1506, 552] width 11 height 11
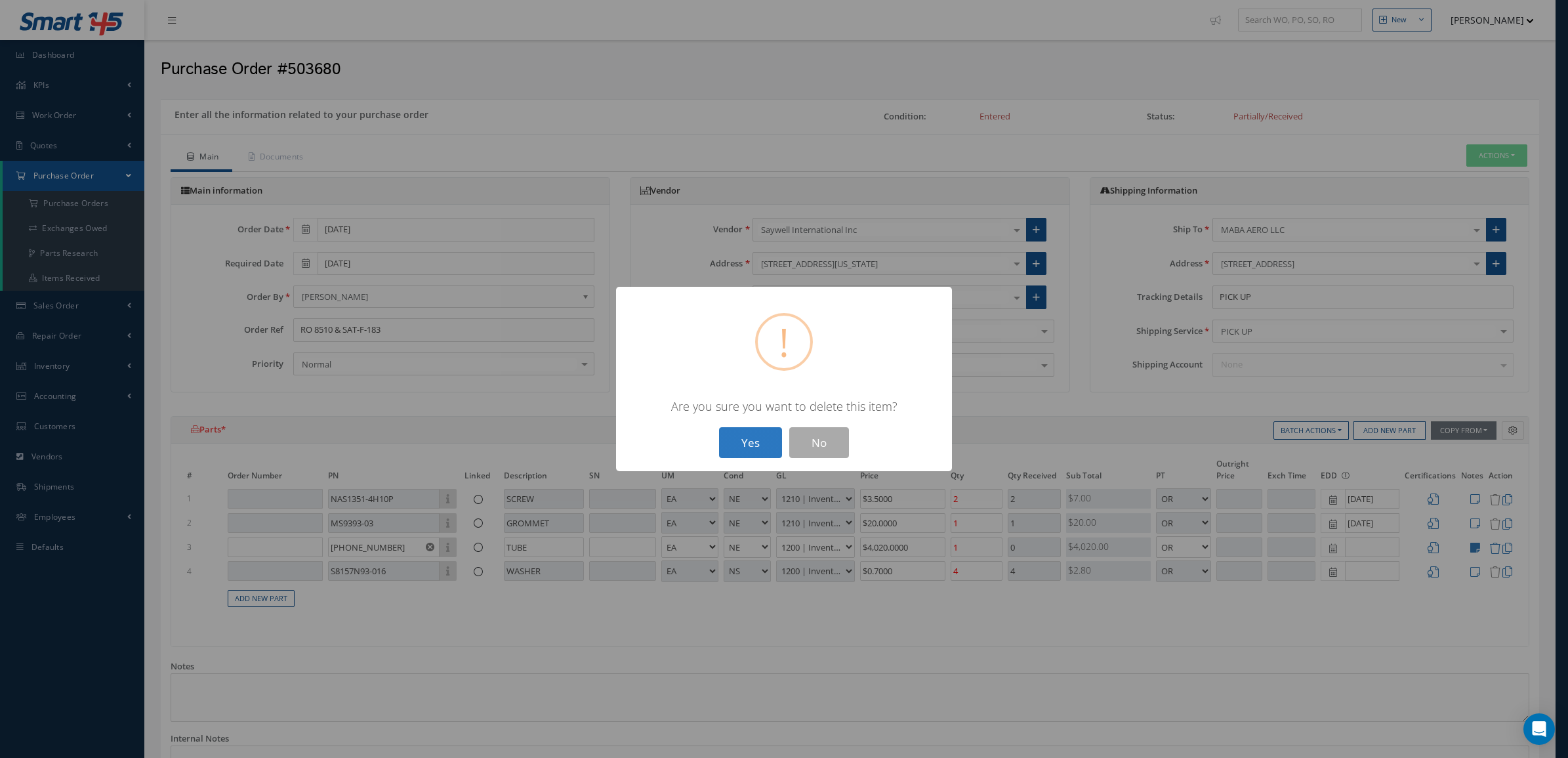
click at [762, 438] on button "Yes" at bounding box center [750, 442] width 63 height 31
type input "$0"
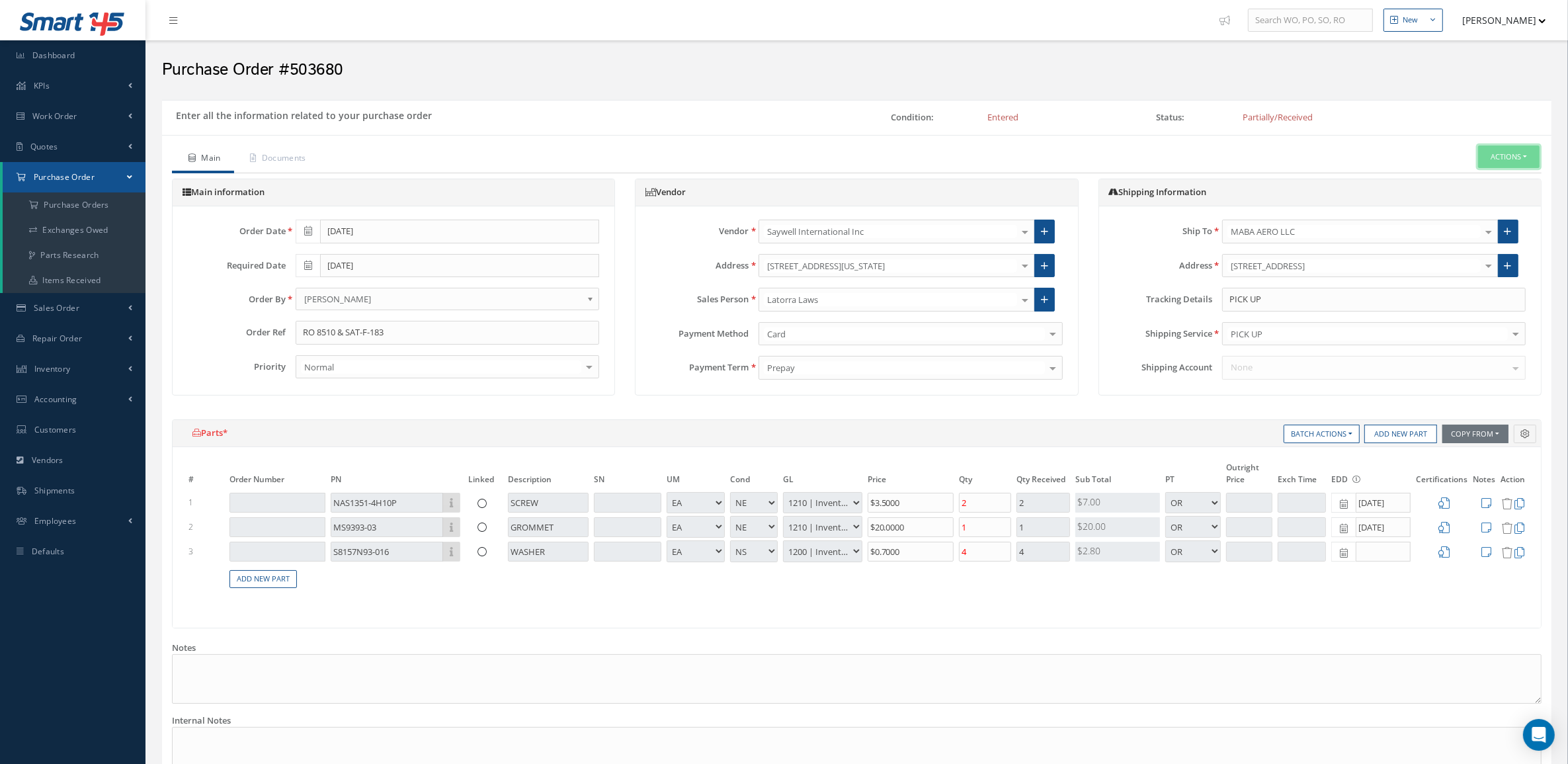
click at [1491, 161] on button "Actions" at bounding box center [1508, 157] width 61 height 23
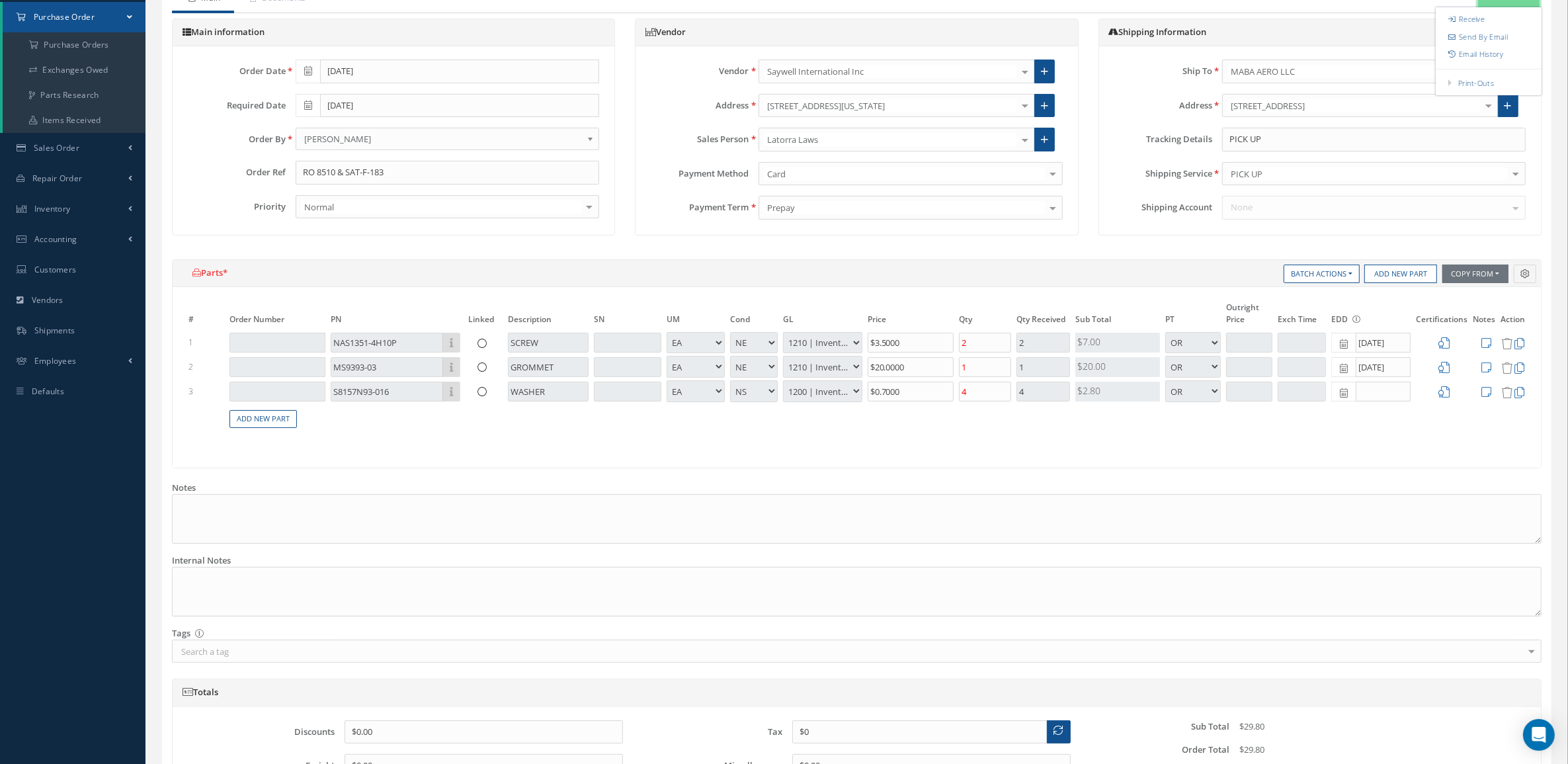
scroll to position [301, 0]
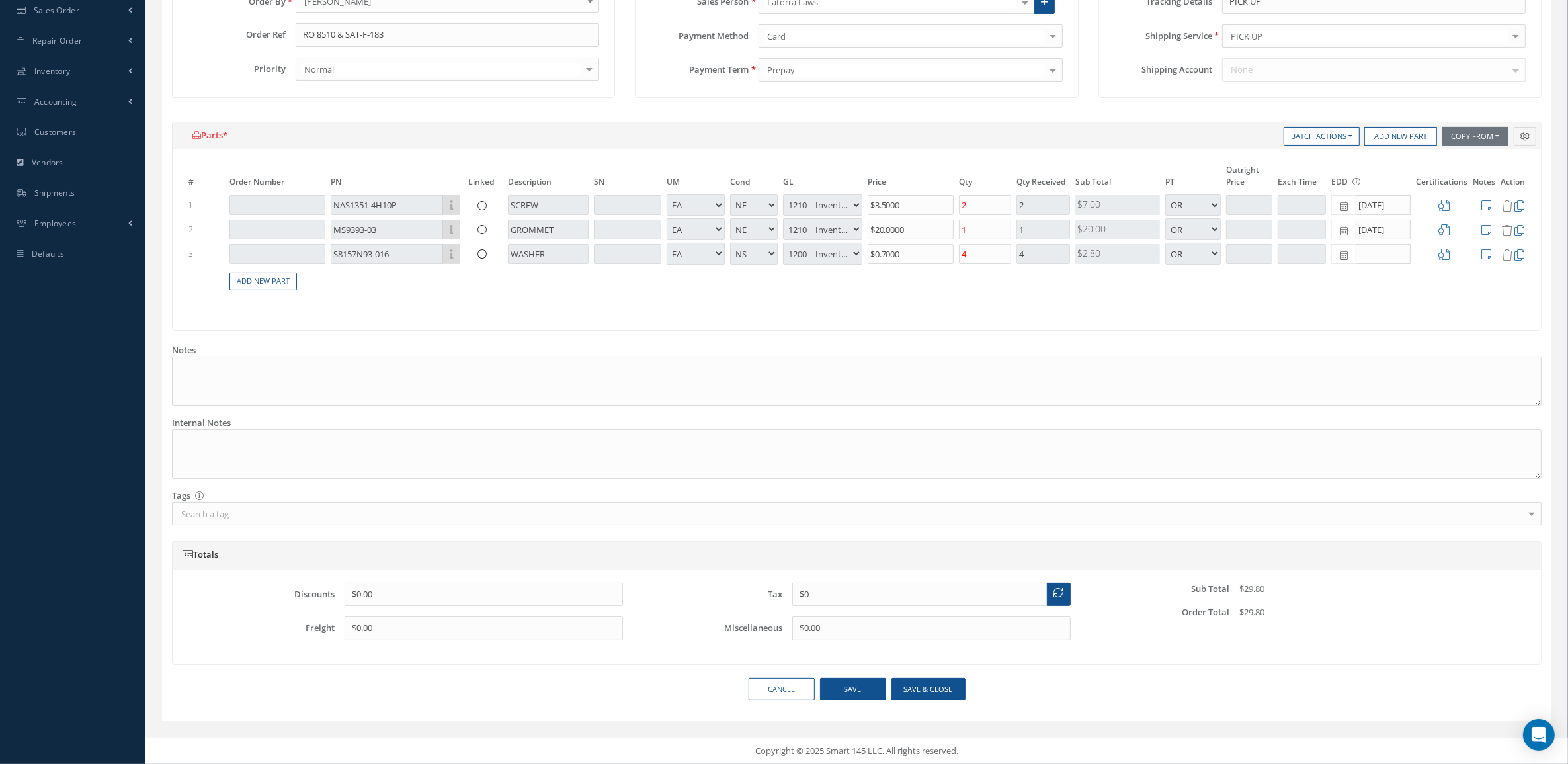
click at [914, 696] on div "Cancel Save Save & close" at bounding box center [857, 695] width 1389 height 34
click at [913, 685] on button "Save & close" at bounding box center [928, 690] width 74 height 23
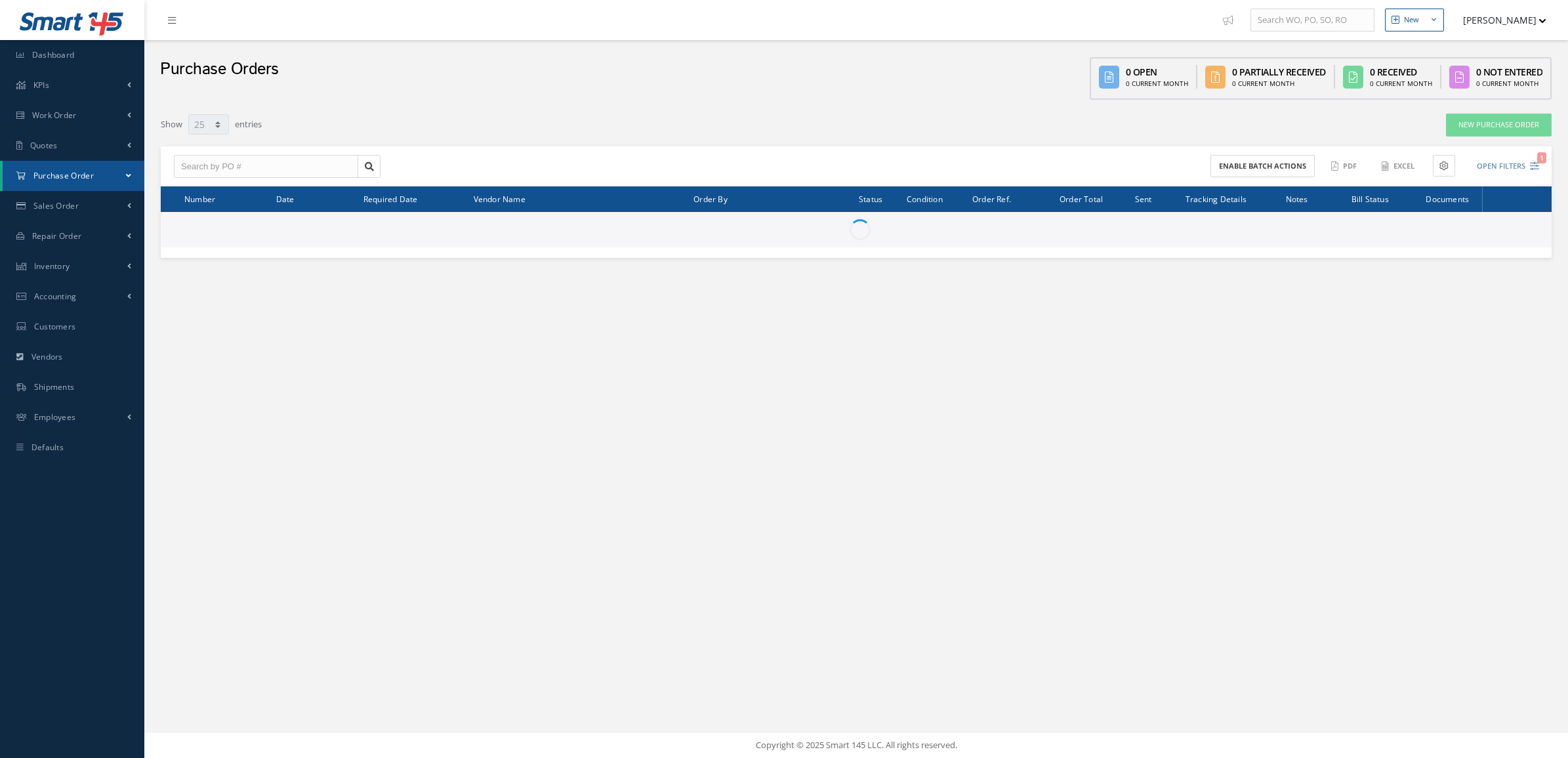
select select "25"
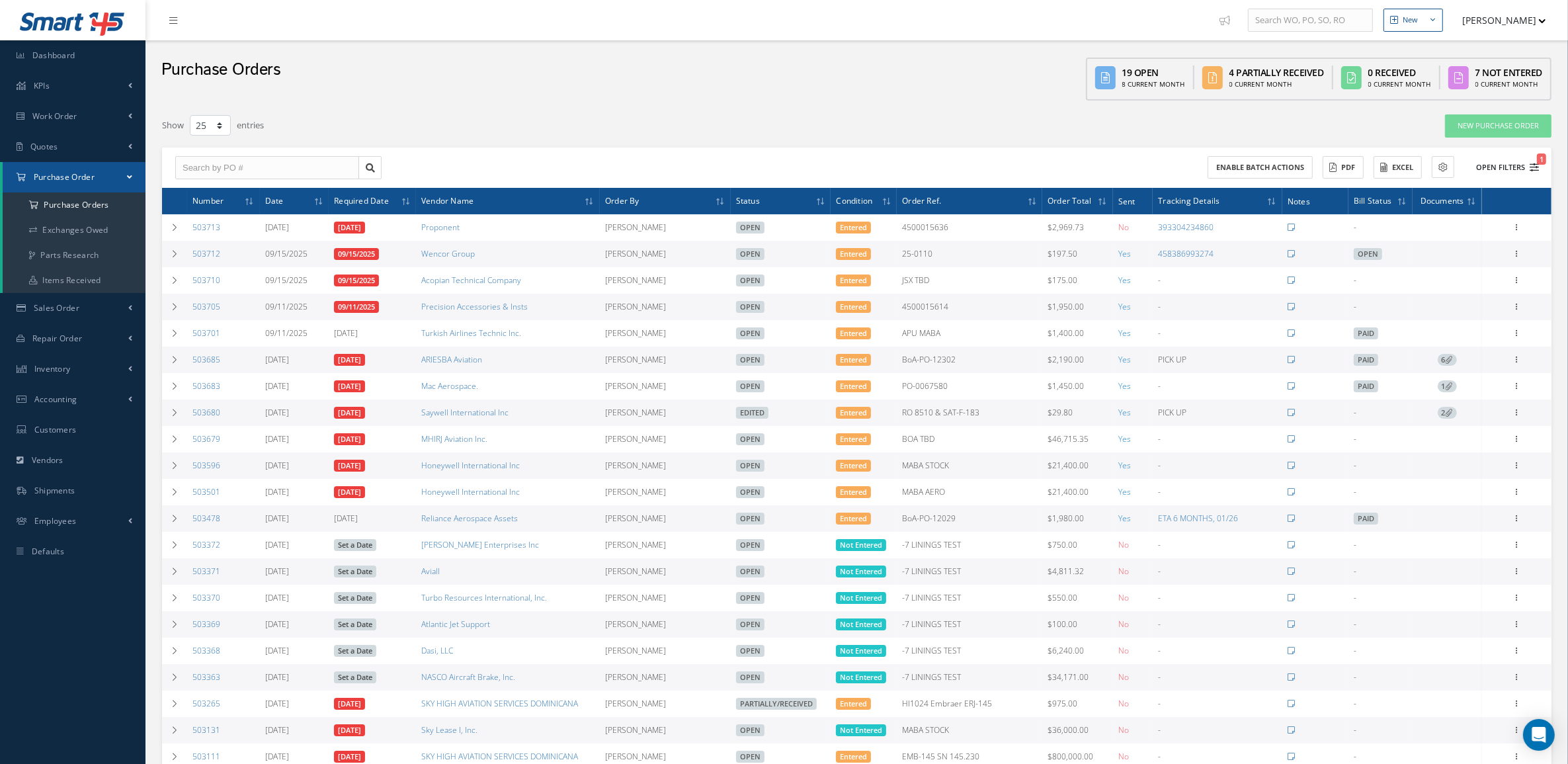
click at [1476, 163] on button "Open Filters 1" at bounding box center [1501, 168] width 74 height 22
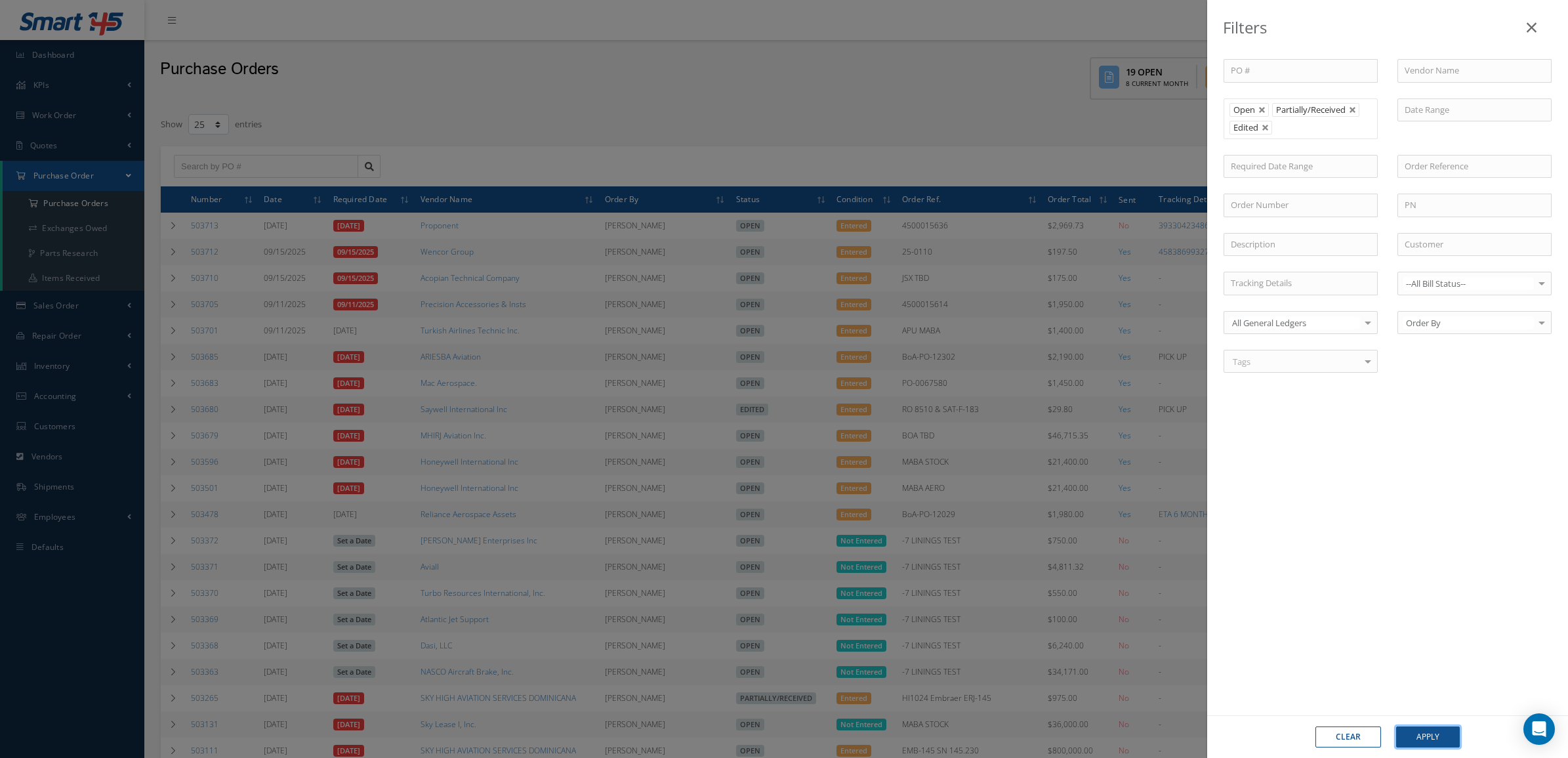
click at [1407, 726] on button "Apply" at bounding box center [1428, 736] width 64 height 21
click at [1410, 726] on button "Apply" at bounding box center [1428, 736] width 64 height 21
click at [1417, 736] on button "Apply" at bounding box center [1428, 736] width 64 height 21
click at [1433, 738] on button "Apply" at bounding box center [1428, 736] width 64 height 21
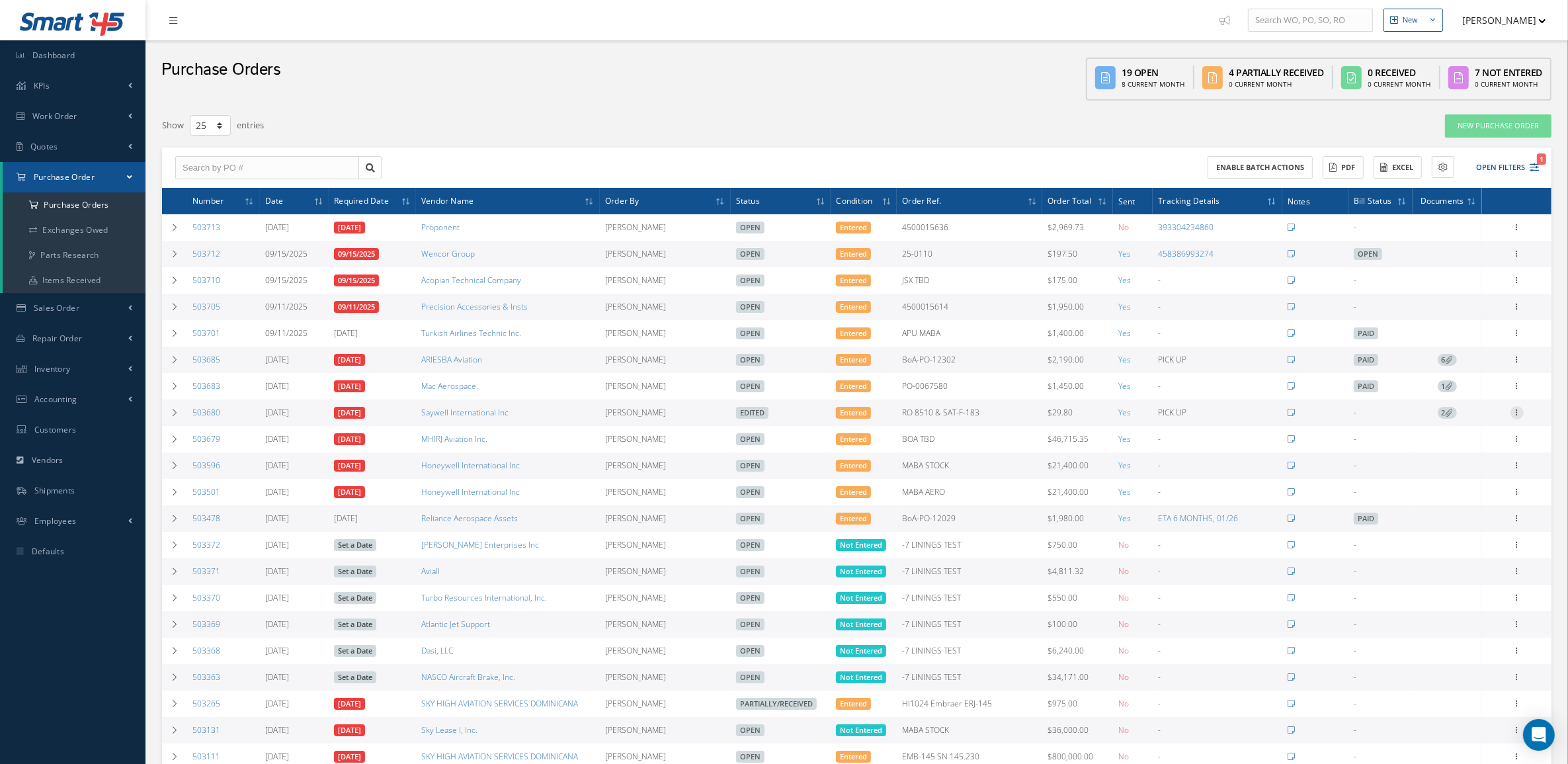
click at [1518, 413] on icon at bounding box center [1517, 411] width 13 height 10
click at [1486, 430] on link "Enter/Update" at bounding box center [1456, 421] width 104 height 18
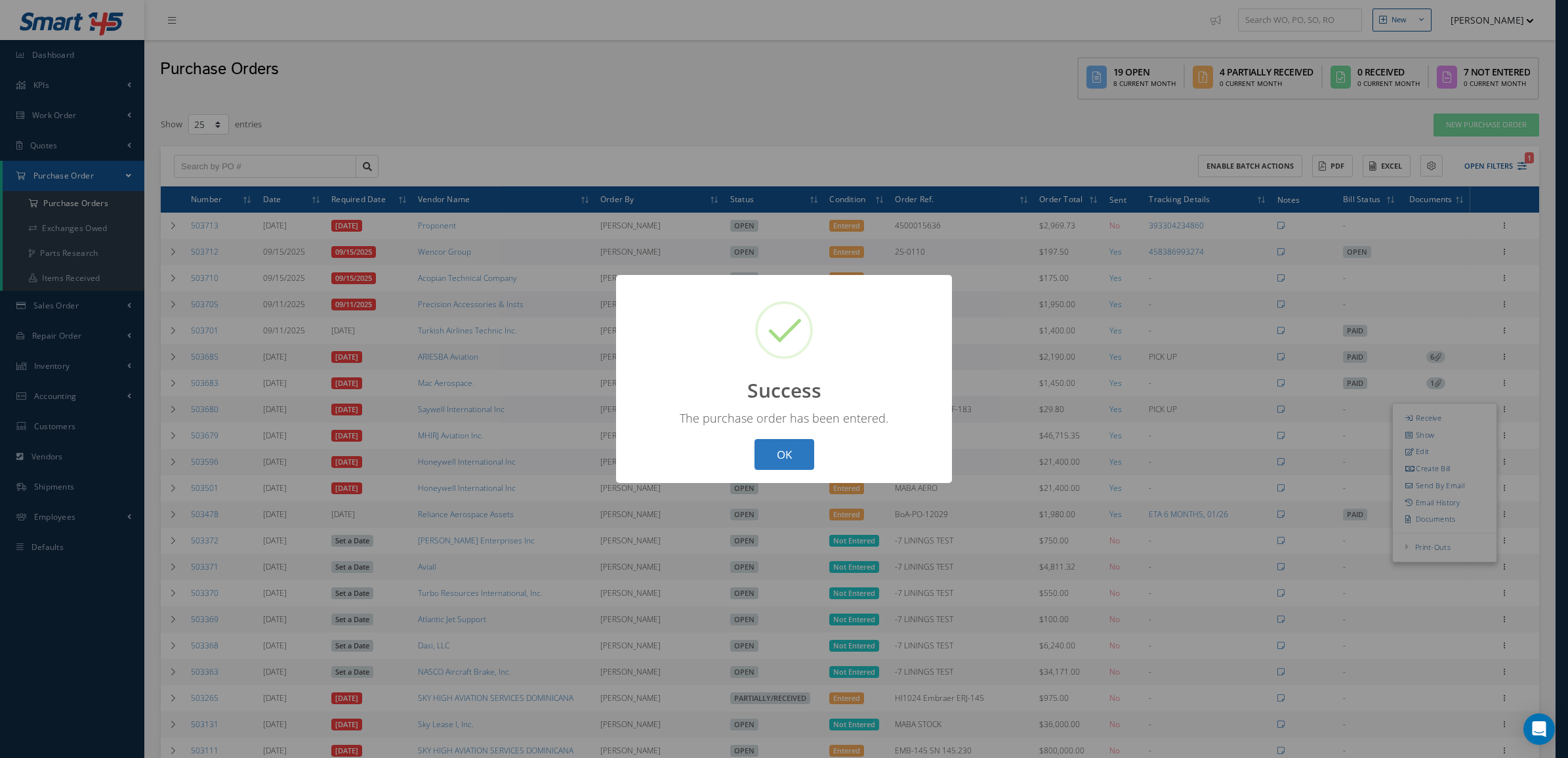
click at [794, 450] on button "OK" at bounding box center [784, 454] width 59 height 31
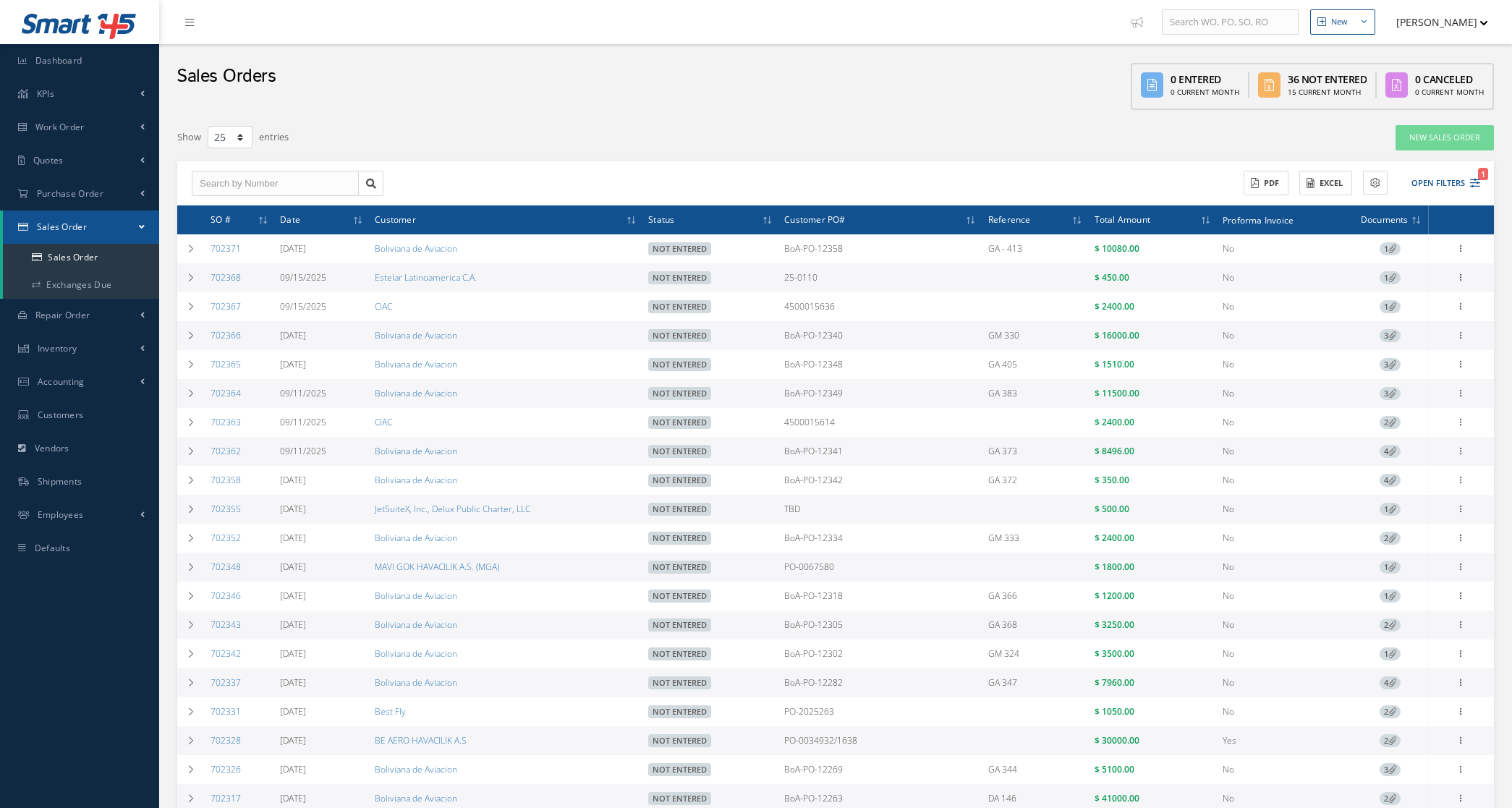
select select "25"
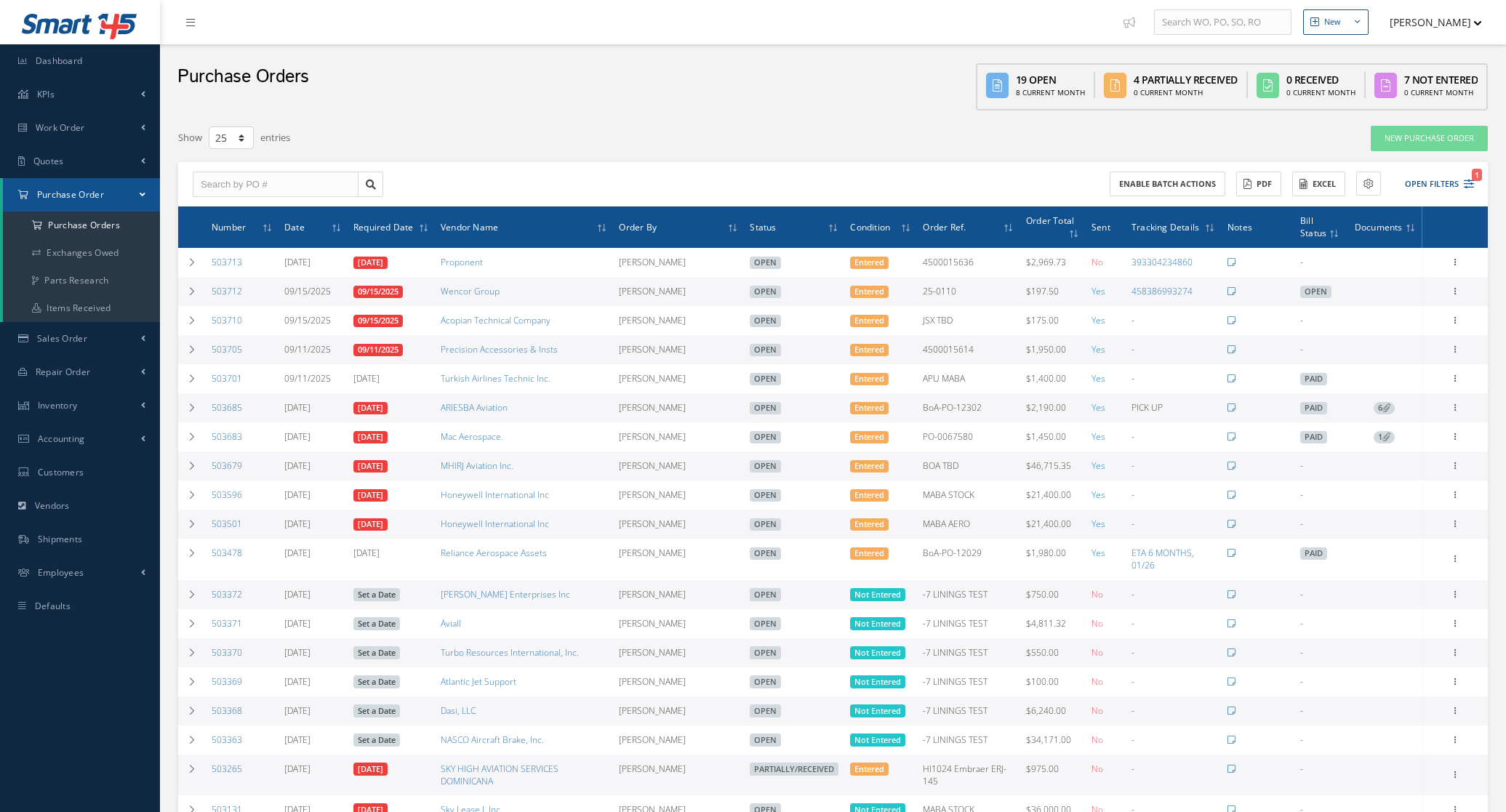
select select "25"
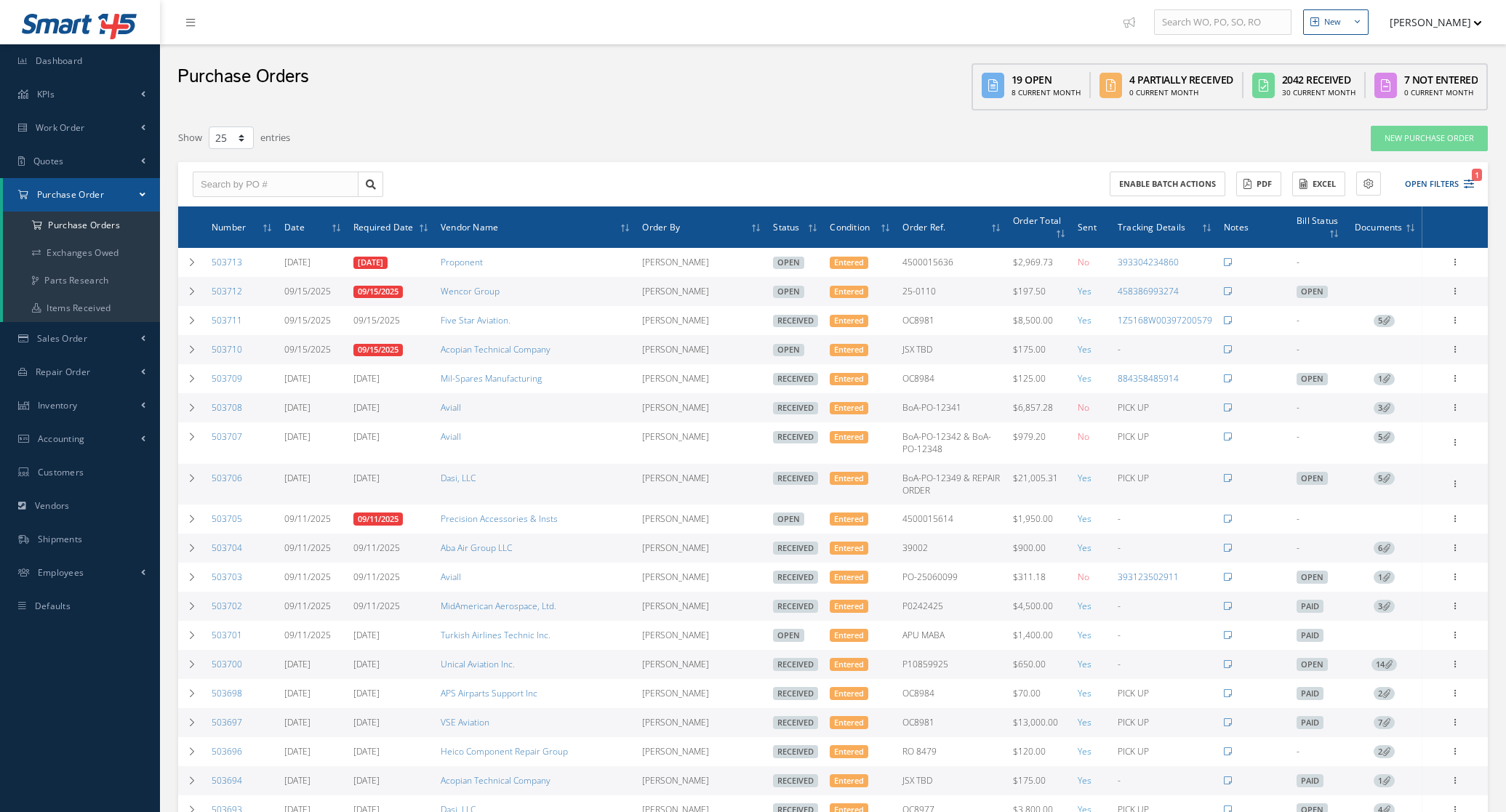
select select "25"
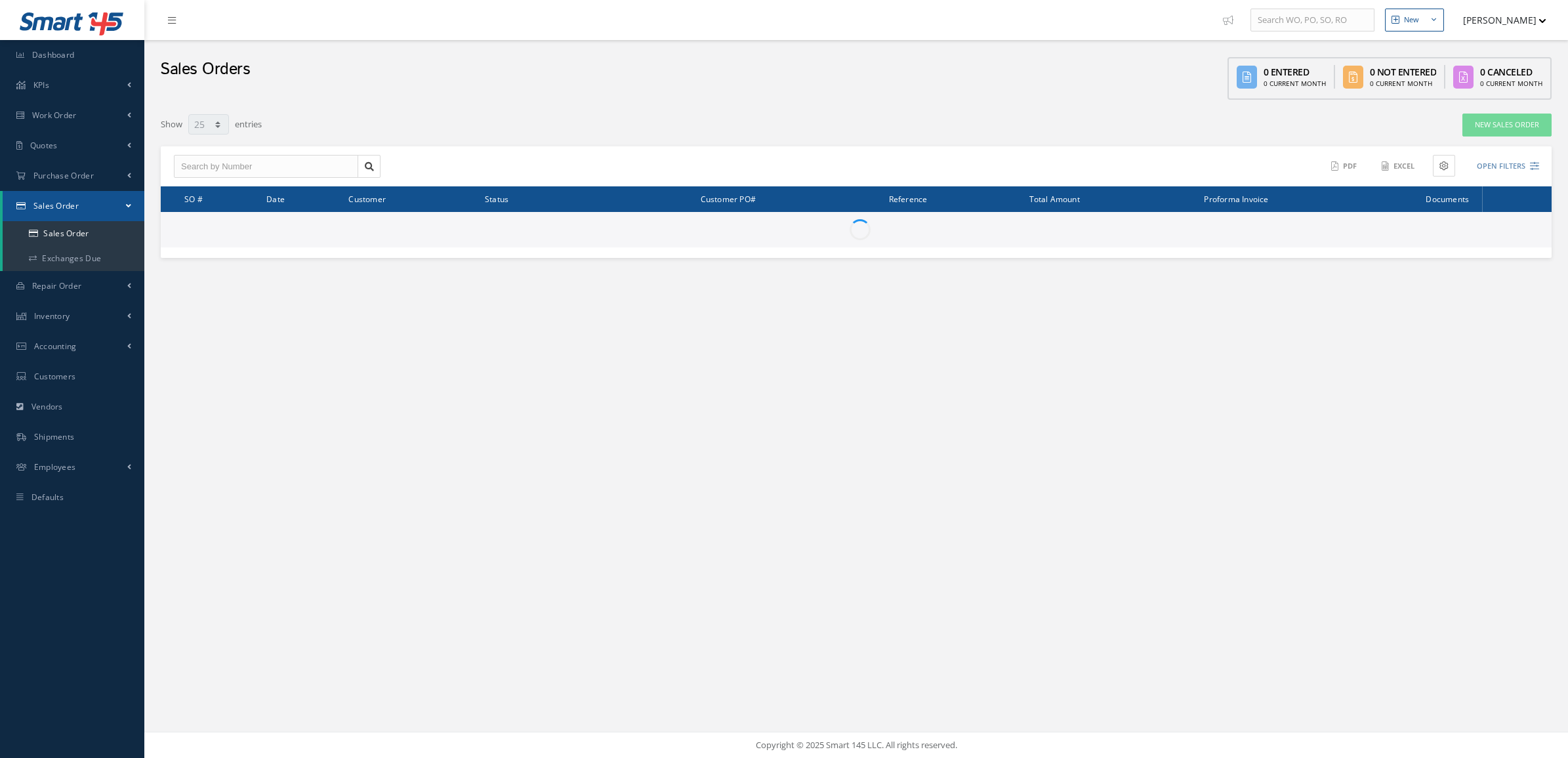
select select "25"
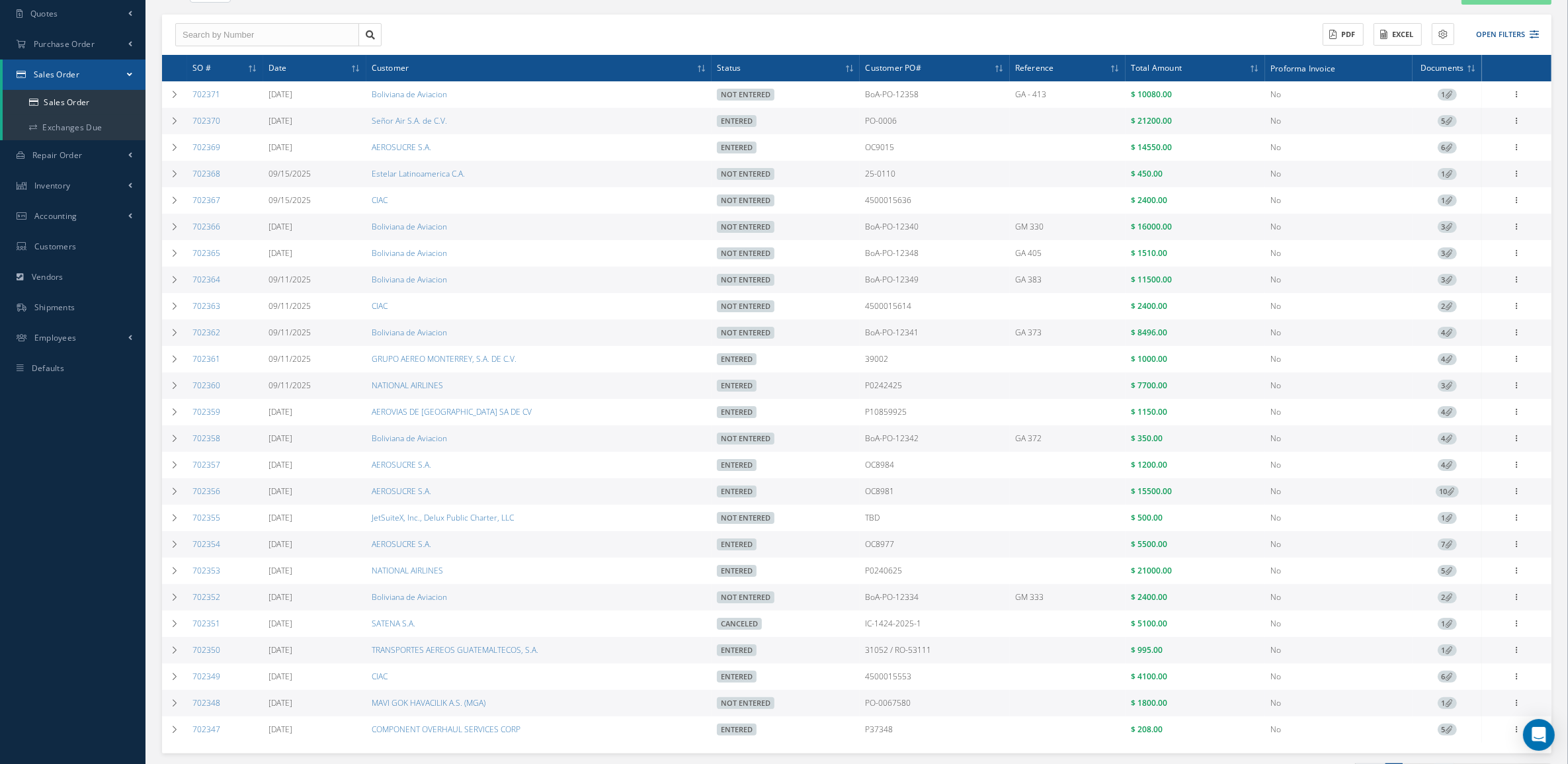
scroll to position [225, 0]
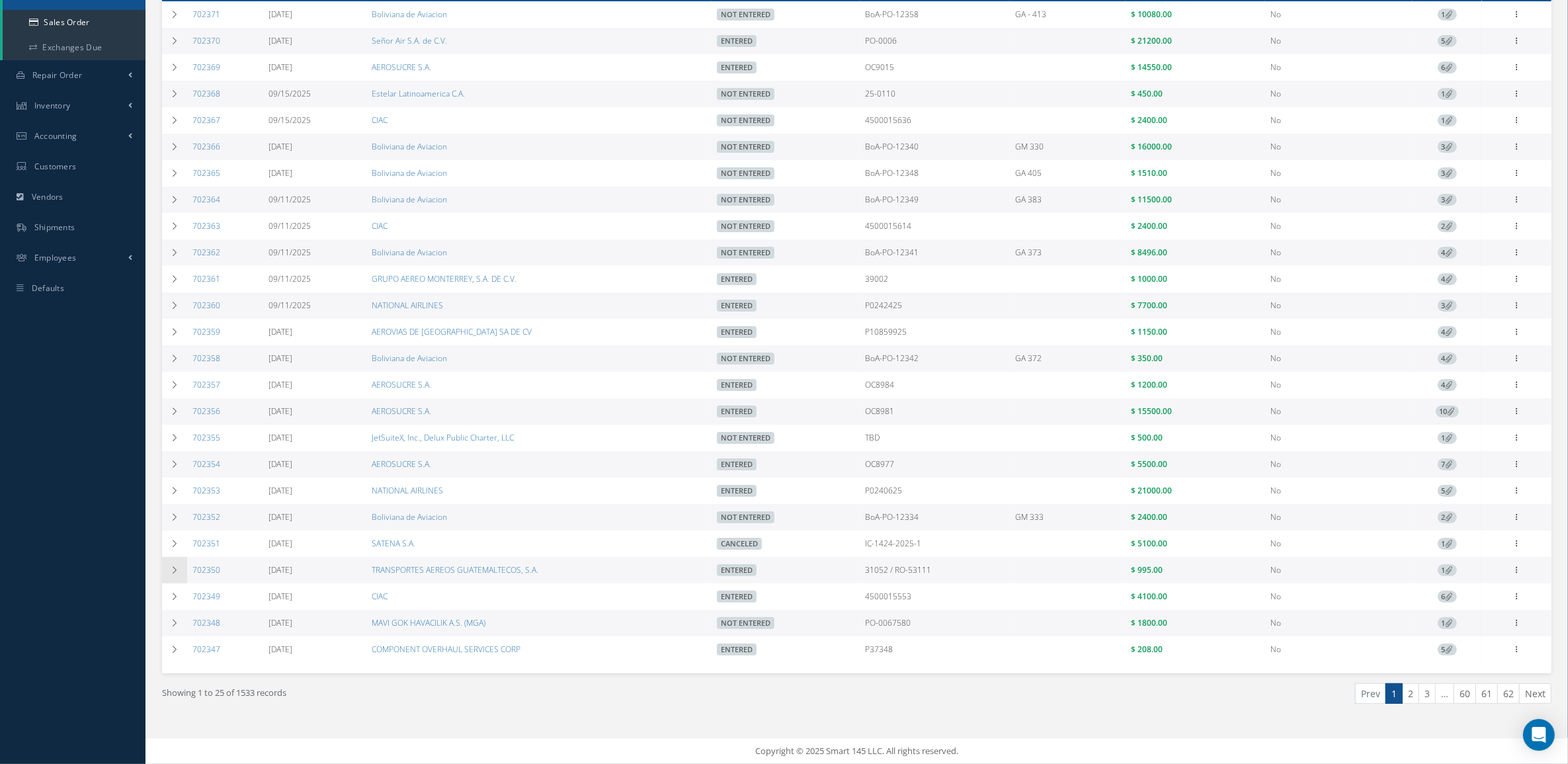
click at [171, 570] on icon at bounding box center [174, 570] width 9 height 8
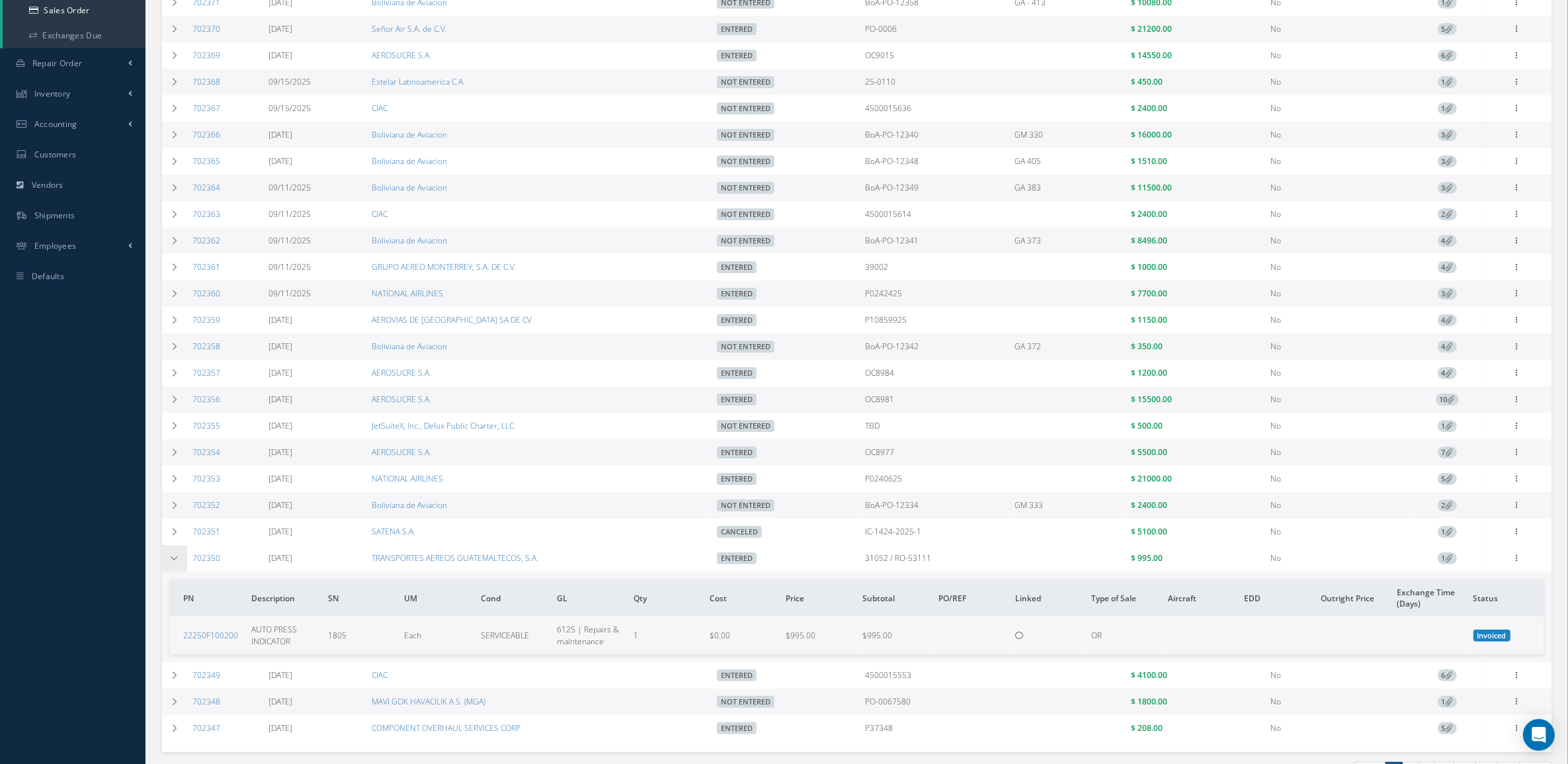
click at [171, 562] on icon at bounding box center [174, 557] width 9 height 8
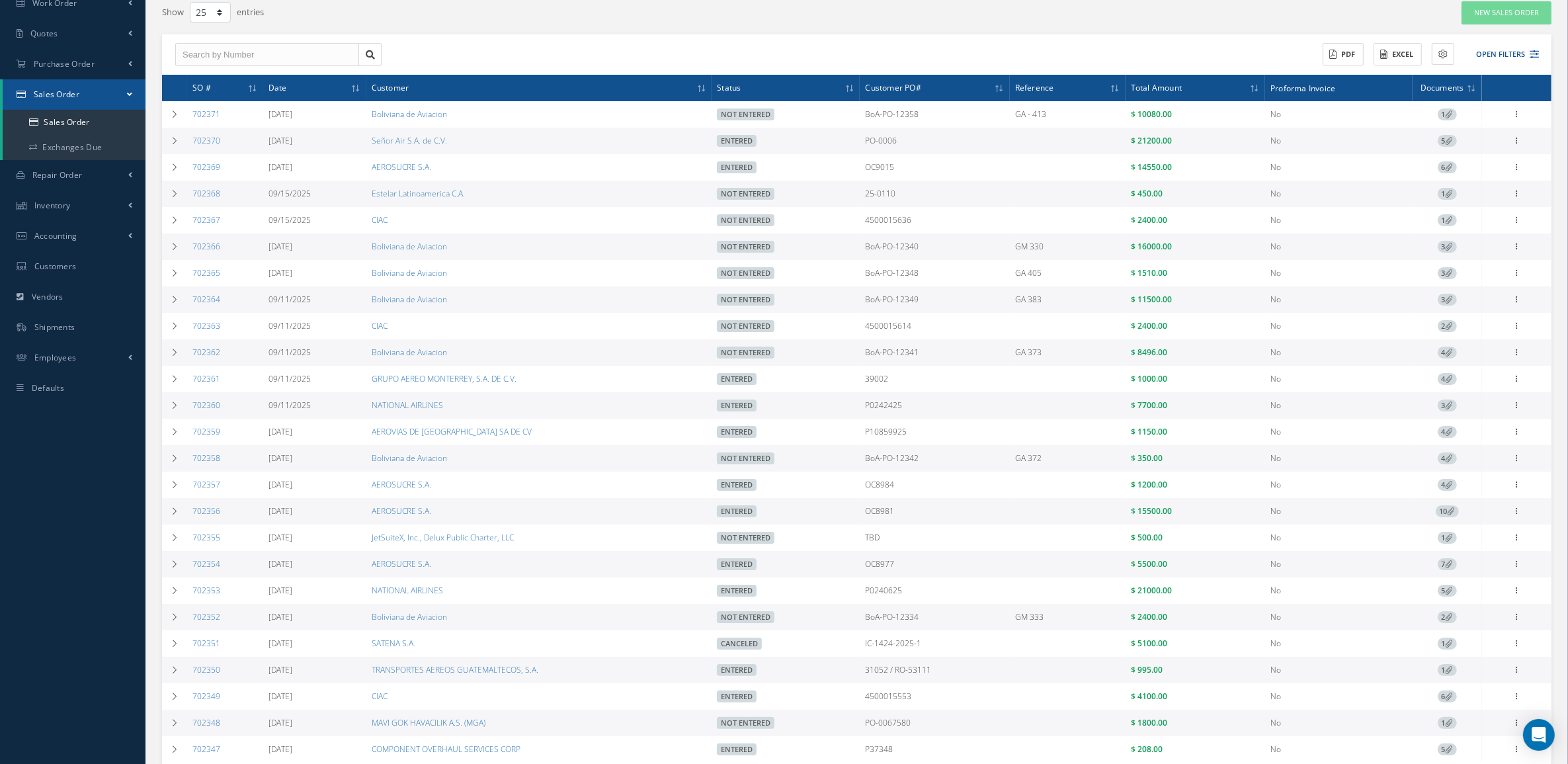
scroll to position [0, 0]
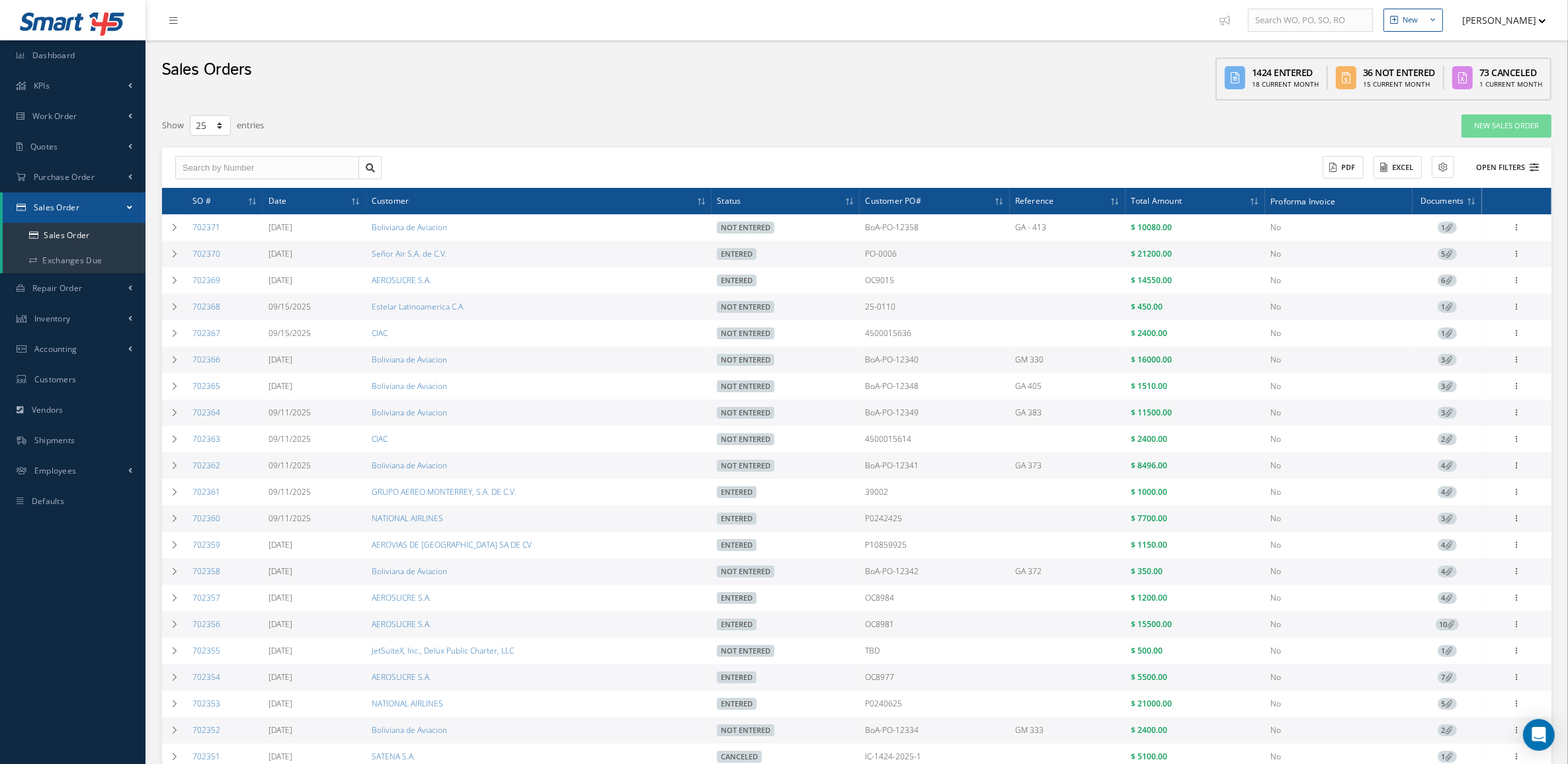
click at [1513, 164] on button "Open Filters" at bounding box center [1501, 168] width 74 height 22
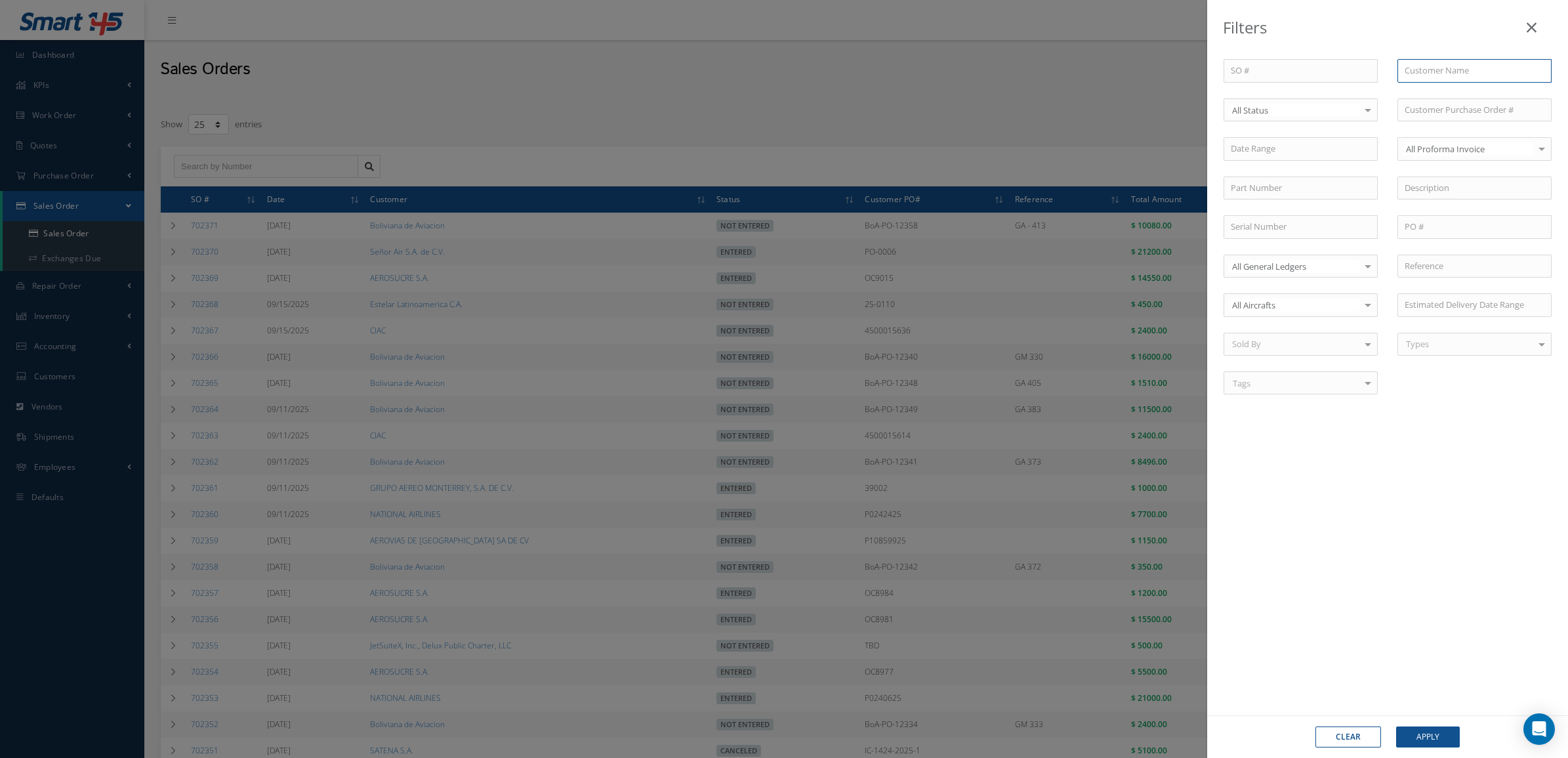
click at [1449, 70] on input "text" at bounding box center [1474, 71] width 154 height 24
click at [1446, 96] on span "TRANSPORTES AEREOS GUATEMALTECOS, S.A." at bounding box center [1449, 100] width 90 height 25
type input "TRANSPORTES AEREOS GUATEMALTECOS, S.A."
click at [1415, 724] on div "Clear Apply" at bounding box center [1387, 736] width 361 height 43
click at [1416, 729] on button "Apply" at bounding box center [1428, 736] width 64 height 21
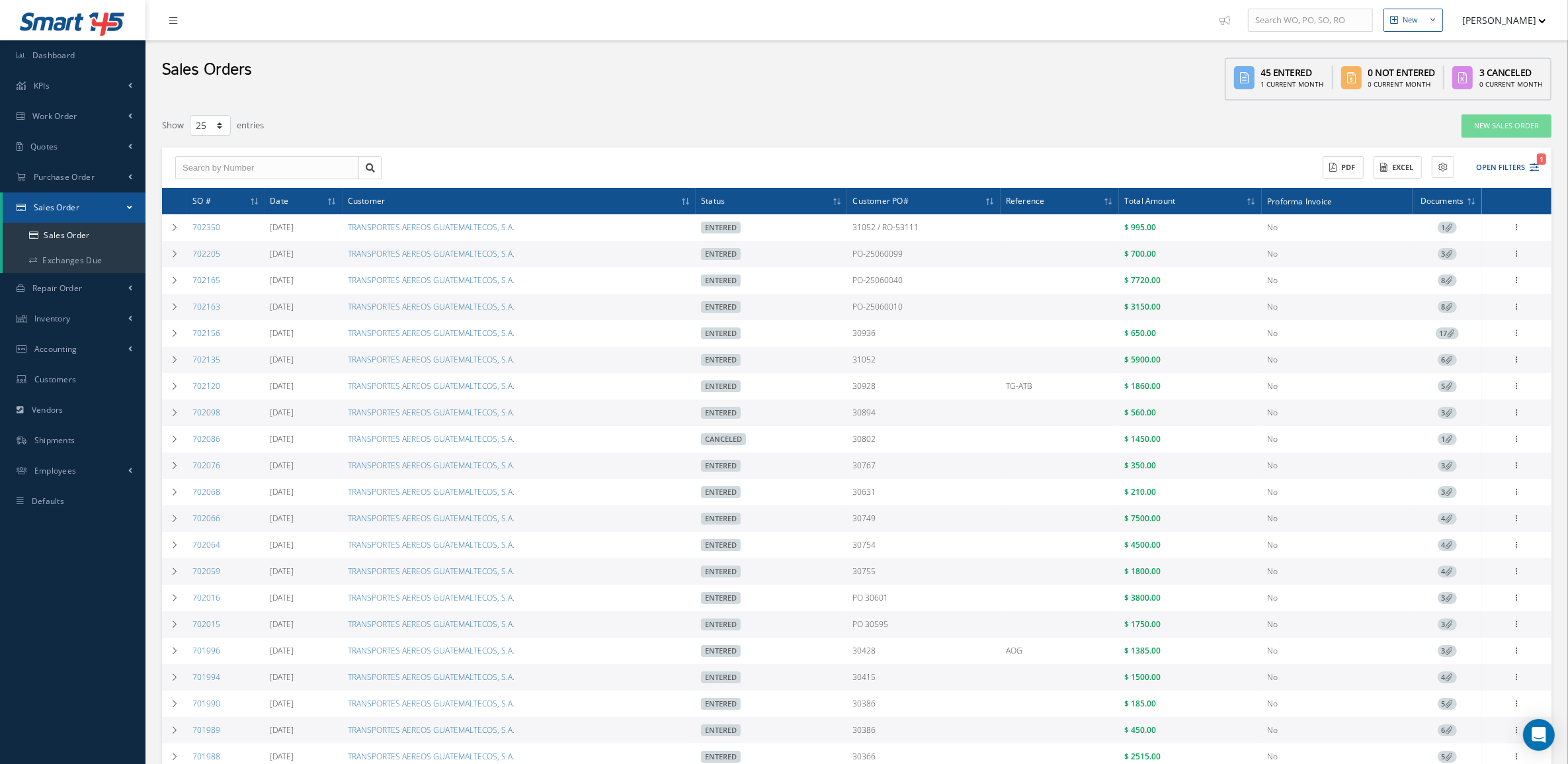
click at [1448, 252] on icon at bounding box center [1449, 254] width 7 height 7
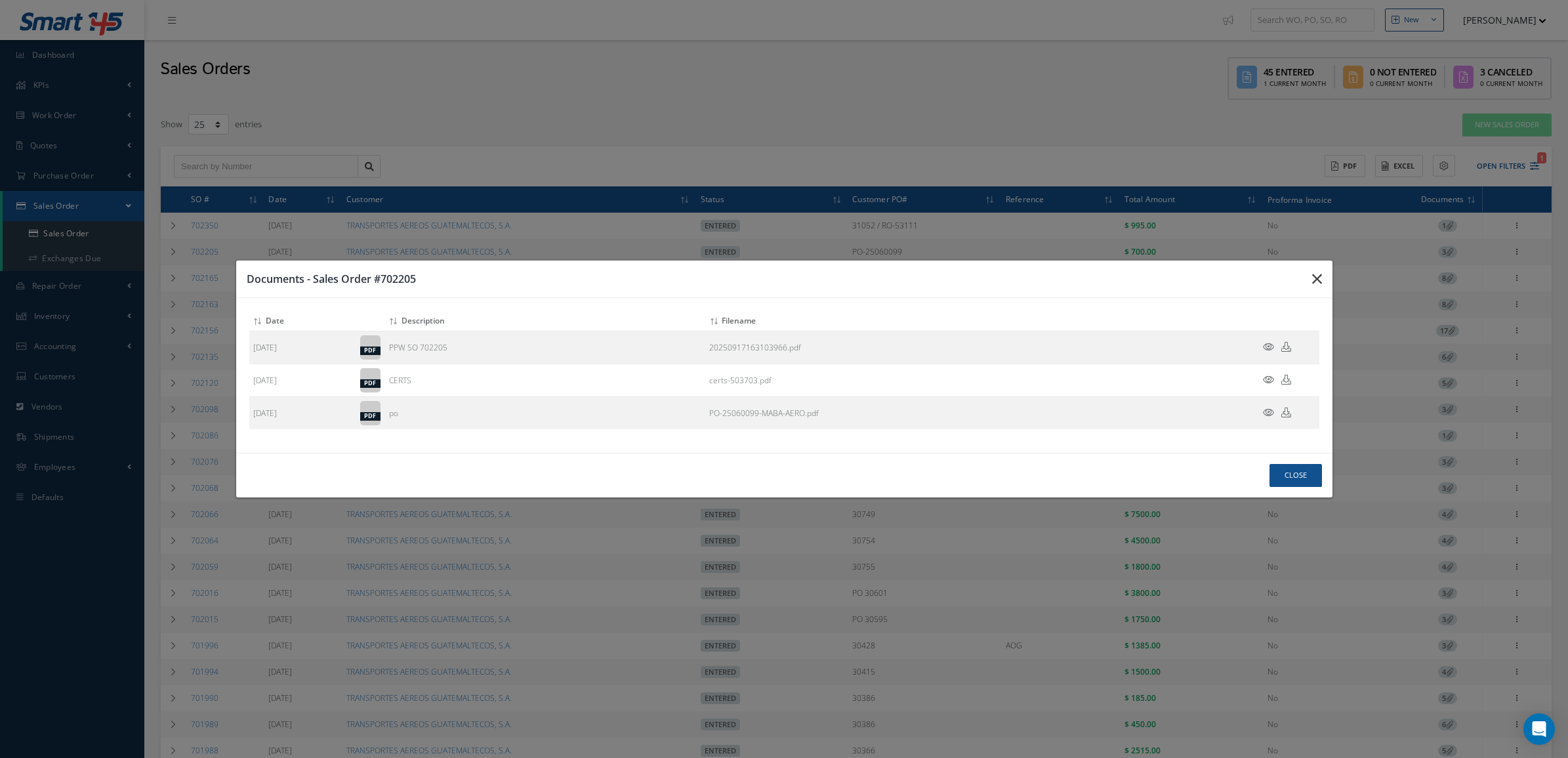
click at [1316, 281] on icon "button" at bounding box center [1317, 279] width 10 height 16
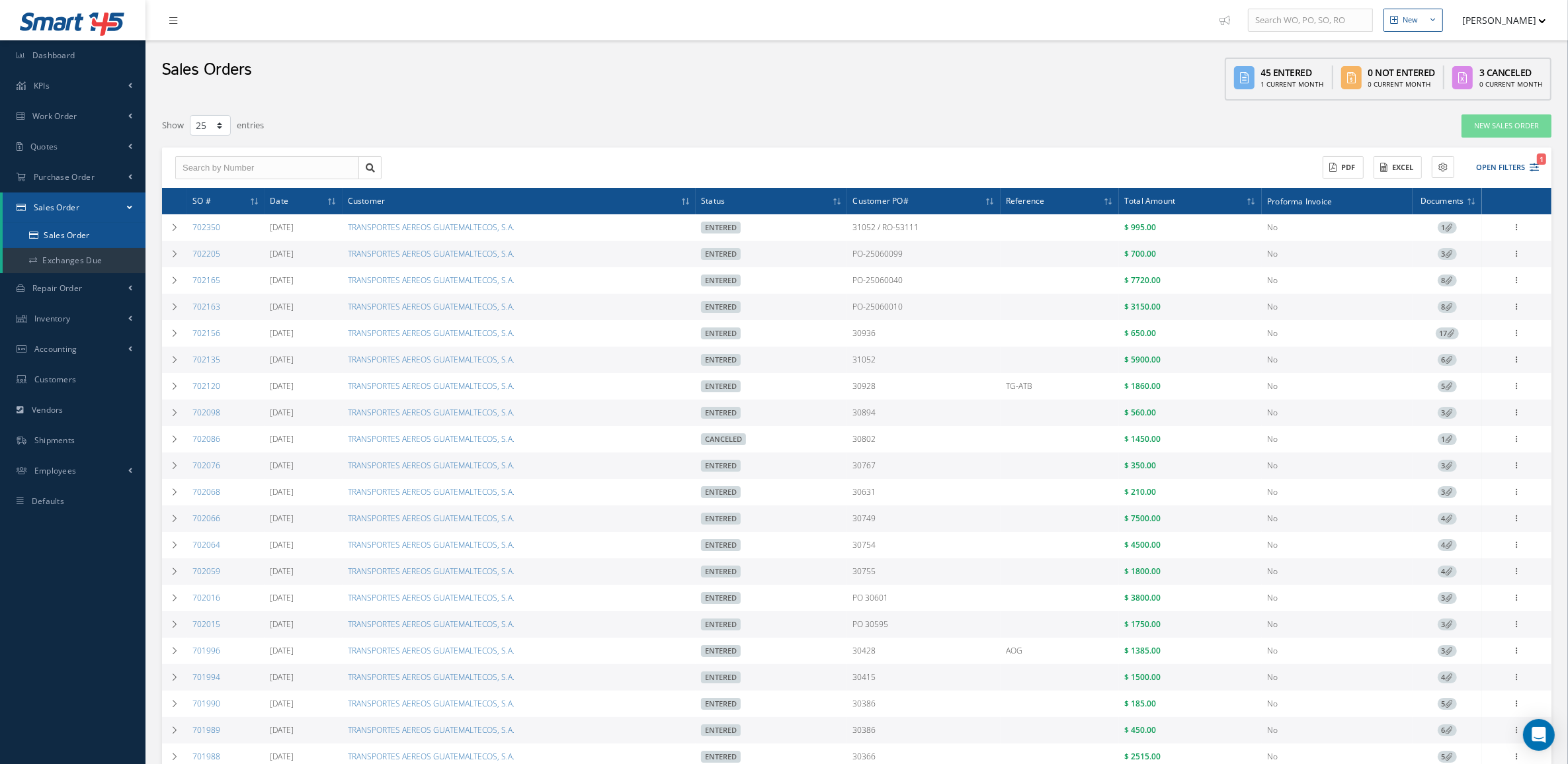
click at [48, 223] on link "Sales Order" at bounding box center [74, 235] width 143 height 25
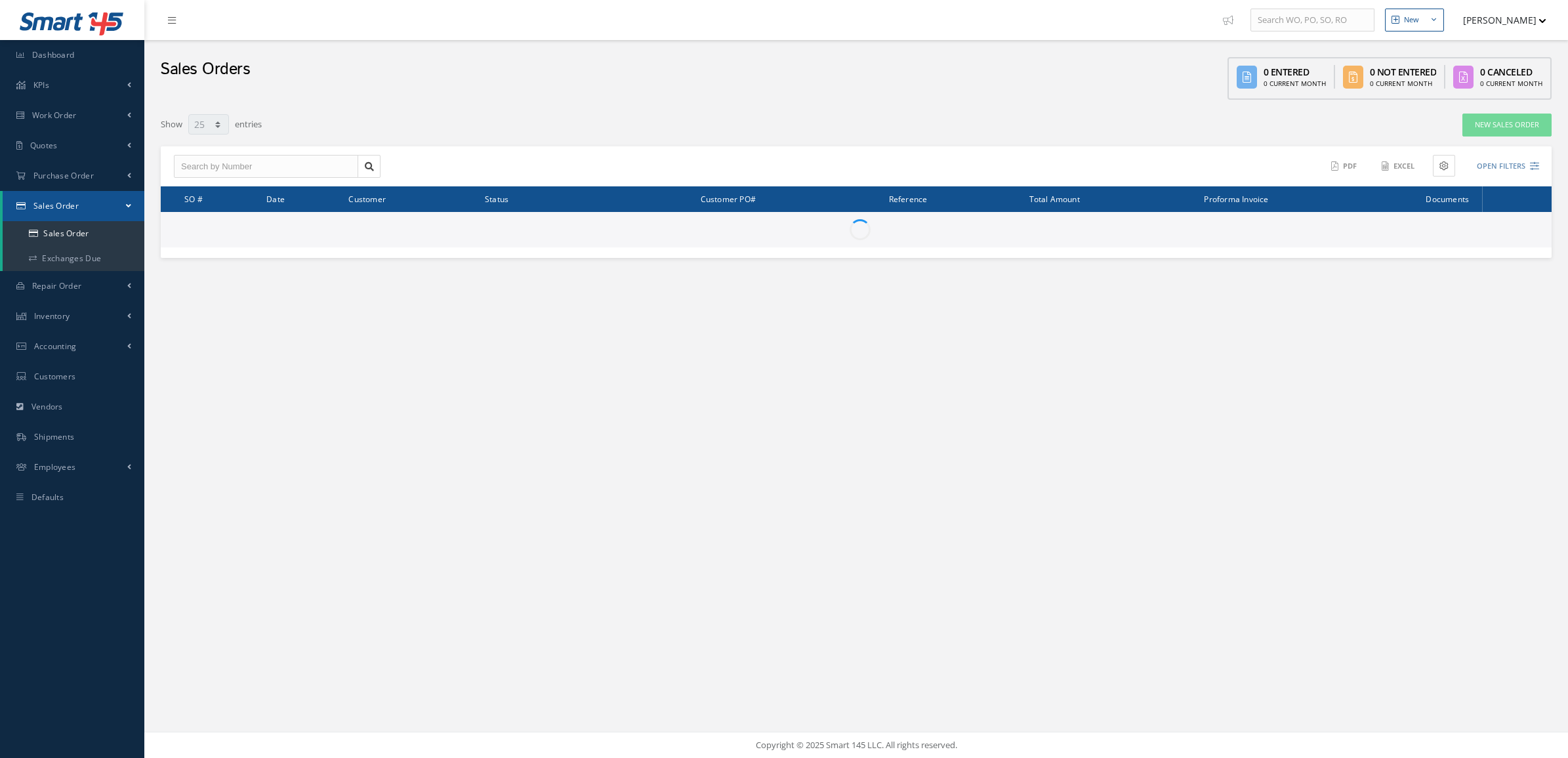
select select "25"
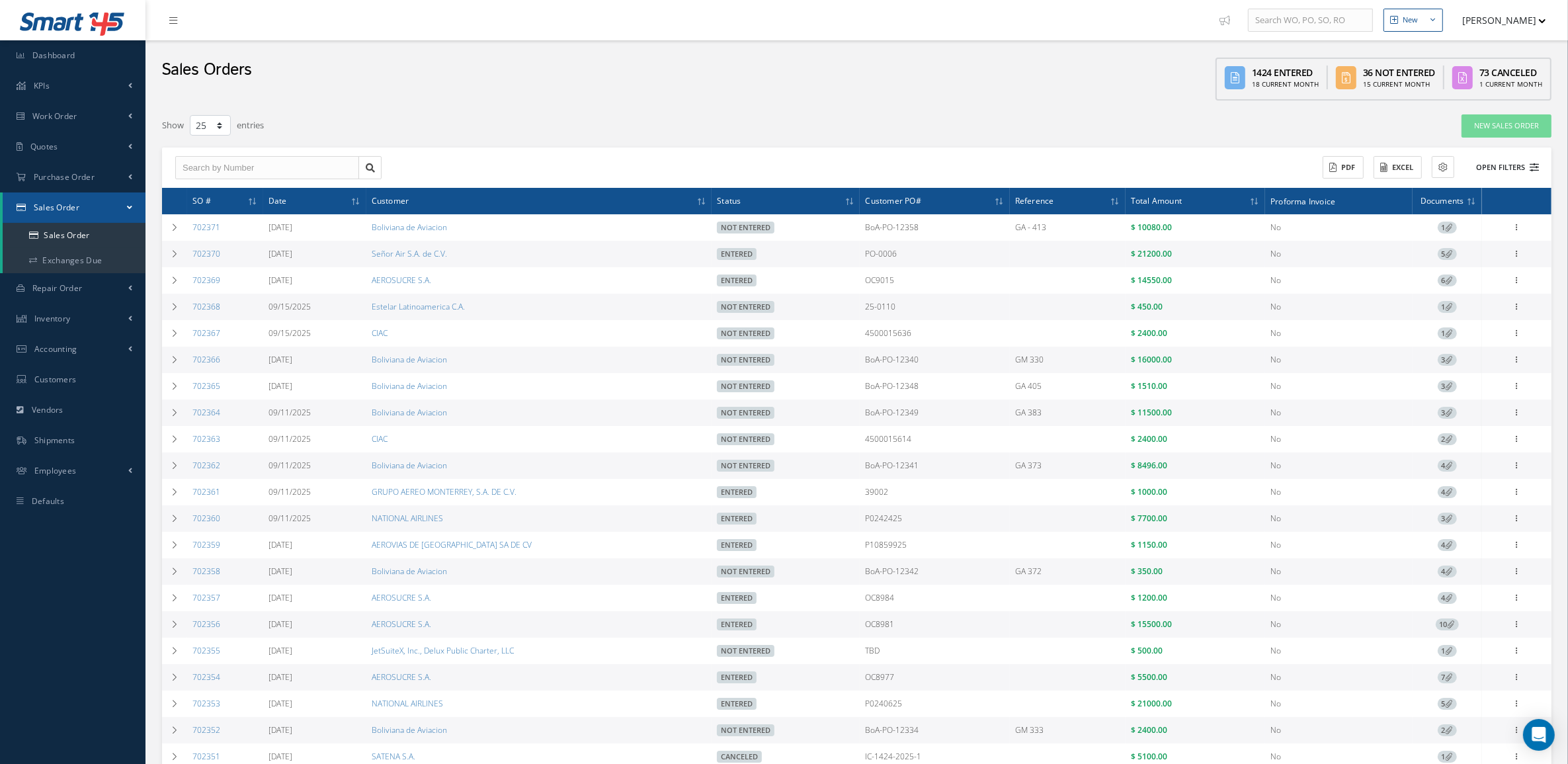
click at [1518, 175] on button "Open Filters" at bounding box center [1501, 168] width 74 height 22
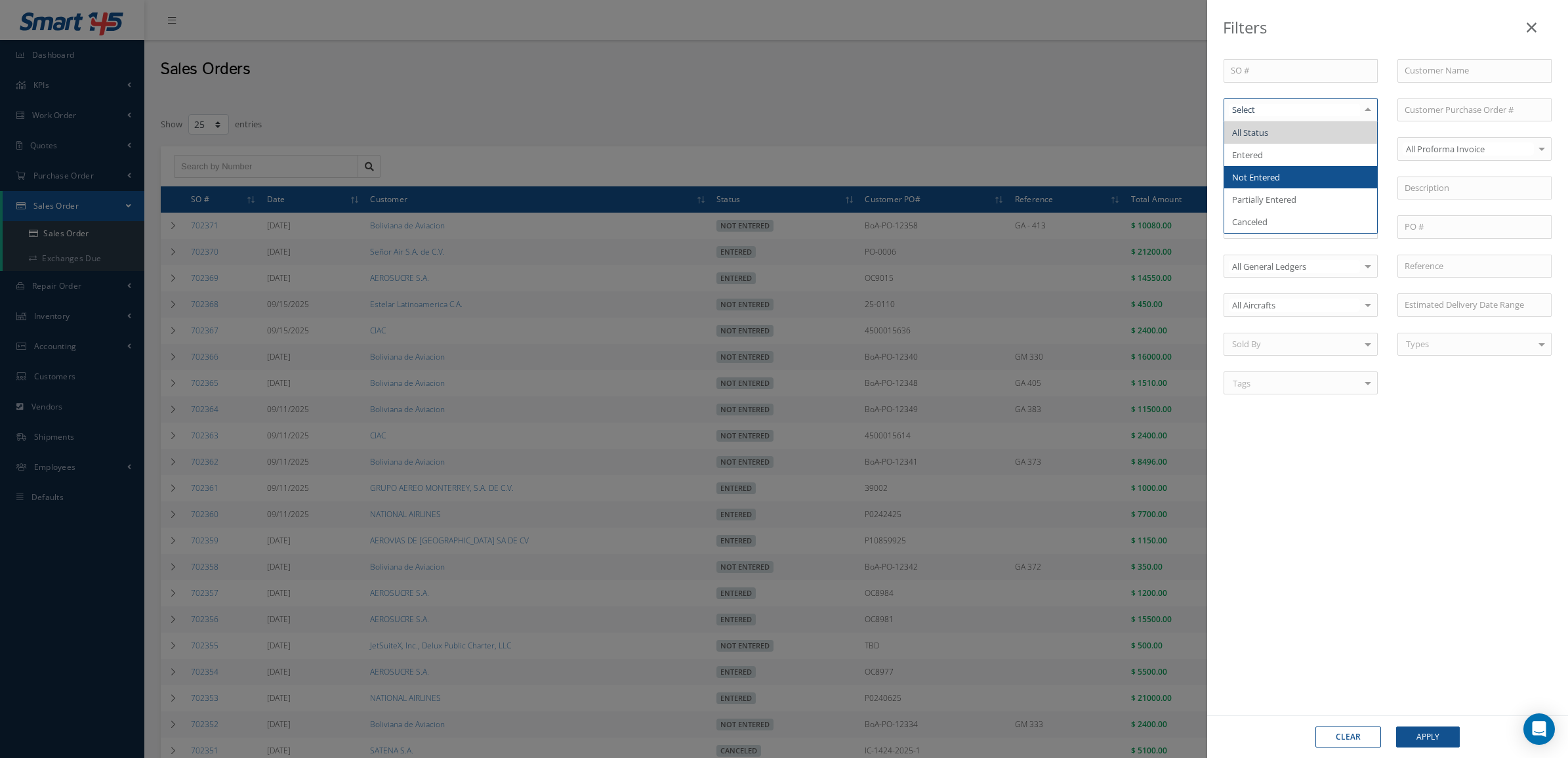
click at [1276, 172] on span "Not Entered" at bounding box center [1256, 177] width 48 height 12
click at [1422, 736] on button "Apply" at bounding box center [1428, 736] width 64 height 21
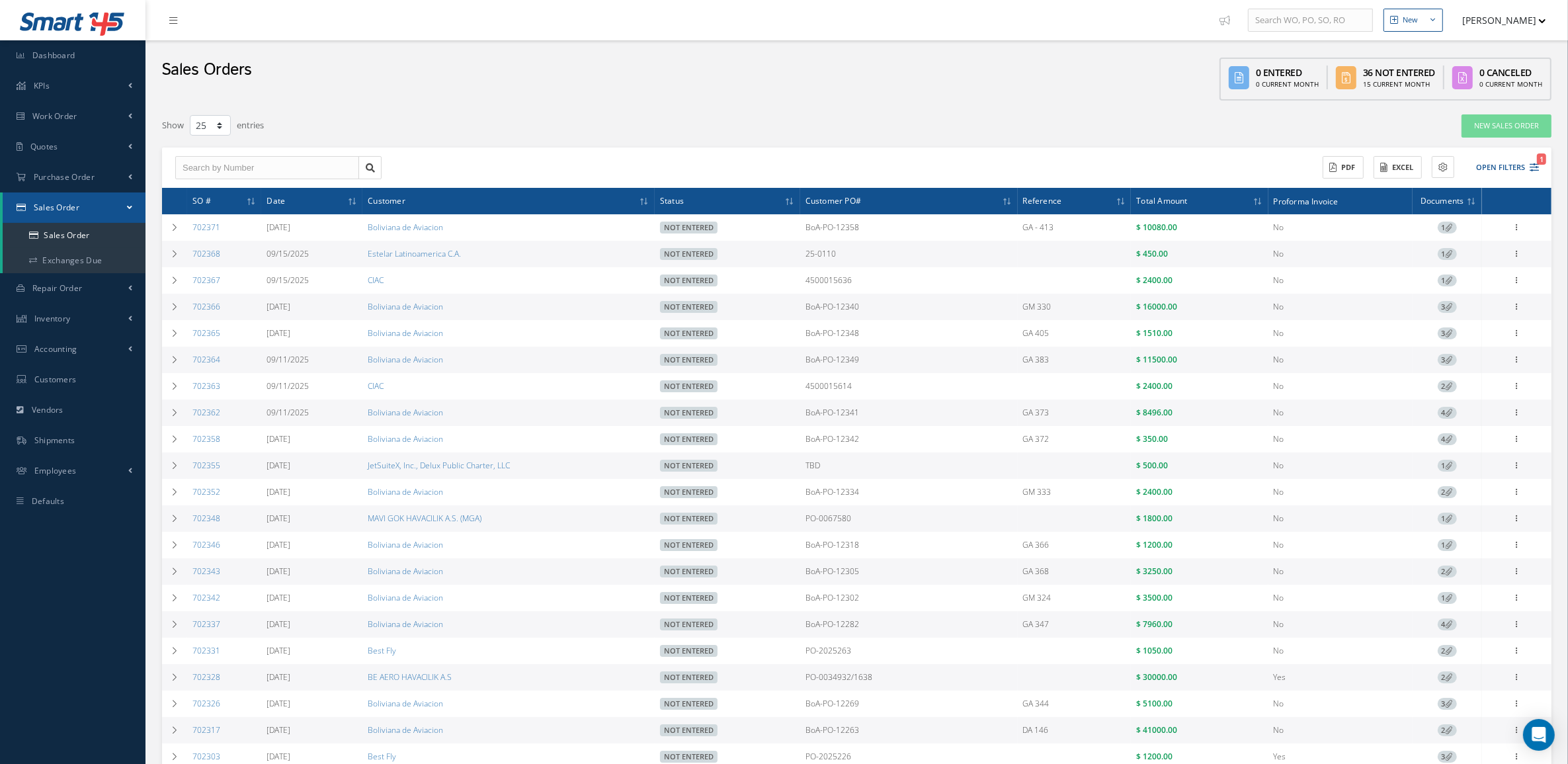
click at [711, 93] on div "Sales Orders 0 Entered 0 Current Month 36 Not Entered 15 Current Month 0 Cancel…" at bounding box center [856, 74] width 1422 height 67
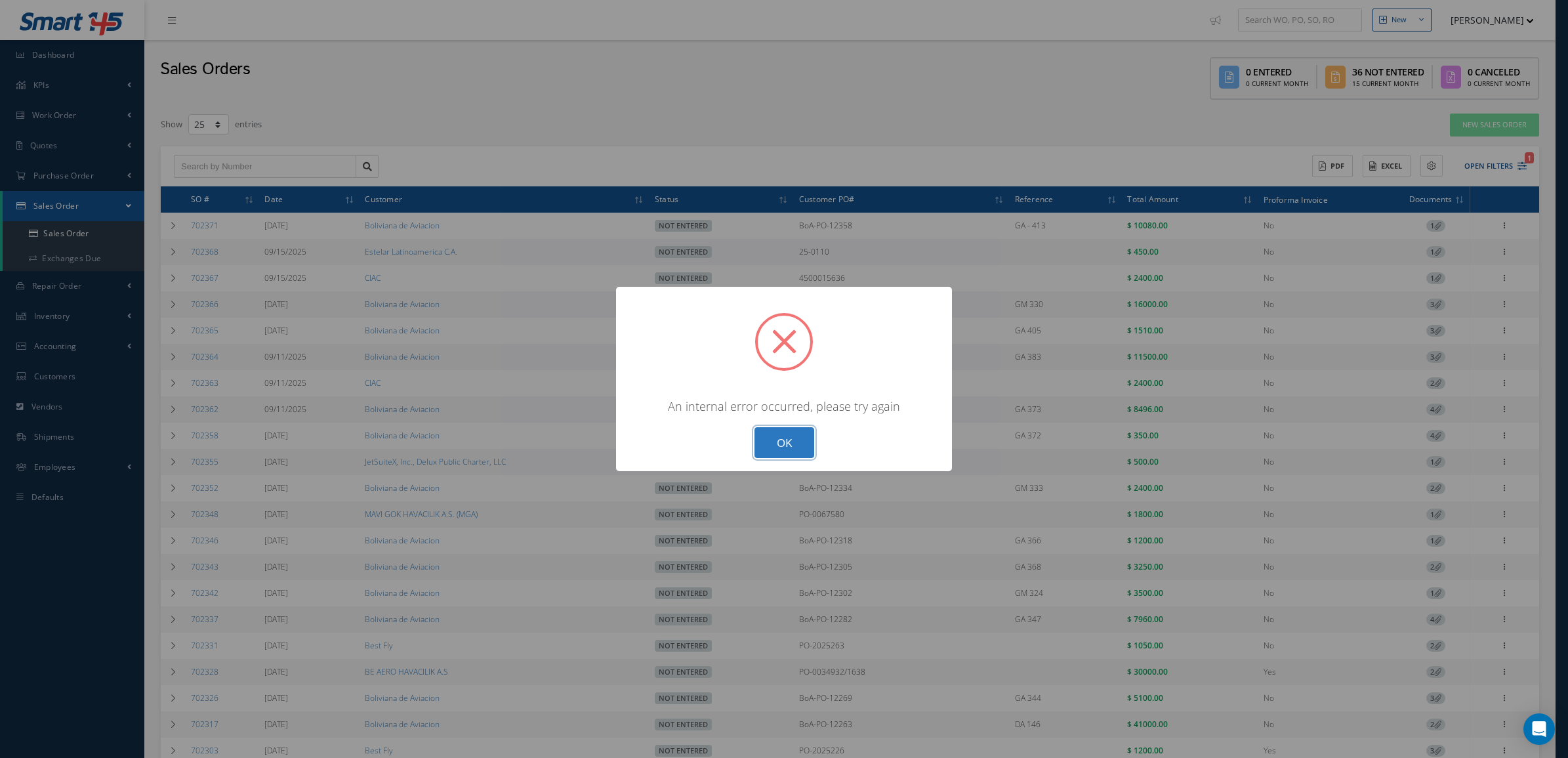
click at [797, 443] on button "OK" at bounding box center [784, 442] width 59 height 31
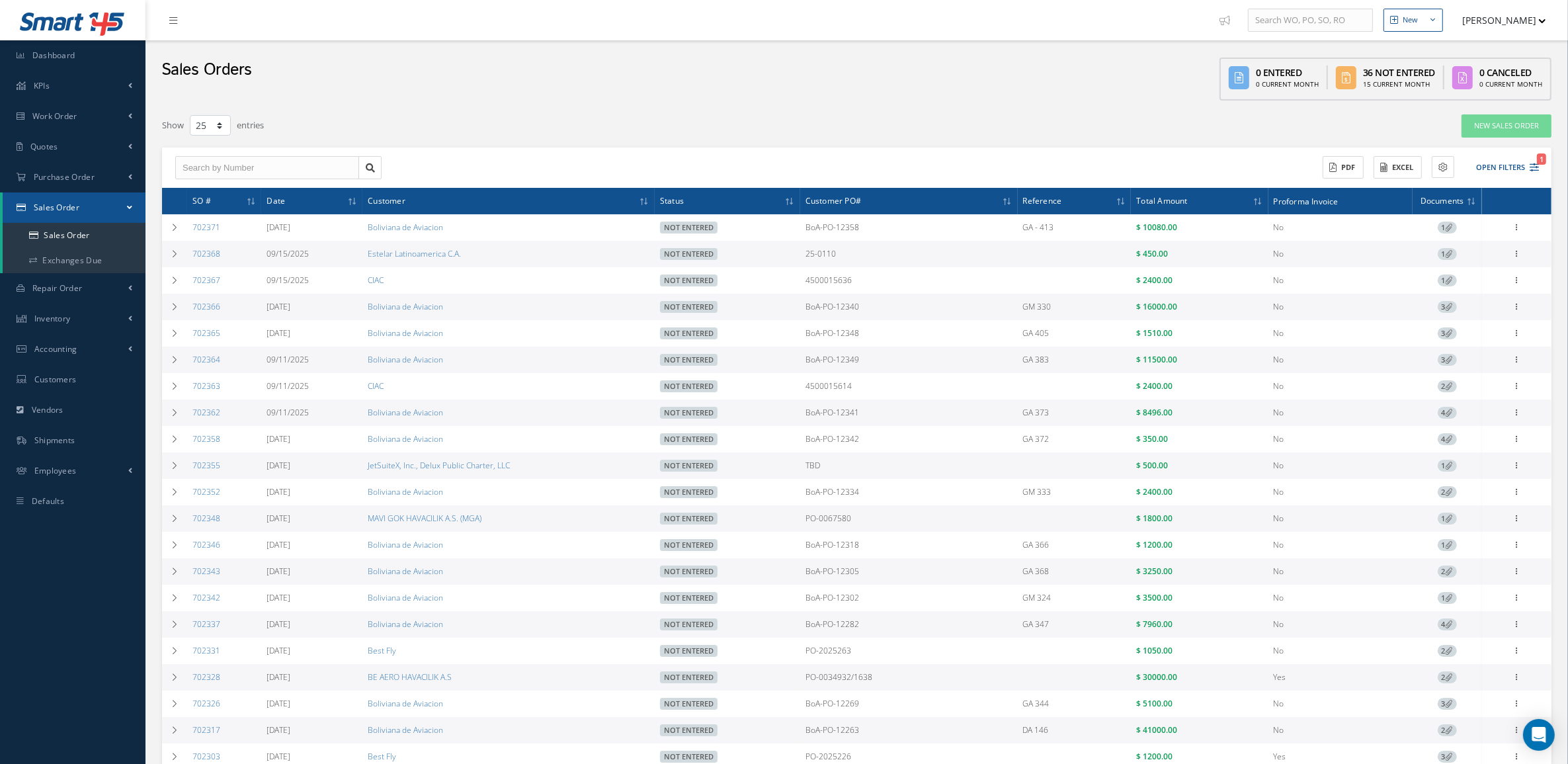
click at [931, 107] on div "Filters SO # Customer Name Select Not Entered All Status Entered Not Entered Pa…" at bounding box center [857, 542] width 1402 height 870
click at [91, 232] on link "Sales Order" at bounding box center [74, 235] width 143 height 25
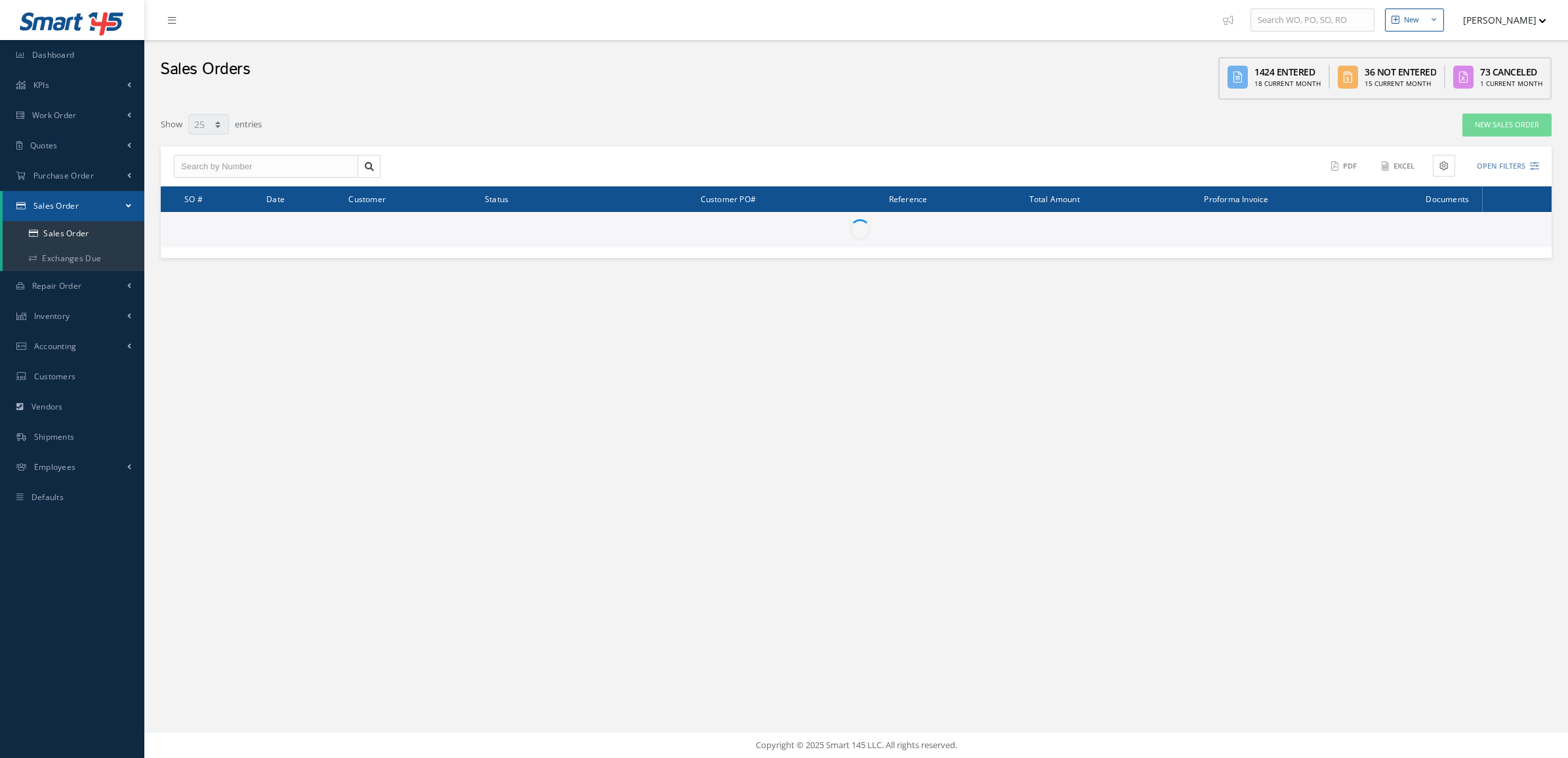
select select "25"
